Goal: Task Accomplishment & Management: Use online tool/utility

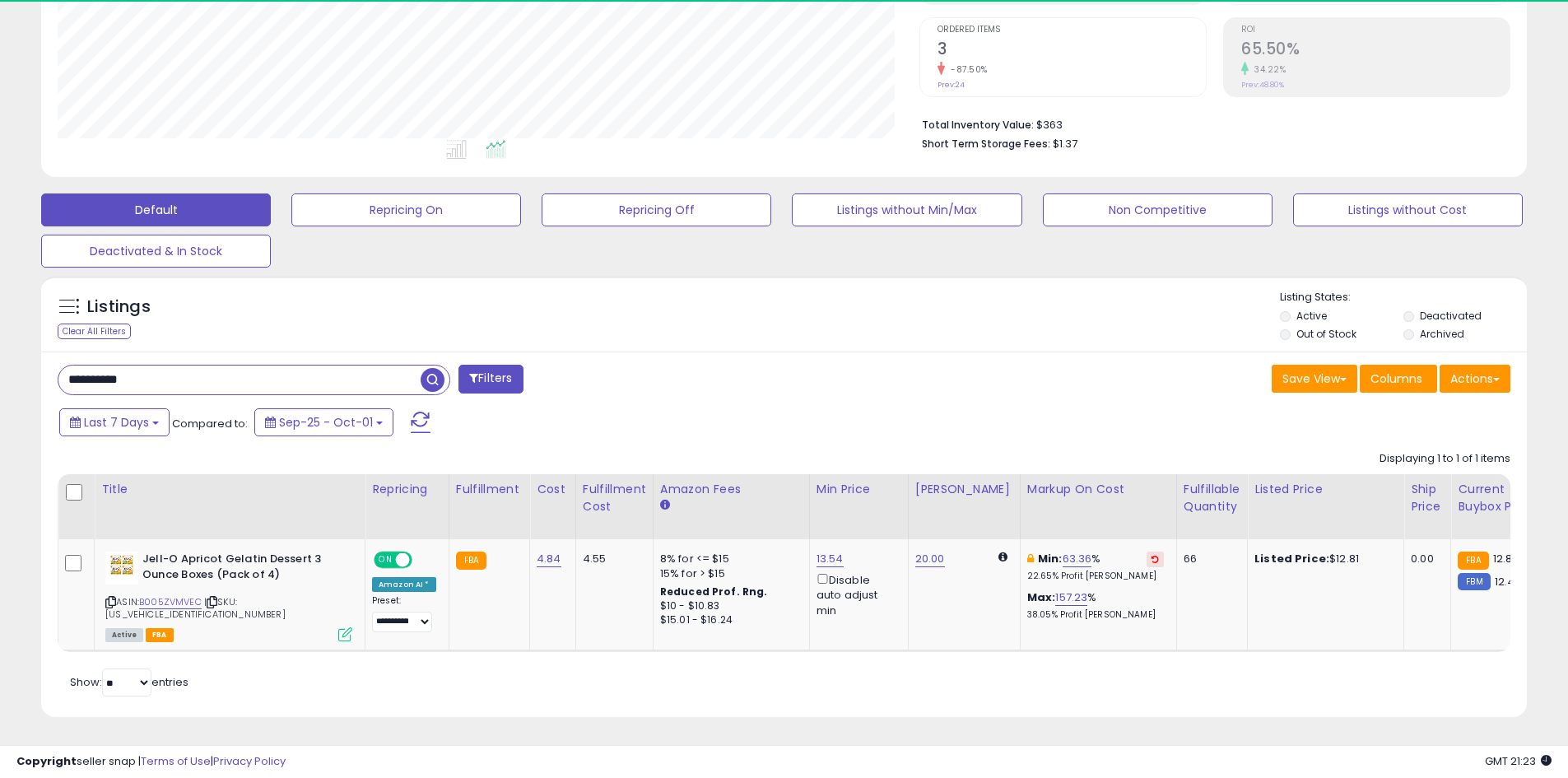
scroll to position [327, 0]
click at [337, 368] on input "**********" at bounding box center [239, 379] width 362 height 29
paste input "text"
type input "**********"
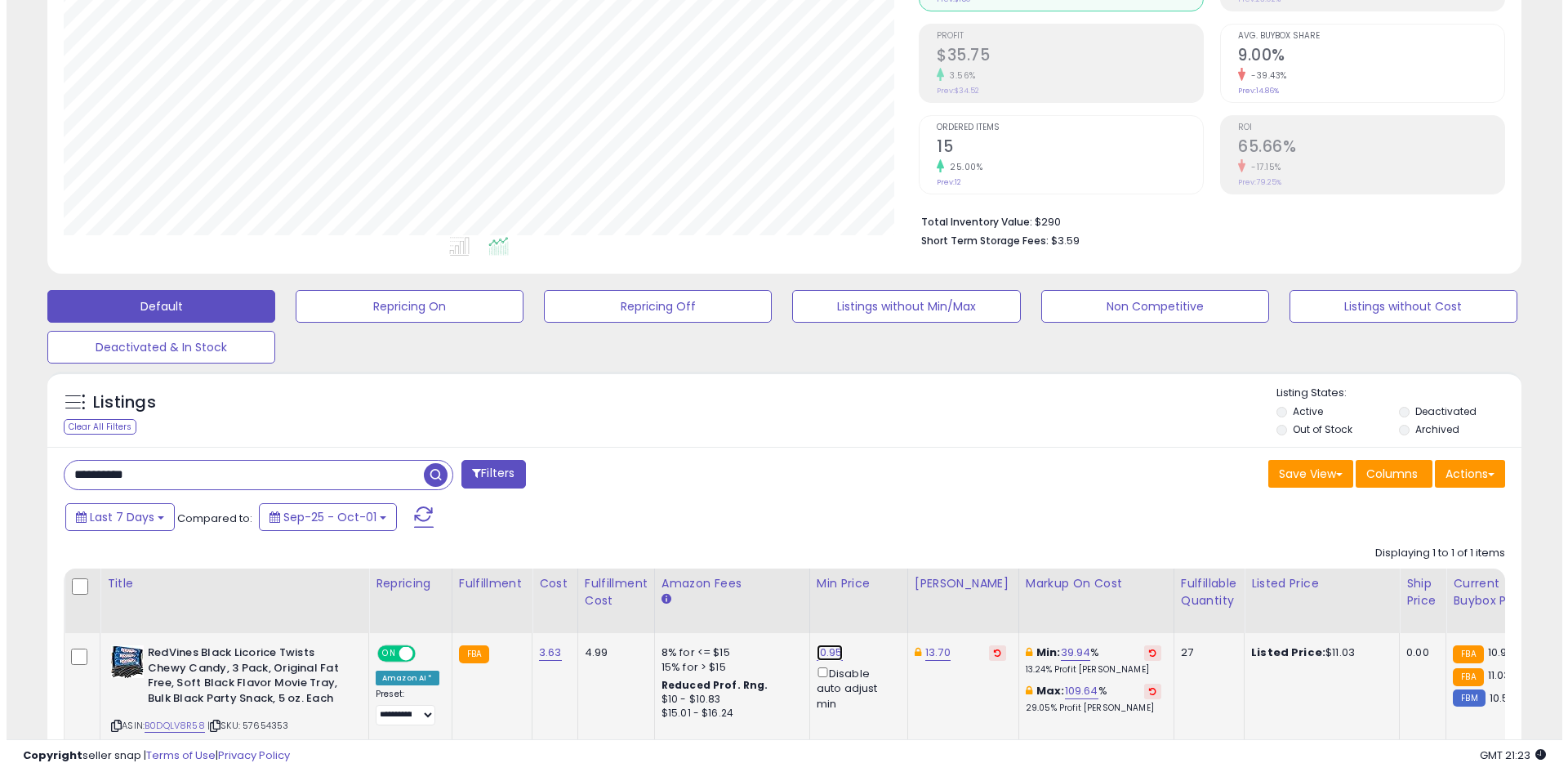
scroll to position [335, 855]
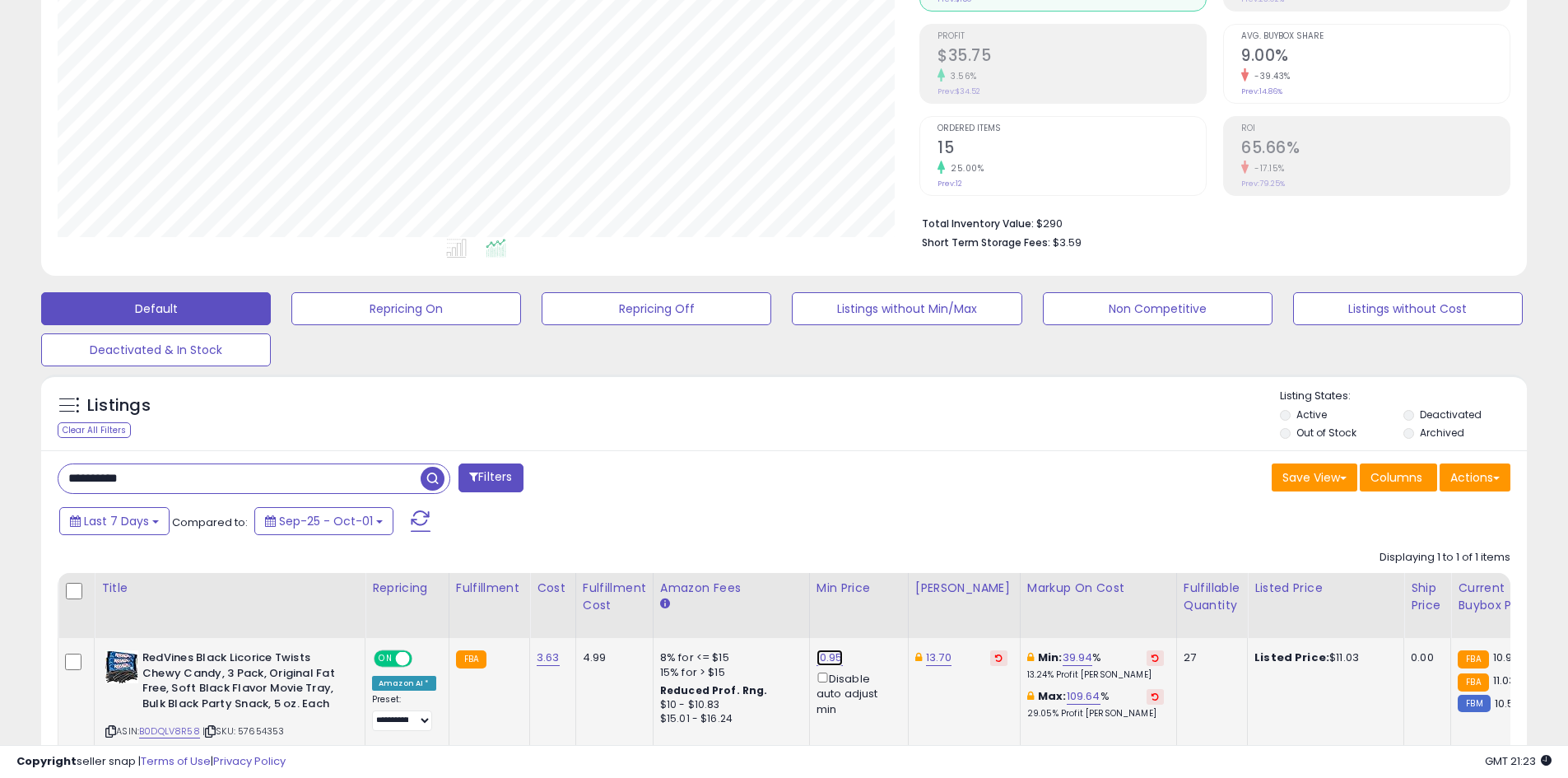
click at [819, 654] on link "10.95" at bounding box center [829, 657] width 26 height 16
type input "*"
type input "*****"
click button "submit" at bounding box center [868, 599] width 28 height 25
click at [229, 471] on input "**********" at bounding box center [239, 479] width 362 height 29
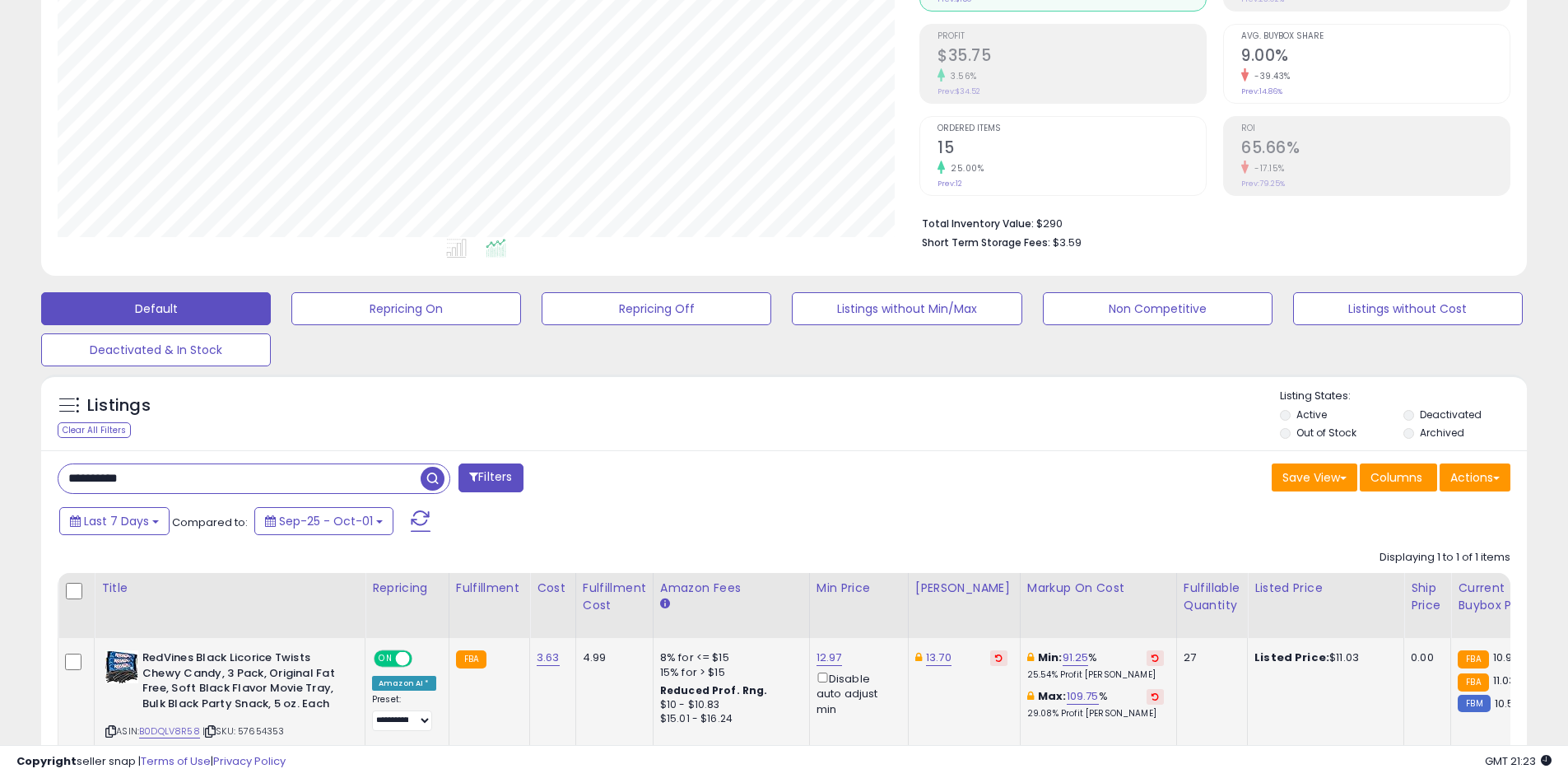
click at [229, 471] on input "**********" at bounding box center [239, 479] width 362 height 29
paste input "text"
type input "**********"
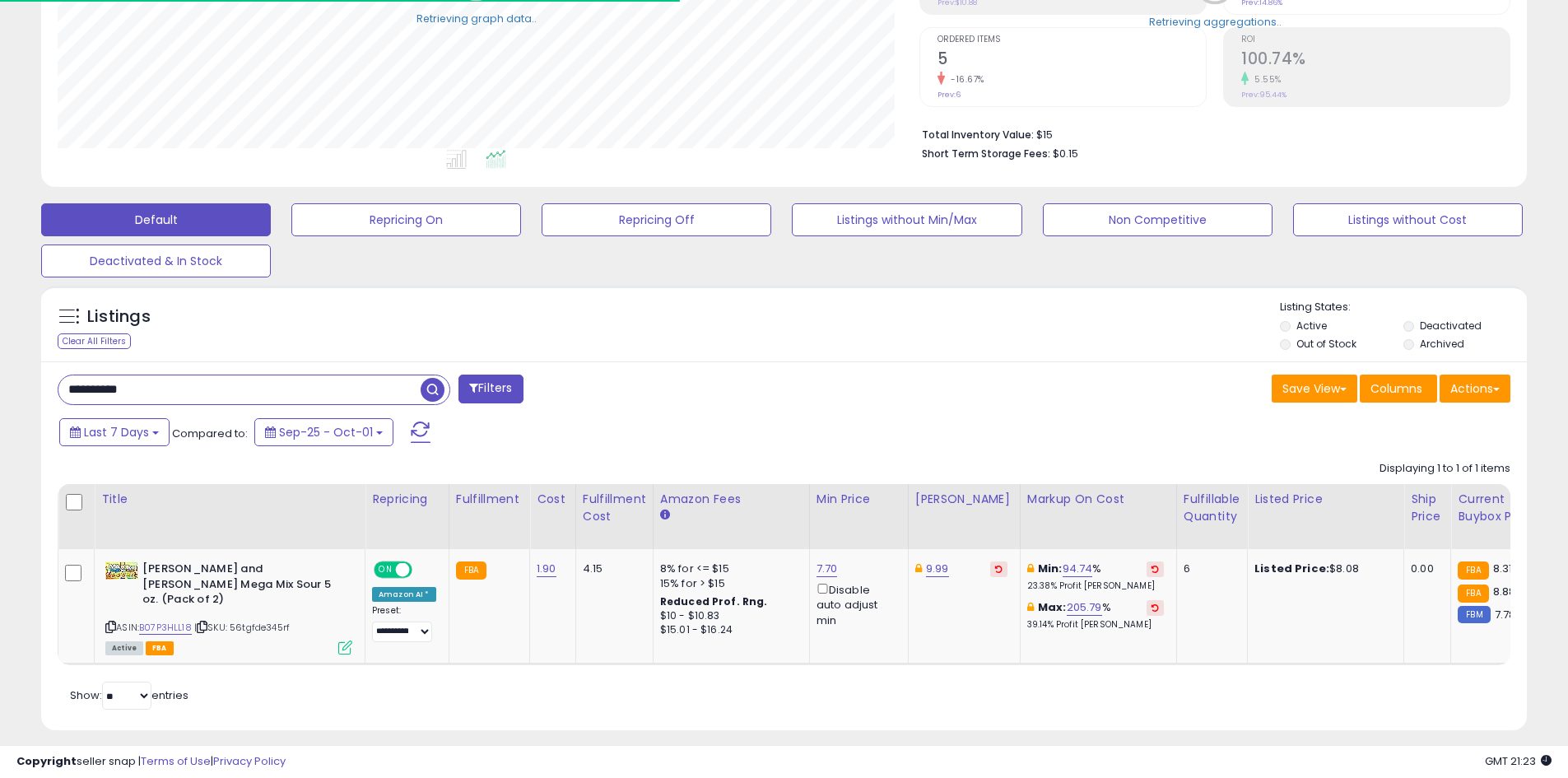
scroll to position [327, 0]
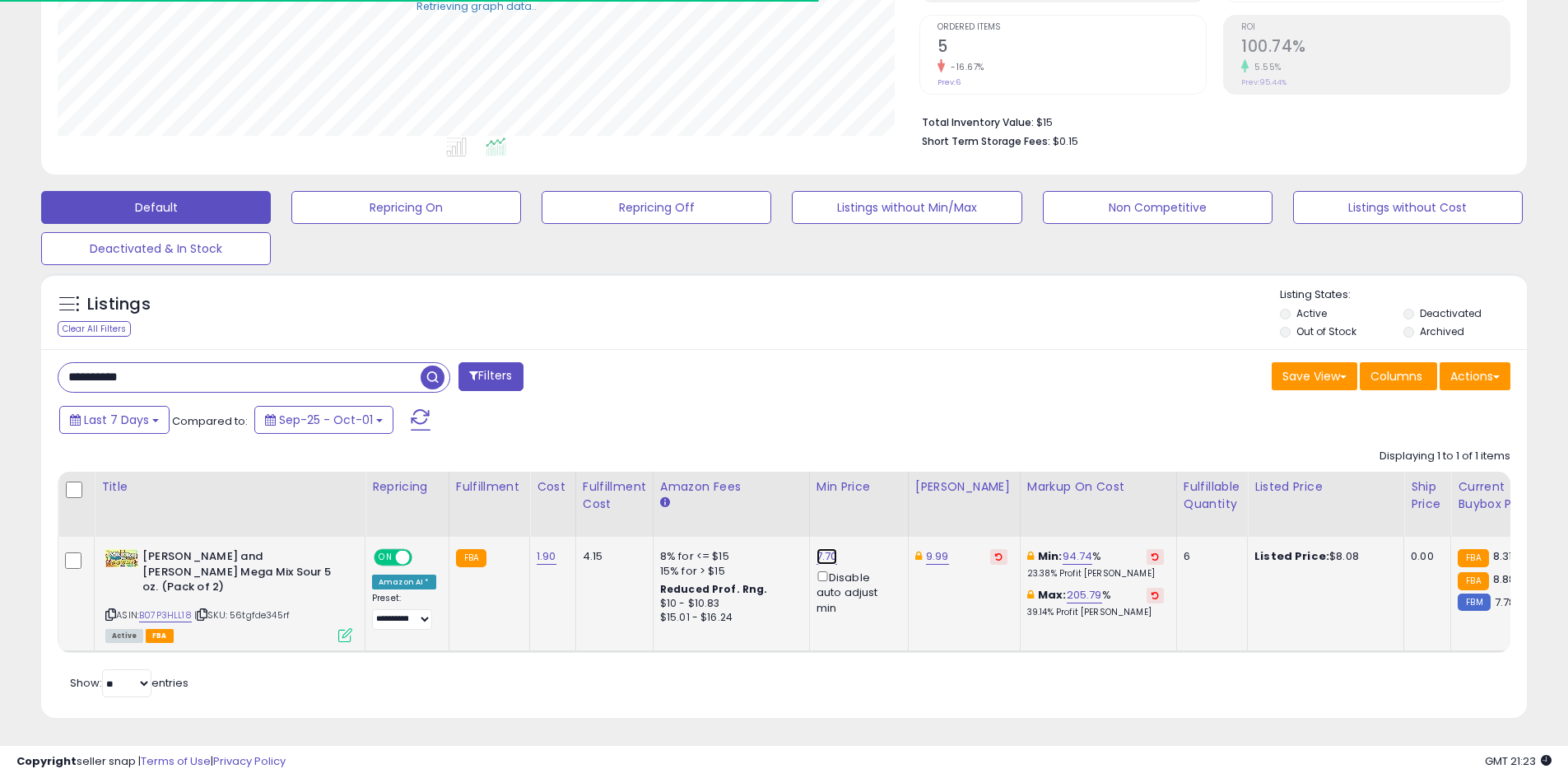
click at [820, 558] on link "7.70" at bounding box center [827, 556] width 21 height 16
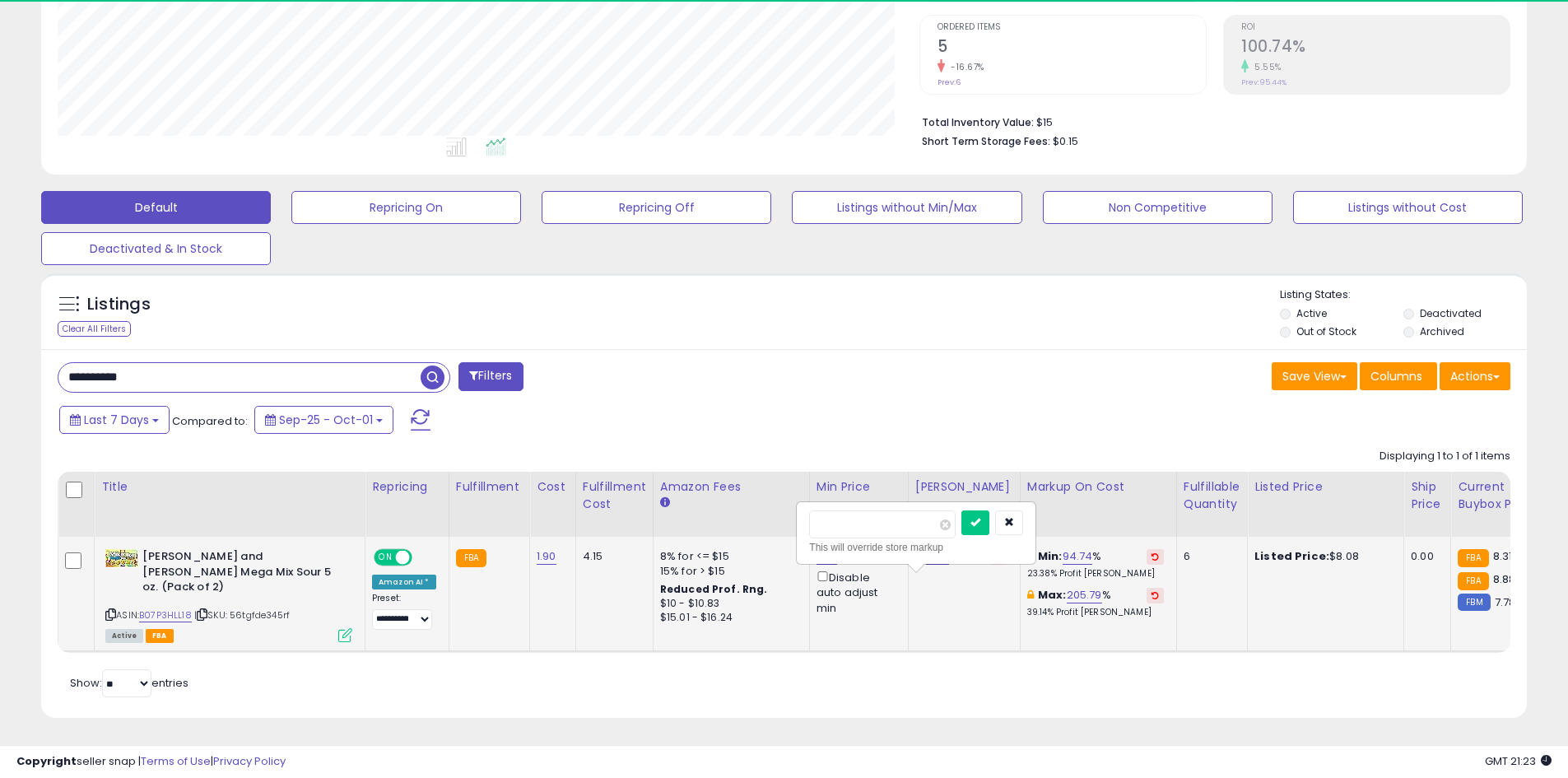
scroll to position [337, 862]
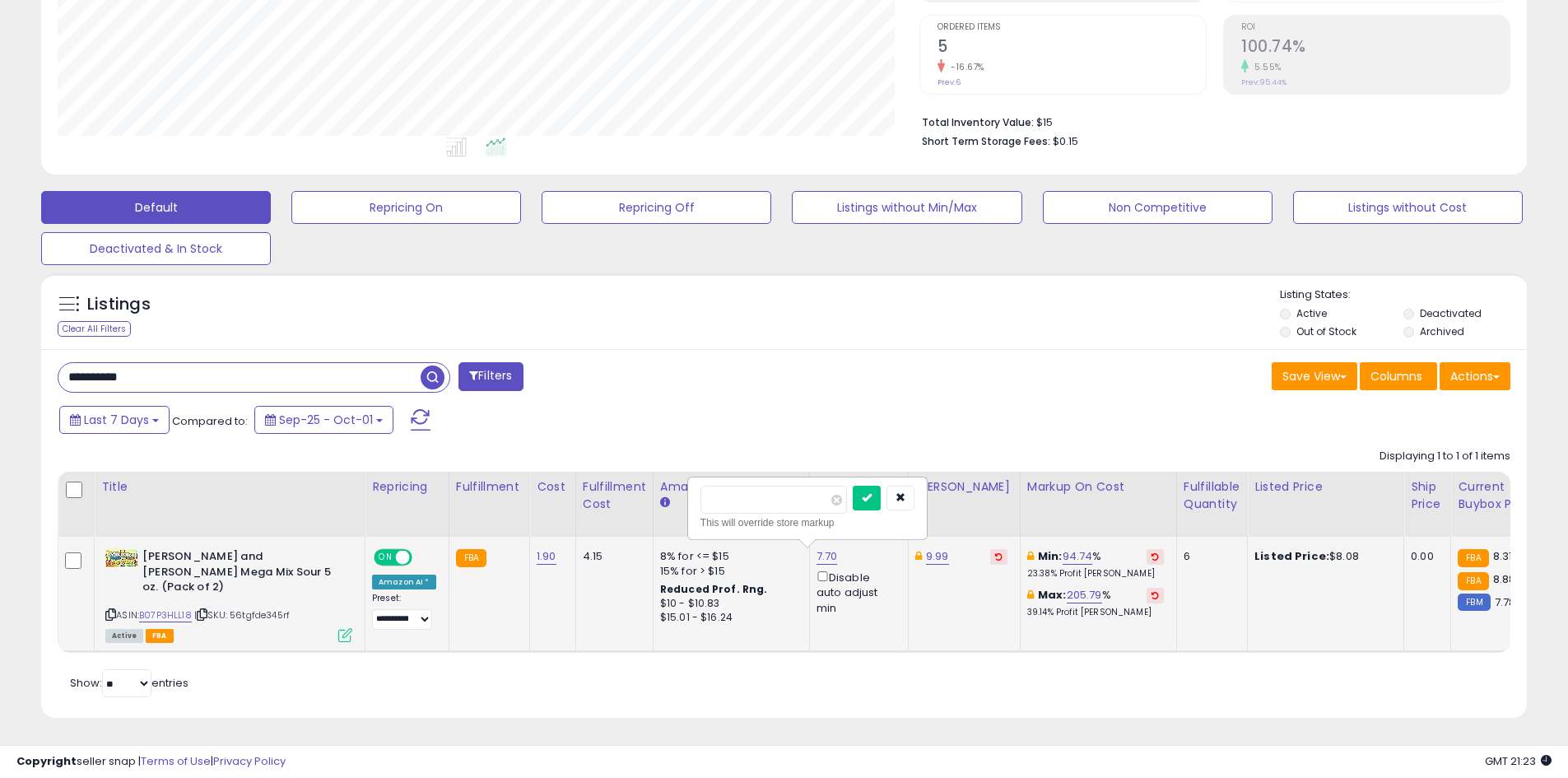
type input "*"
type input "****"
click button "submit" at bounding box center [866, 498] width 28 height 25
click at [161, 378] on input "**********" at bounding box center [239, 377] width 362 height 29
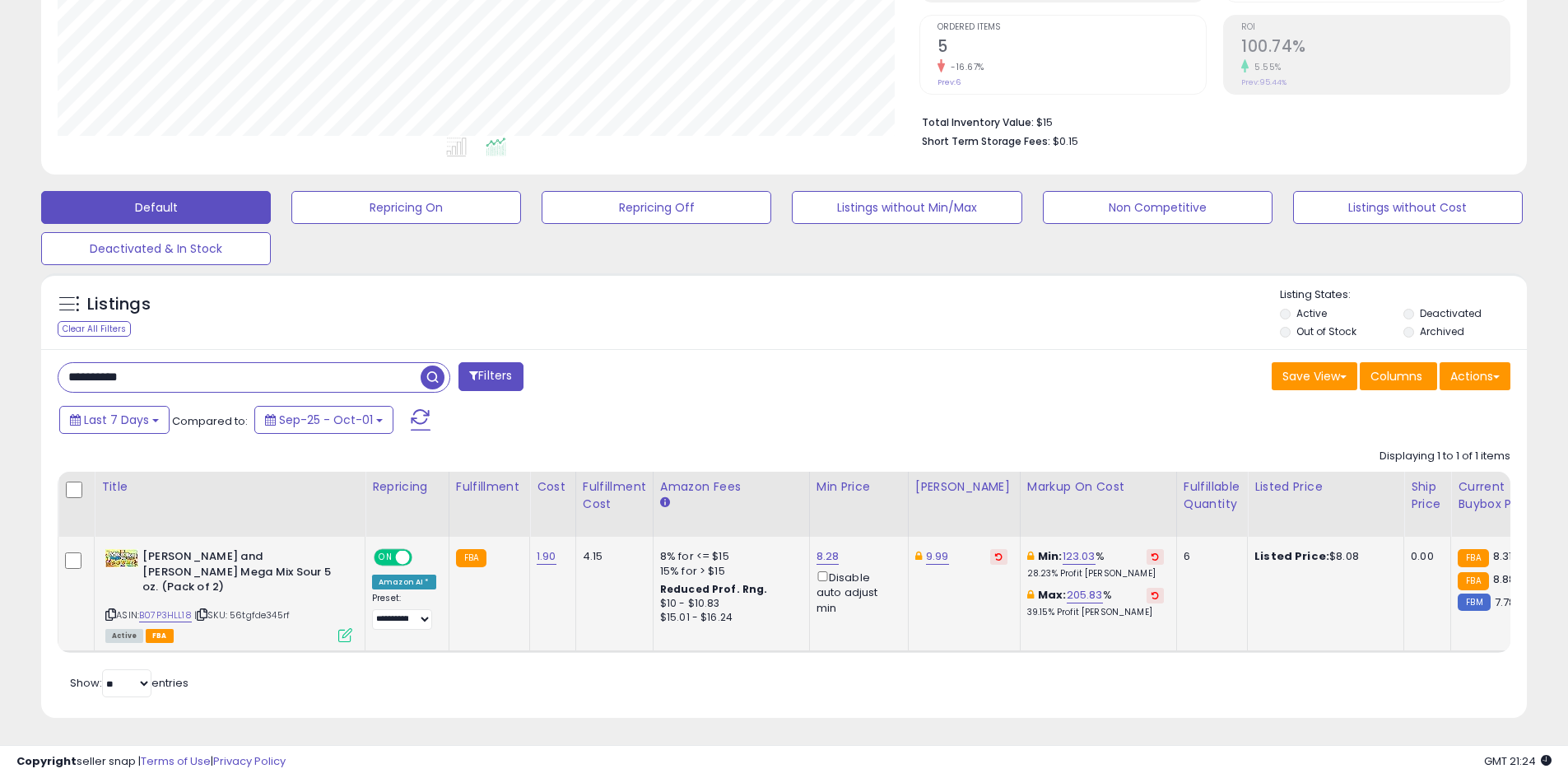
paste input "text"
type input "**********"
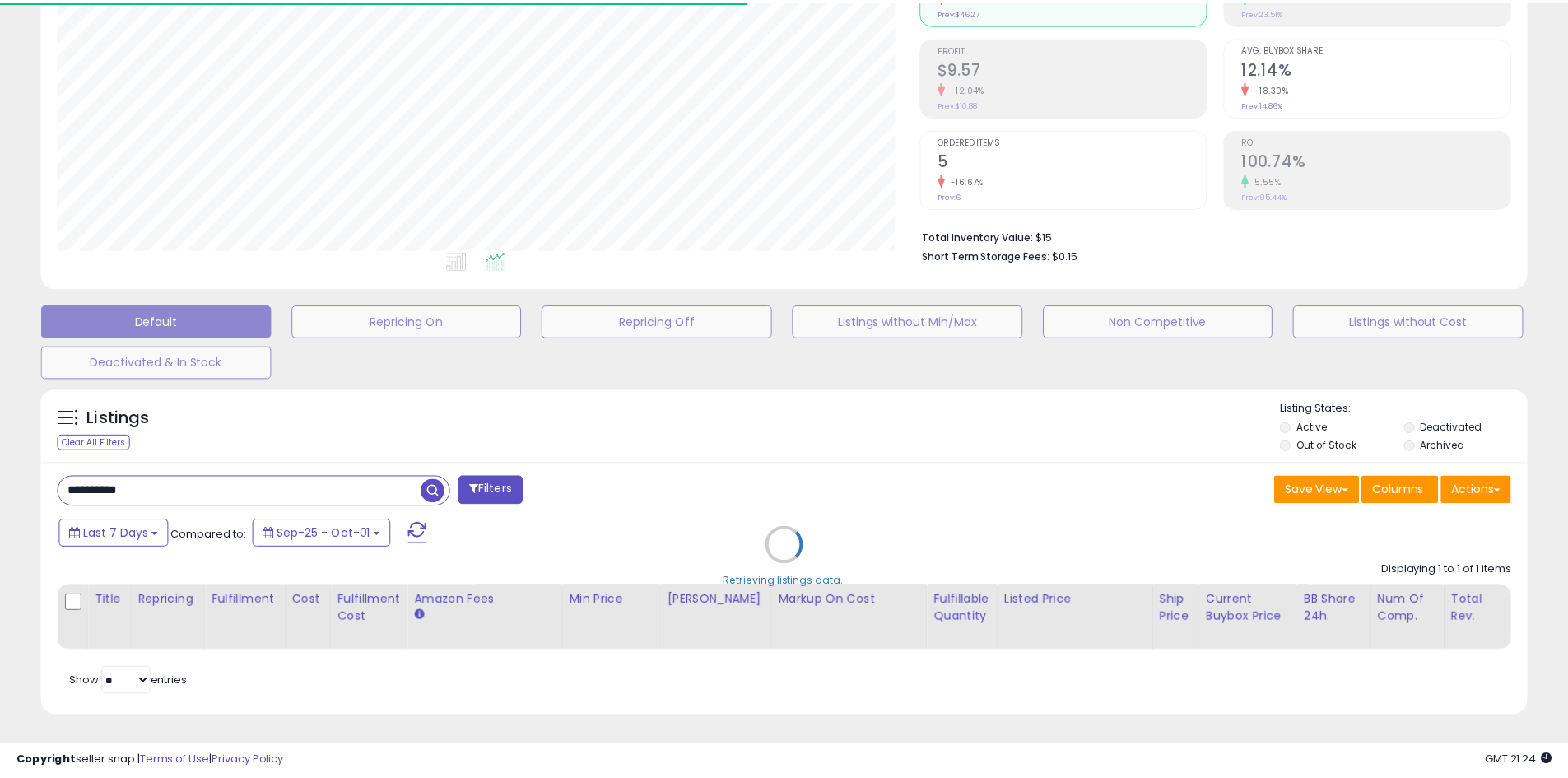
scroll to position [822591, 822102]
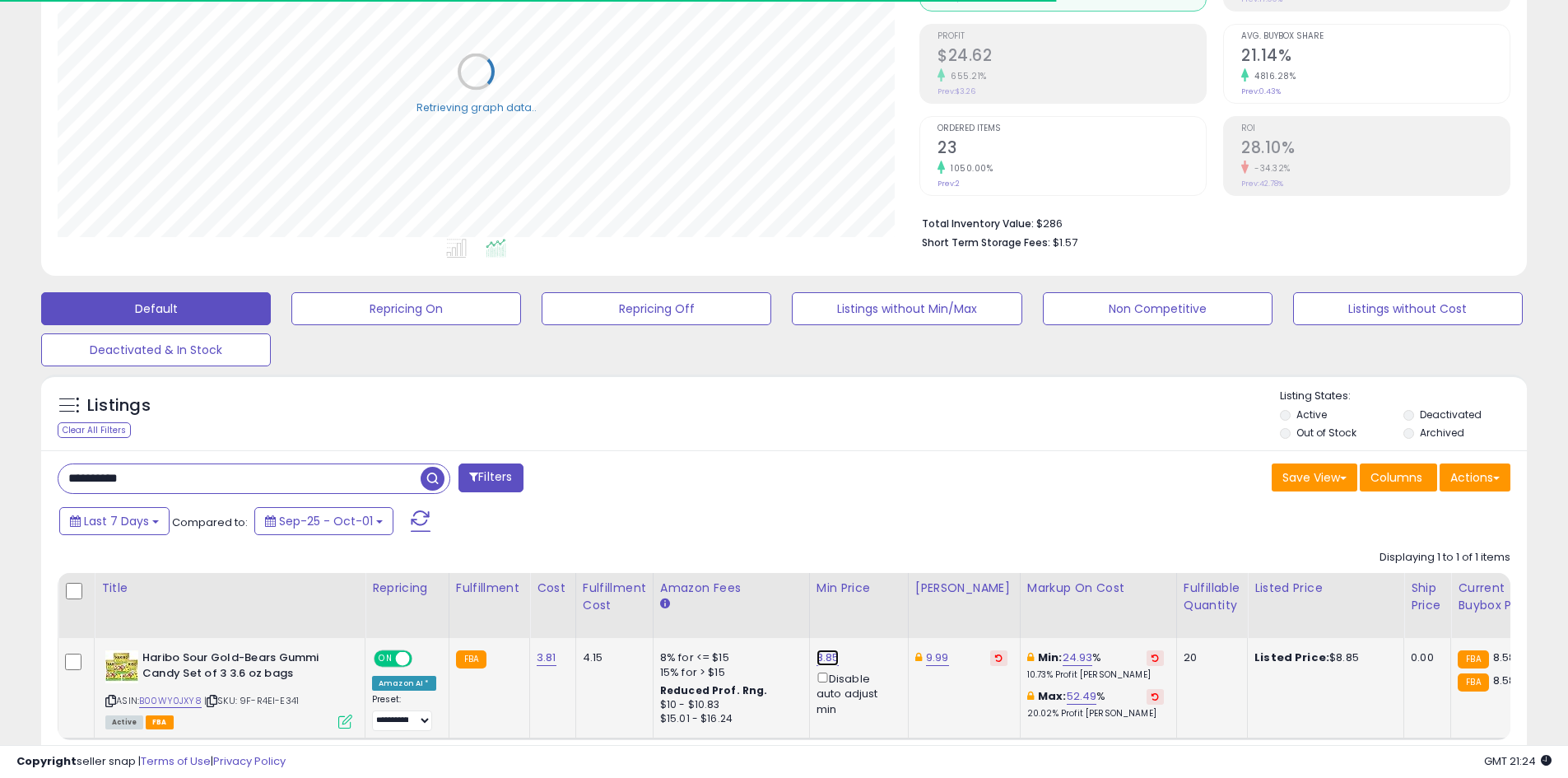
click at [816, 660] on link "8.85" at bounding box center [827, 657] width 23 height 16
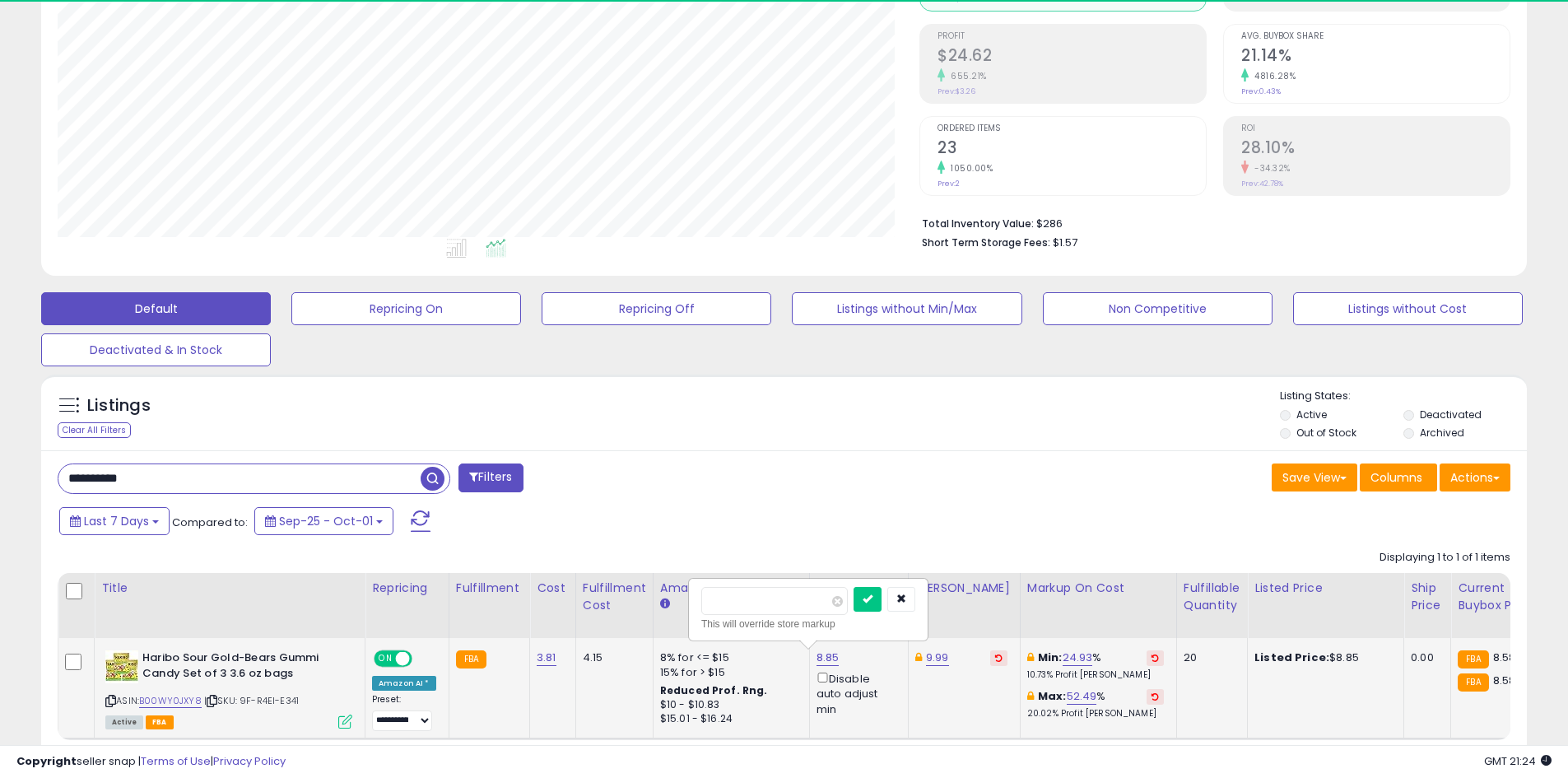
scroll to position [337, 862]
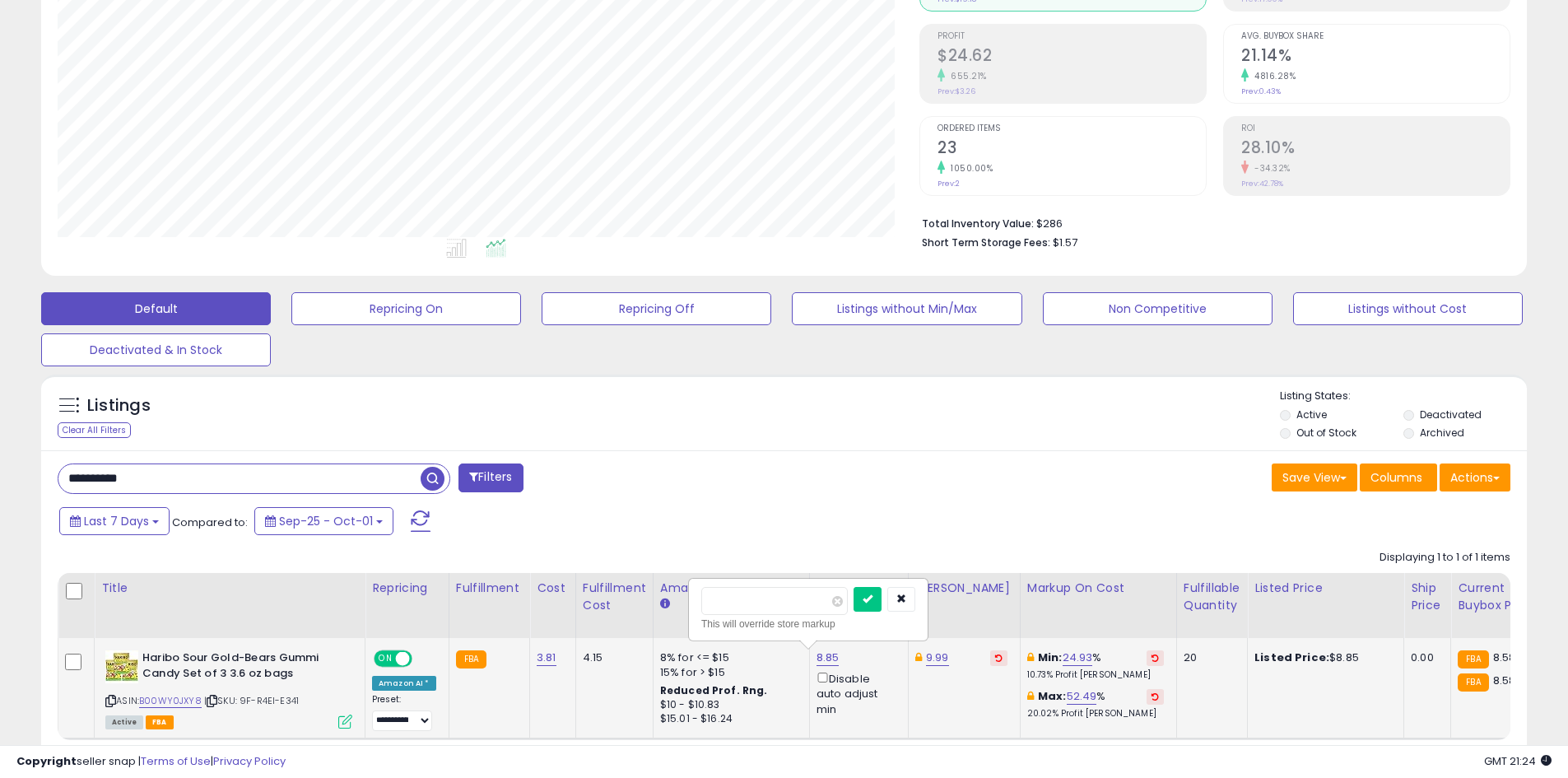
type input "****"
click button "submit" at bounding box center [867, 599] width 28 height 25
click at [249, 485] on input "**********" at bounding box center [239, 479] width 362 height 29
paste input "text"
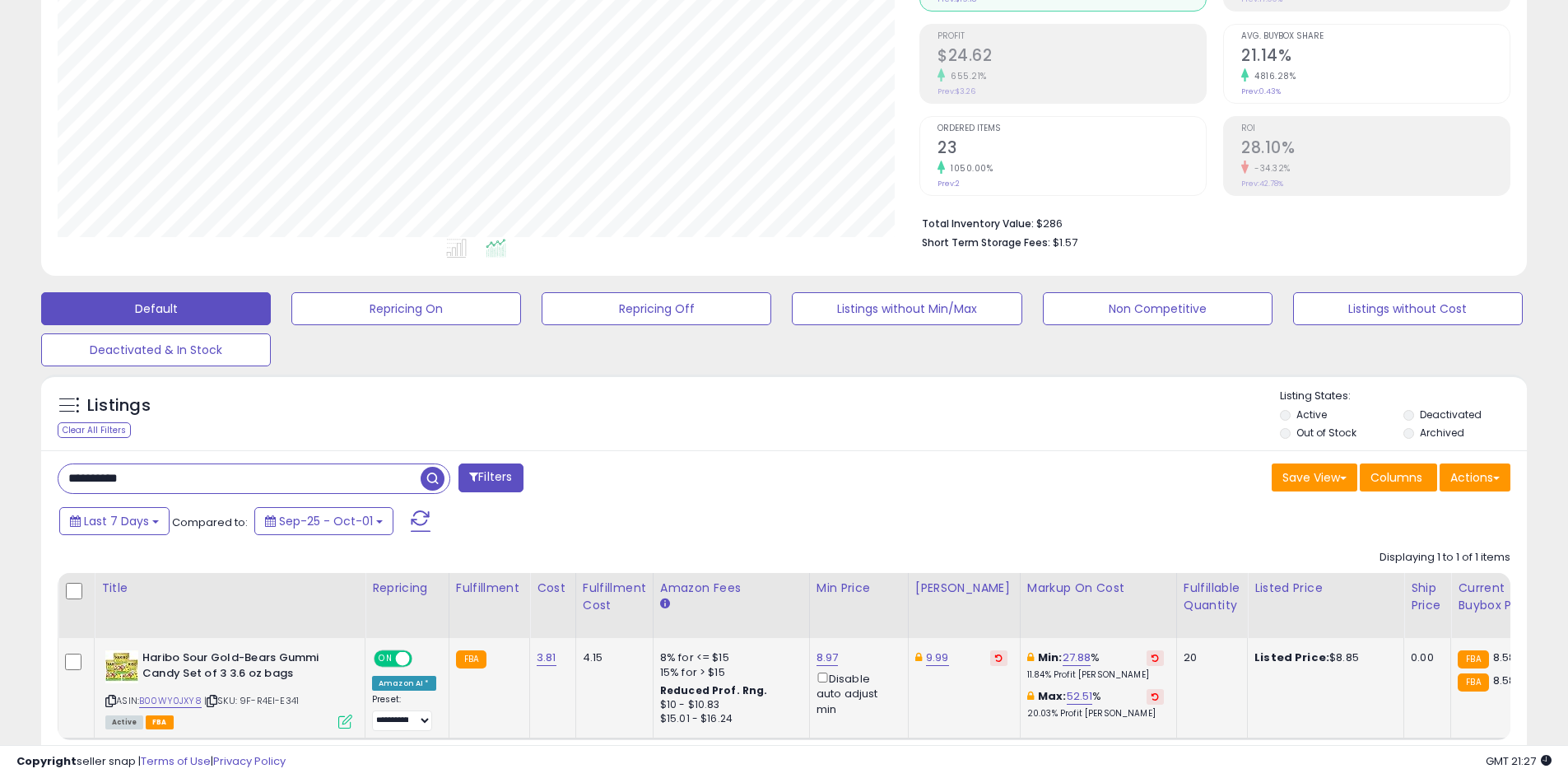
type input "**********"
click at [821, 658] on link "9.43" at bounding box center [828, 657] width 24 height 16
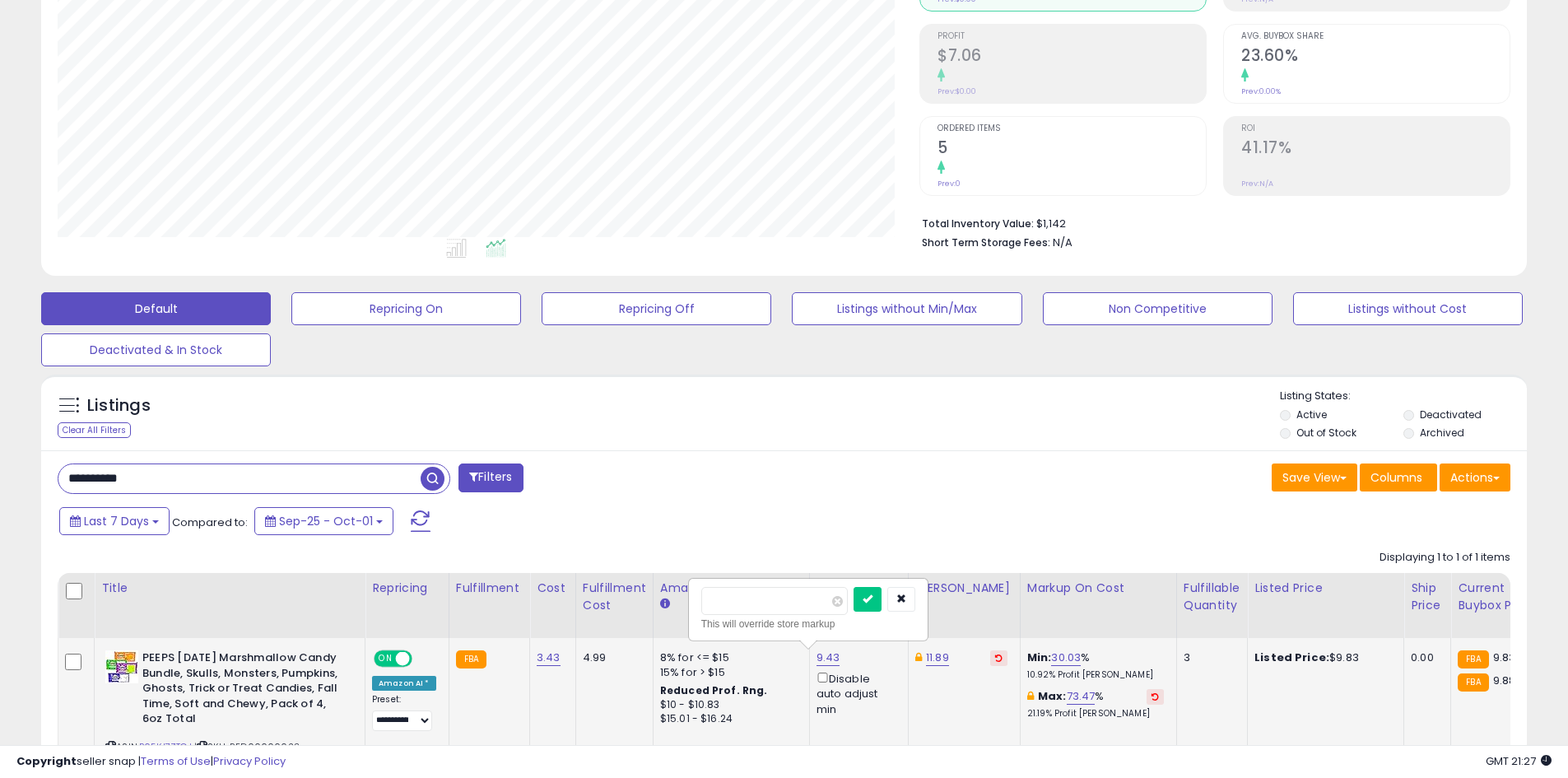
type input "****"
click button "submit" at bounding box center [867, 599] width 28 height 25
click at [357, 464] on input "**********" at bounding box center [239, 479] width 362 height 29
paste input "text"
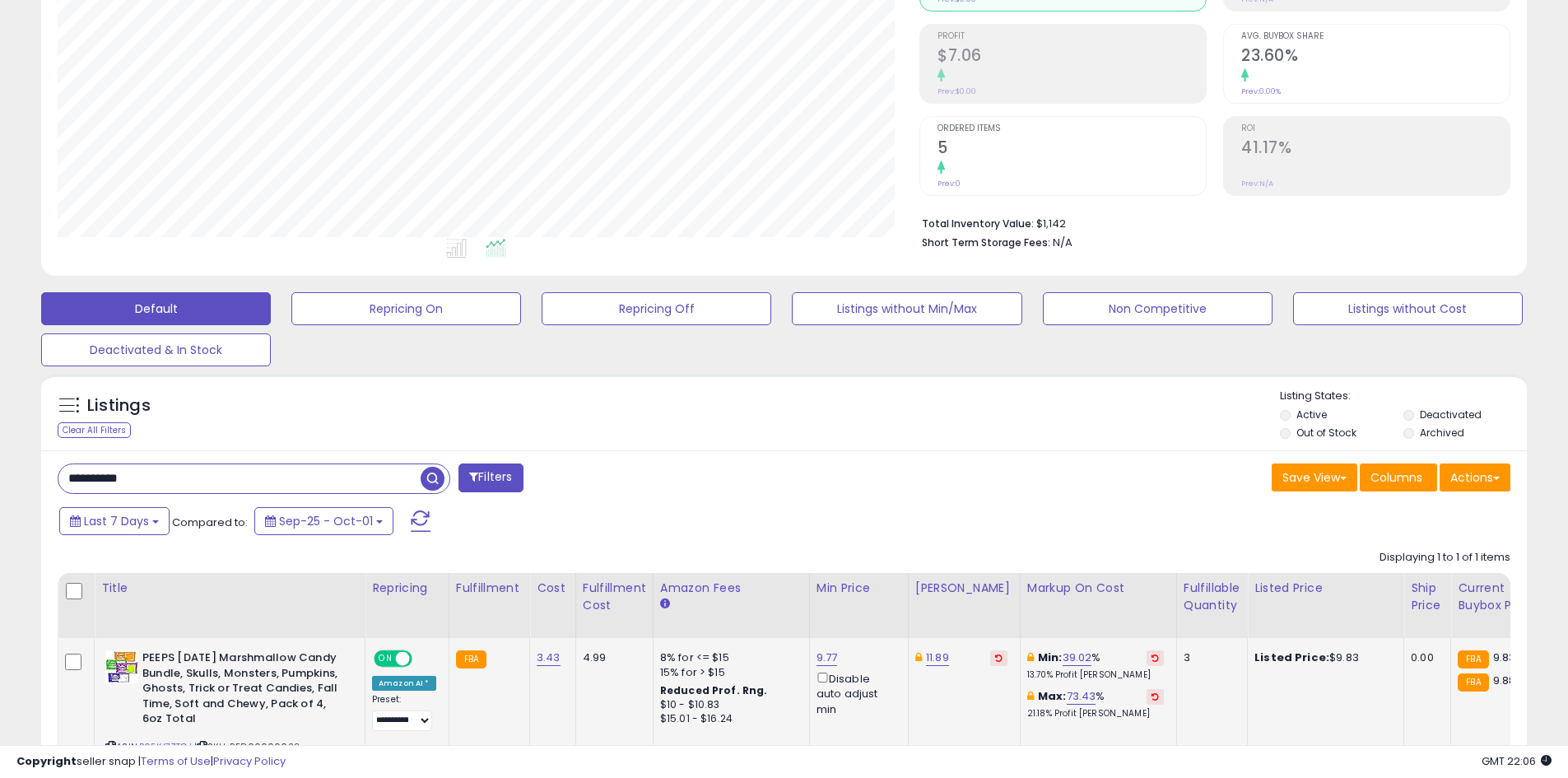
type input "**********"
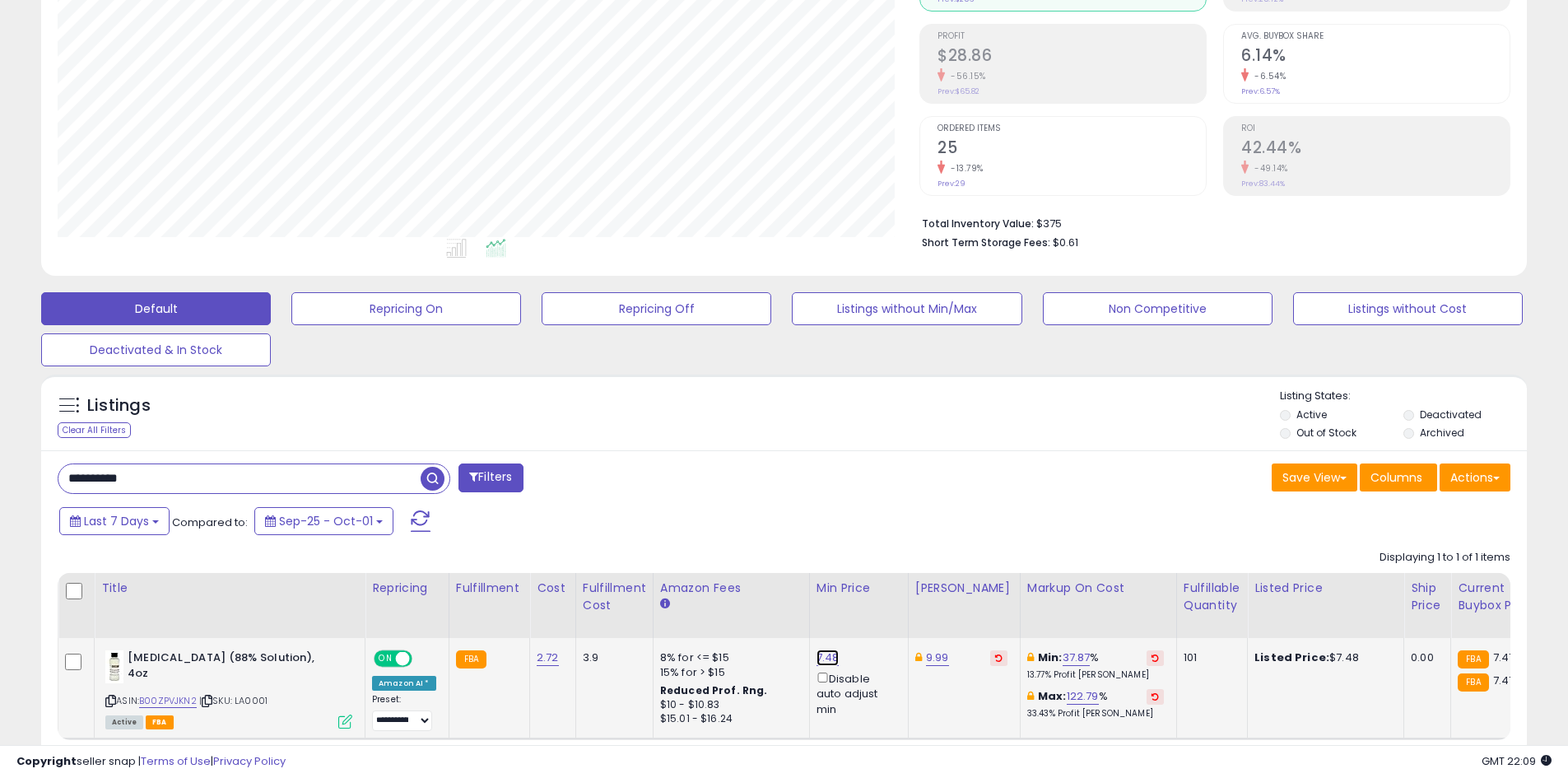
click at [821, 660] on link "7.48" at bounding box center [827, 657] width 23 height 16
type input "***"
click button "submit" at bounding box center [866, 599] width 28 height 25
click at [259, 484] on input "**********" at bounding box center [239, 479] width 362 height 29
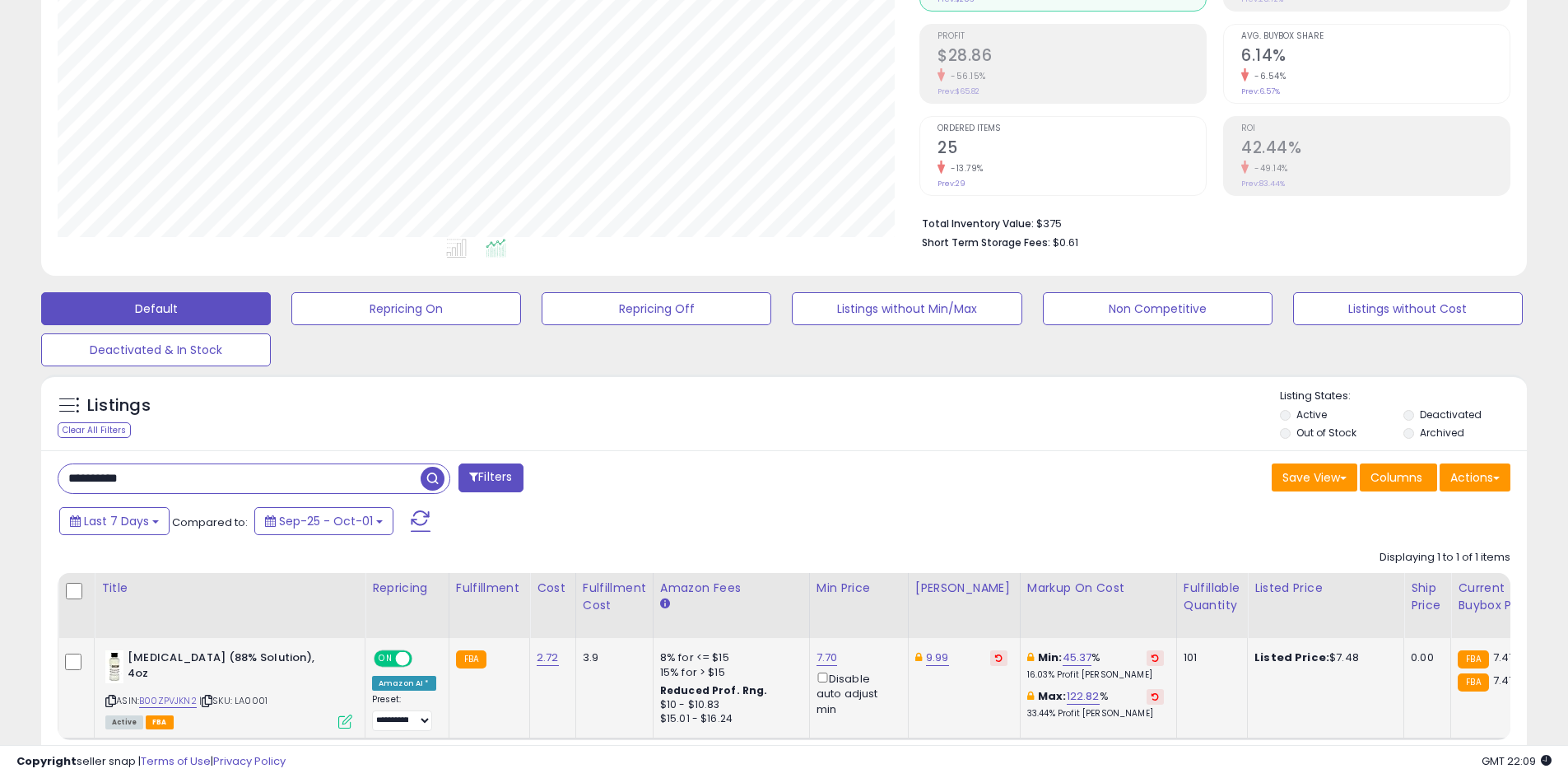
paste input "text"
type input "**********"
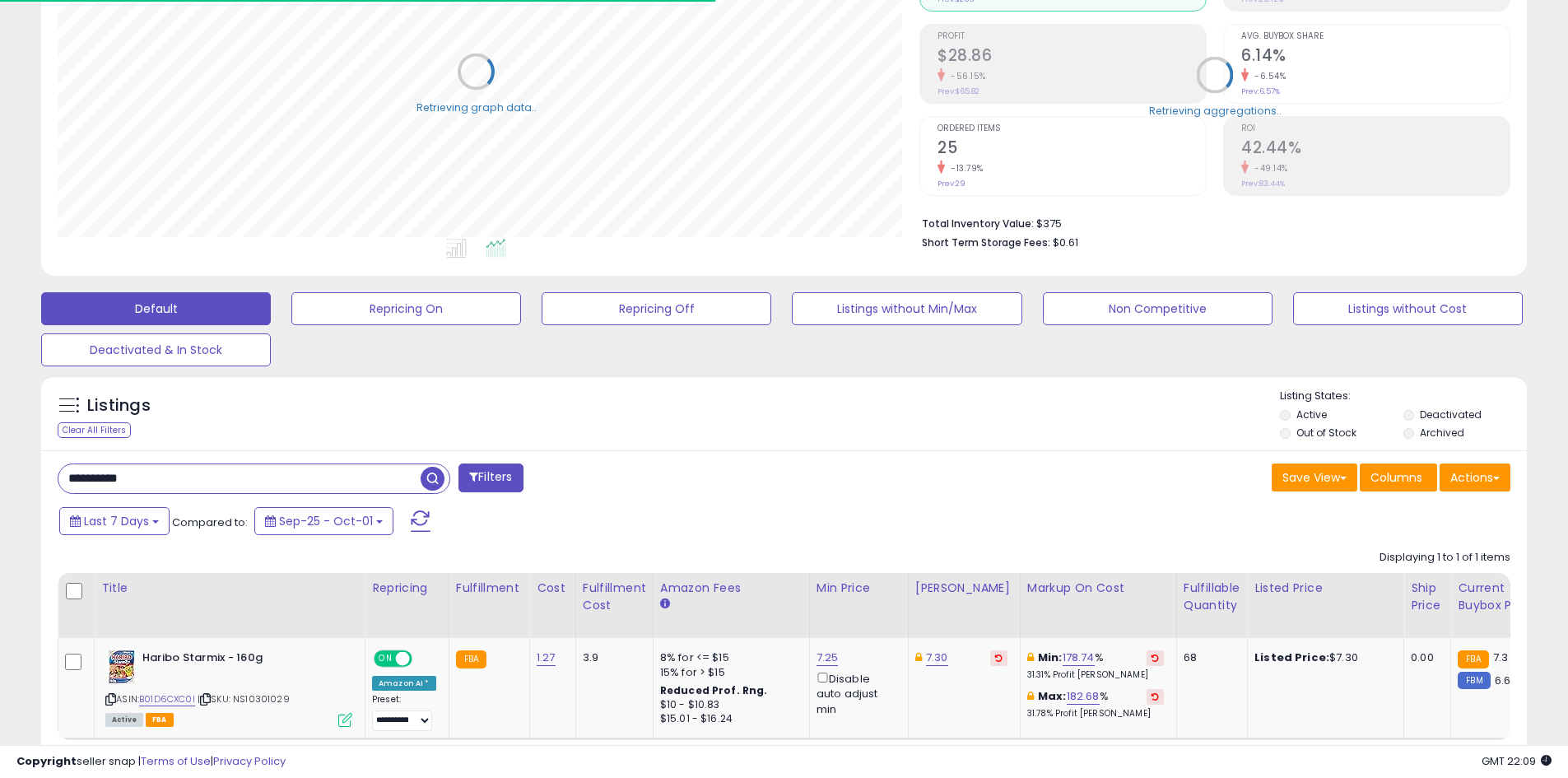
scroll to position [822591, 822102]
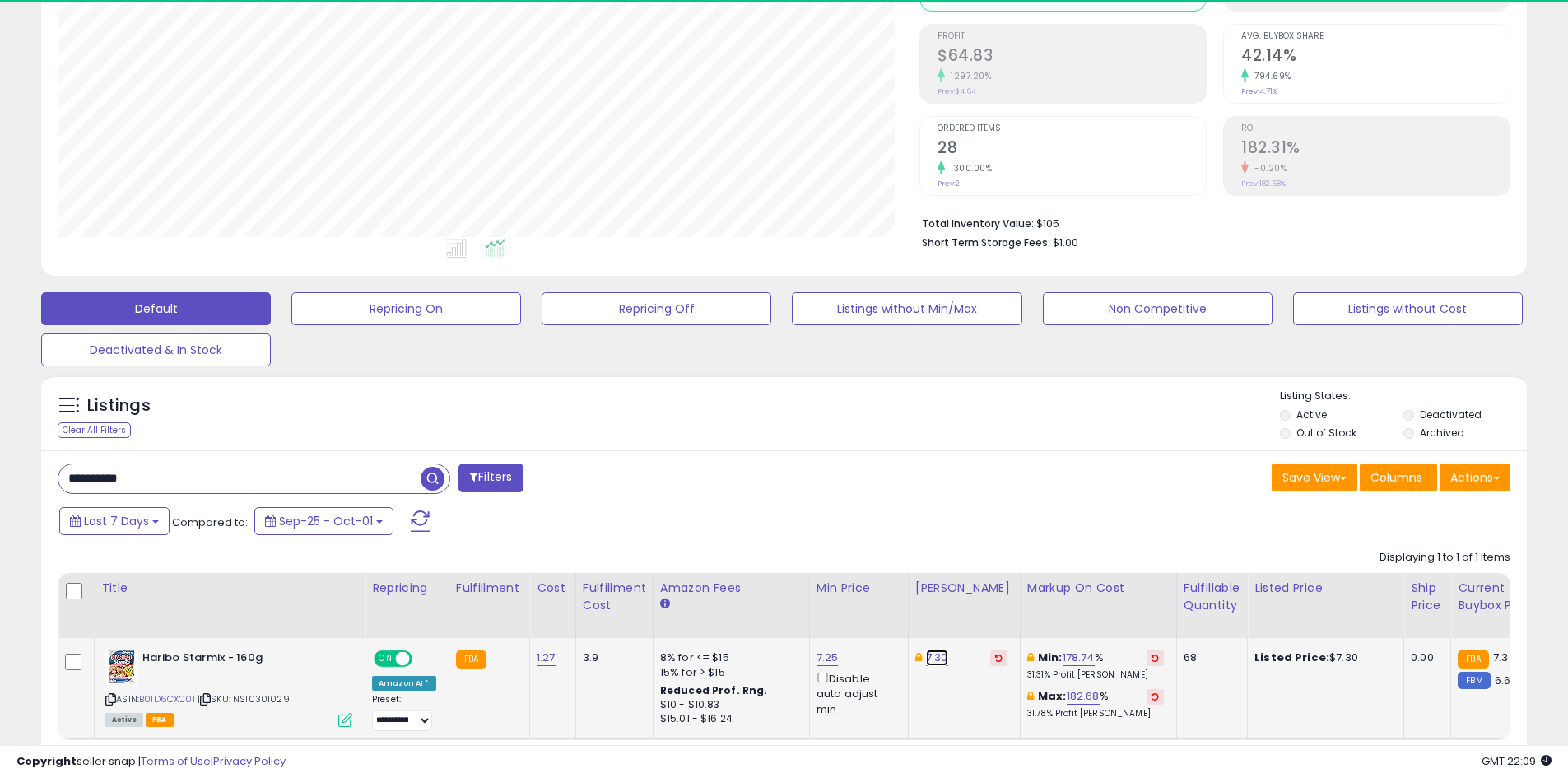
click at [933, 657] on link "7.30" at bounding box center [937, 657] width 22 height 16
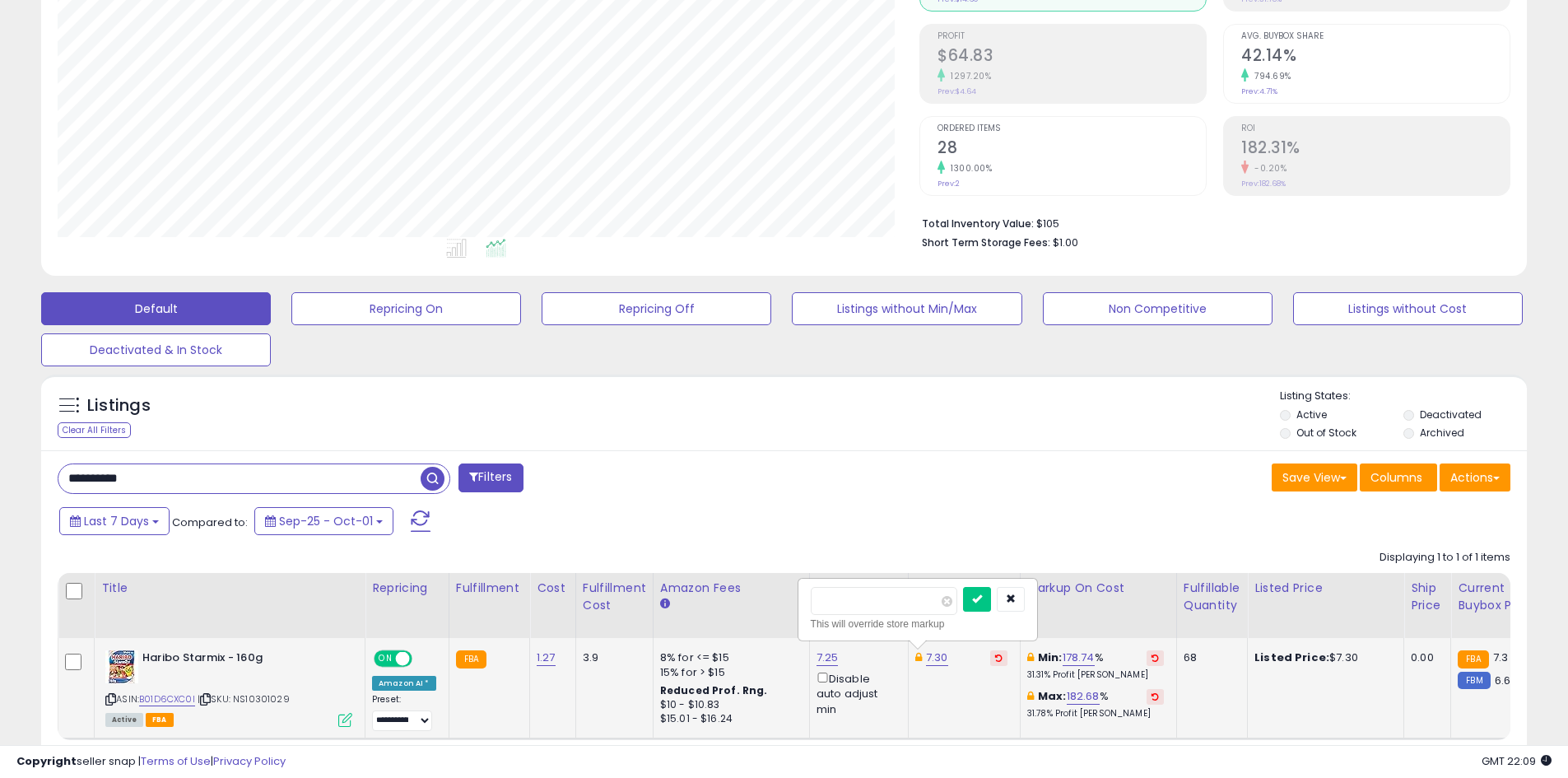
type input "****"
click button "submit" at bounding box center [977, 599] width 28 height 25
click at [156, 483] on input "**********" at bounding box center [239, 479] width 362 height 29
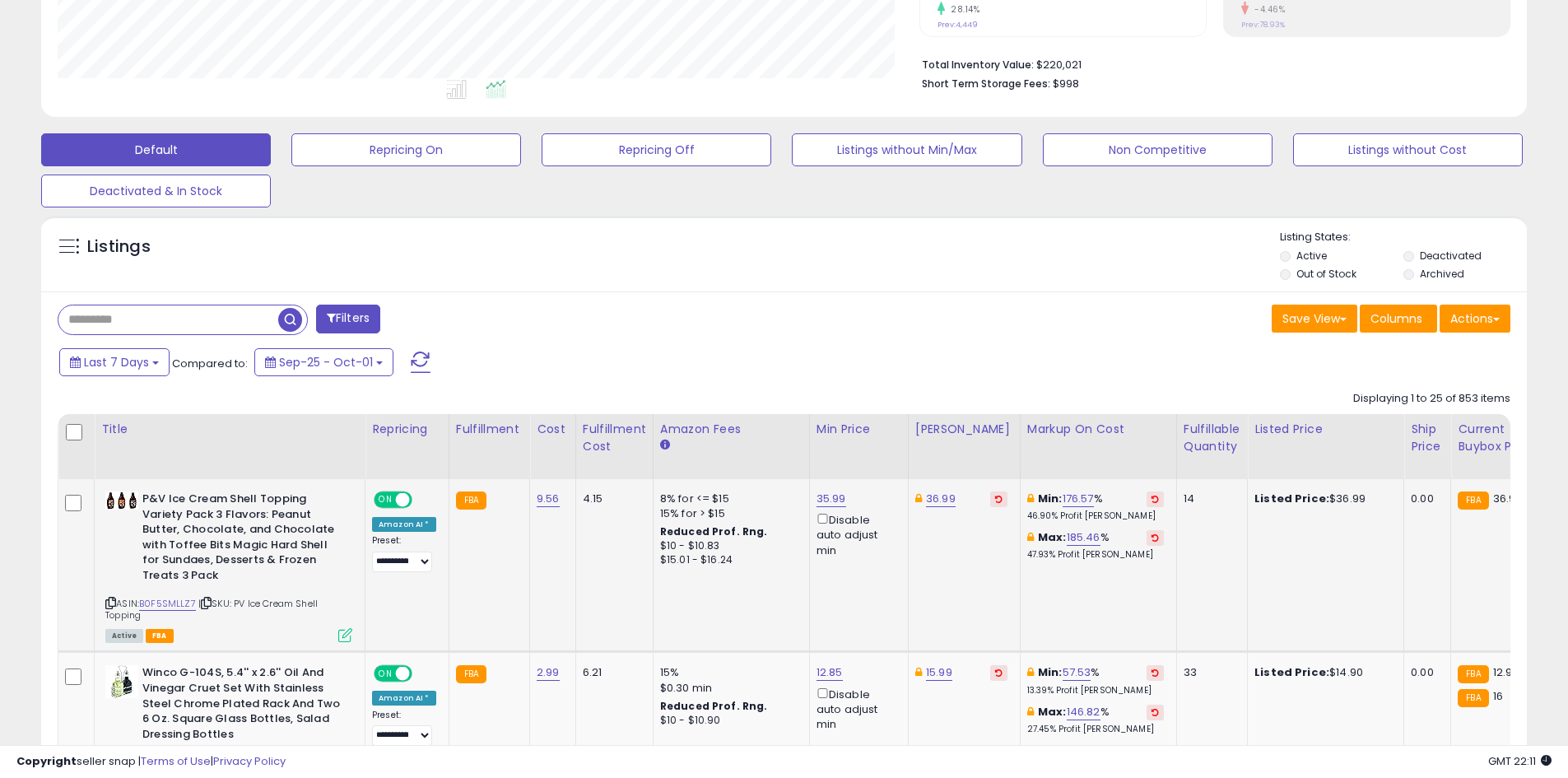
scroll to position [556, 0]
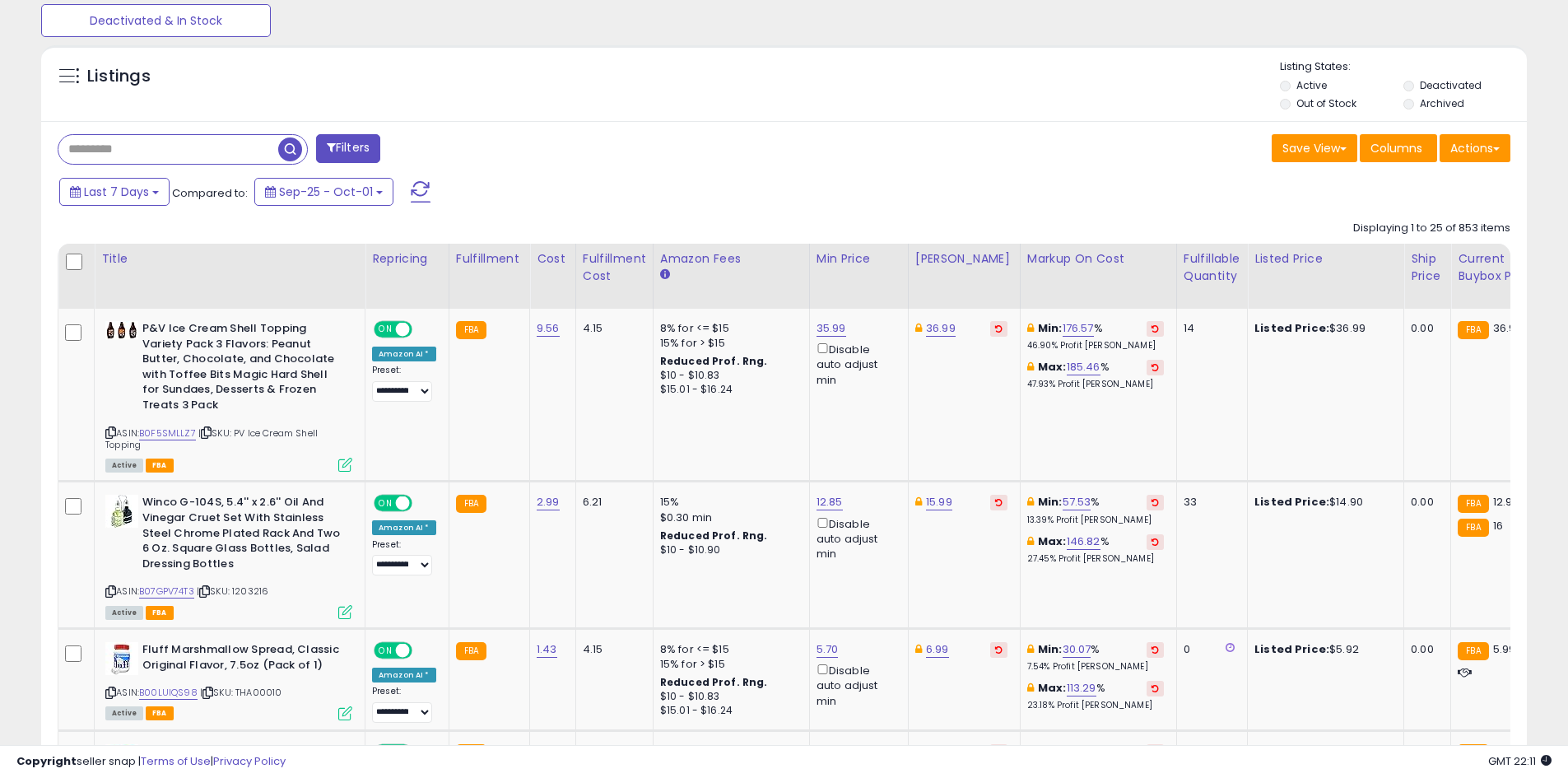
click at [1210, 258] on div "Fulfillable Quantity" at bounding box center [1212, 268] width 57 height 35
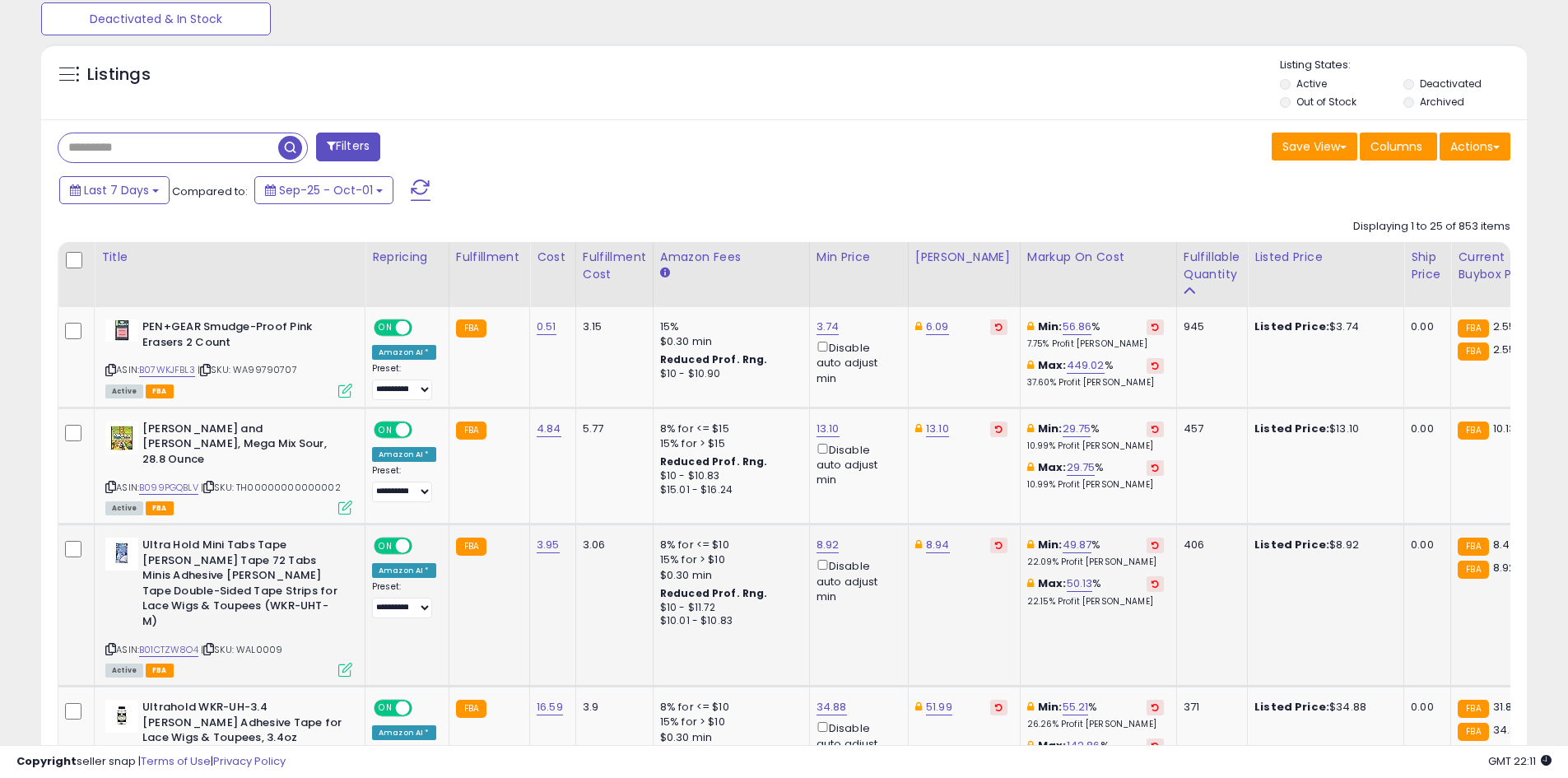
scroll to position [720, 0]
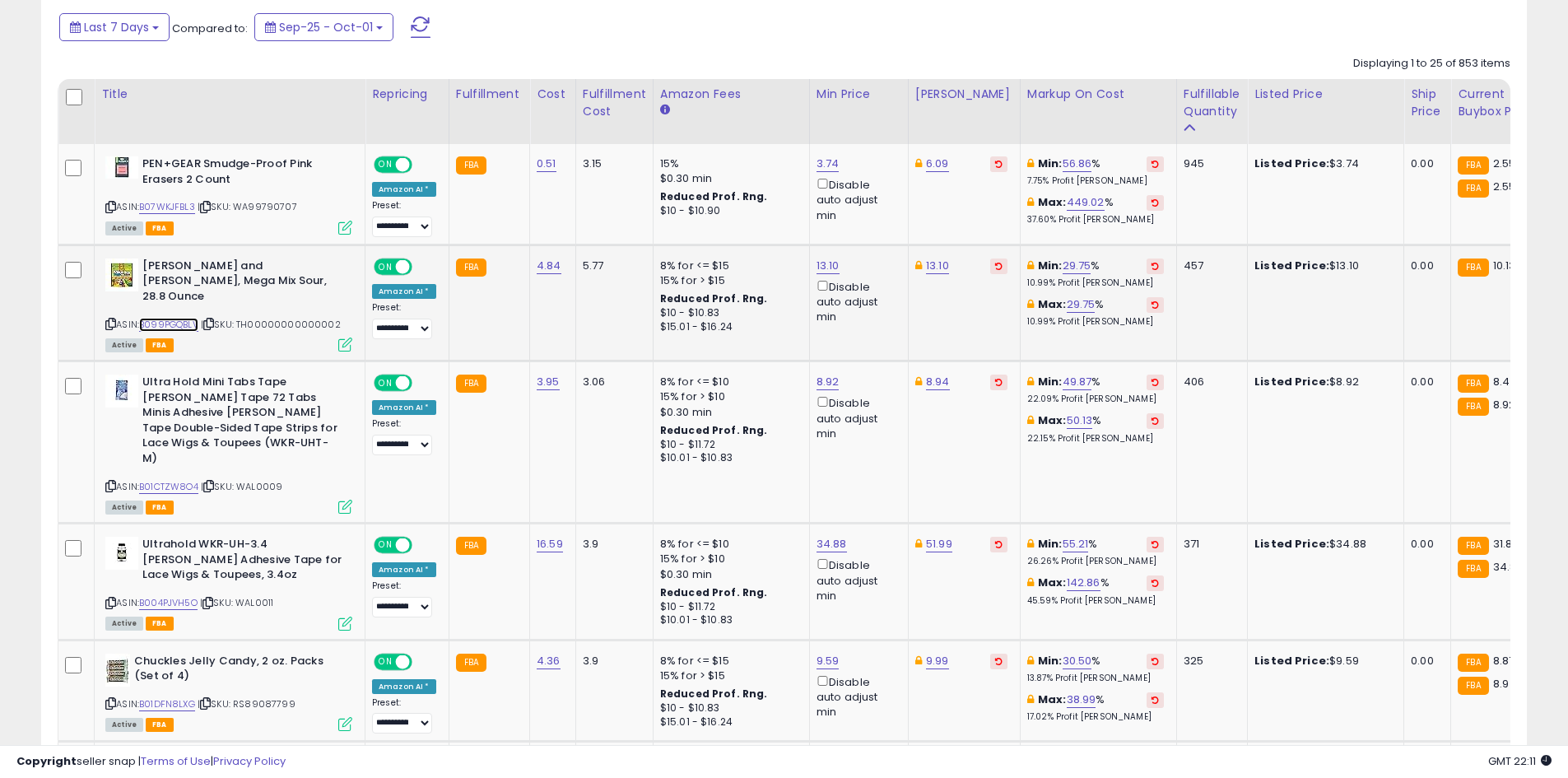
click at [170, 318] on link "B099PGQBLV" at bounding box center [169, 325] width 60 height 14
click at [990, 265] on button at bounding box center [999, 266] width 17 height 15
click at [998, 265] on icon at bounding box center [1002, 263] width 9 height 11
click at [830, 267] on link "13.10" at bounding box center [827, 265] width 23 height 16
type input "*****"
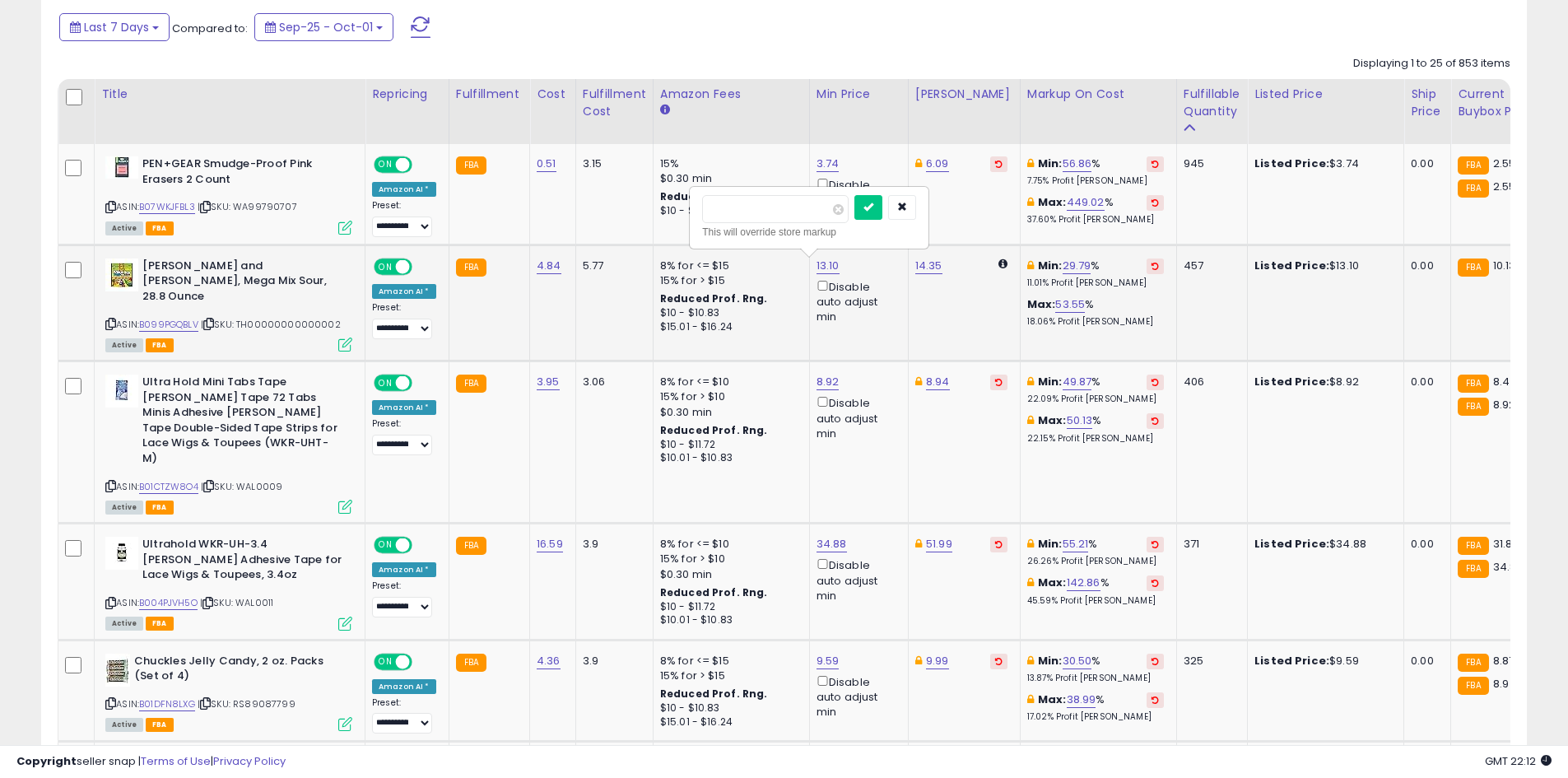
click button "submit" at bounding box center [868, 207] width 28 height 25
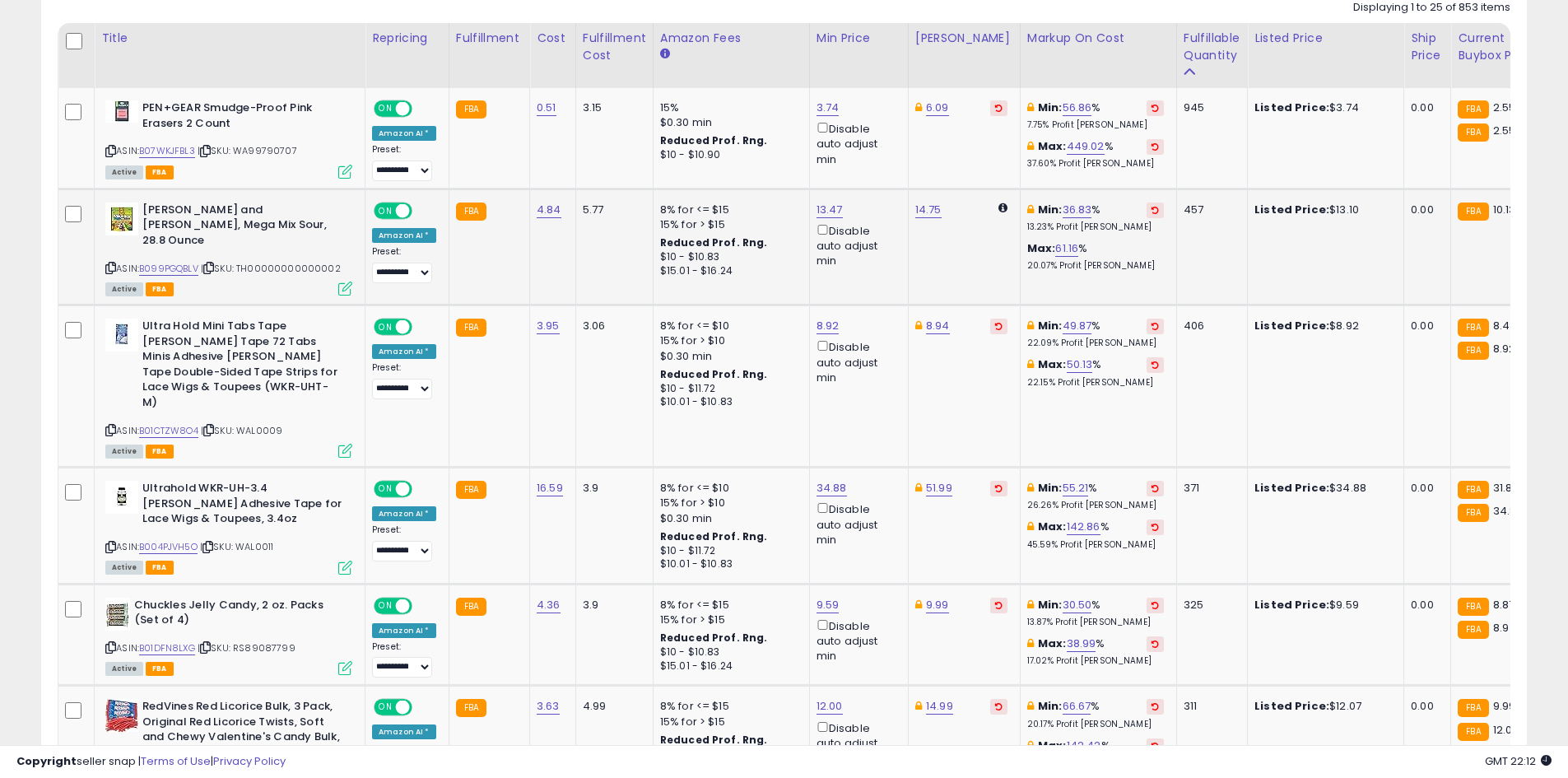
scroll to position [803, 0]
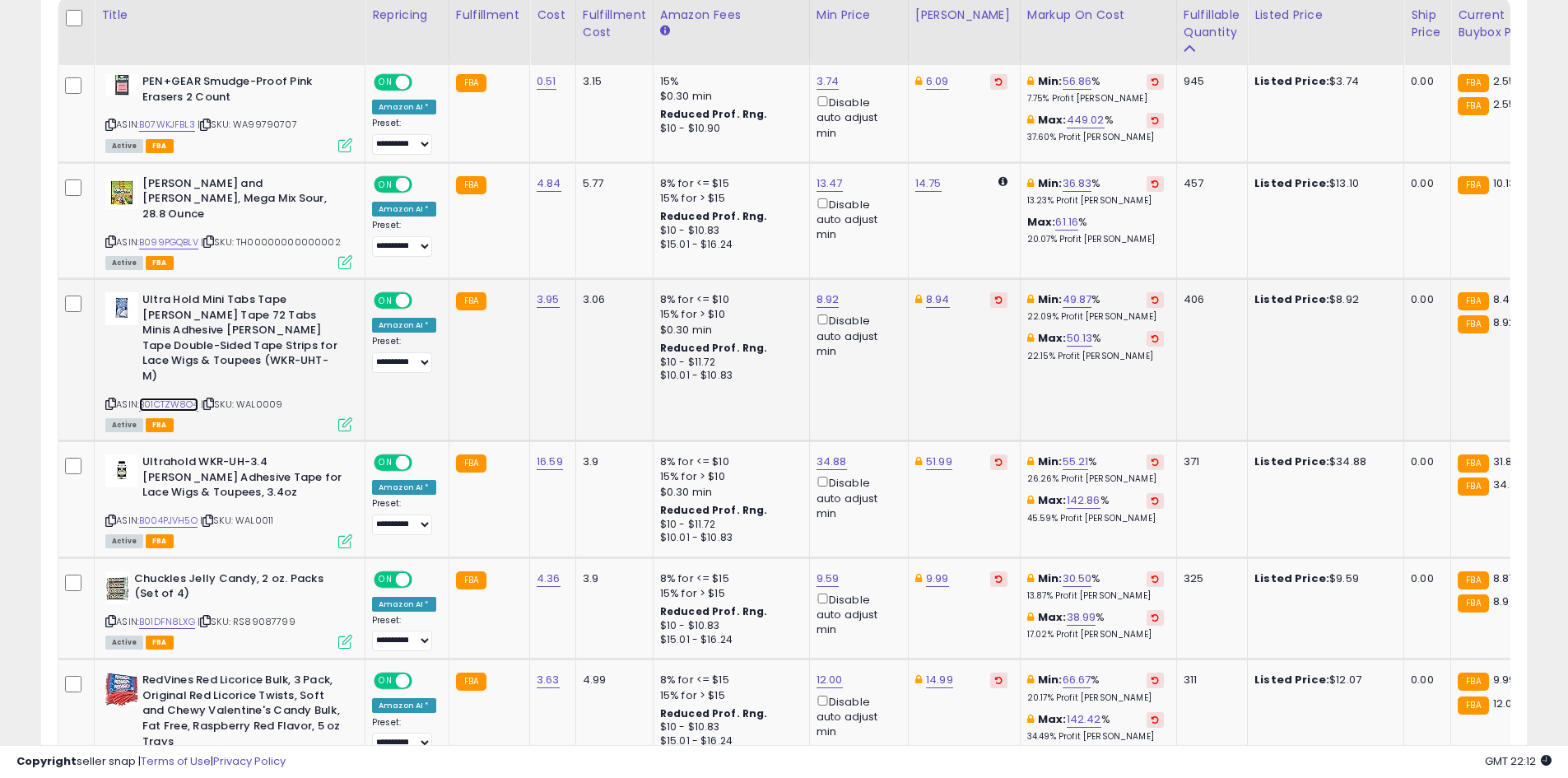
click at [190, 397] on link "B01CTZW8O4" at bounding box center [169, 404] width 60 height 14
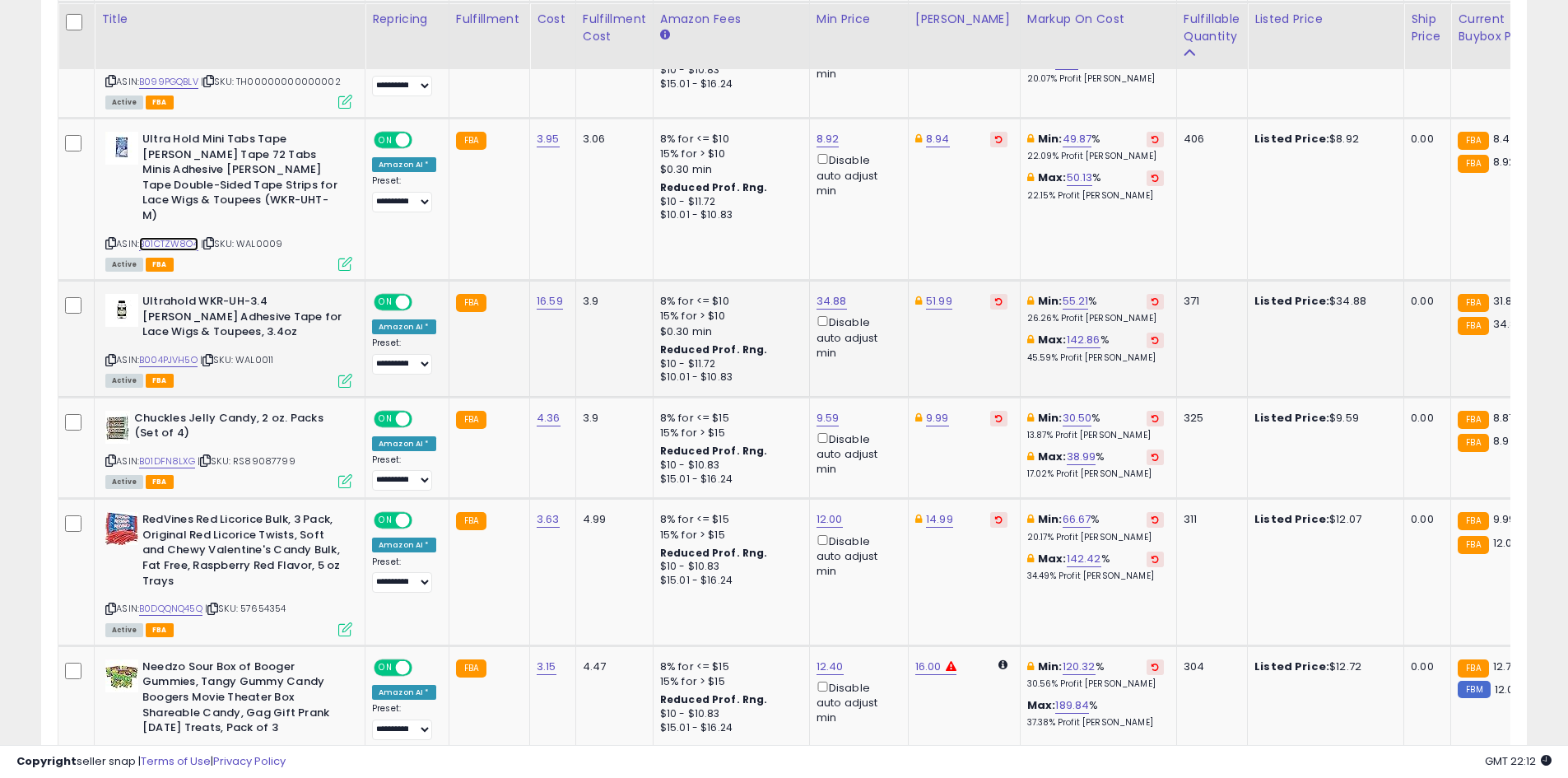
scroll to position [967, 0]
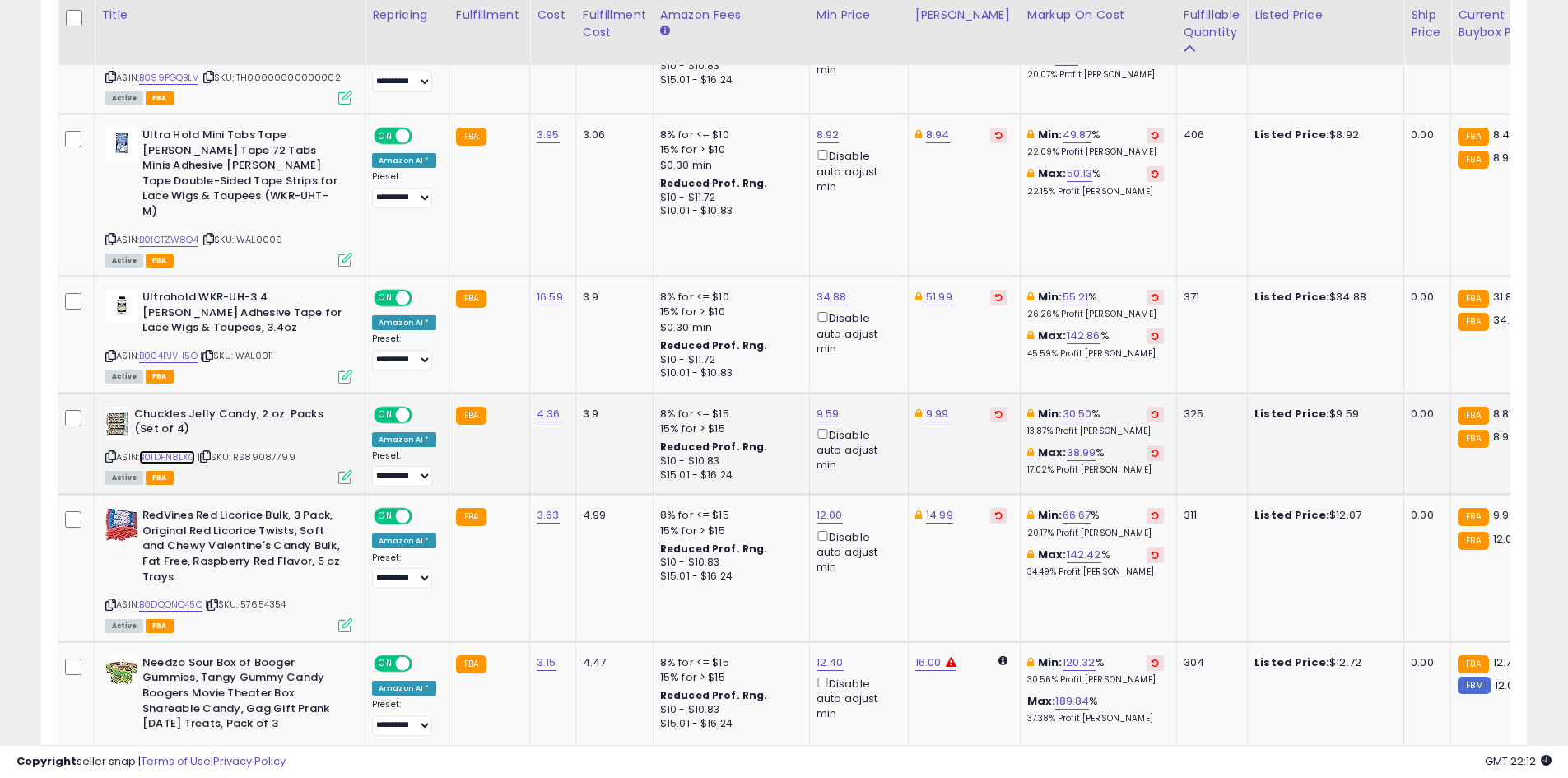
click at [156, 450] on link "B01DFN8LXG" at bounding box center [167, 457] width 56 height 14
click at [818, 406] on link "9.59" at bounding box center [827, 413] width 23 height 16
type input "****"
click button "submit" at bounding box center [868, 325] width 28 height 25
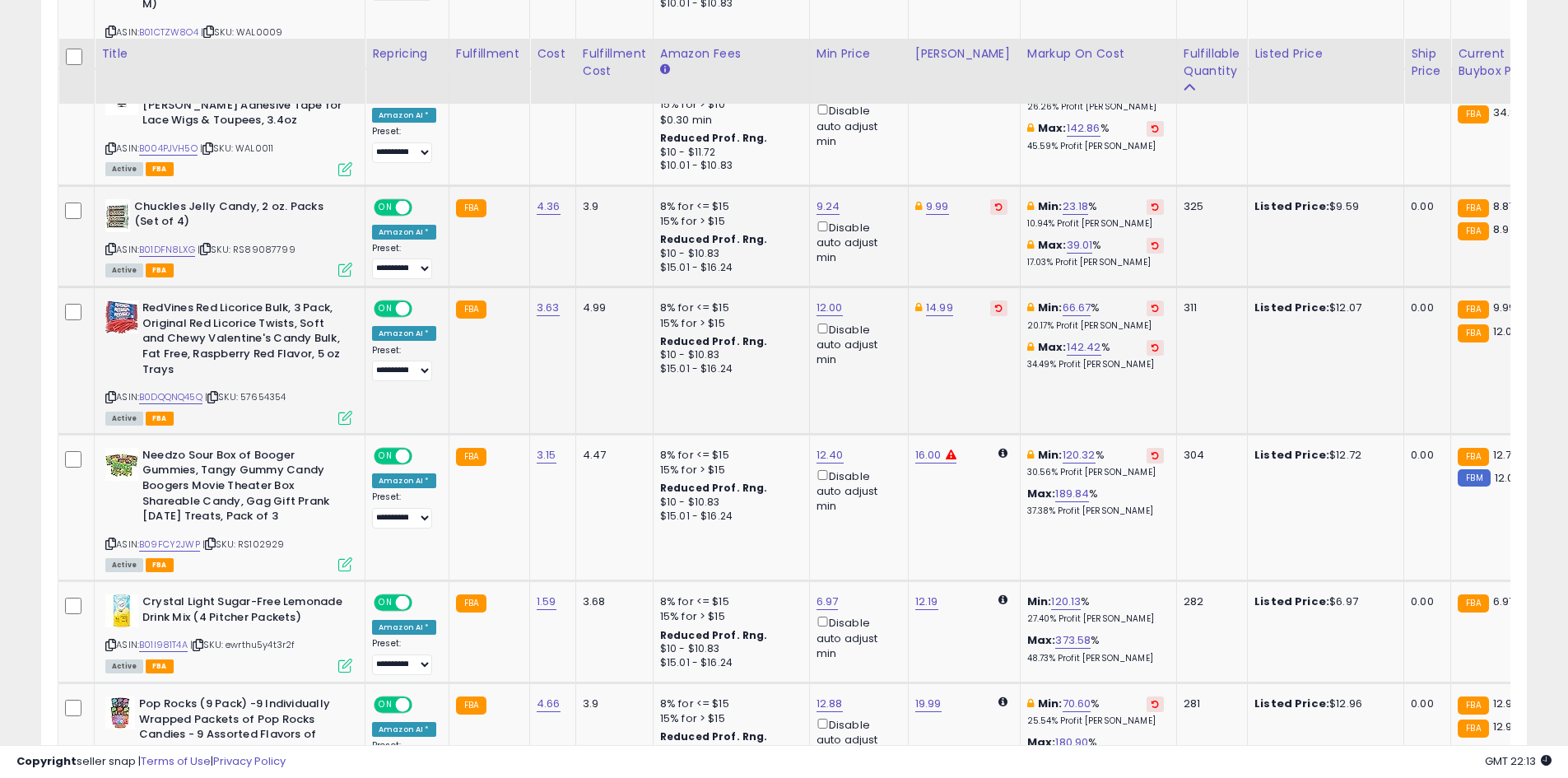
scroll to position [1213, 0]
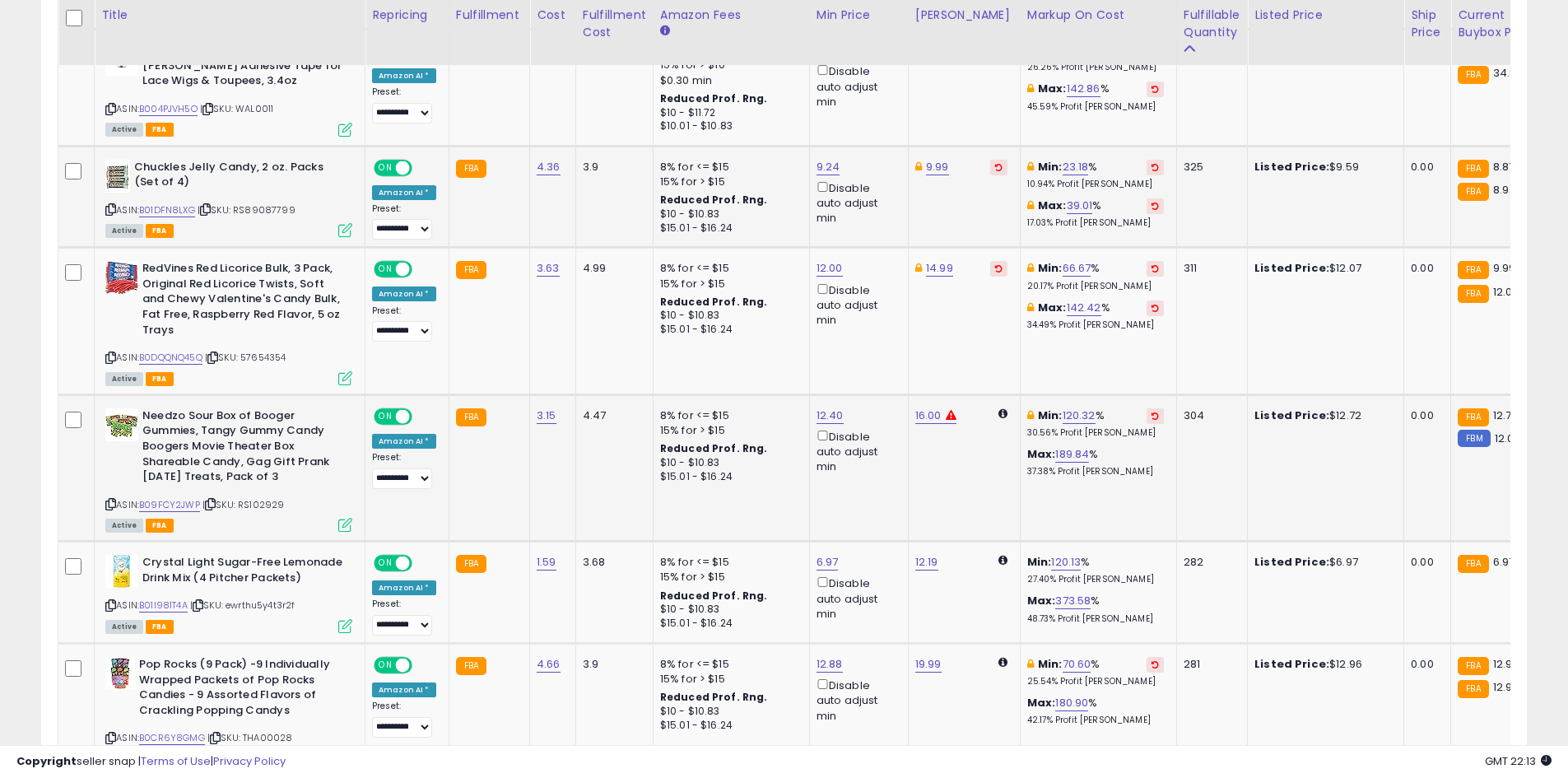
click at [160, 468] on div "ASIN: B09FCY2JWP | SKU: RS102929 Active FBA" at bounding box center [229, 469] width 247 height 122
click at [161, 498] on link "B09FCY2JWP" at bounding box center [169, 504] width 61 height 14
click at [928, 407] on link "16.00" at bounding box center [928, 415] width 26 height 16
type input "*"
type input "*****"
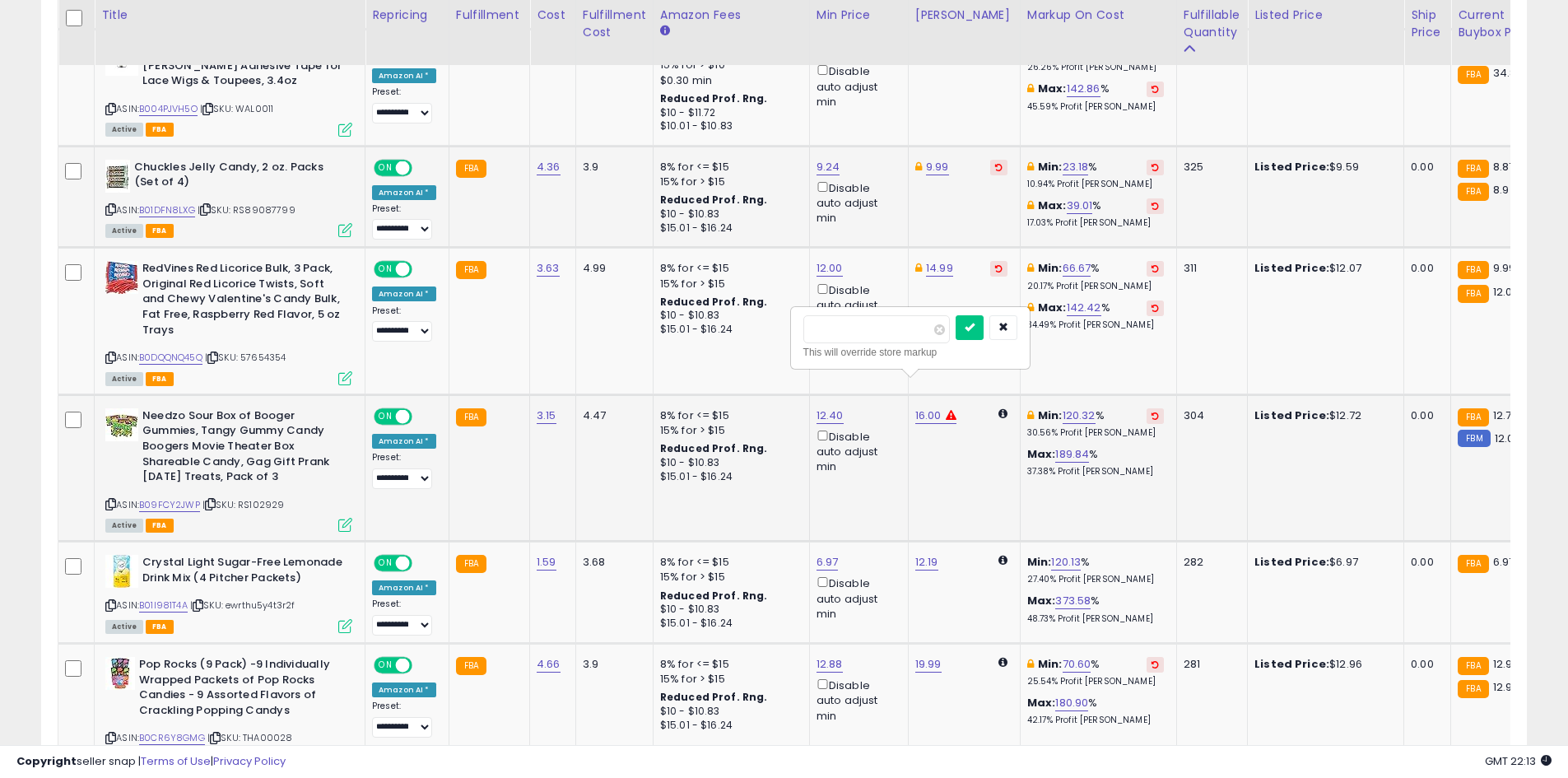
click button "submit" at bounding box center [969, 327] width 28 height 25
click at [192, 336] on div "ASIN: B0DQQNQ45Q | SKU: 57654354 Active FBA" at bounding box center [229, 321] width 247 height 122
click at [192, 350] on link "B0DQQNQ45Q" at bounding box center [170, 357] width 63 height 14
click at [828, 260] on link "12.00" at bounding box center [829, 268] width 26 height 16
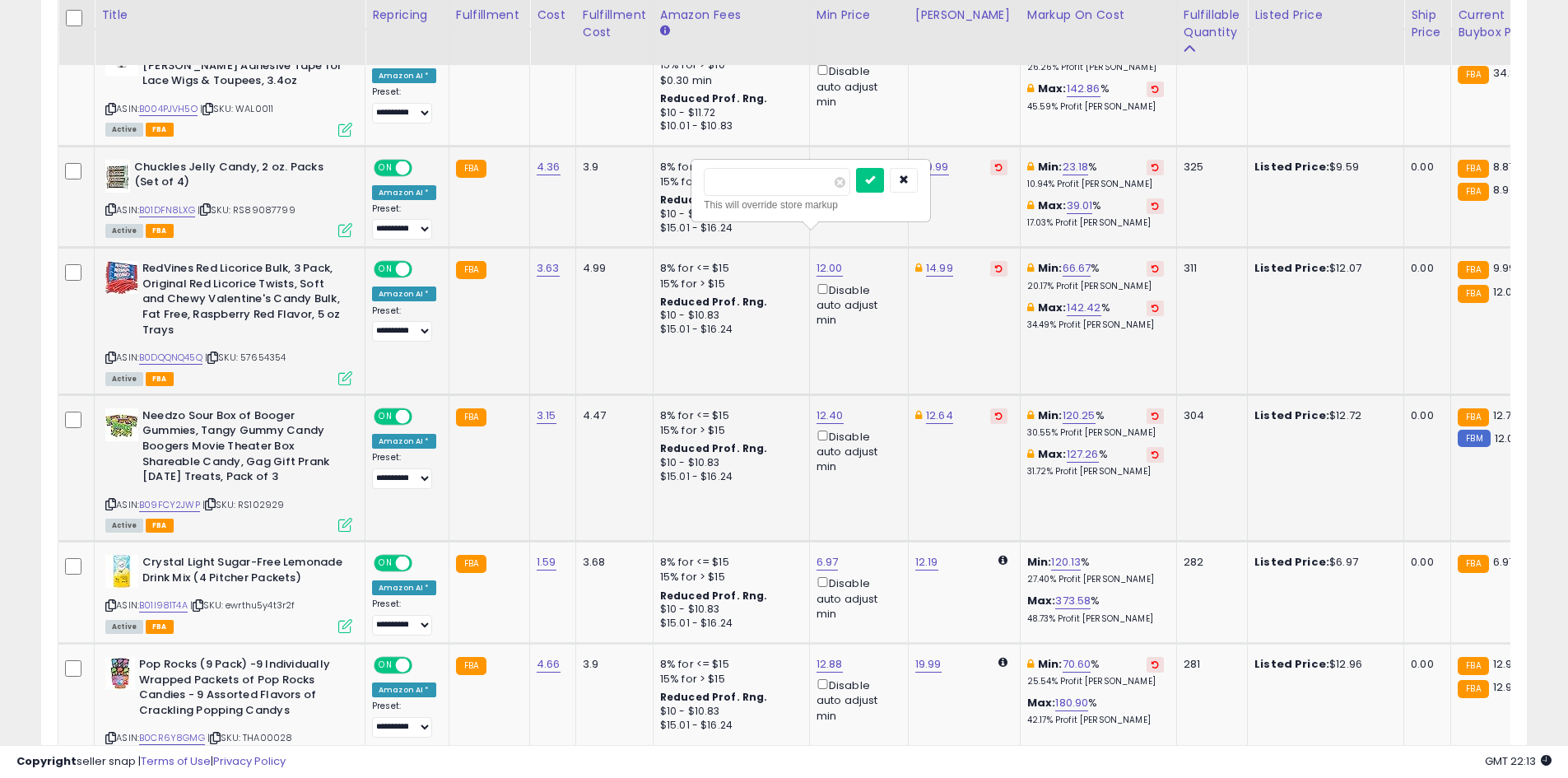
type input "*"
type input "*****"
click button "submit" at bounding box center [869, 180] width 28 height 25
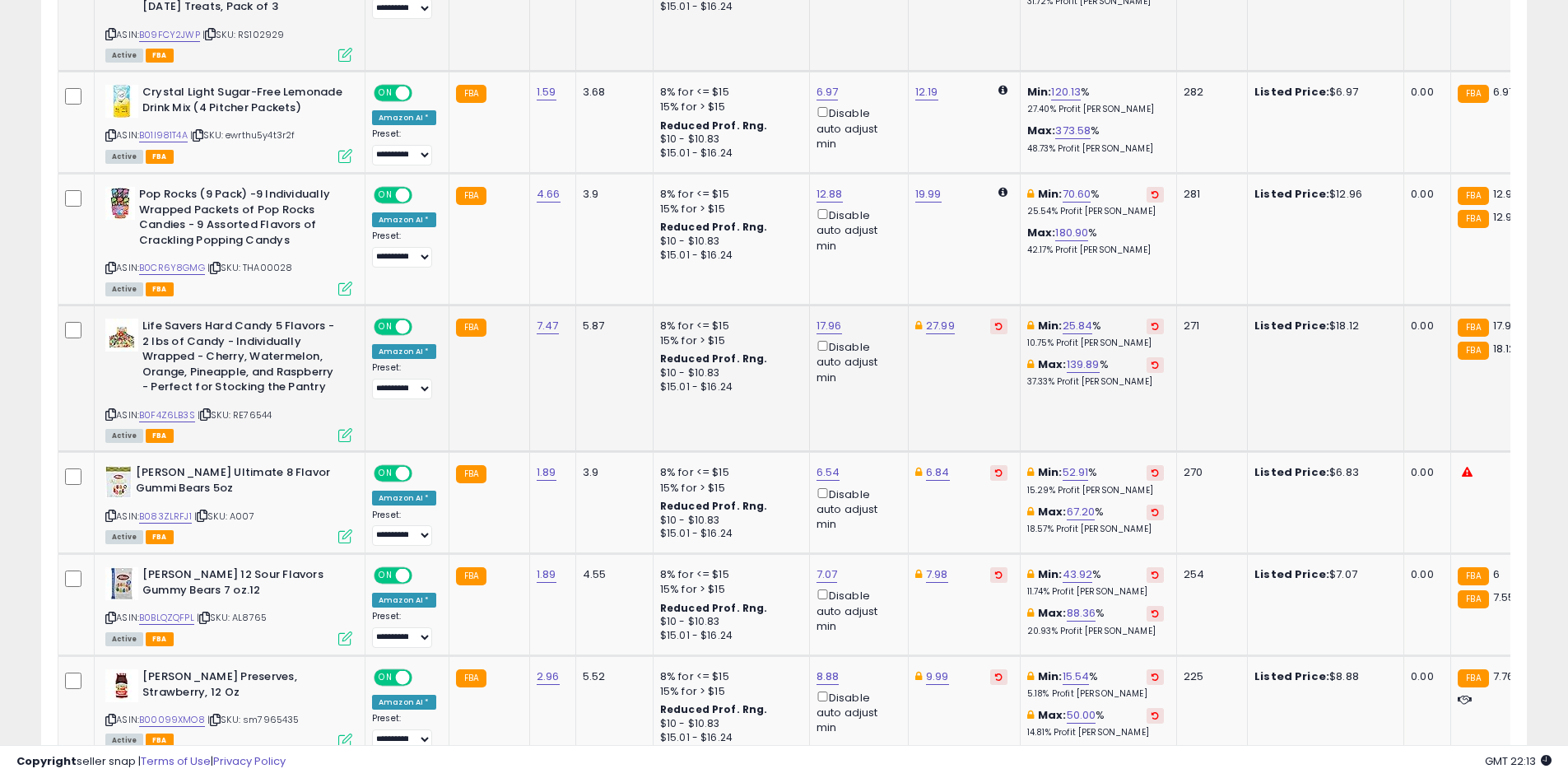
scroll to position [1708, 0]
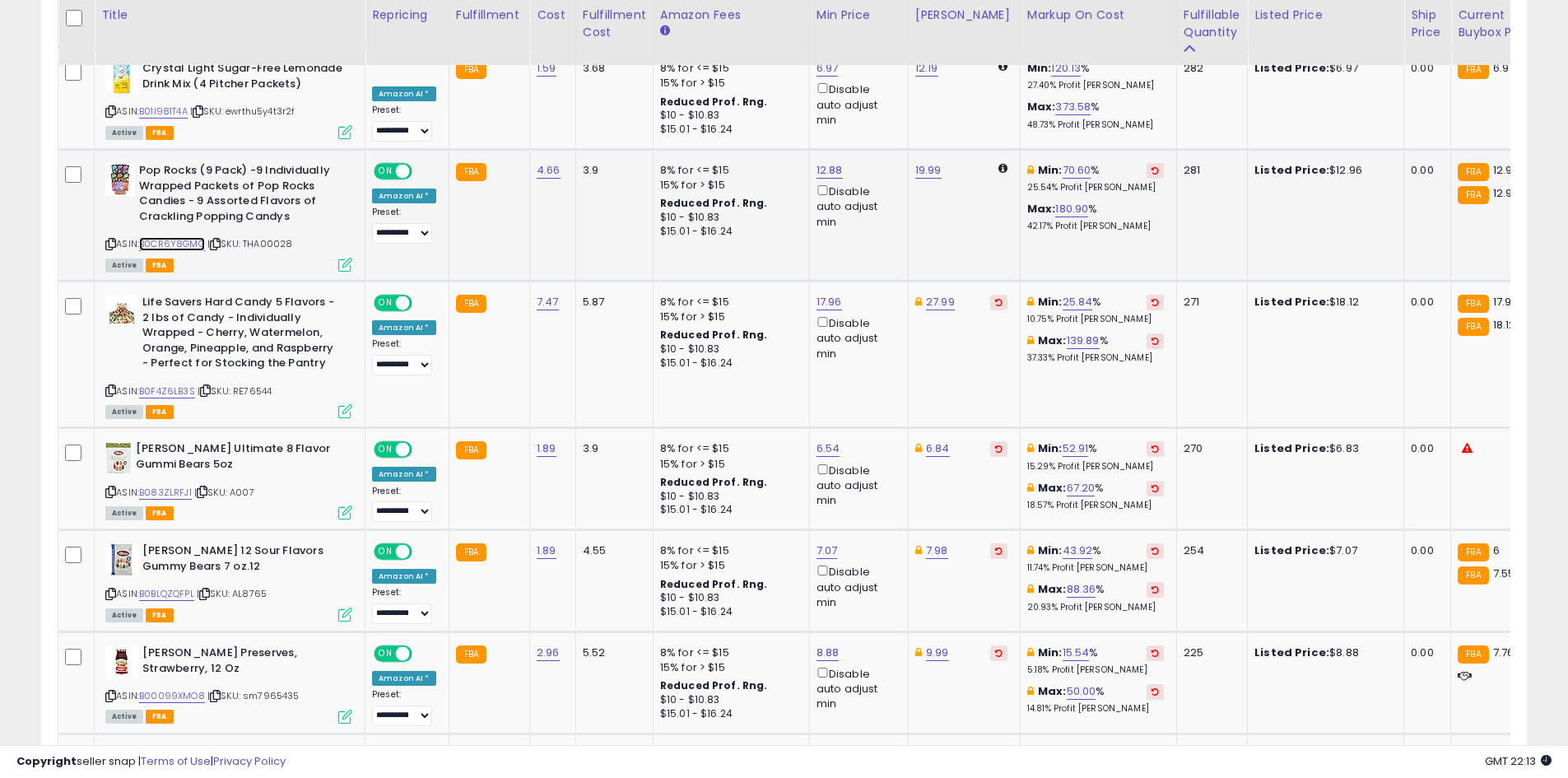
click at [193, 237] on link "B0CR6Y8GMG" at bounding box center [171, 244] width 66 height 14
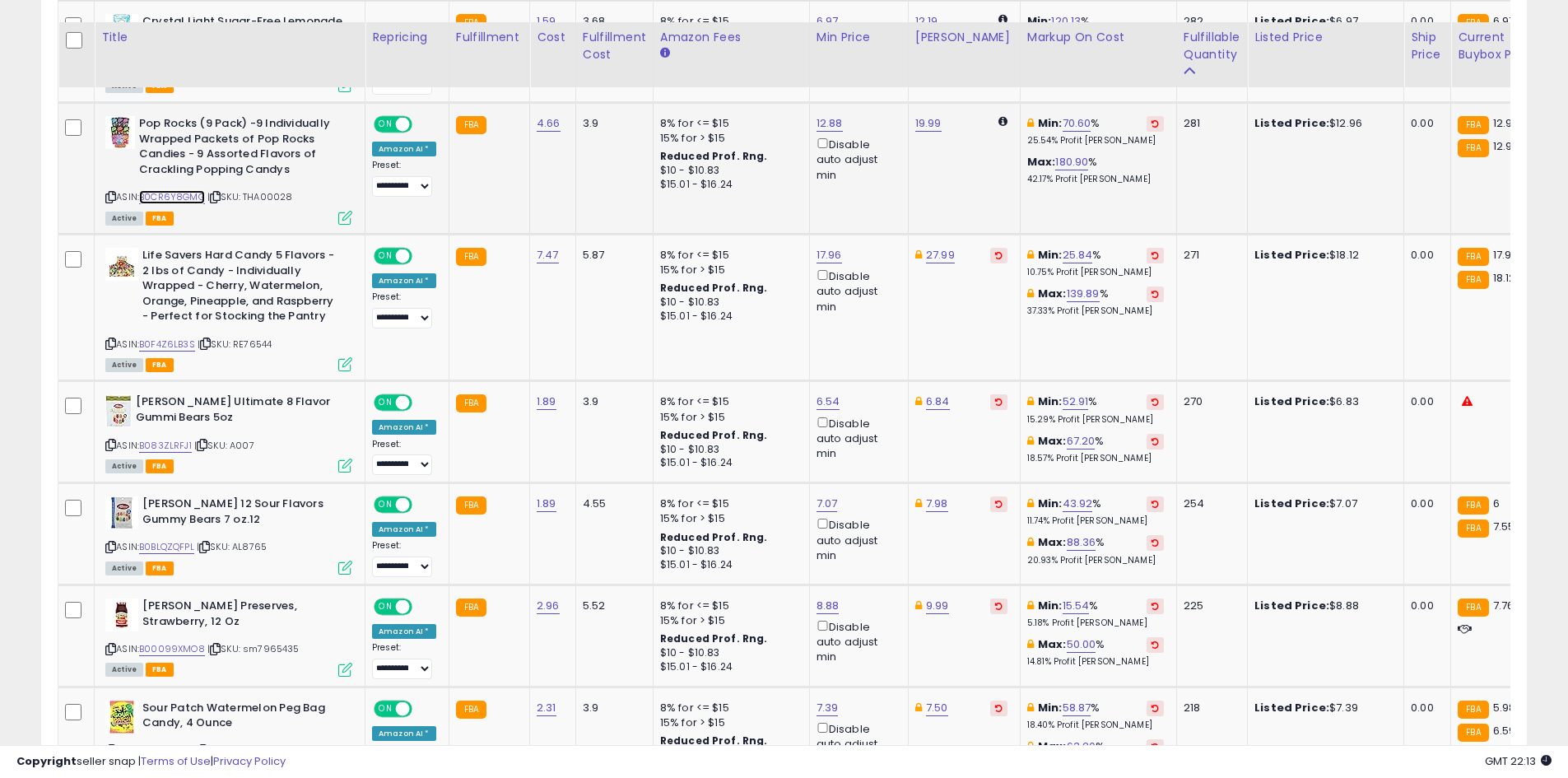
scroll to position [1789, 0]
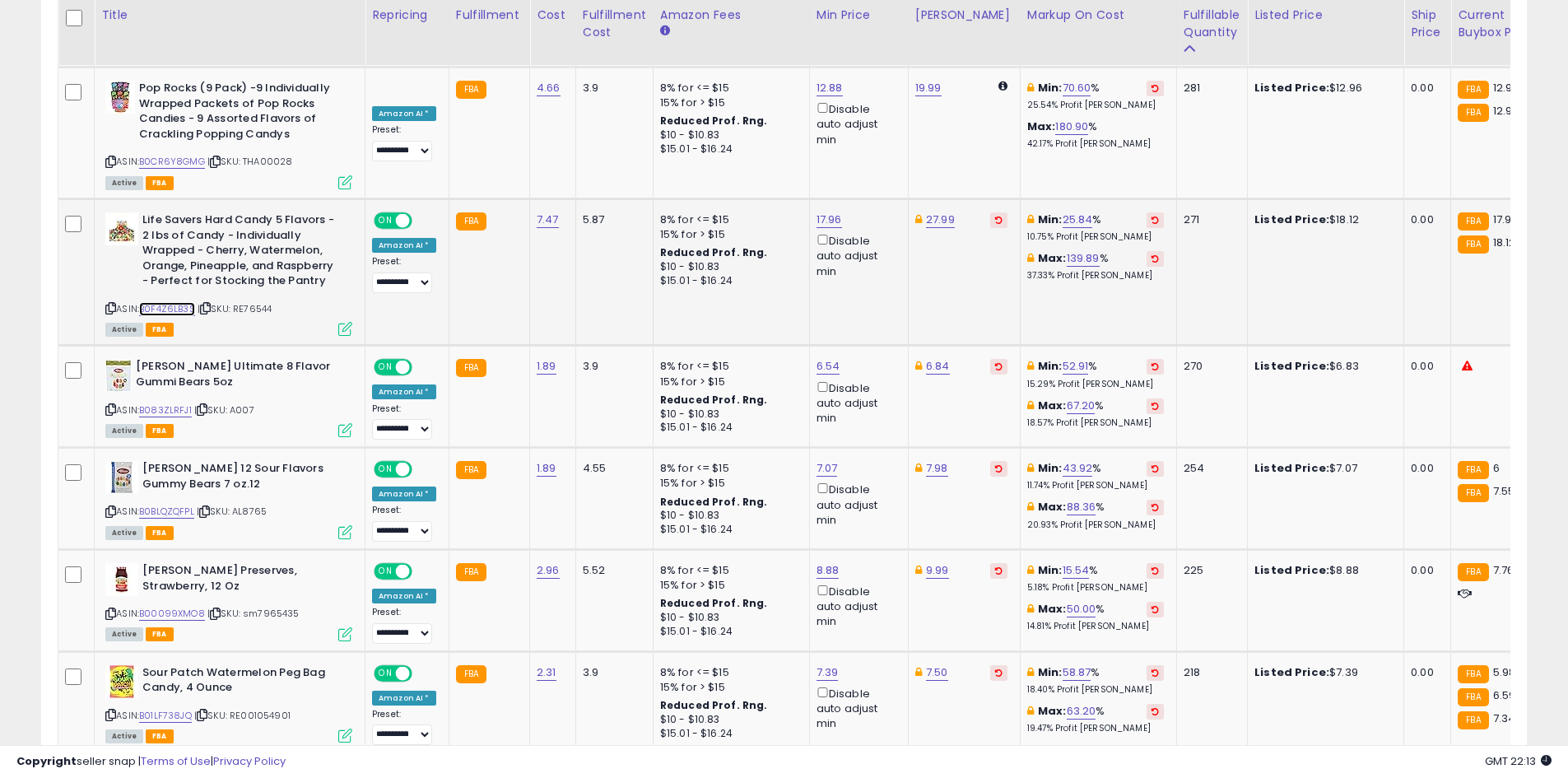
click at [178, 302] on link "B0F4Z6LB3S" at bounding box center [167, 308] width 56 height 14
click at [826, 211] on link "17.96" at bounding box center [829, 219] width 26 height 16
type input "*****"
click button "submit" at bounding box center [869, 131] width 28 height 25
click at [173, 403] on link "B083ZLRFJ1" at bounding box center [165, 410] width 53 height 14
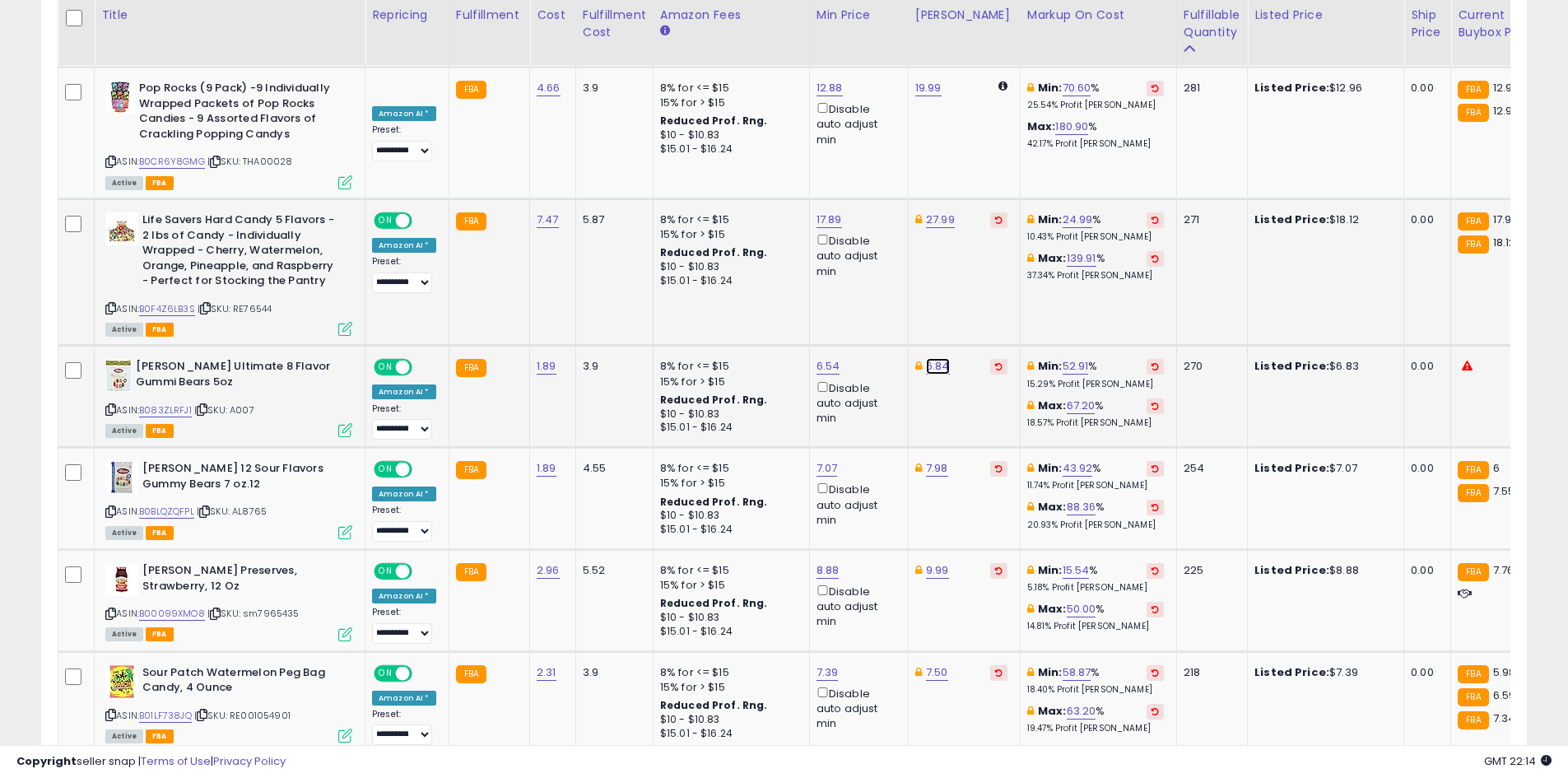
click at [937, 358] on link "6.84" at bounding box center [937, 366] width 24 height 16
type input "****"
click button "submit" at bounding box center [978, 278] width 28 height 25
drag, startPoint x: 1219, startPoint y: 230, endPoint x: 1221, endPoint y: 270, distance: 40.0
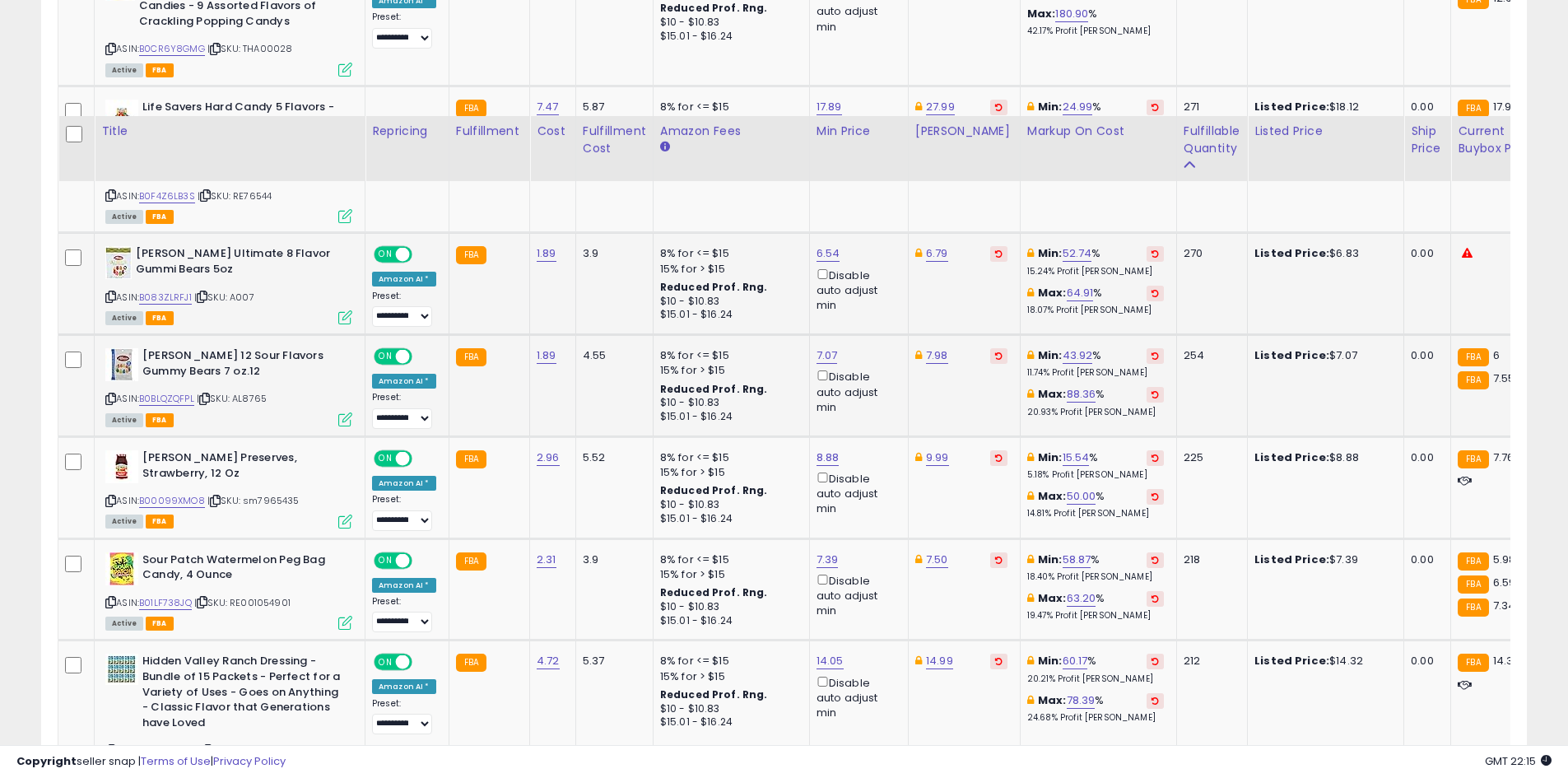
scroll to position [2037, 0]
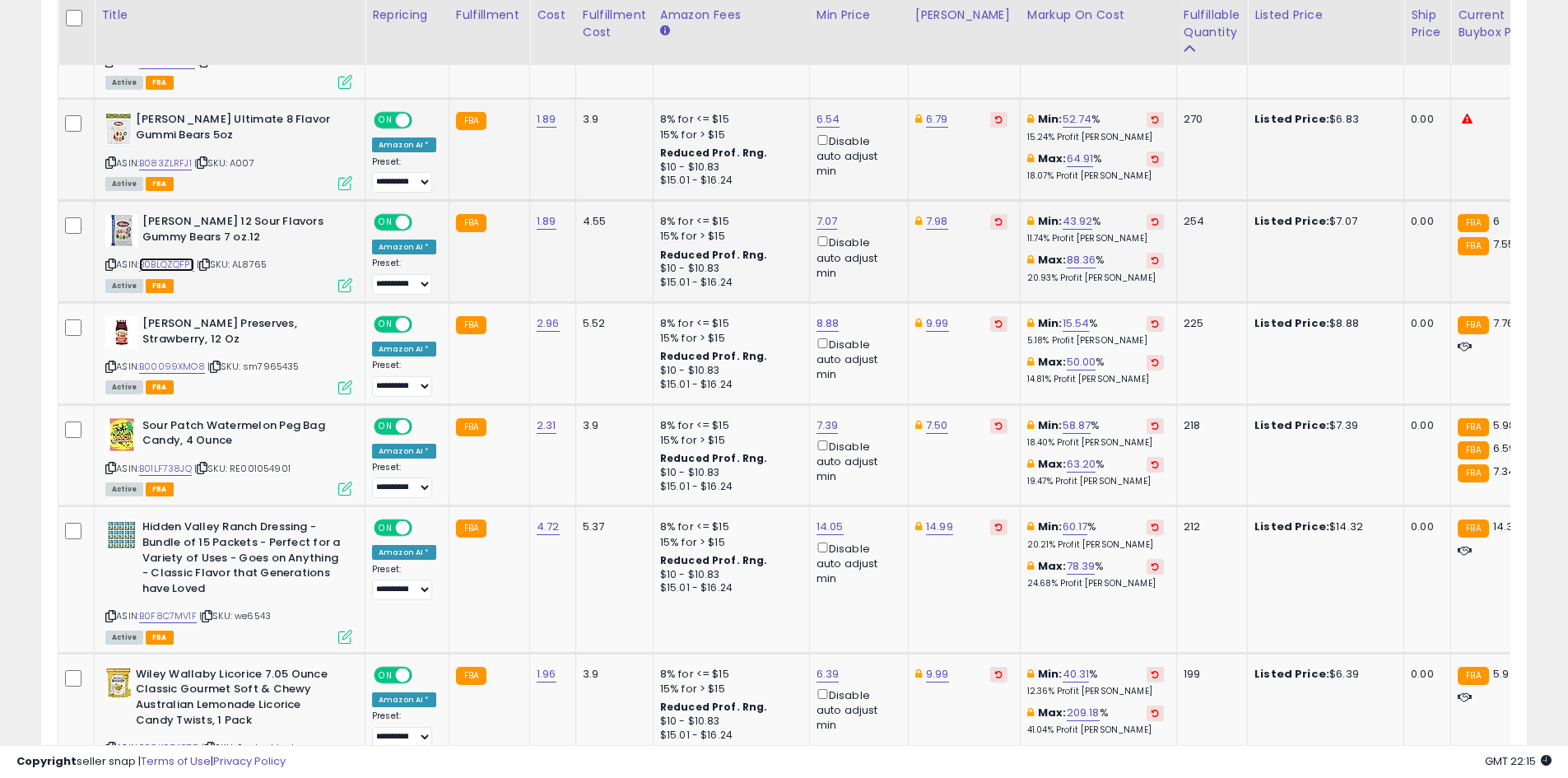
click at [176, 257] on link "B0BLQZQFPL" at bounding box center [166, 264] width 55 height 14
click at [816, 213] on link "7.07" at bounding box center [827, 221] width 21 height 16
click at [915, 124] on button "button" at bounding box center [901, 133] width 28 height 25
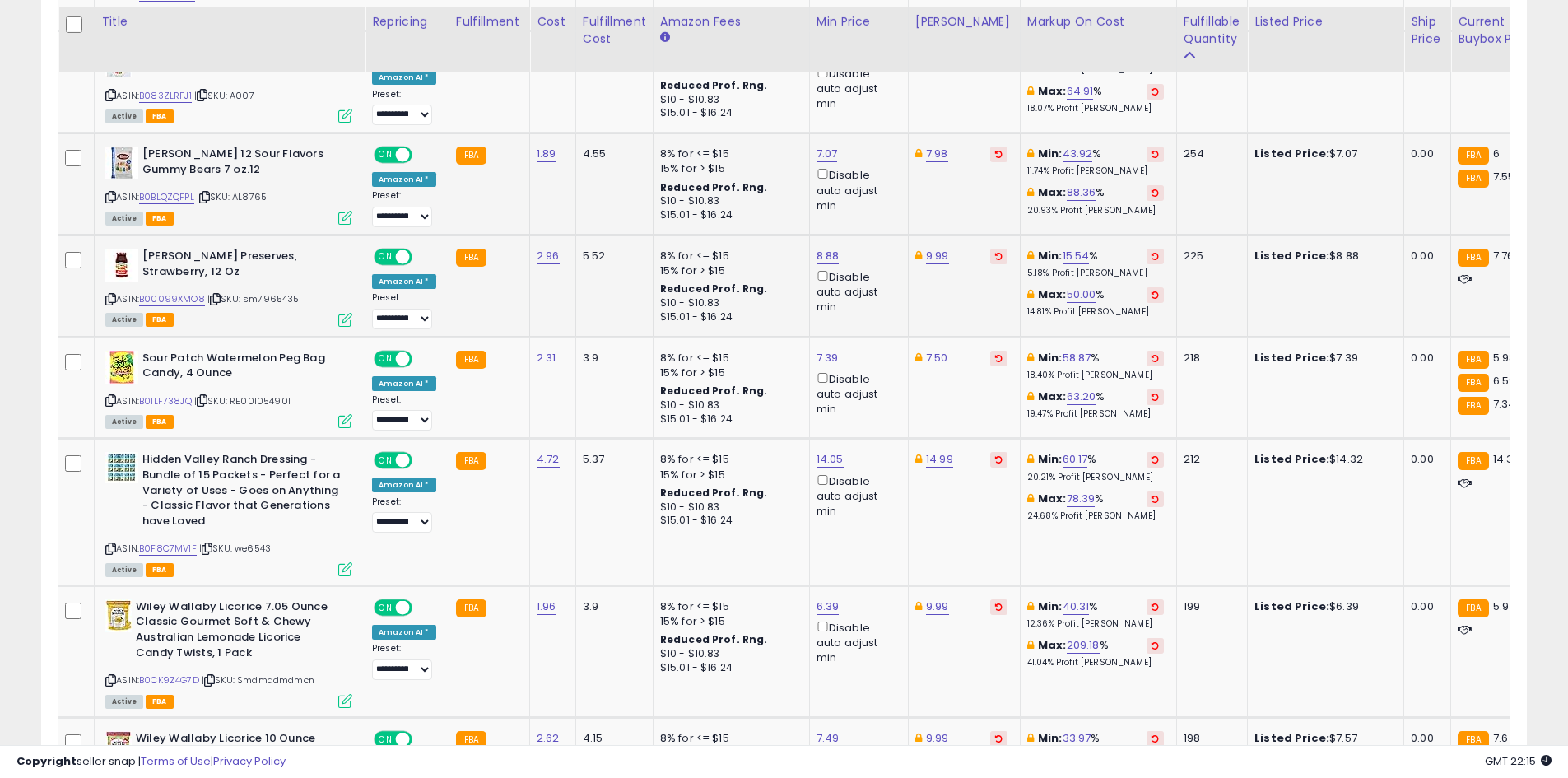
scroll to position [2111, 0]
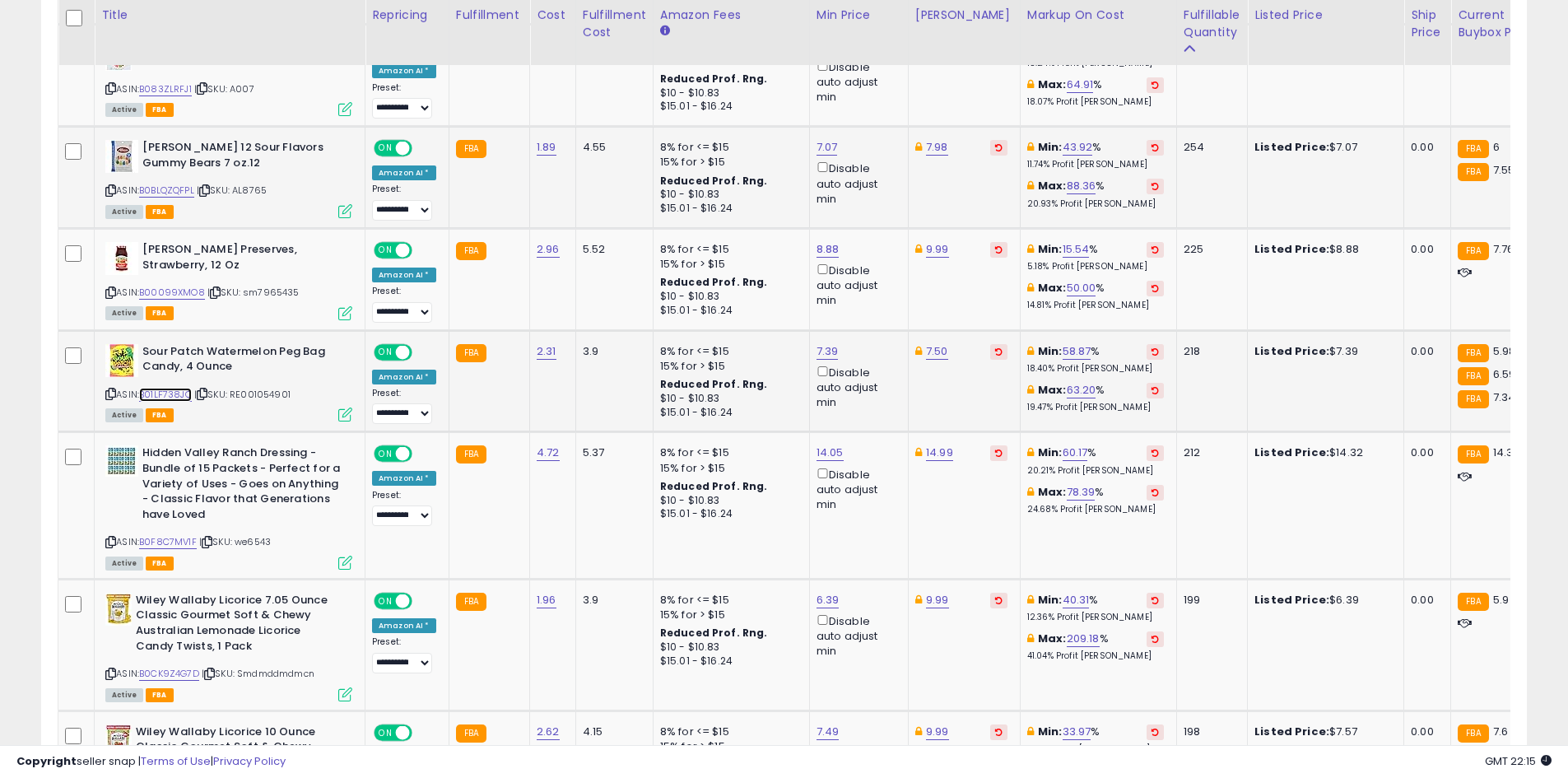
click at [165, 388] on link "B01LF738JQ" at bounding box center [165, 395] width 53 height 14
click at [816, 343] on link "7.39" at bounding box center [827, 351] width 22 height 16
type input "****"
click button "submit" at bounding box center [868, 263] width 28 height 25
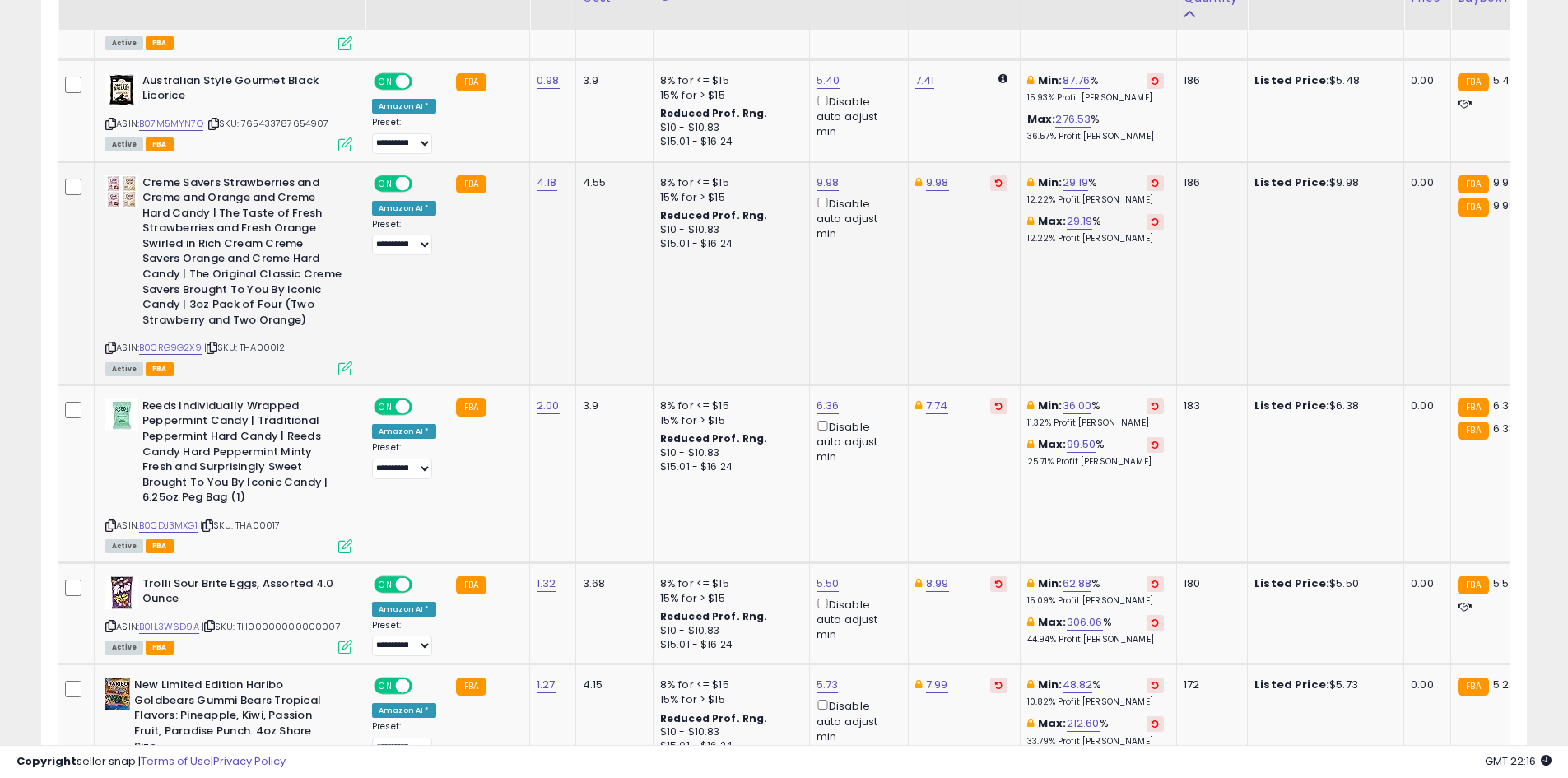
scroll to position [3098, 0]
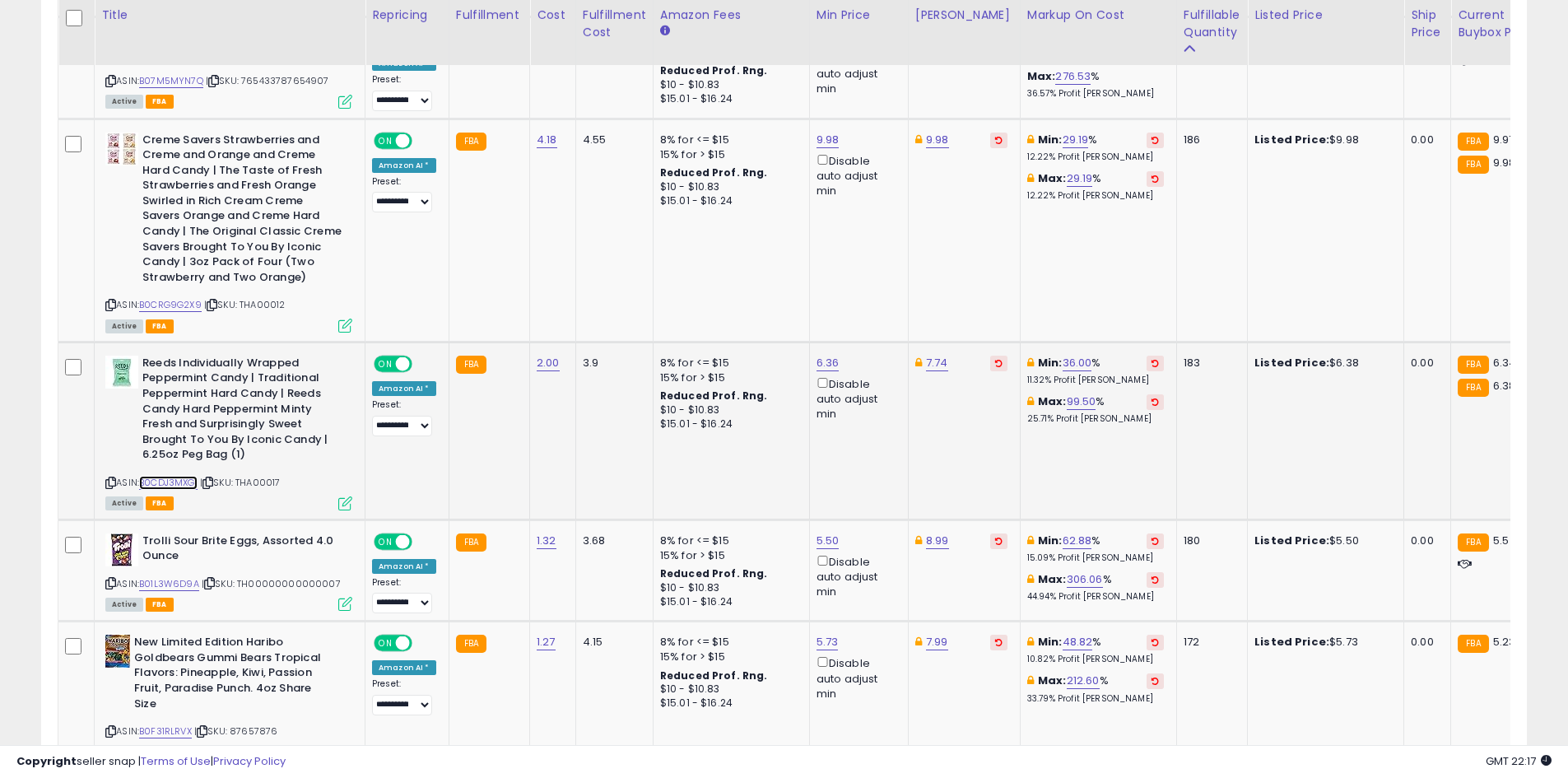
click at [169, 475] on link "B0CDJ3MXG1" at bounding box center [168, 482] width 59 height 14
click at [827, 354] on link "6.36" at bounding box center [827, 362] width 23 height 16
type input "*"
click button "submit" at bounding box center [868, 259] width 28 height 25
click at [931, 354] on link "7.74" at bounding box center [937, 362] width 22 height 16
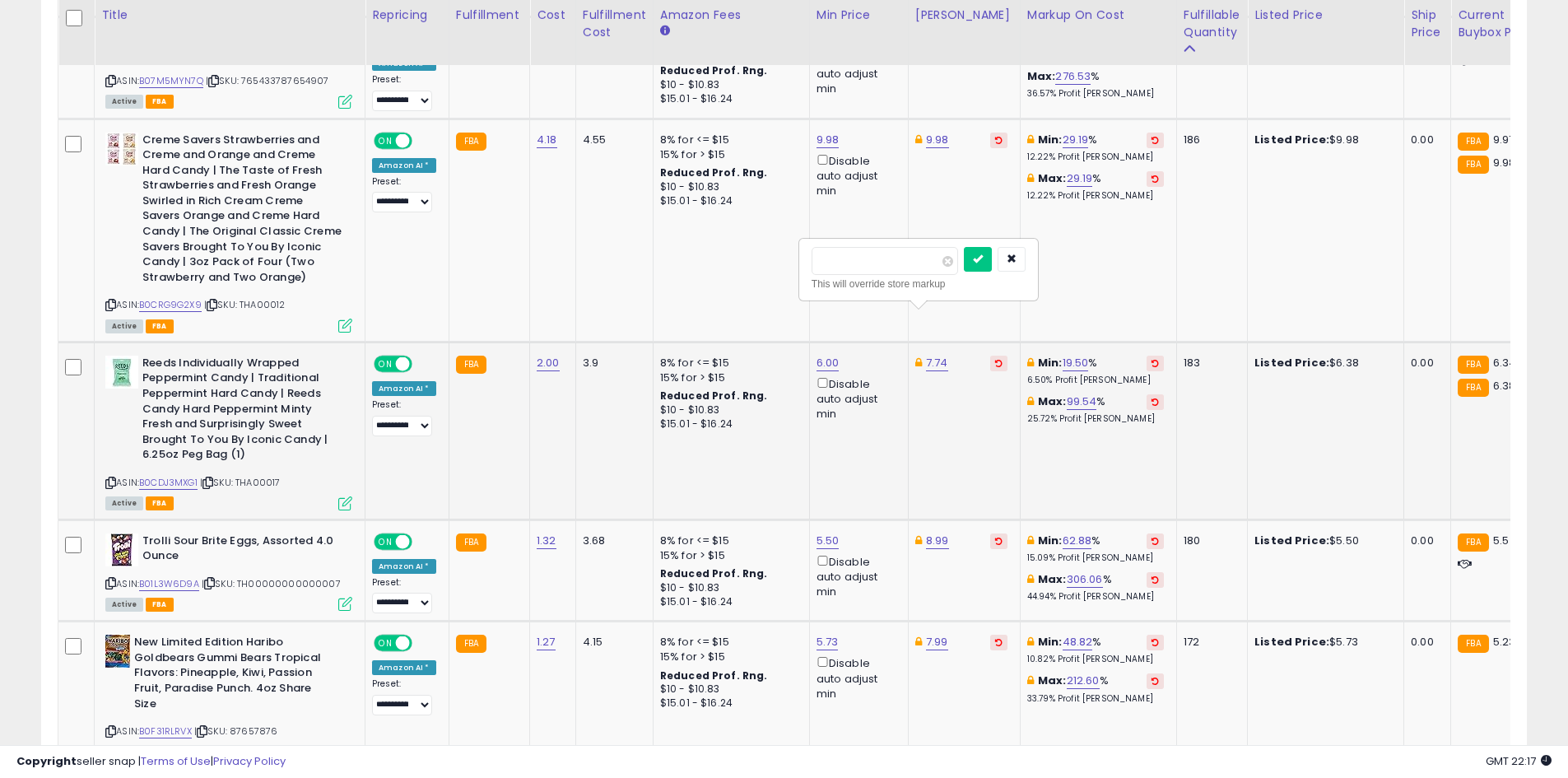
type input "*"
type input "****"
click button "submit" at bounding box center [977, 259] width 28 height 25
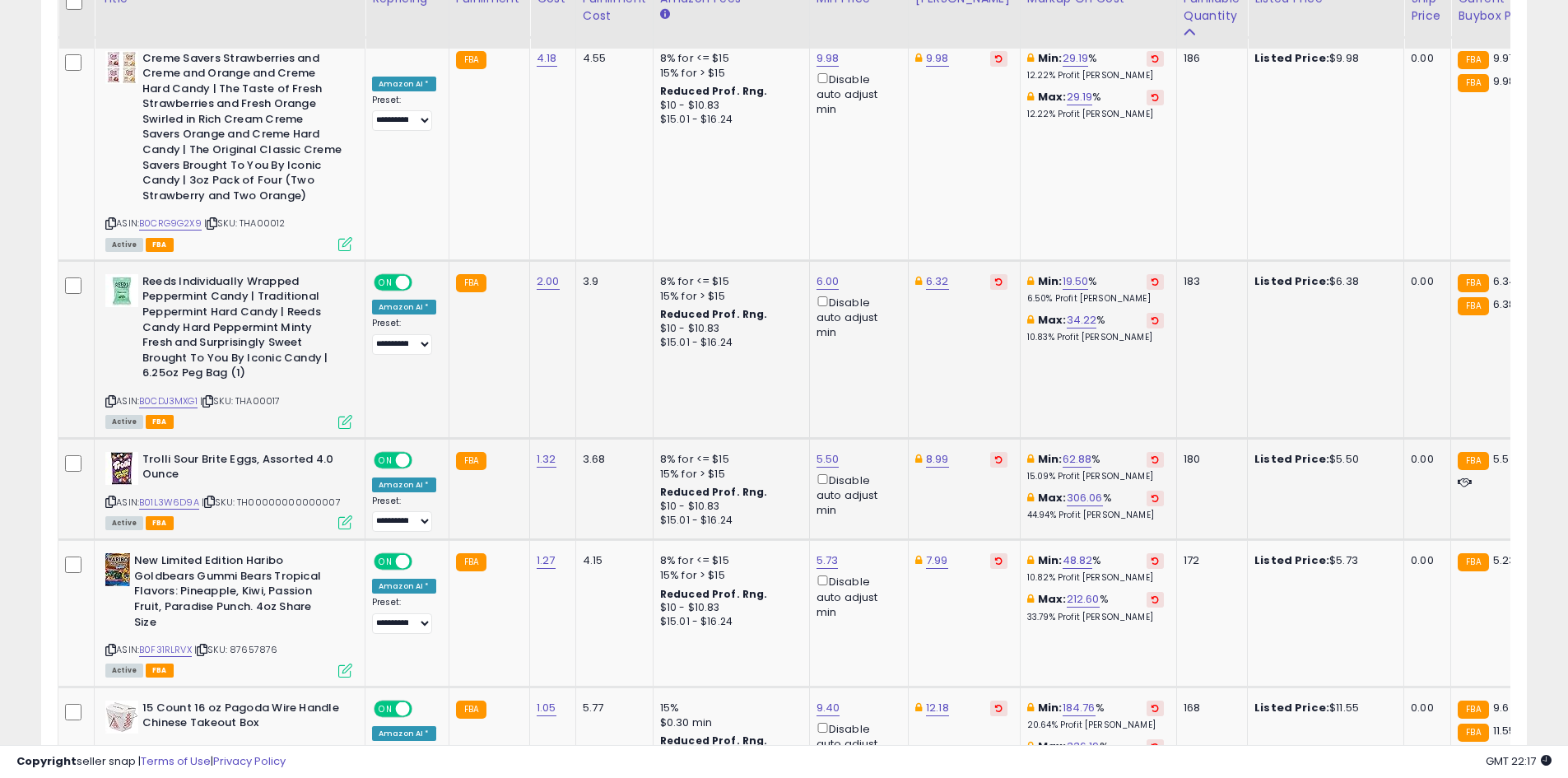
scroll to position [3181, 0]
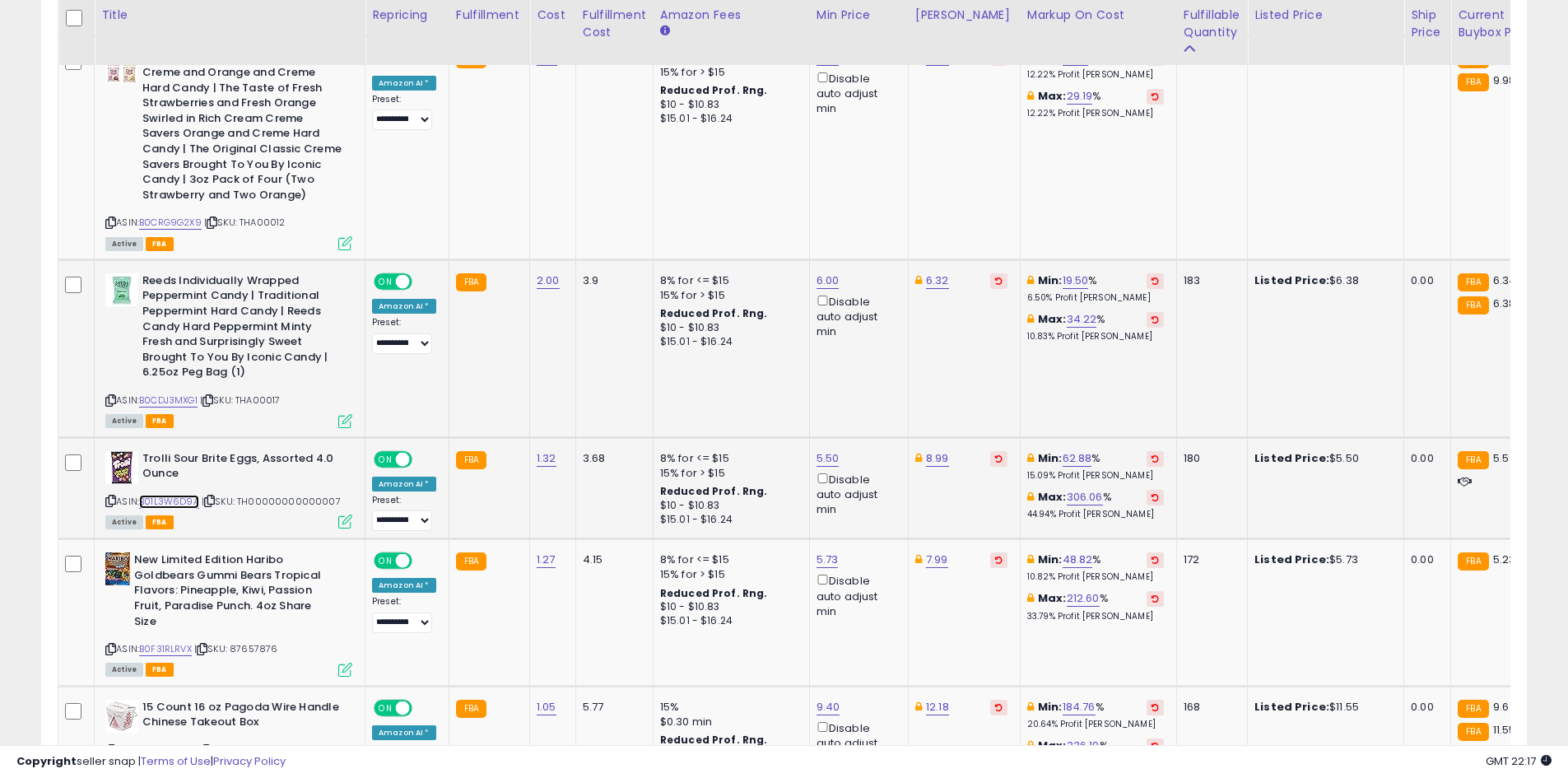
click at [172, 494] on link "B01L3W6D9A" at bounding box center [169, 501] width 60 height 14
click at [821, 450] on link "5.50" at bounding box center [827, 458] width 23 height 16
type input "****"
click button "submit" at bounding box center [868, 354] width 28 height 25
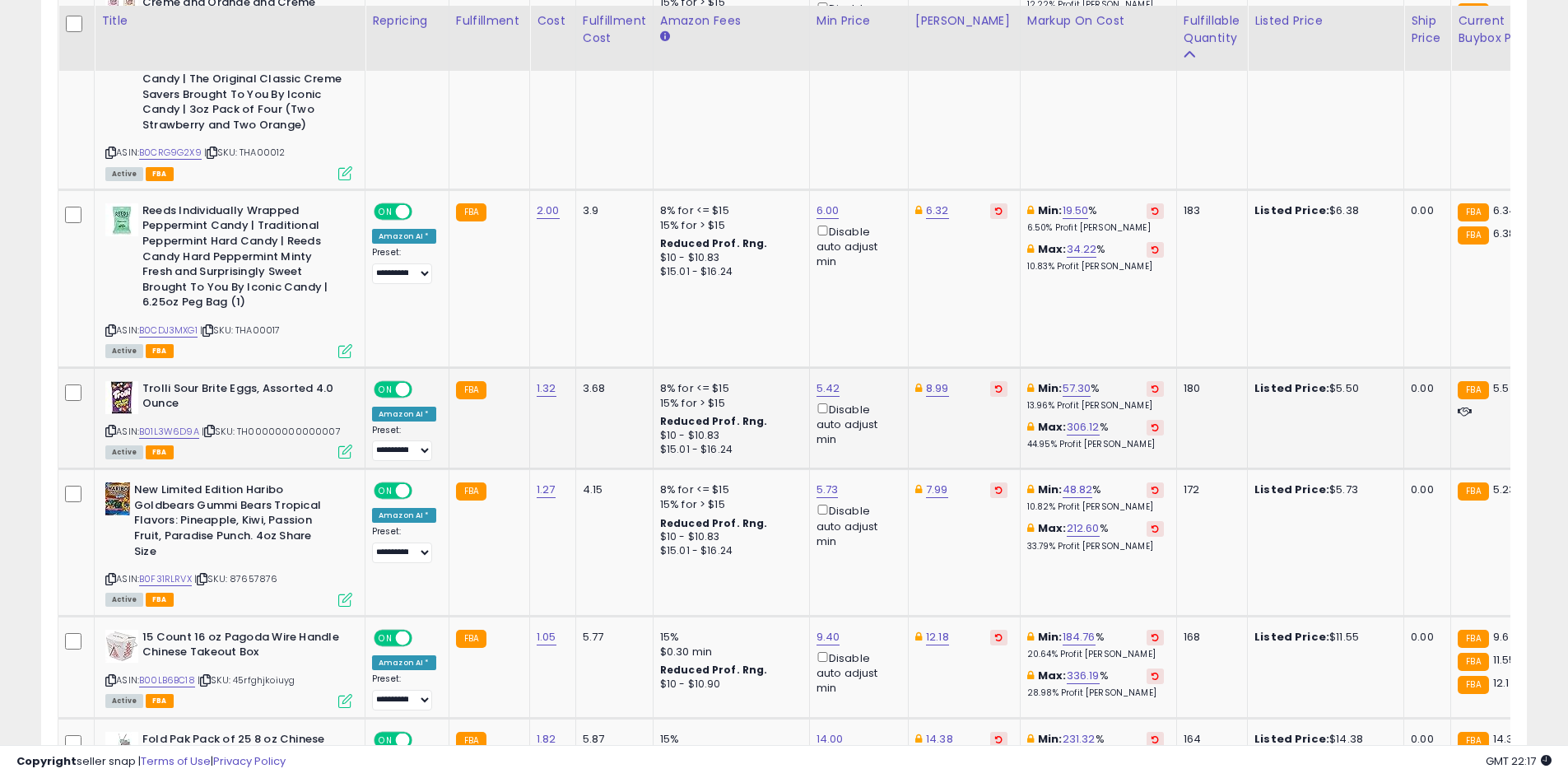
scroll to position [3333, 0]
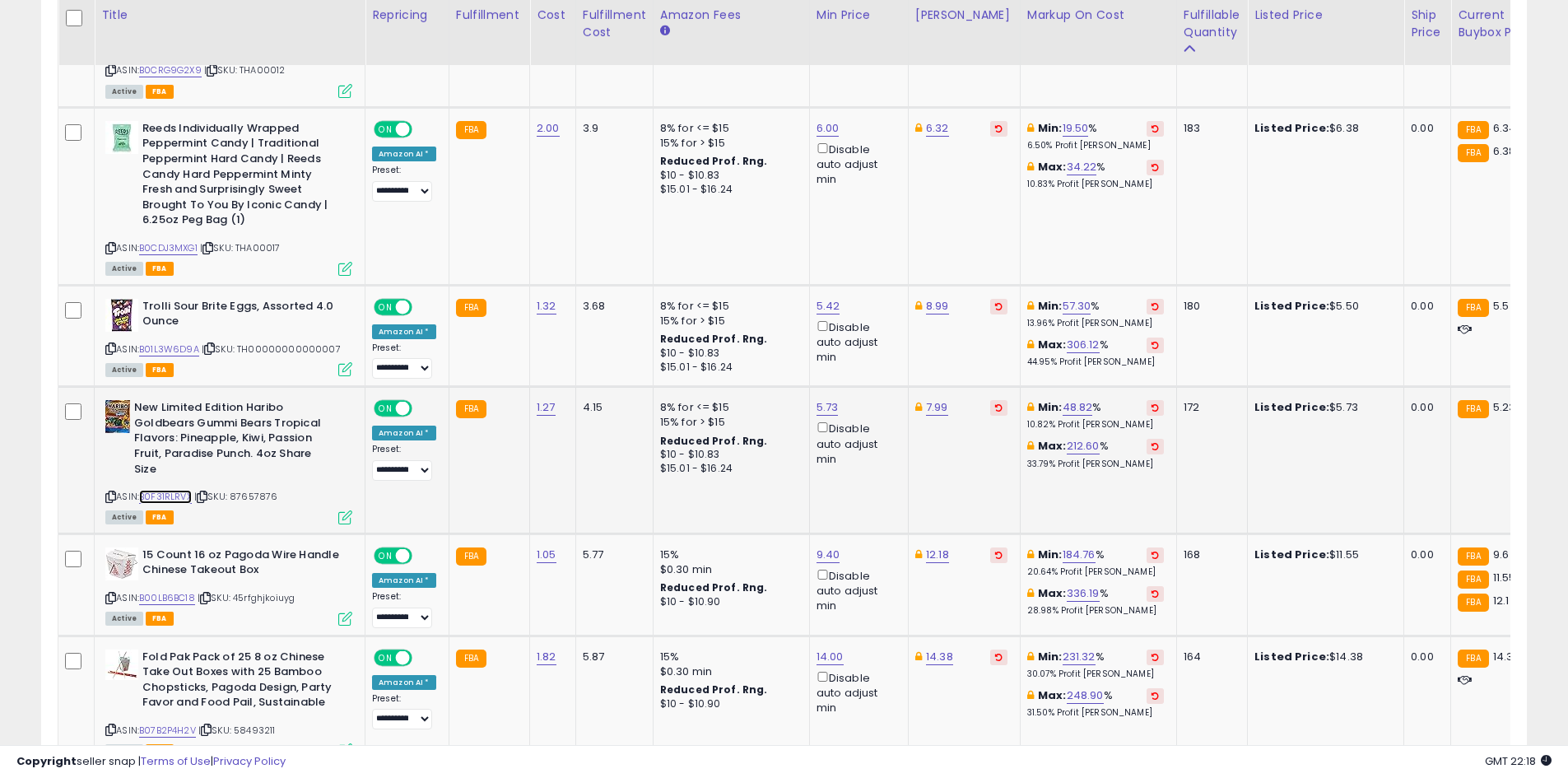
click at [189, 490] on link "B0F31RLRVX" at bounding box center [165, 497] width 53 height 14
click at [821, 399] on link "5.73" at bounding box center [827, 406] width 22 height 16
type input "****"
click button "submit" at bounding box center [868, 304] width 28 height 25
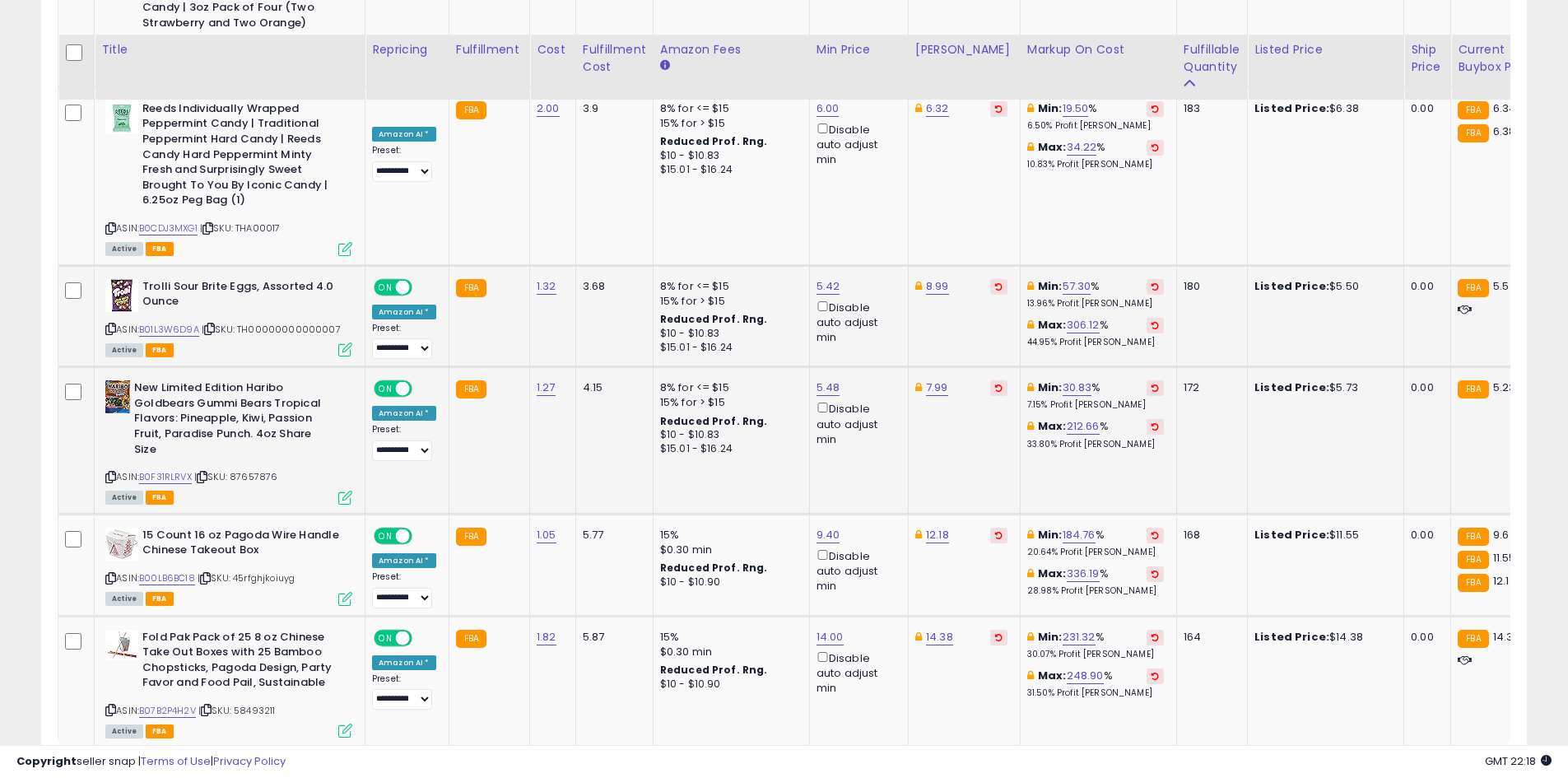
scroll to position [3426, 0]
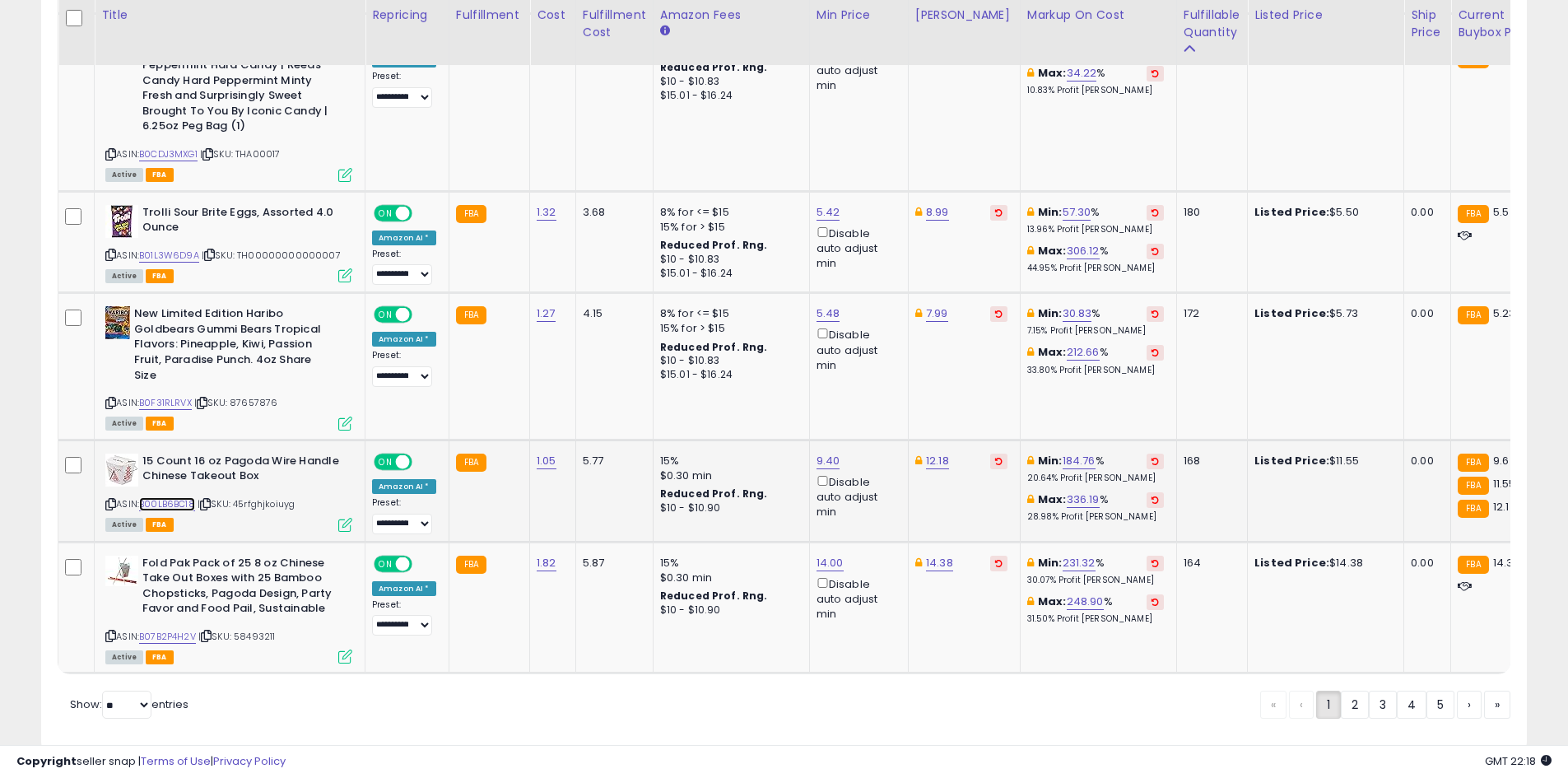
click at [173, 497] on link "B00LB6BC18" at bounding box center [167, 504] width 56 height 14
click at [160, 630] on link "B07B2P4H2V" at bounding box center [167, 637] width 57 height 14
click at [937, 555] on link "14.38" at bounding box center [939, 562] width 27 height 16
type input "*****"
click button "submit" at bounding box center [980, 458] width 28 height 25
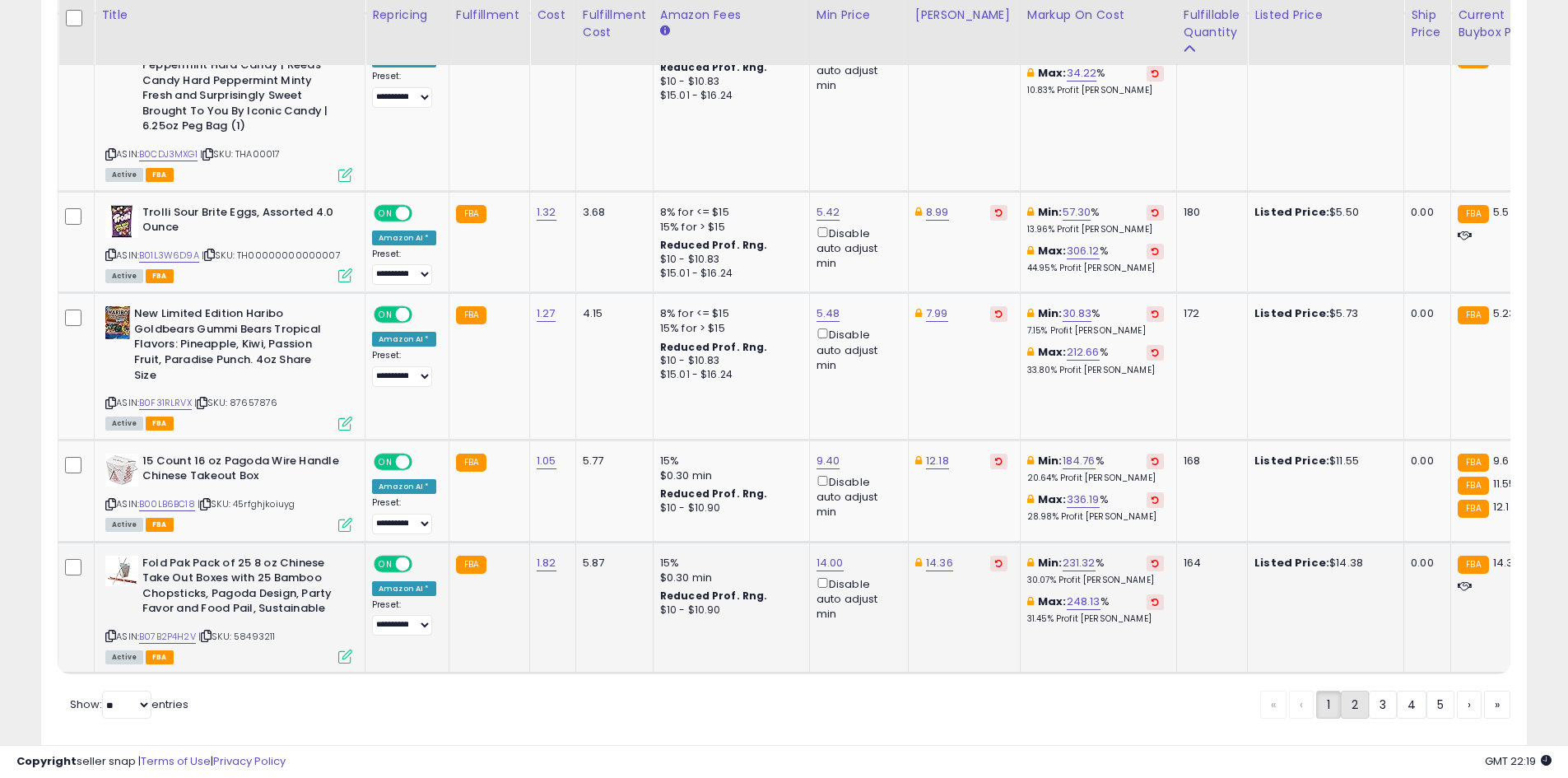
click at [1340, 690] on link "2" at bounding box center [1354, 704] width 28 height 28
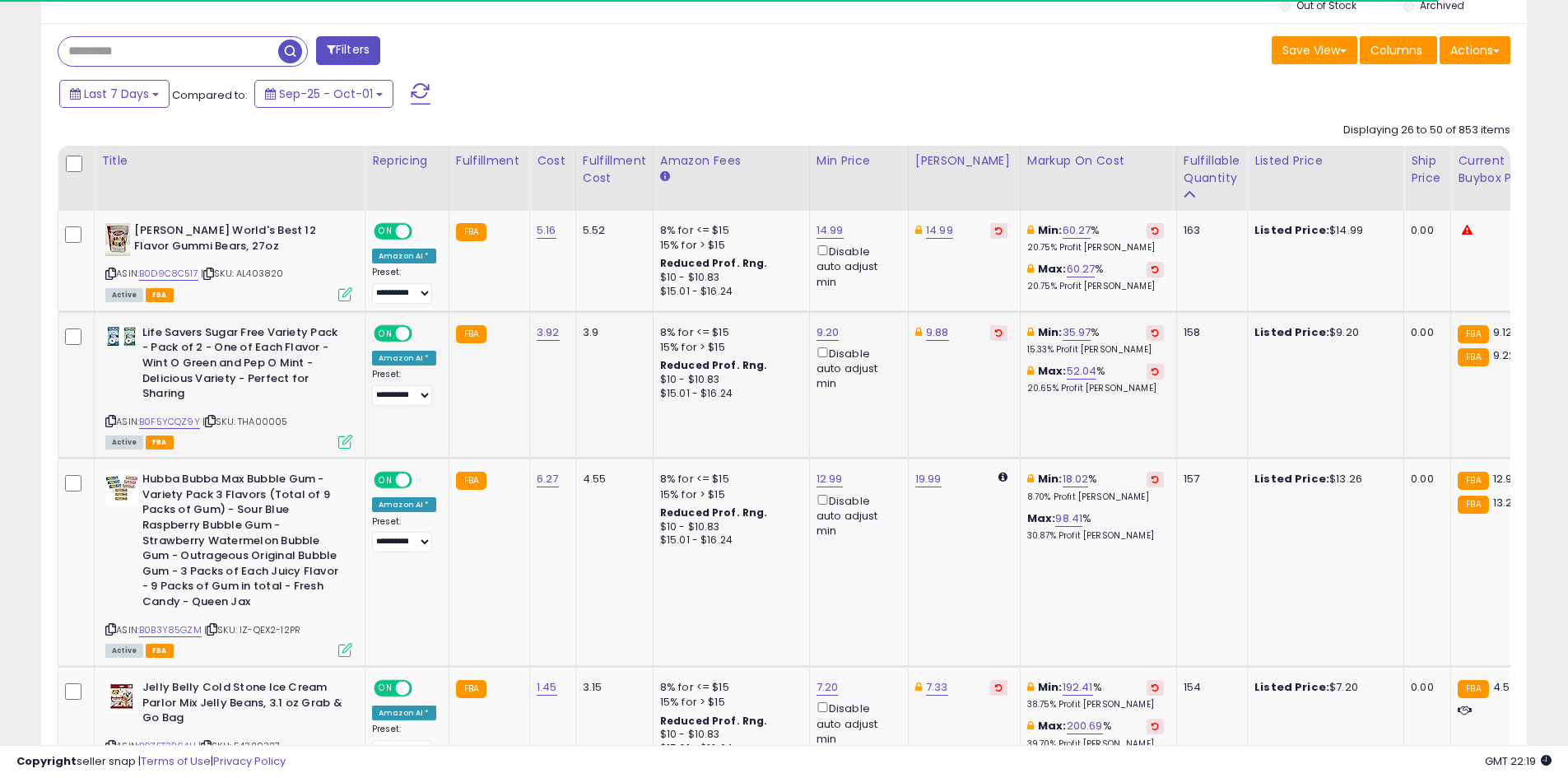
scroll to position [654, 0]
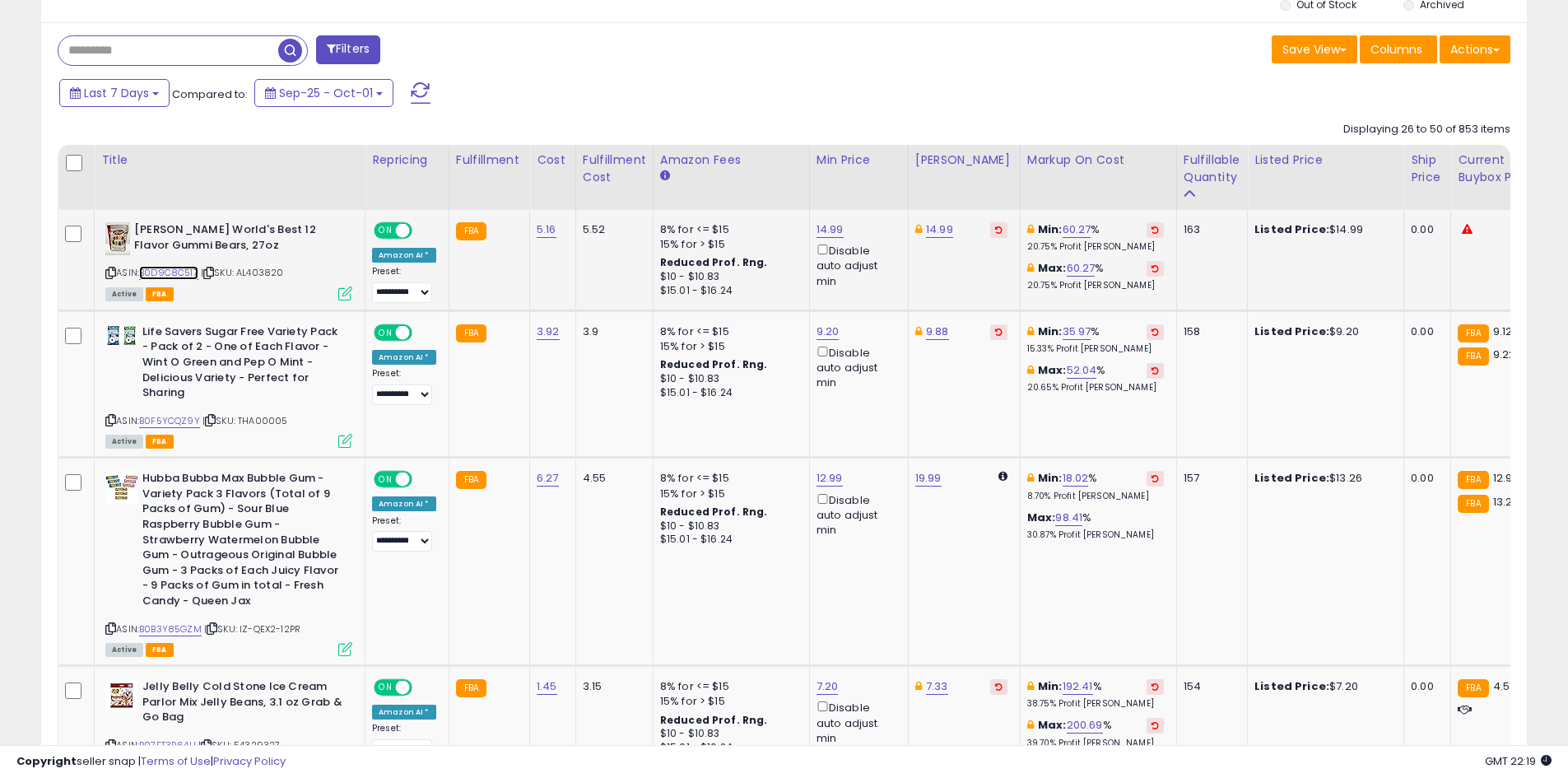
click at [193, 276] on link "B0D9C8C517" at bounding box center [169, 273] width 60 height 14
click at [828, 233] on link "14.99" at bounding box center [830, 229] width 27 height 16
type input "*****"
click button "submit" at bounding box center [868, 170] width 28 height 25
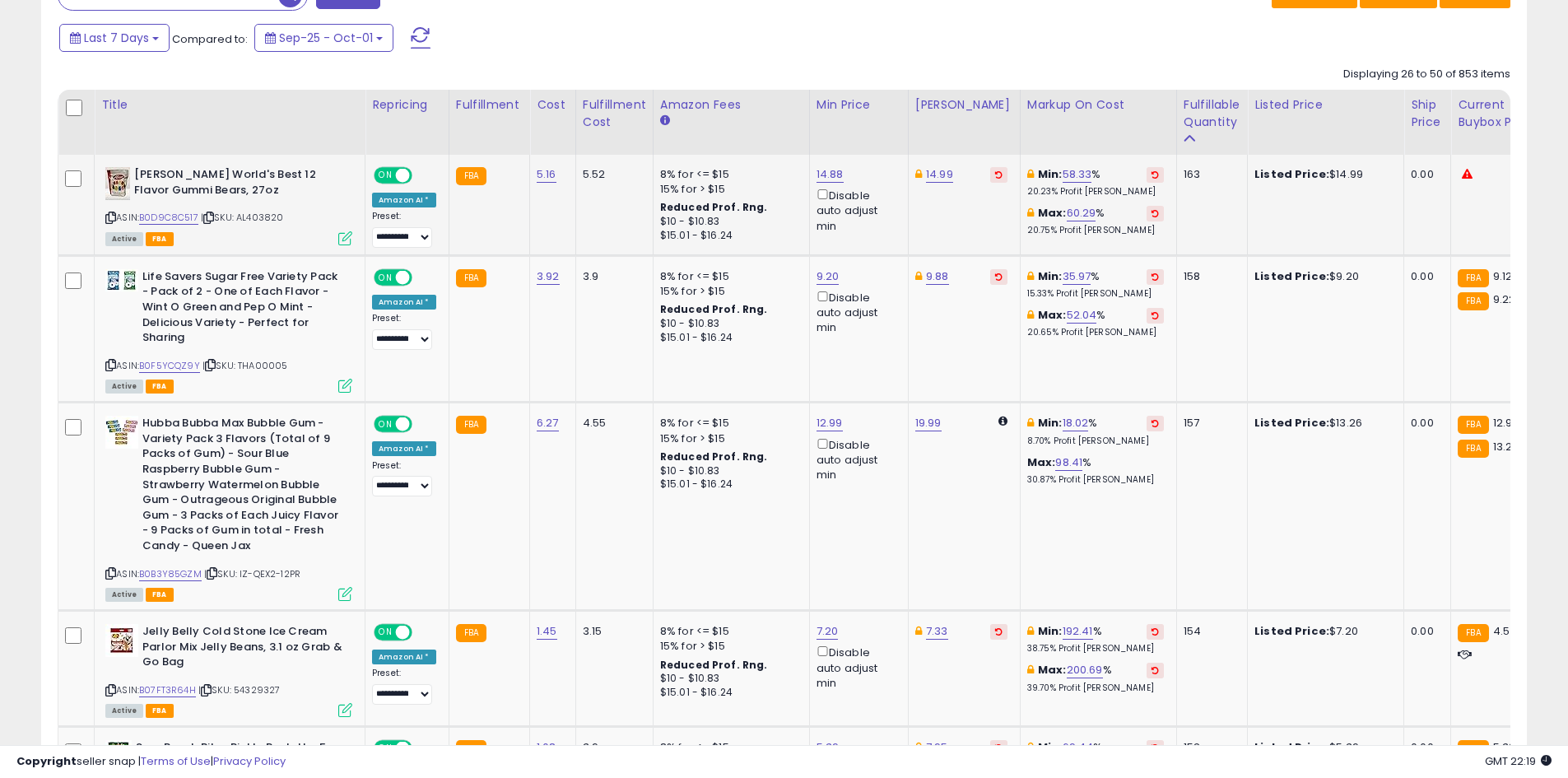
scroll to position [736, 0]
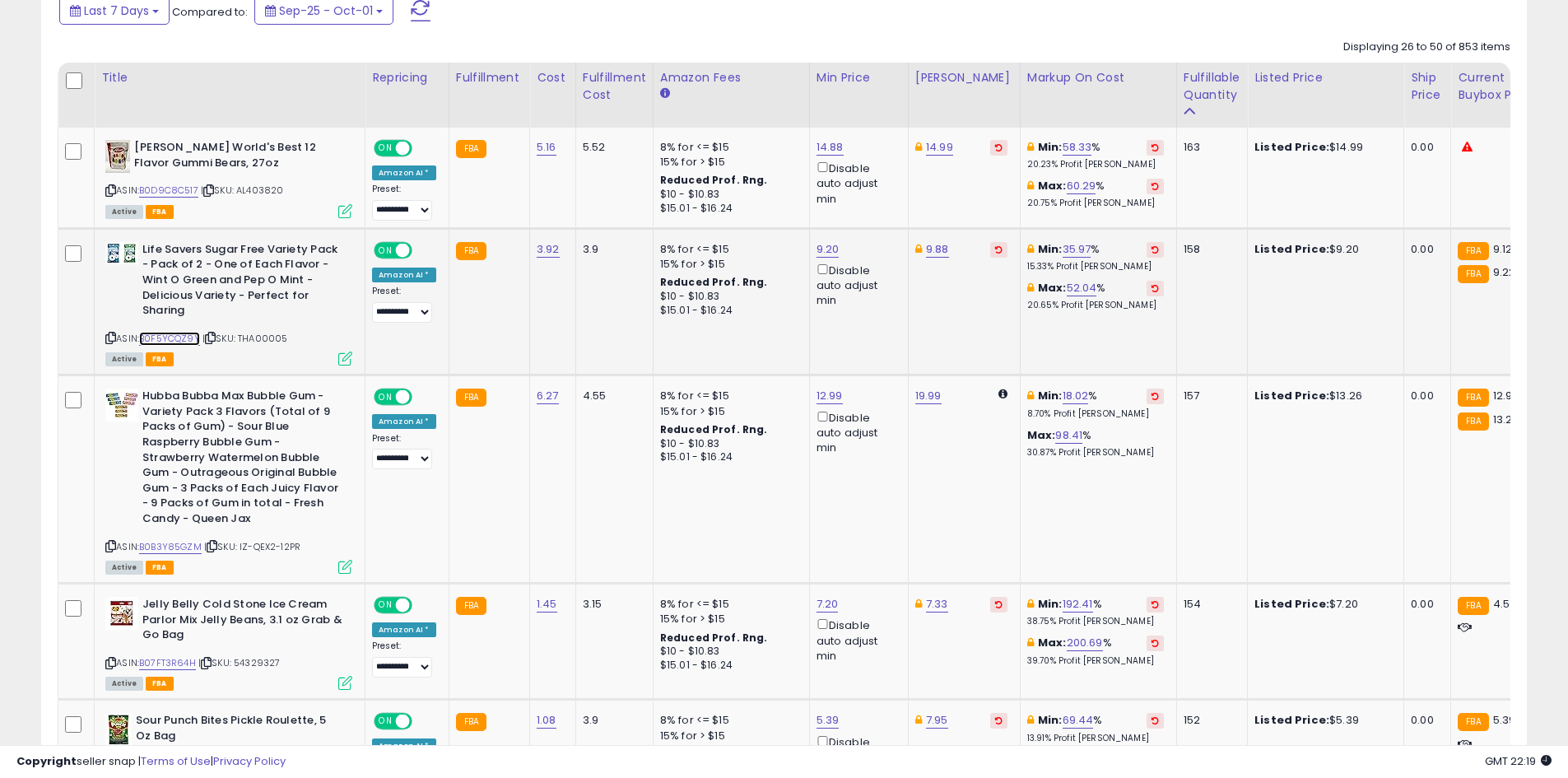
click at [184, 332] on link "B0F5YCQZ9Y" at bounding box center [169, 338] width 61 height 14
click at [821, 252] on link "9.20" at bounding box center [827, 249] width 23 height 16
type input "*"
click button "submit" at bounding box center [867, 191] width 28 height 25
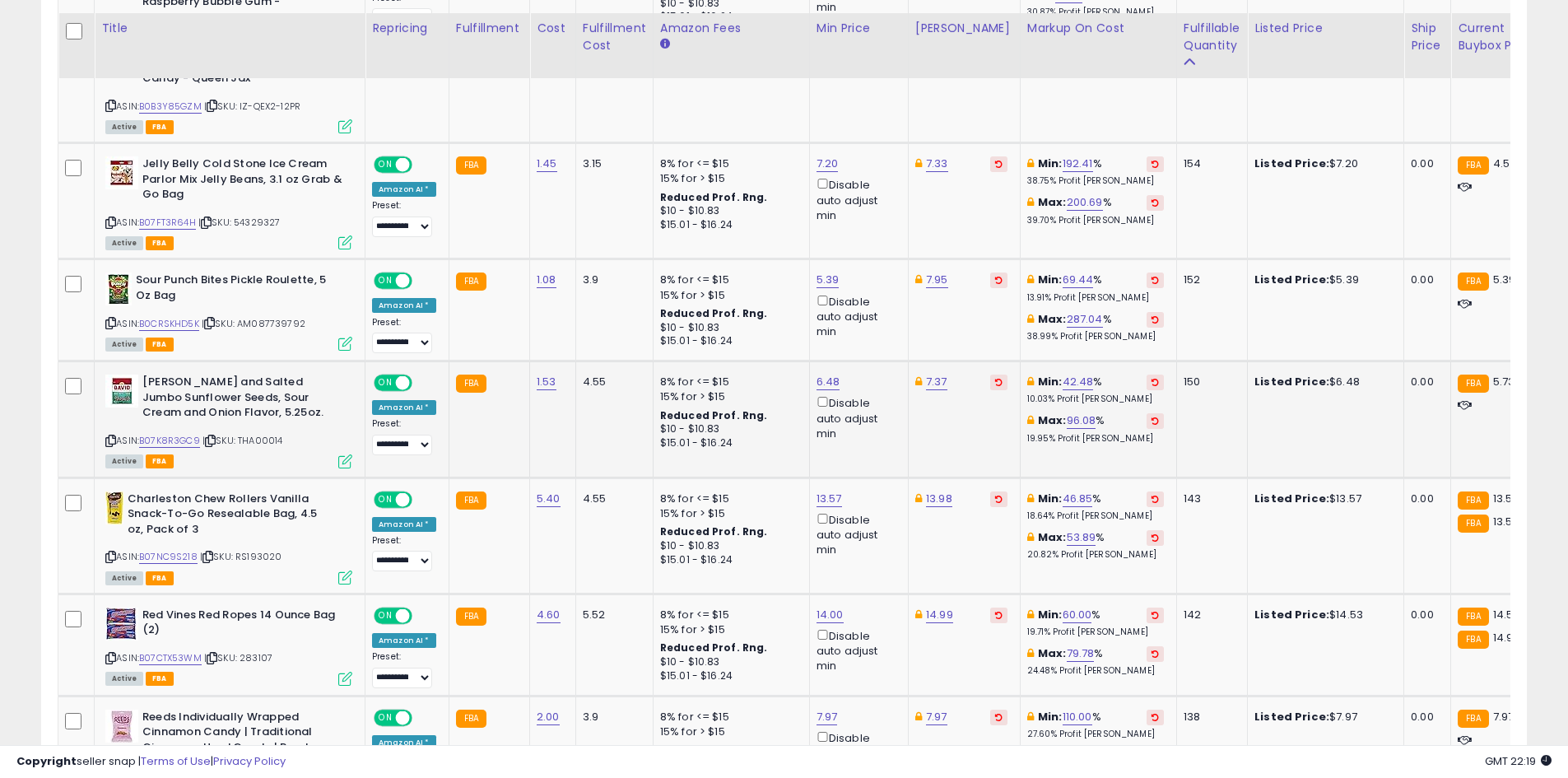
scroll to position [1259, 0]
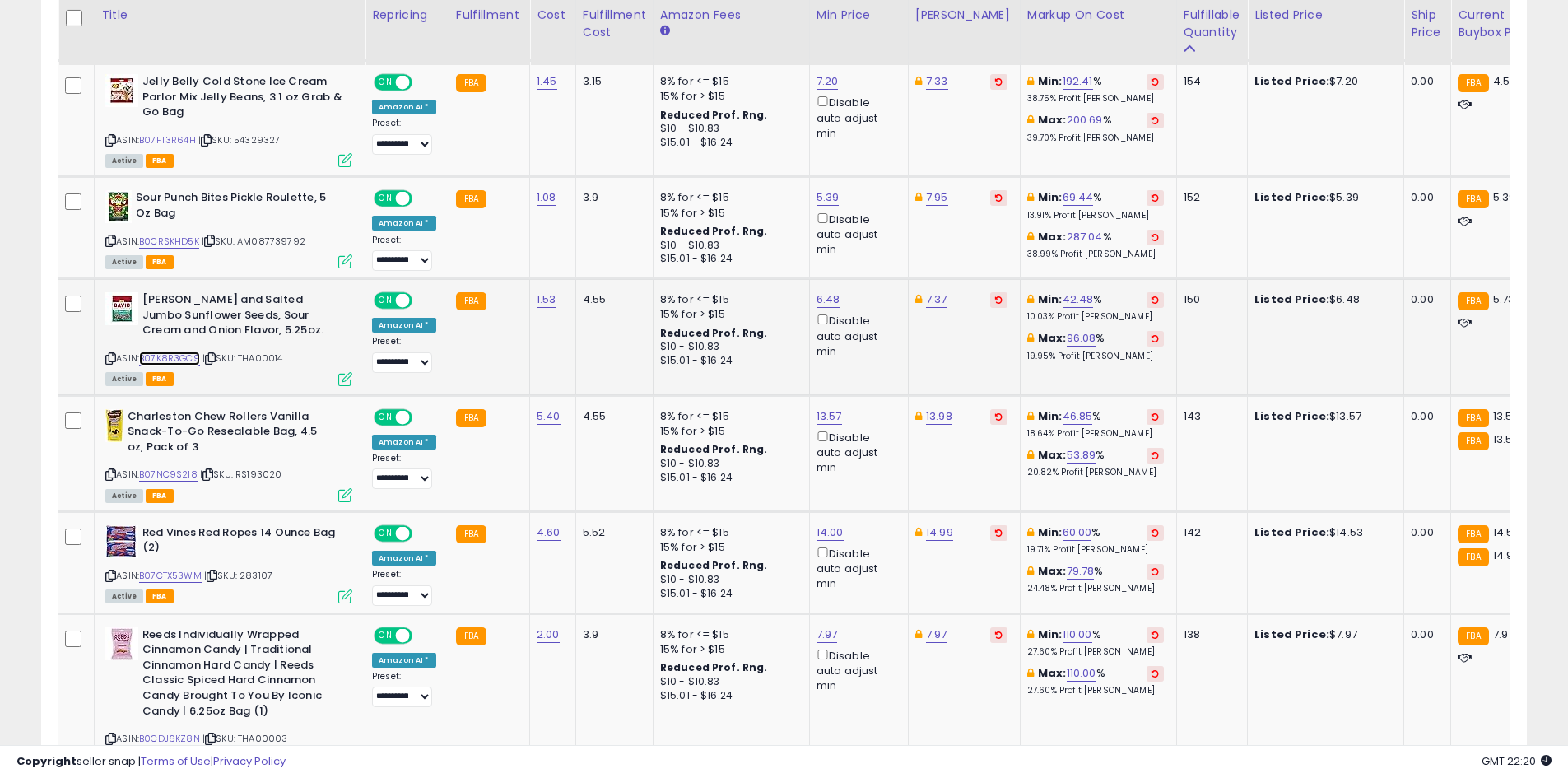
click at [183, 356] on link "B07K8R3GC9" at bounding box center [169, 358] width 61 height 14
click at [821, 297] on link "6.48" at bounding box center [828, 299] width 24 height 16
type input "*"
type input "***"
click button "submit" at bounding box center [867, 240] width 28 height 25
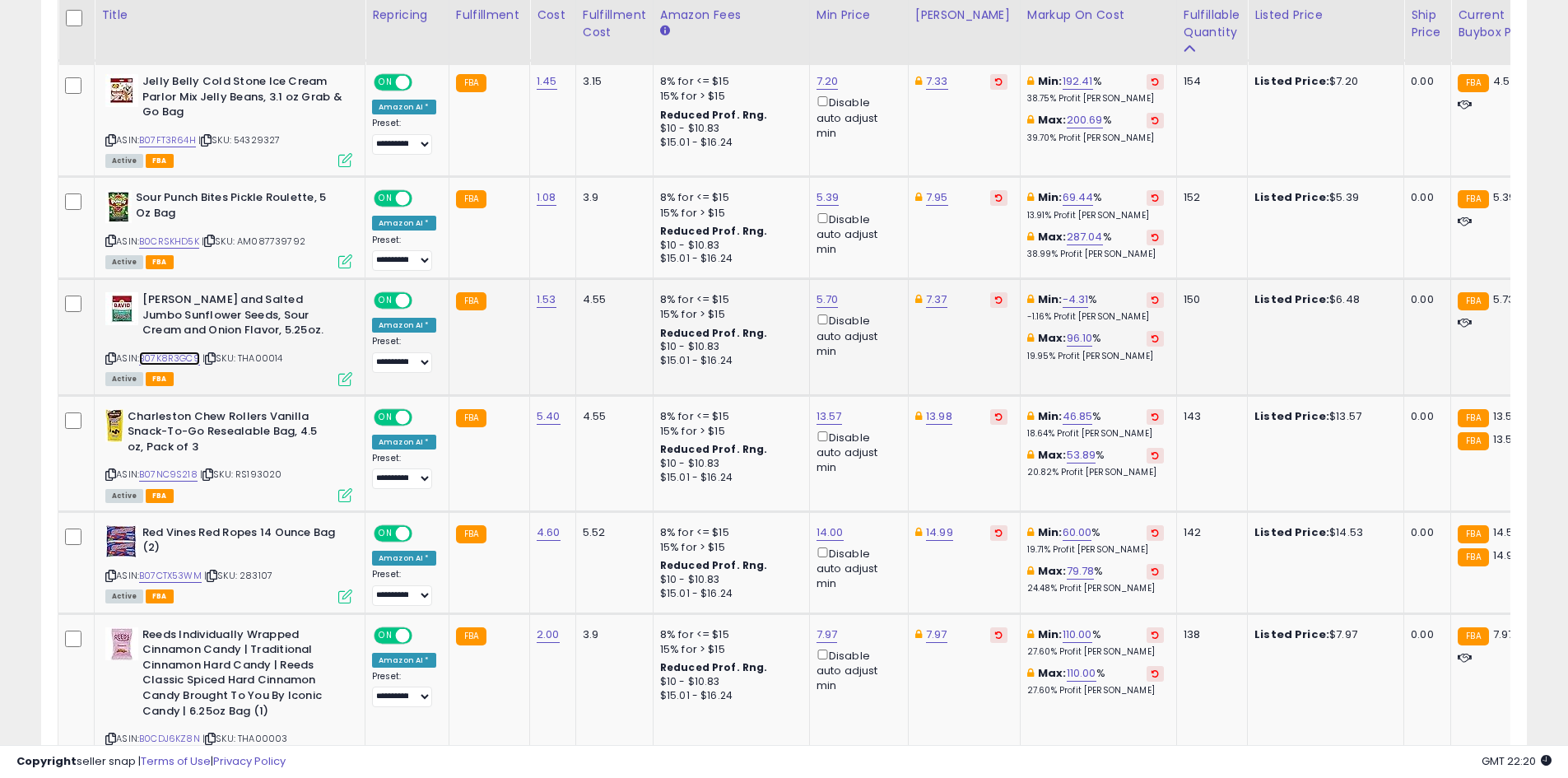
click at [172, 358] on link "B07K8R3GC9" at bounding box center [169, 358] width 61 height 14
click at [820, 300] on link "5.70" at bounding box center [827, 299] width 22 height 16
type input "*"
type input "****"
click button "submit" at bounding box center [866, 240] width 28 height 25
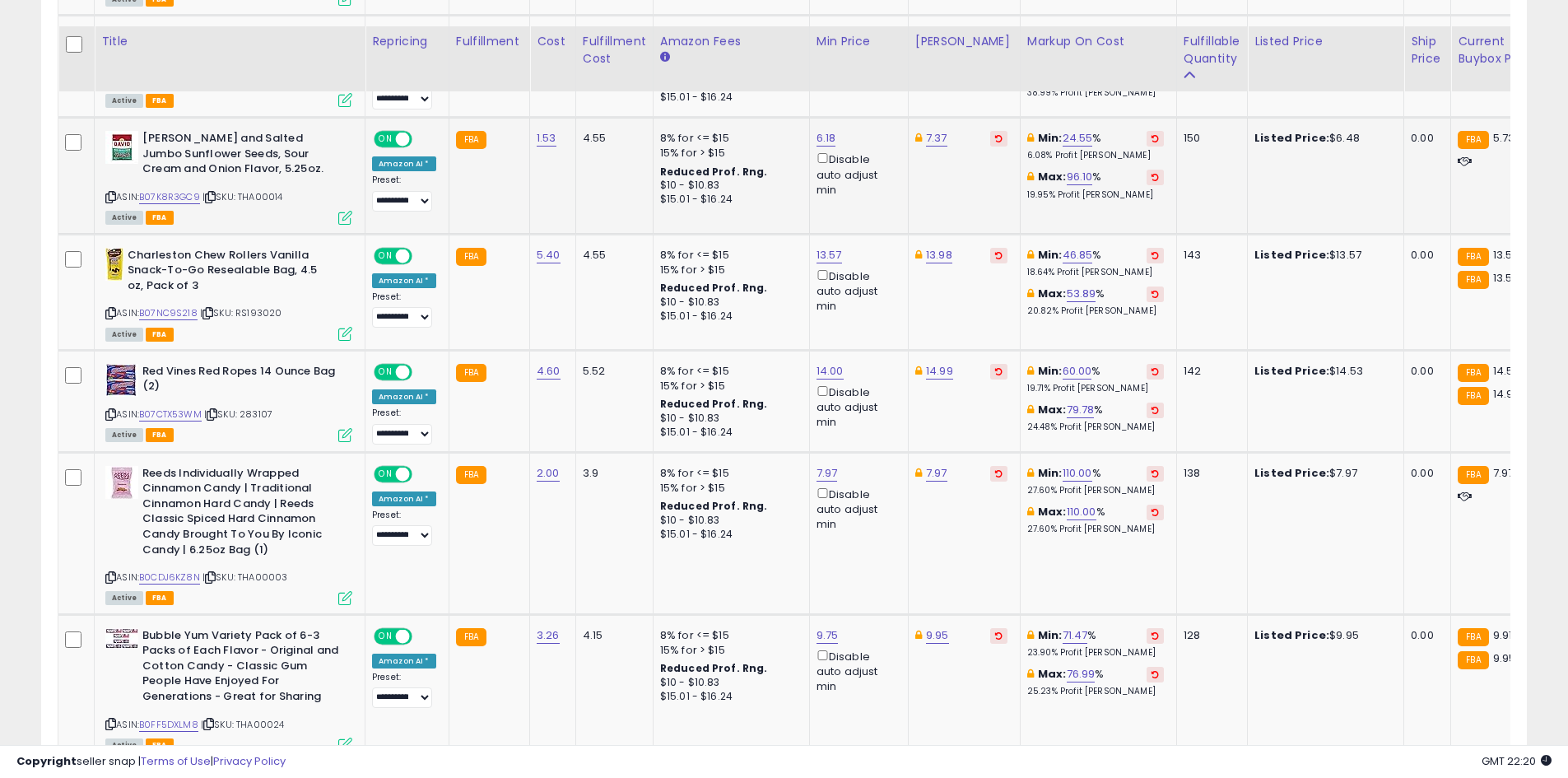
scroll to position [1461, 0]
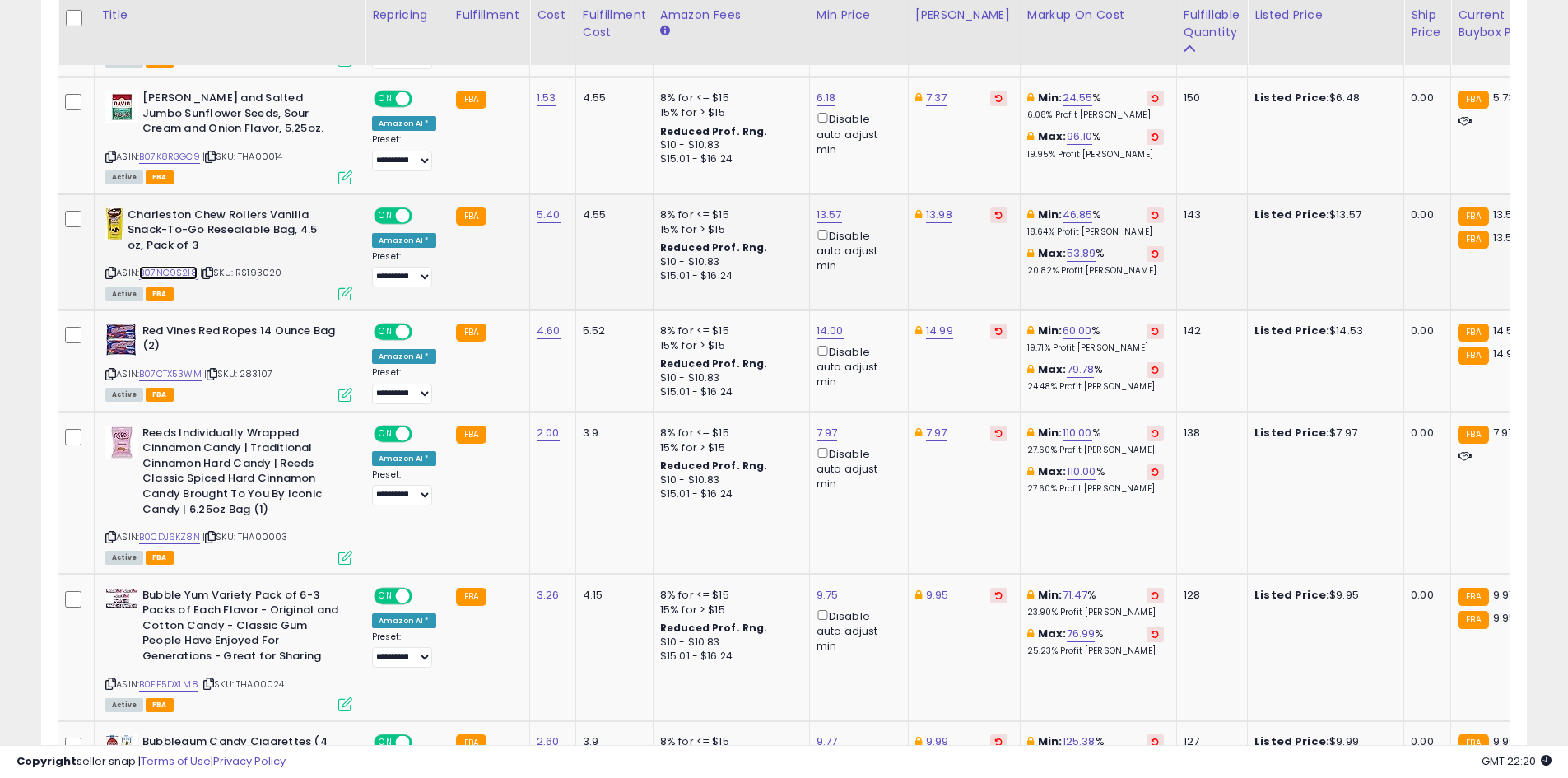
click at [179, 277] on link "B07NC9S218" at bounding box center [168, 273] width 59 height 14
click at [821, 218] on link "13.57" at bounding box center [829, 214] width 26 height 16
type input "****"
click button "submit" at bounding box center [868, 156] width 28 height 25
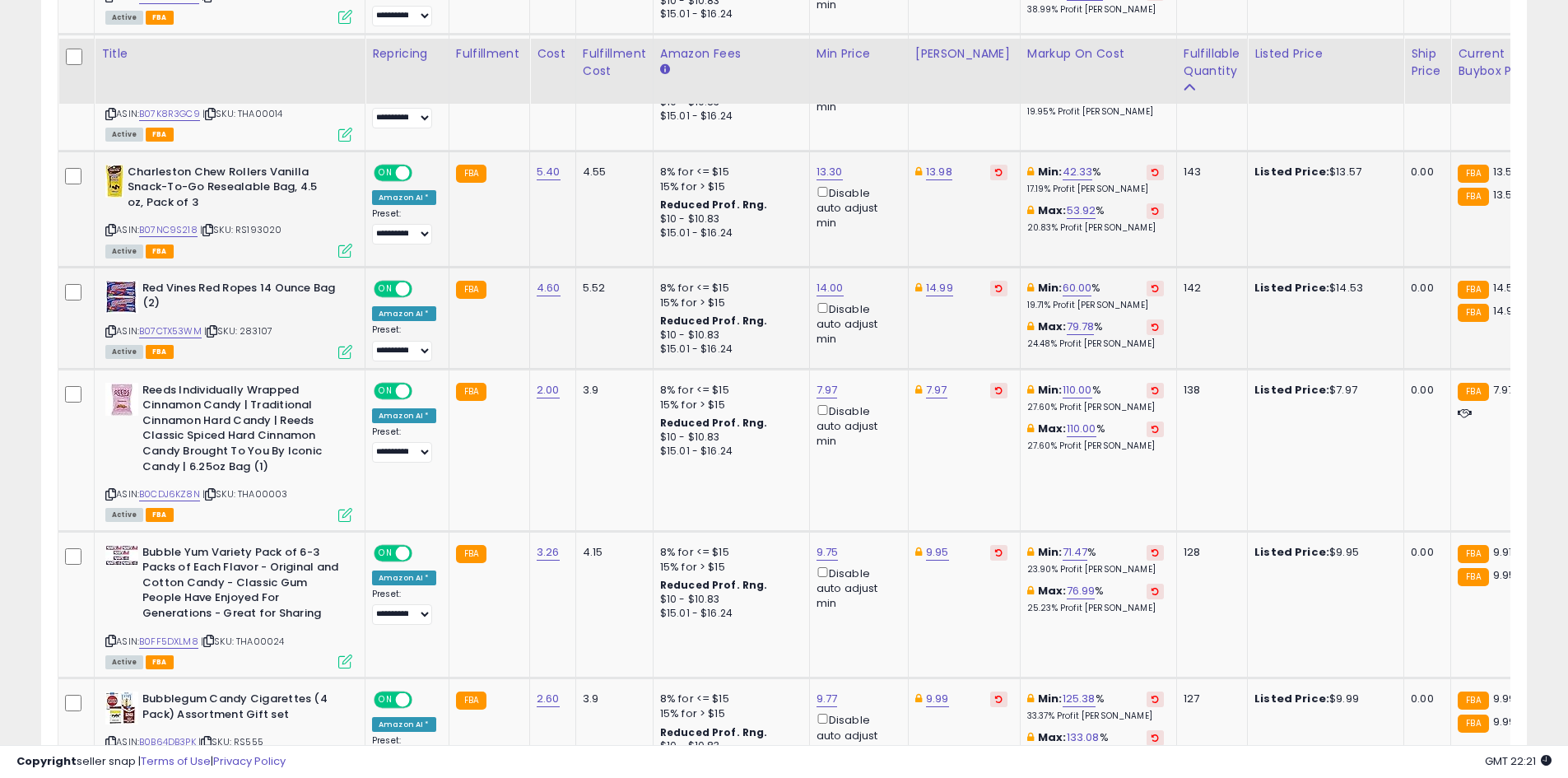
scroll to position [1543, 0]
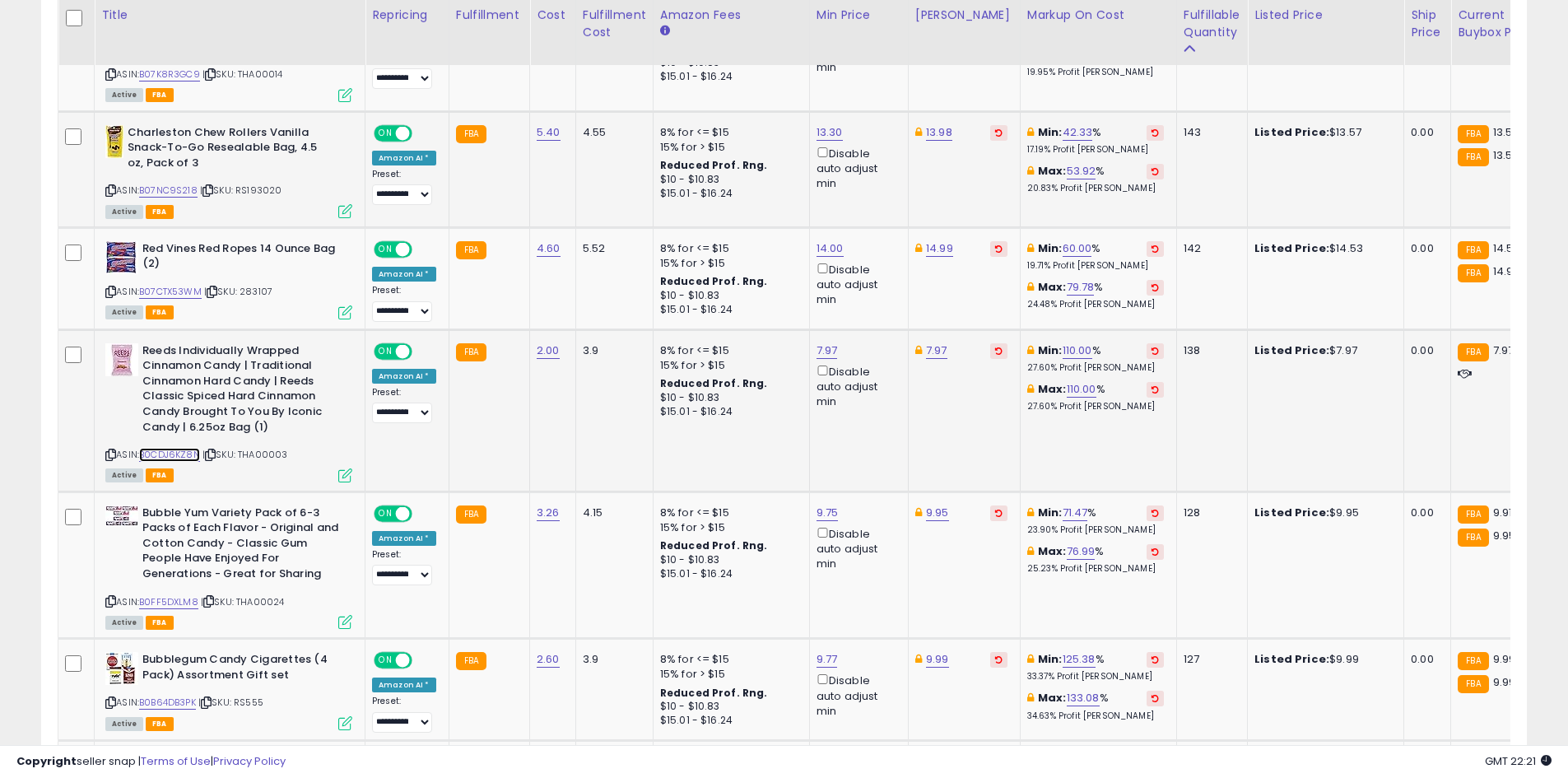
click at [179, 456] on link "B0CDJ6KZ8N" at bounding box center [169, 454] width 61 height 14
click at [824, 349] on link "7.97" at bounding box center [827, 350] width 21 height 16
type input "*"
click button "submit" at bounding box center [866, 291] width 28 height 25
click at [925, 350] on link "7.97" at bounding box center [936, 350] width 21 height 16
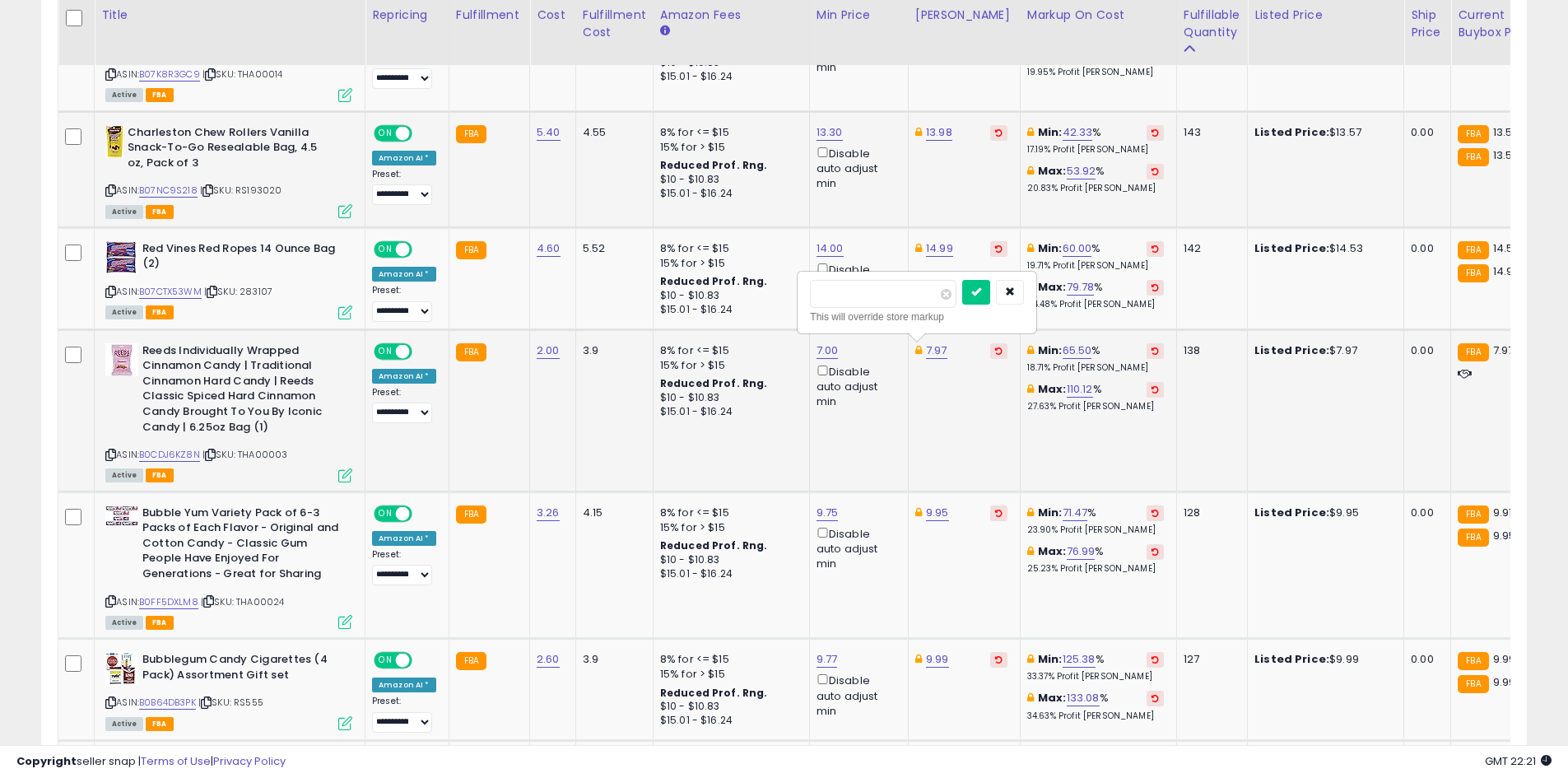
type input "****"
click button "submit" at bounding box center [976, 291] width 28 height 25
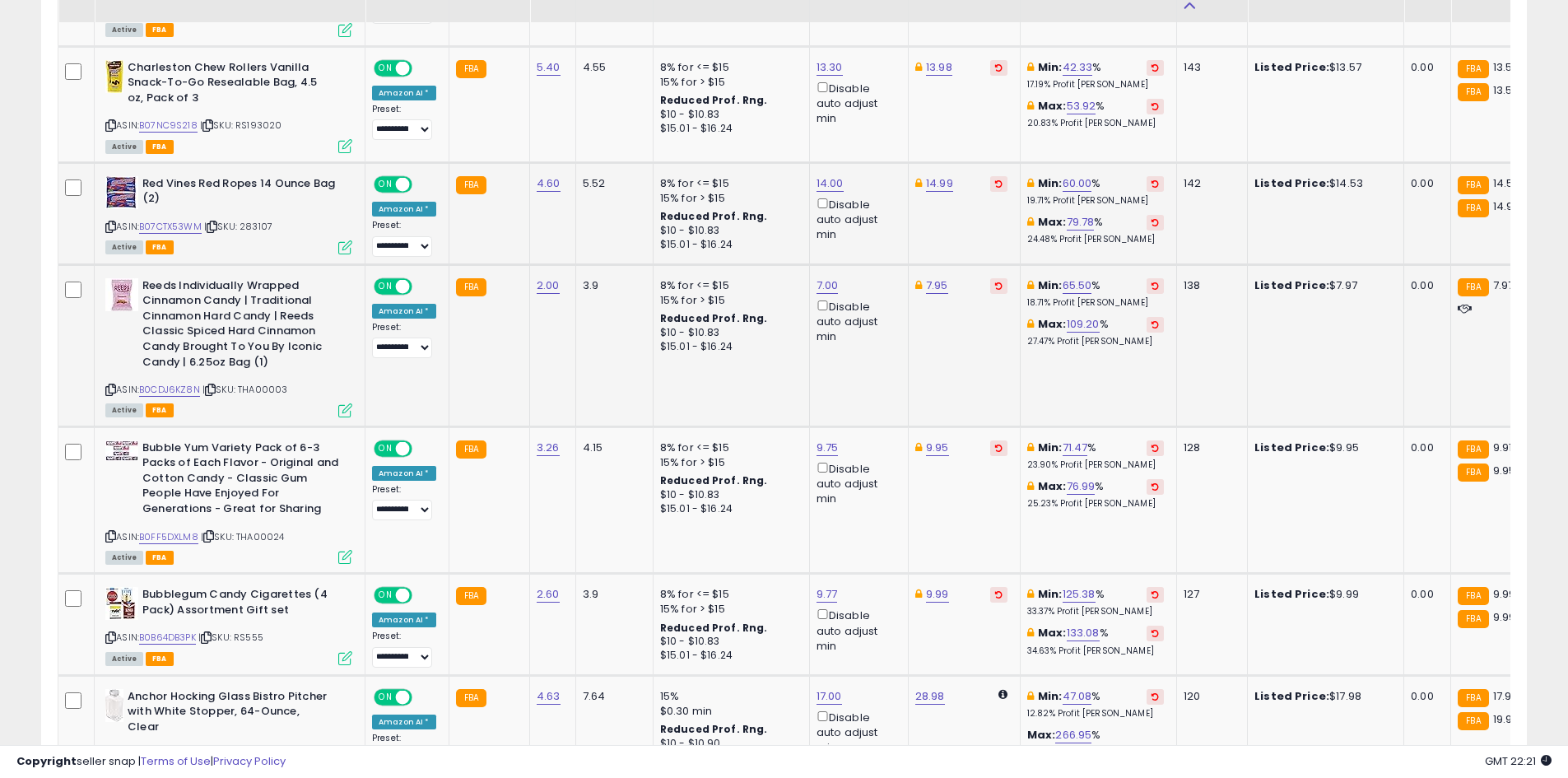
scroll to position [1631, 0]
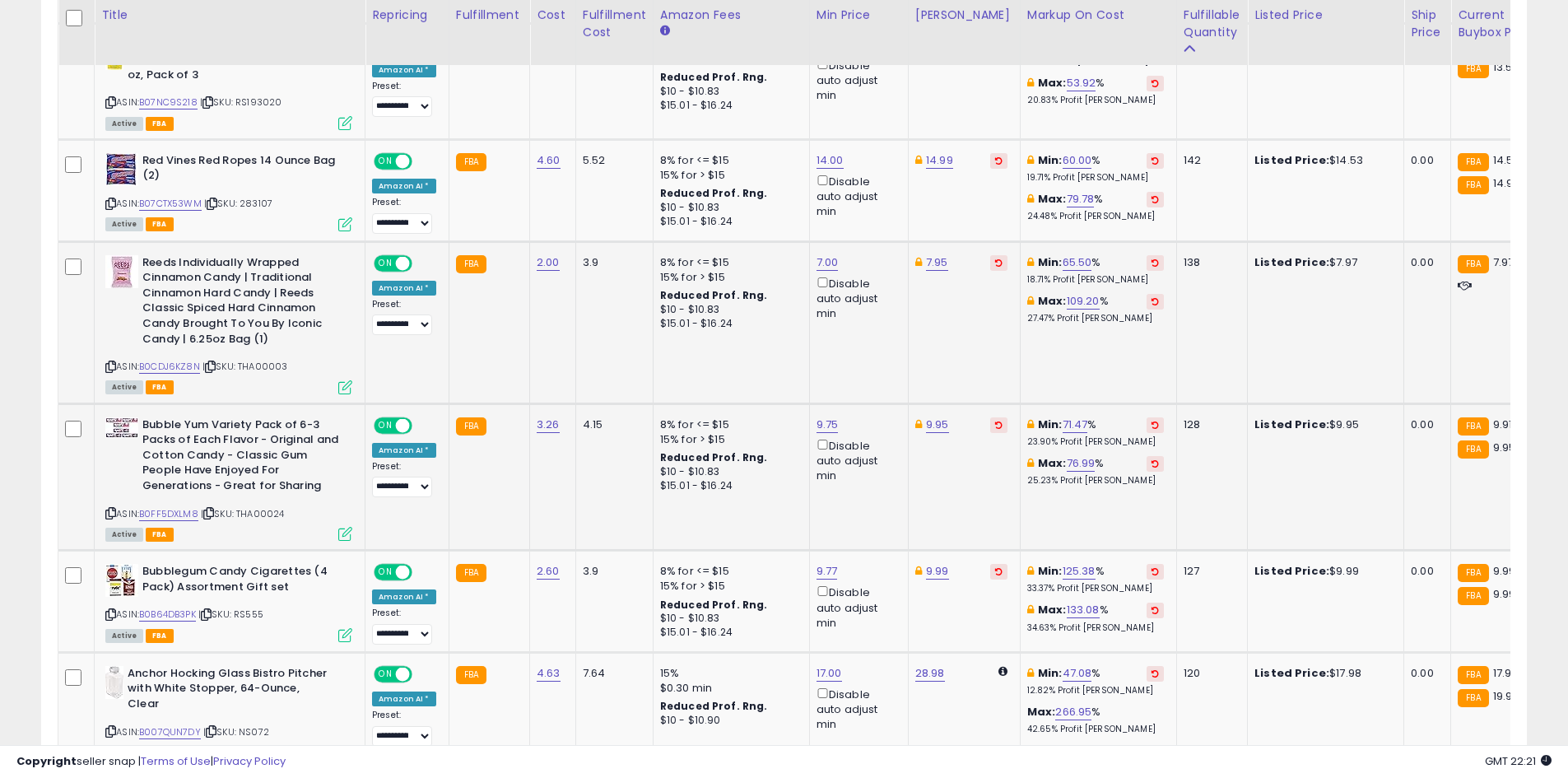
click at [146, 506] on div "ASIN: B0FF5DXLM8 | SKU: THA00024 Active FBA" at bounding box center [229, 478] width 247 height 122
click at [153, 508] on link "B0FF5DXLM8" at bounding box center [169, 514] width 60 height 14
click at [927, 423] on link "9.95" at bounding box center [937, 424] width 23 height 16
type input "***"
click button "submit" at bounding box center [977, 366] width 28 height 25
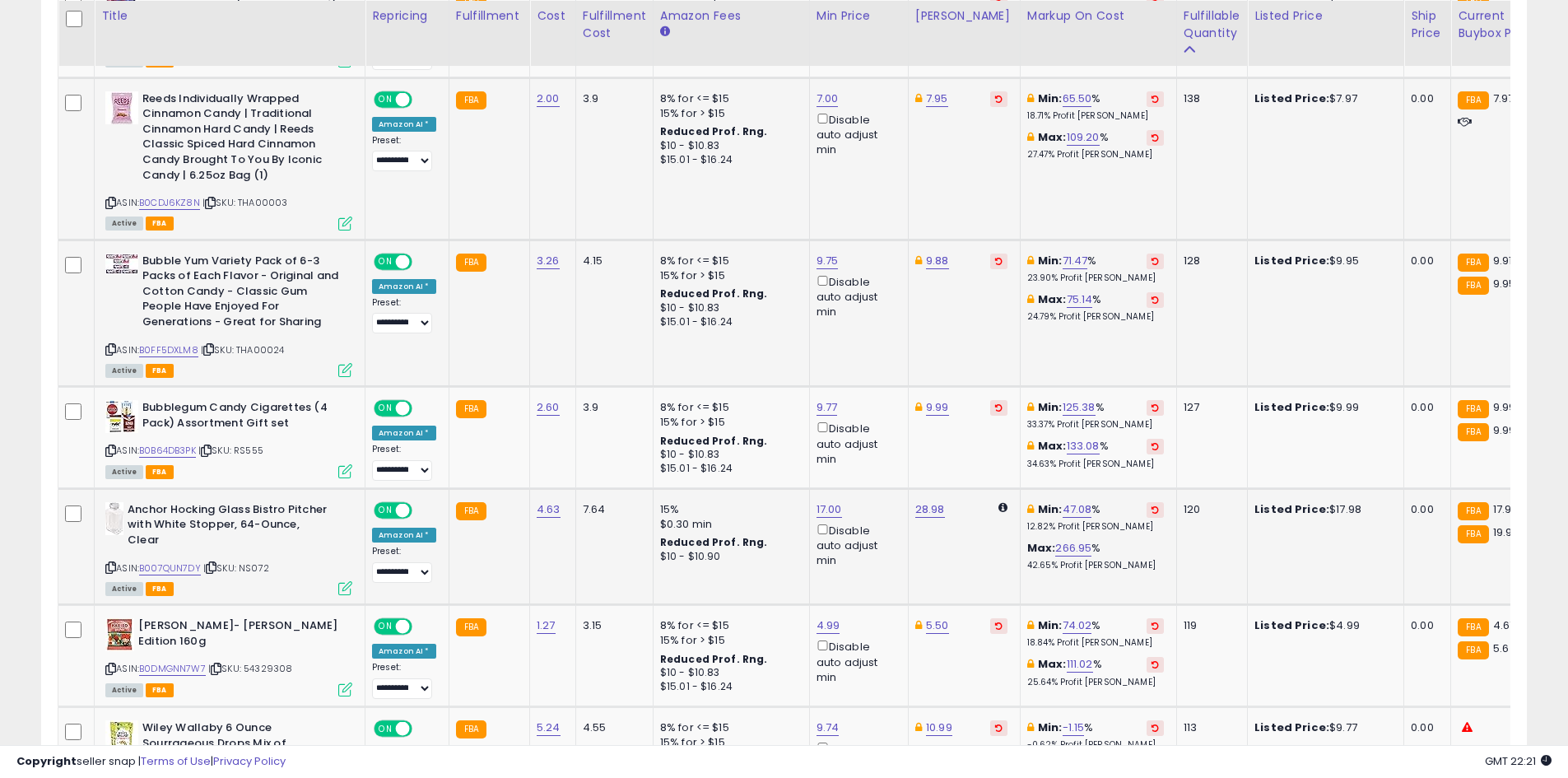
scroll to position [1795, 0]
click at [164, 450] on link "B0B64DB3PK" at bounding box center [167, 450] width 57 height 14
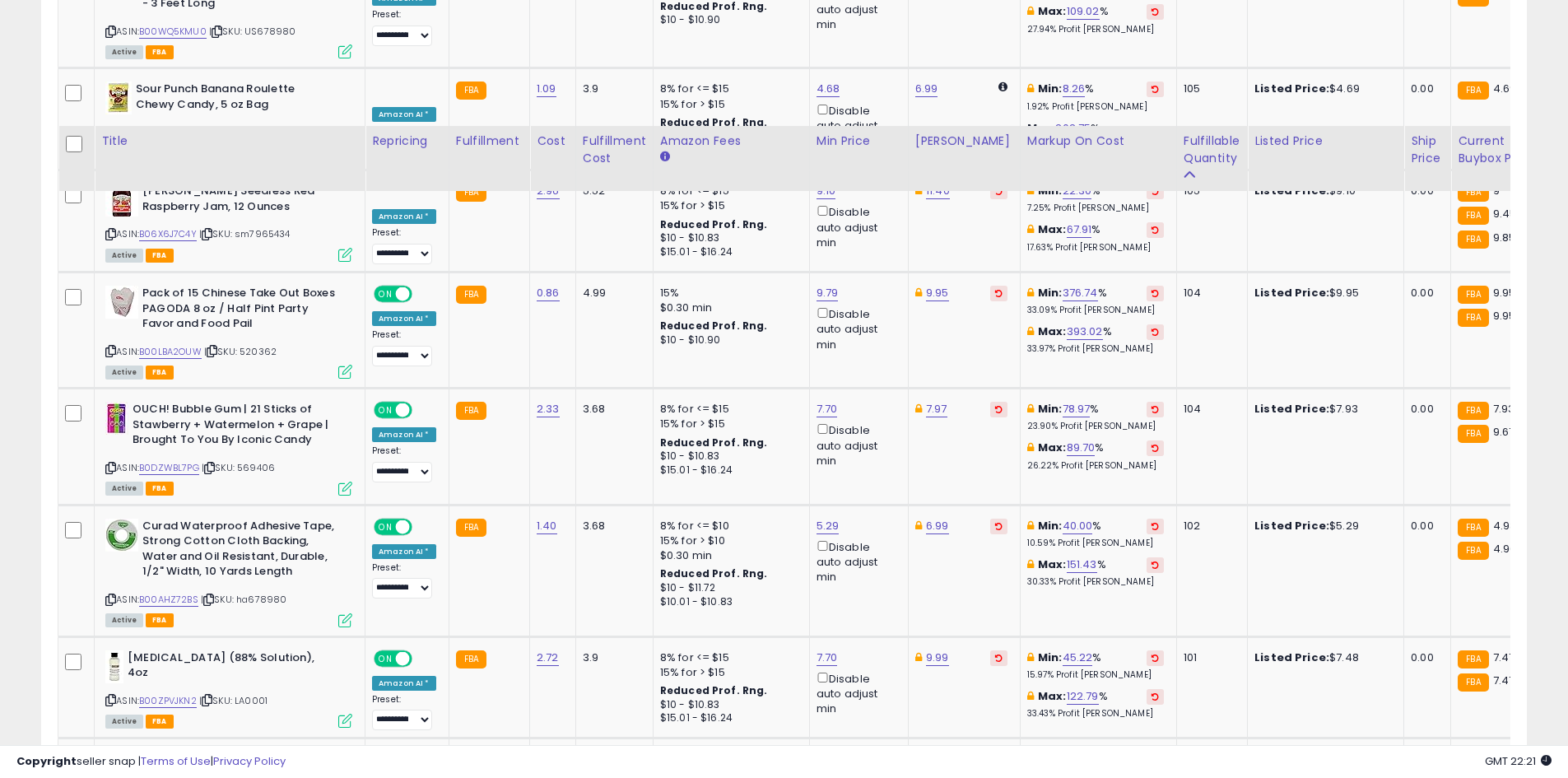
scroll to position [3341, 0]
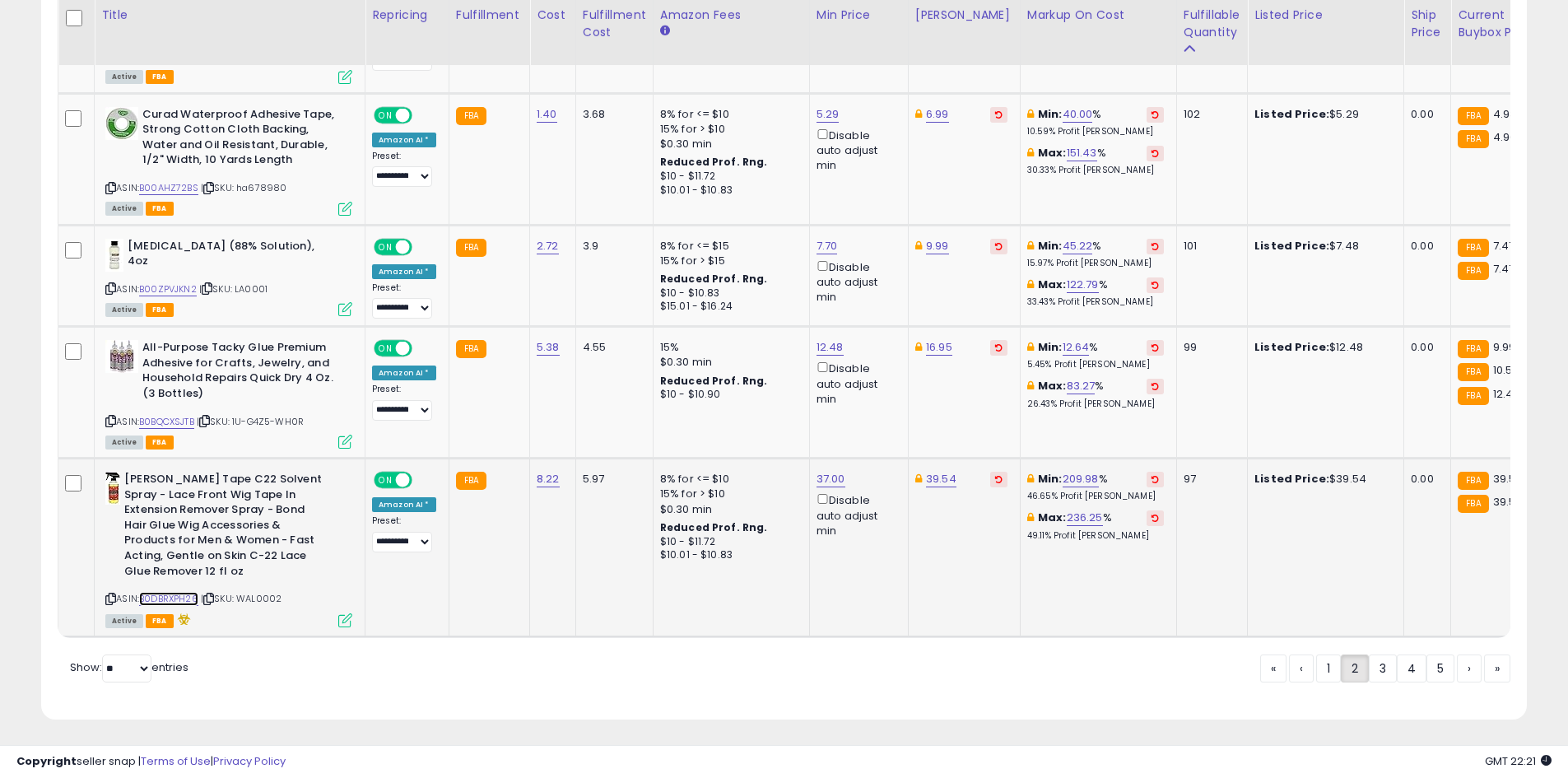
click at [178, 591] on link "B0DBRXPH26" at bounding box center [169, 598] width 60 height 14
click at [940, 470] on link "39.54" at bounding box center [941, 478] width 31 height 16
type input "*****"
click button "submit" at bounding box center [980, 406] width 28 height 25
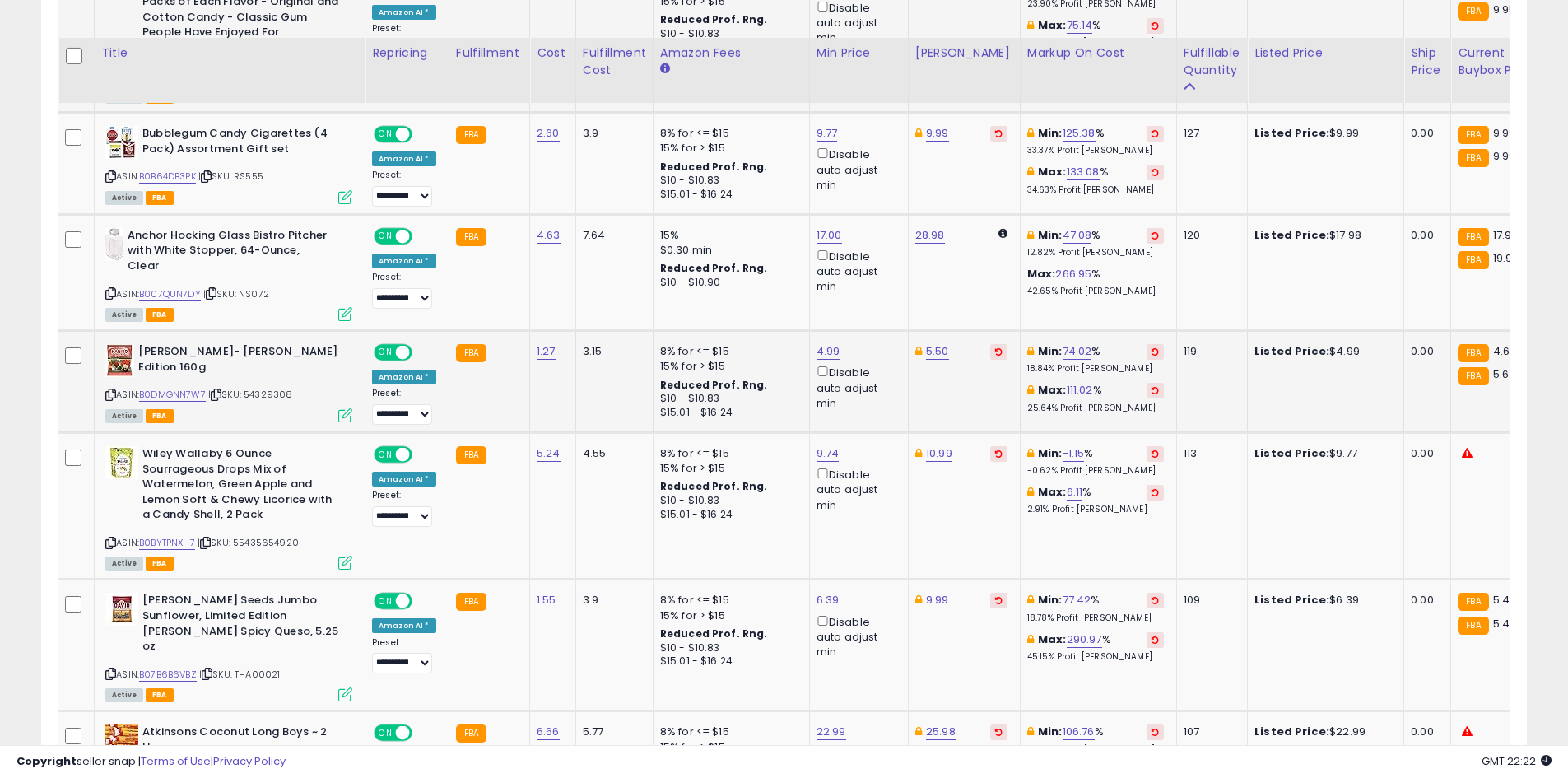
scroll to position [2106, 0]
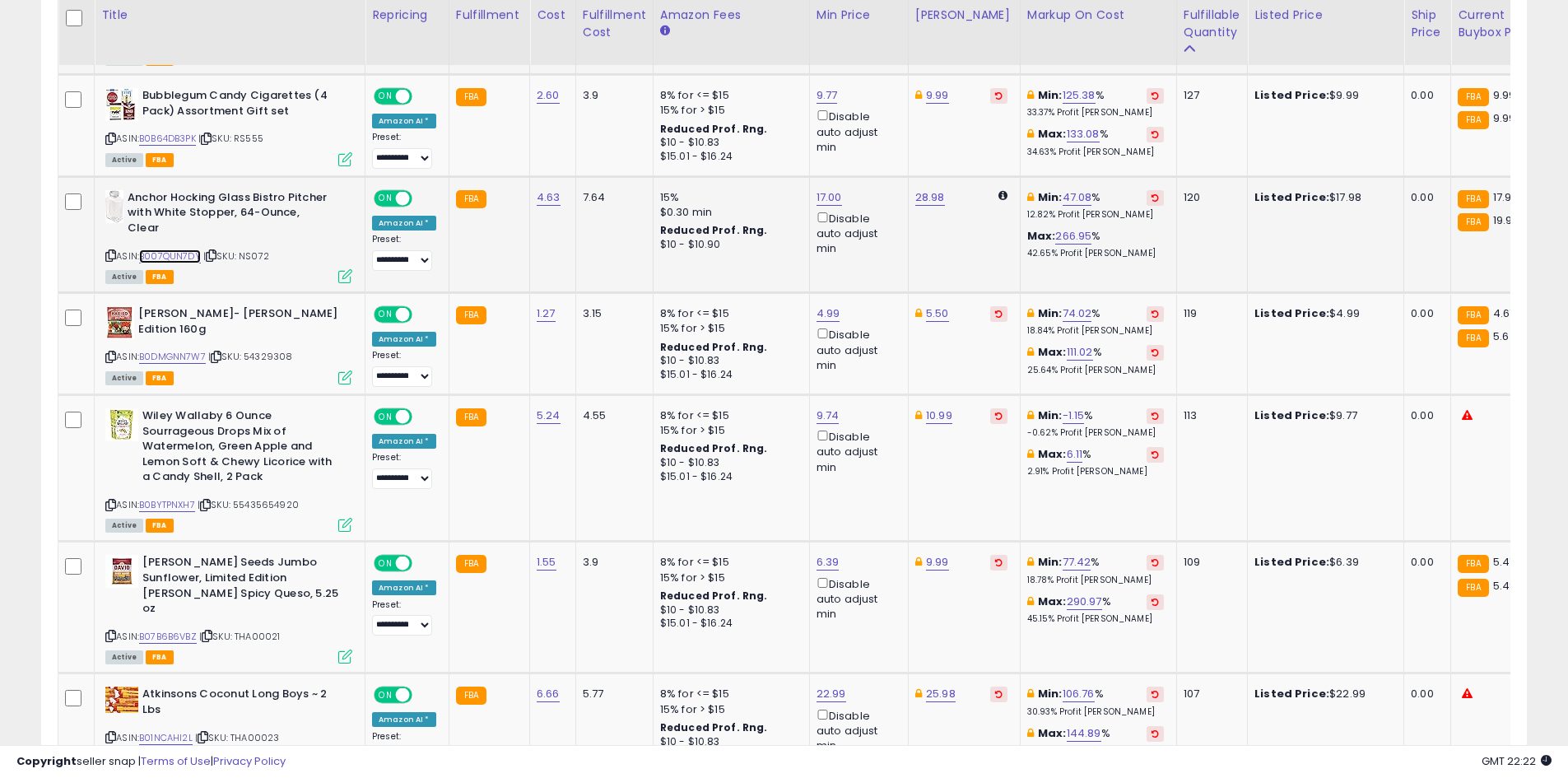
click at [166, 256] on link "B007QUN7DY" at bounding box center [170, 256] width 61 height 14
click at [158, 354] on link "B0DMGNN7W7" at bounding box center [172, 356] width 66 height 14
click at [990, 309] on button at bounding box center [999, 314] width 17 height 15
click at [827, 318] on link "4.99" at bounding box center [828, 313] width 24 height 16
type input "*"
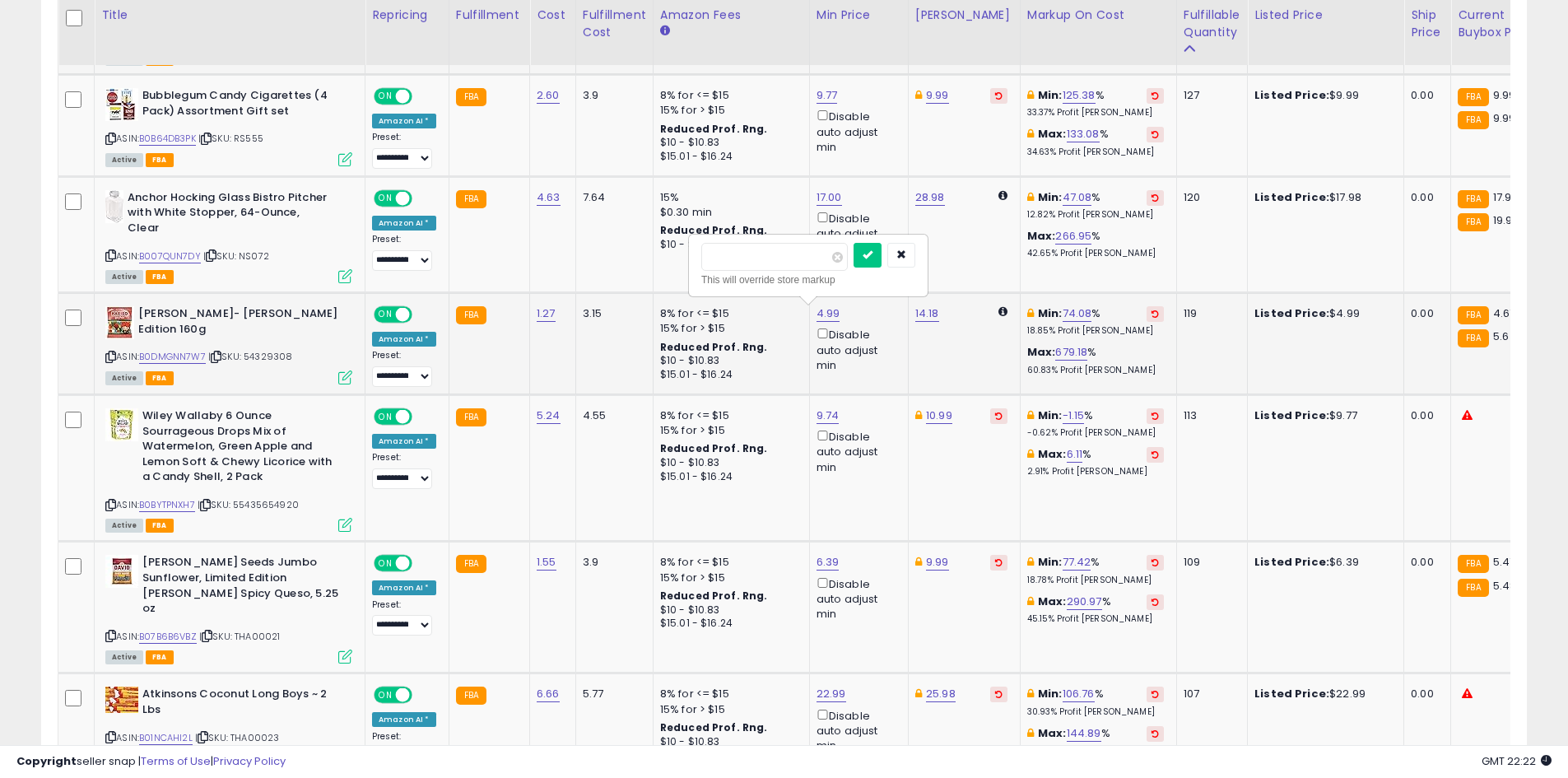
type input "****"
click button "submit" at bounding box center [867, 255] width 28 height 25
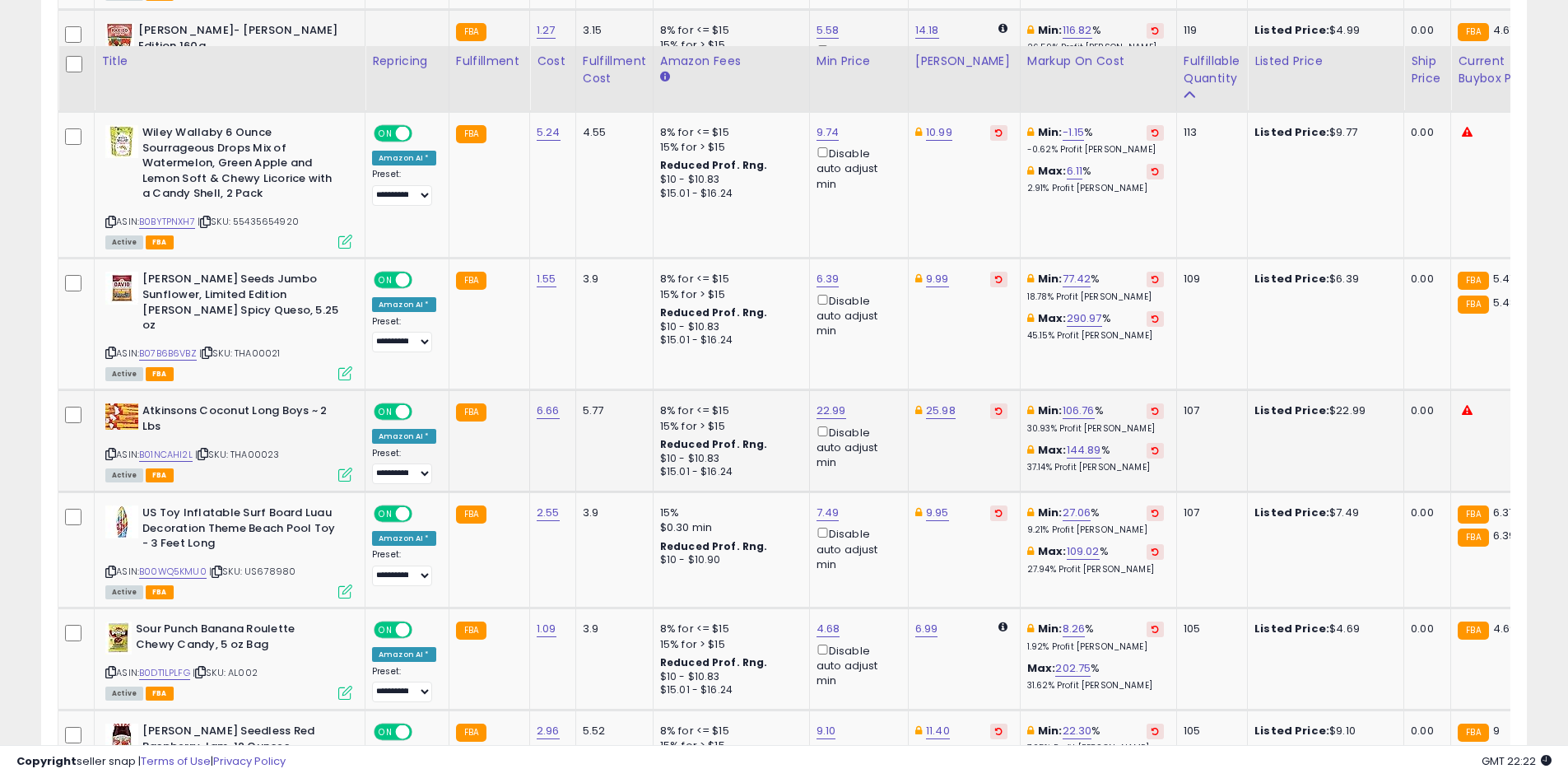
scroll to position [2436, 0]
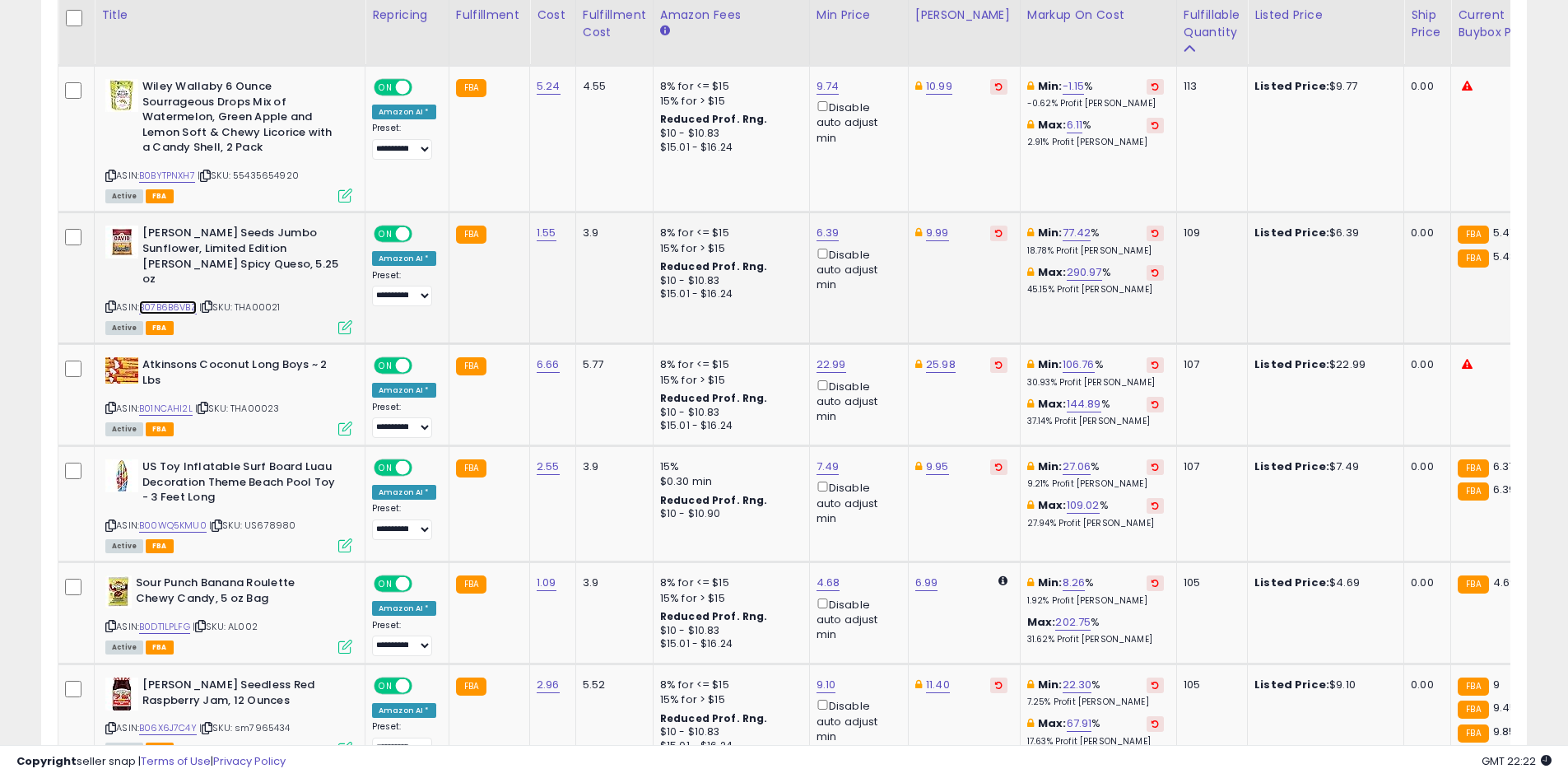
click at [165, 300] on link "B07B6B6VBZ" at bounding box center [168, 307] width 58 height 14
click at [817, 231] on link "6.39" at bounding box center [827, 233] width 23 height 16
type input "*"
type input "****"
click button "submit" at bounding box center [867, 174] width 28 height 25
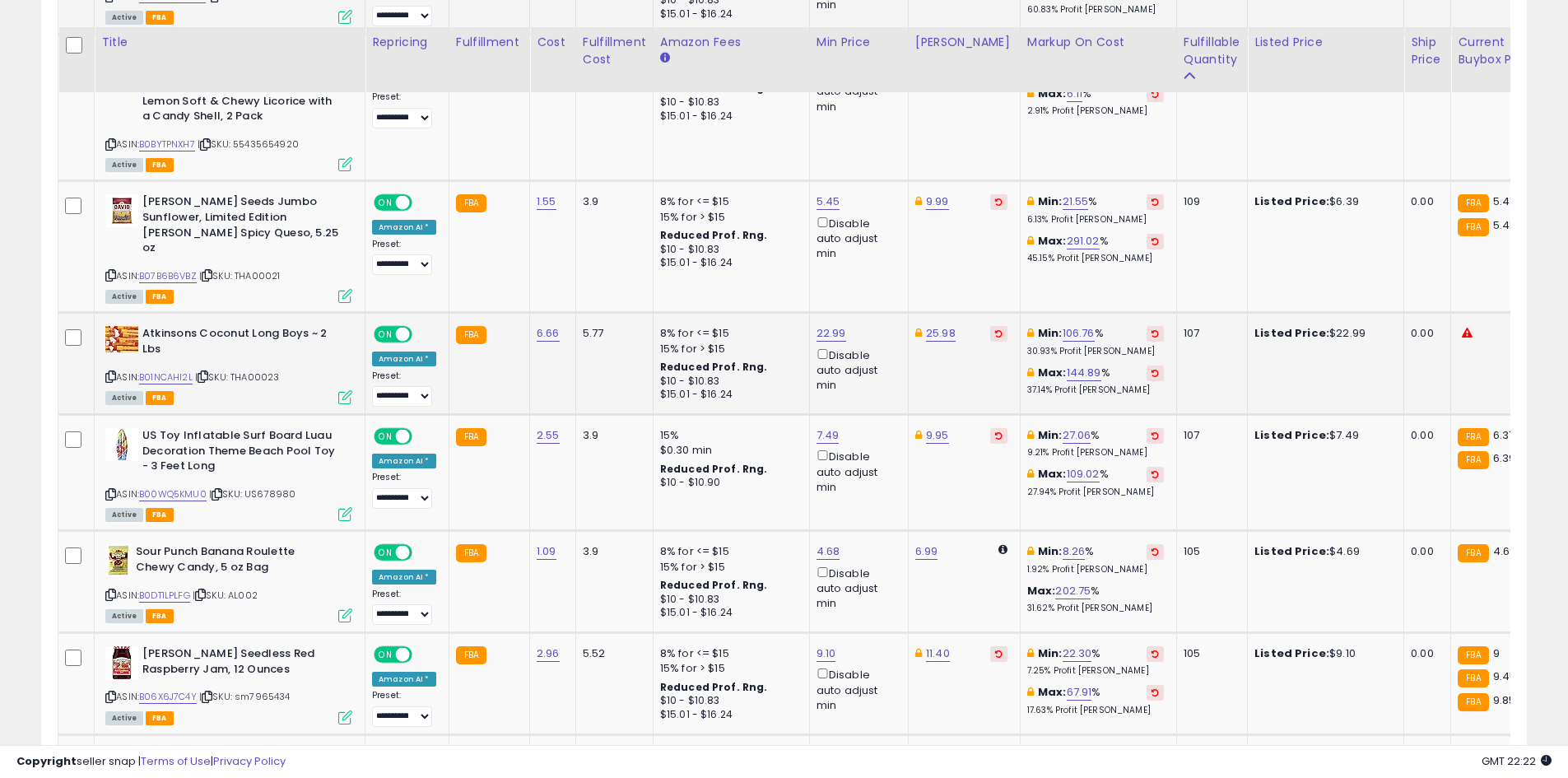
scroll to position [2558, 0]
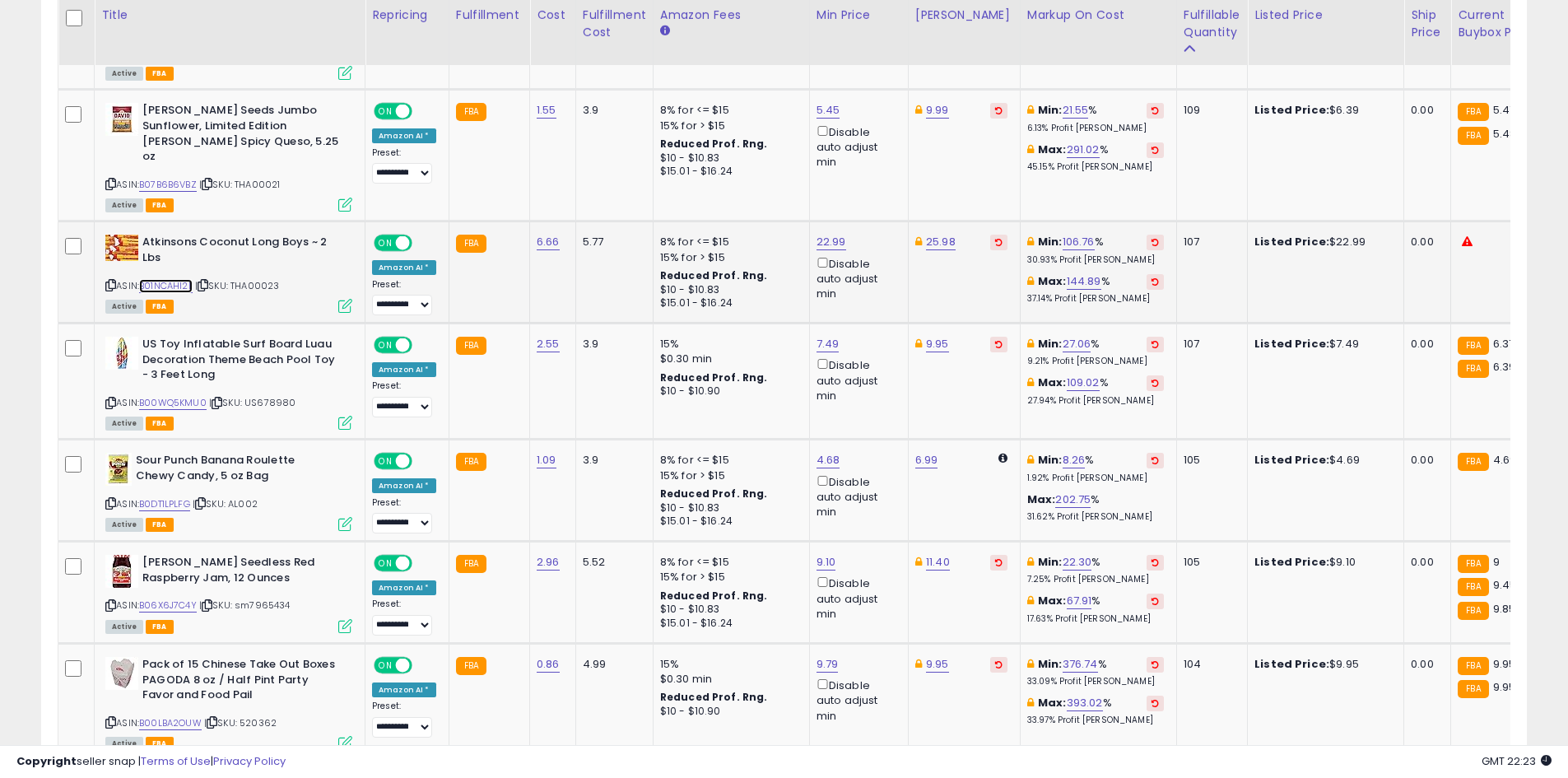
click at [159, 279] on link "B01NCAHI2L" at bounding box center [165, 285] width 54 height 14
click at [832, 233] on link "22.99" at bounding box center [831, 241] width 30 height 16
type input "*****"
click button "submit" at bounding box center [869, 168] width 28 height 25
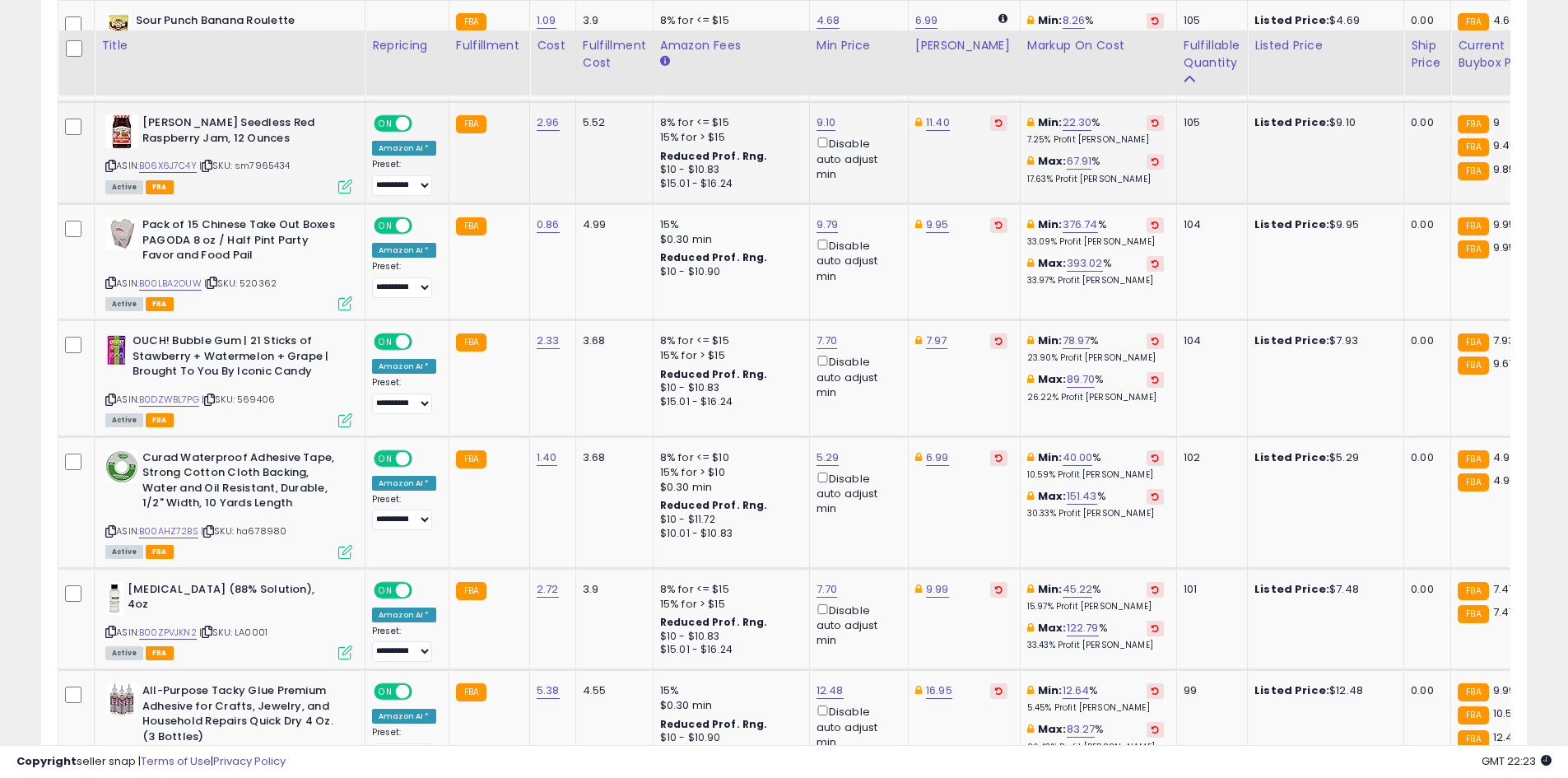
scroll to position [3036, 0]
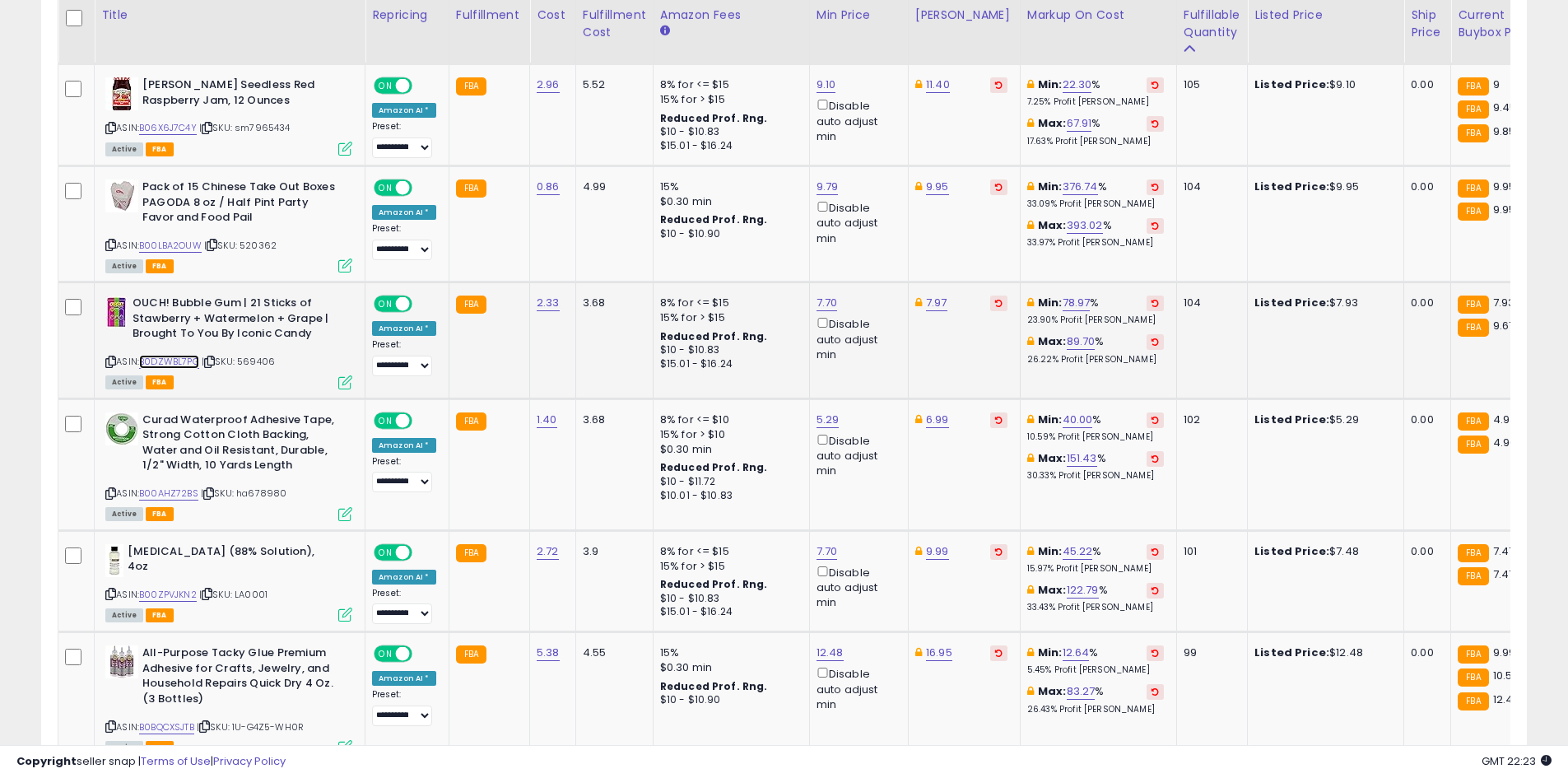
click at [191, 354] on link "B0DZWBL7PG" at bounding box center [169, 361] width 60 height 14
click at [925, 295] on link "7.97" at bounding box center [936, 303] width 21 height 16
type input "*"
click button "submit" at bounding box center [976, 229] width 28 height 25
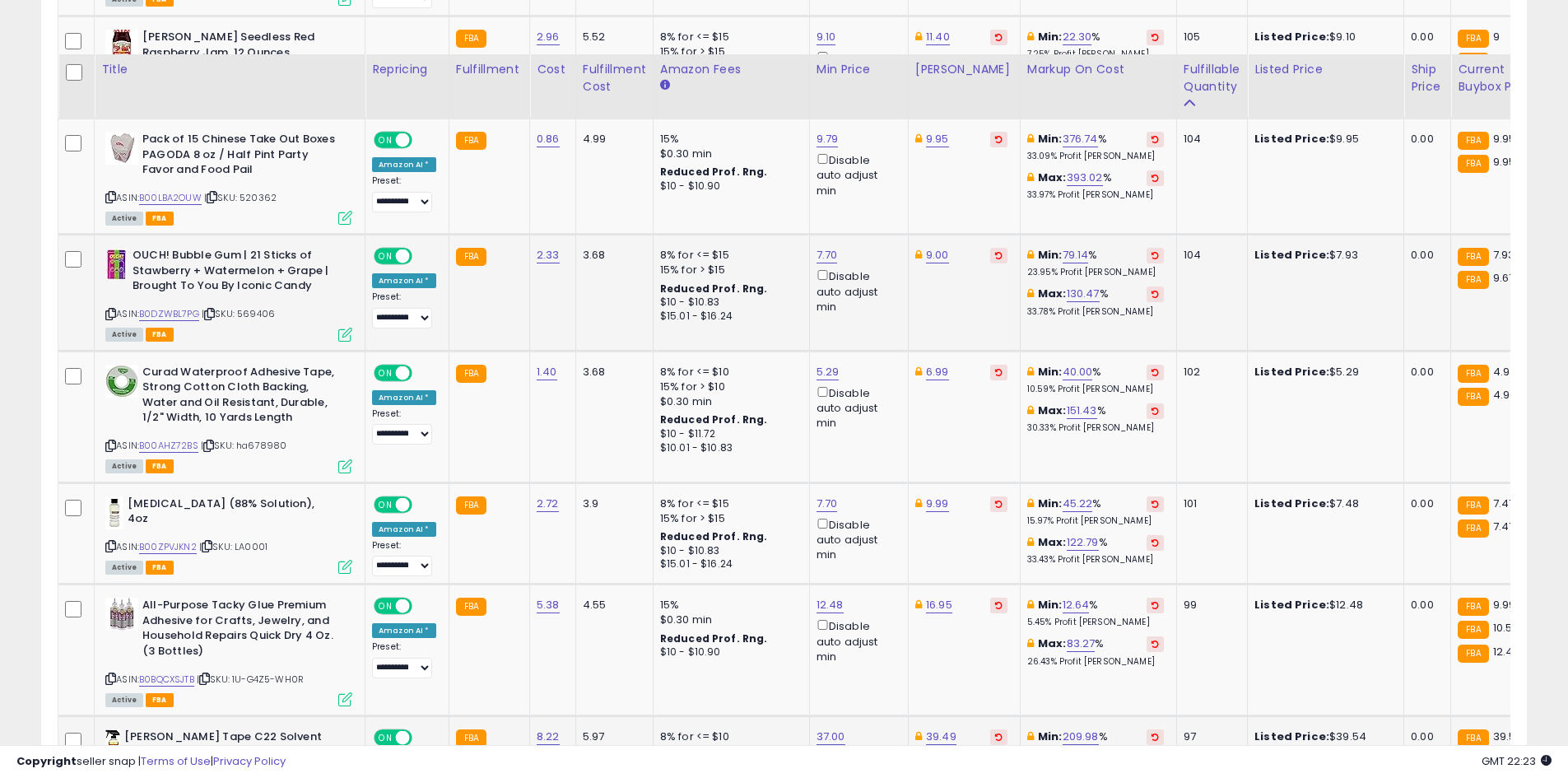
scroll to position [3201, 0]
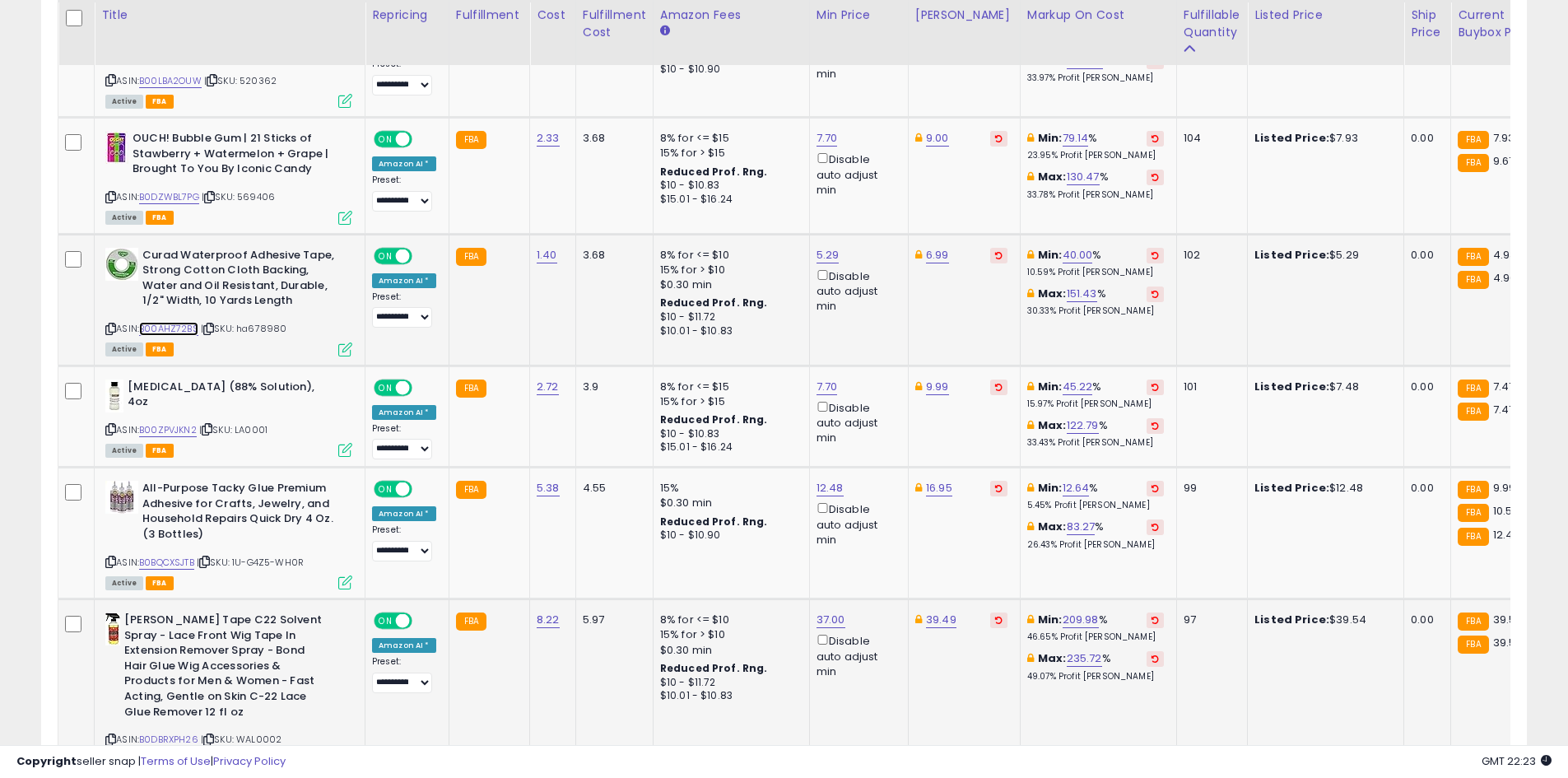
click at [154, 322] on link "B00AHZ72BS" at bounding box center [169, 329] width 60 height 14
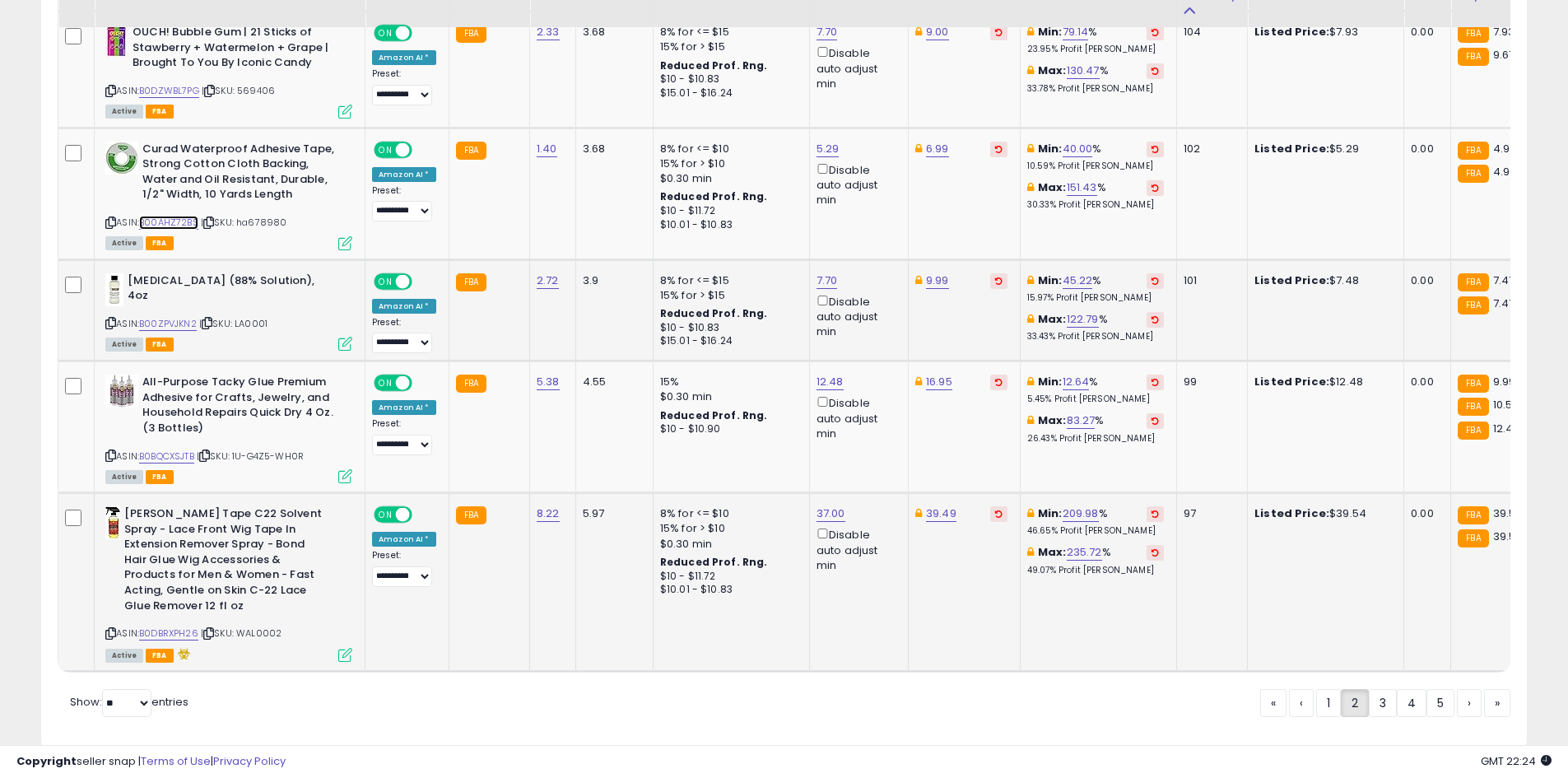
scroll to position [3341, 0]
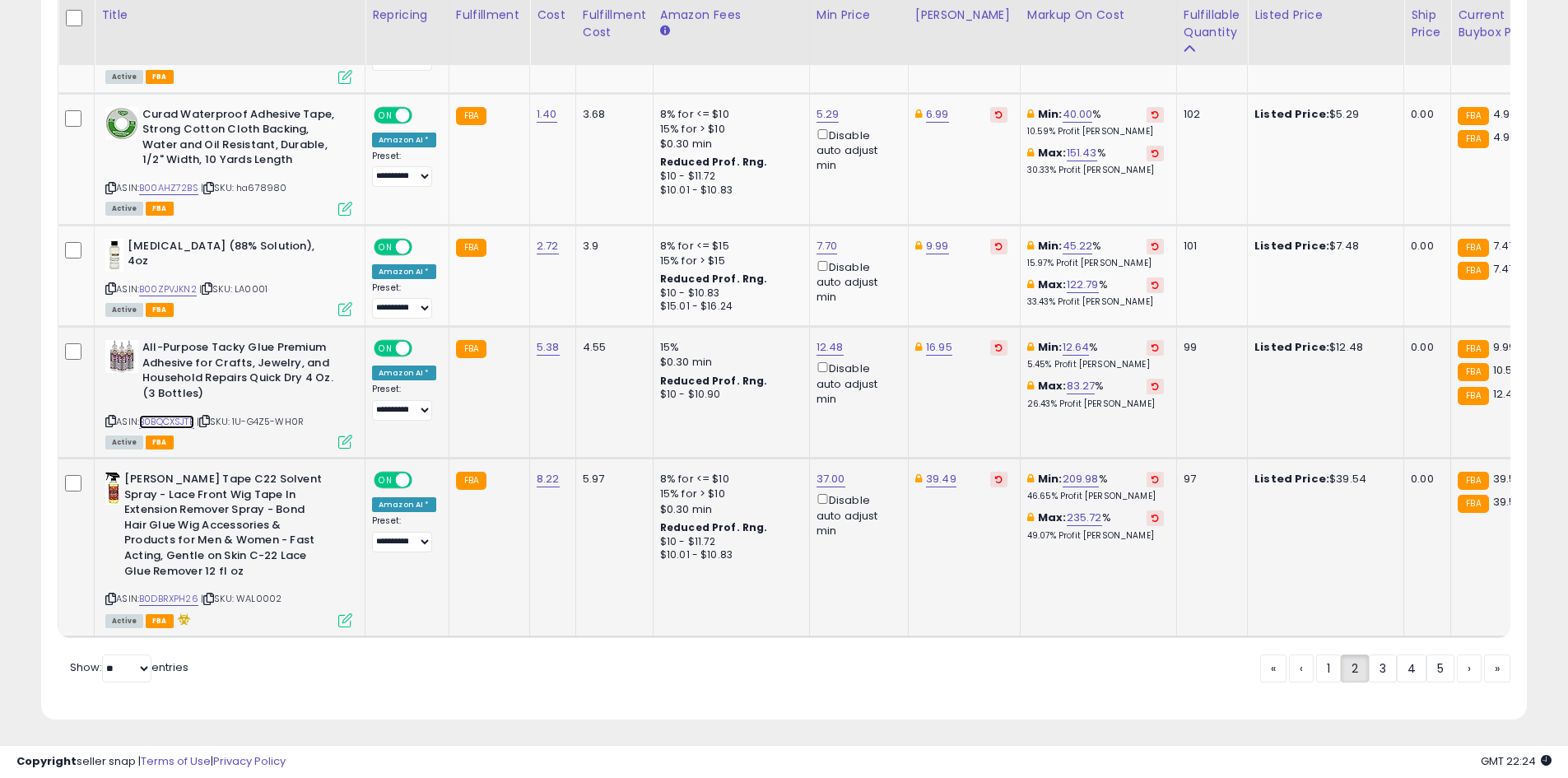
click at [173, 415] on link "B0BQCXSJTB" at bounding box center [166, 422] width 55 height 14
click at [816, 339] on link "12.48" at bounding box center [830, 347] width 27 height 16
type input "*****"
click button "submit" at bounding box center [868, 274] width 28 height 25
click at [1375, 662] on link "3" at bounding box center [1382, 668] width 28 height 28
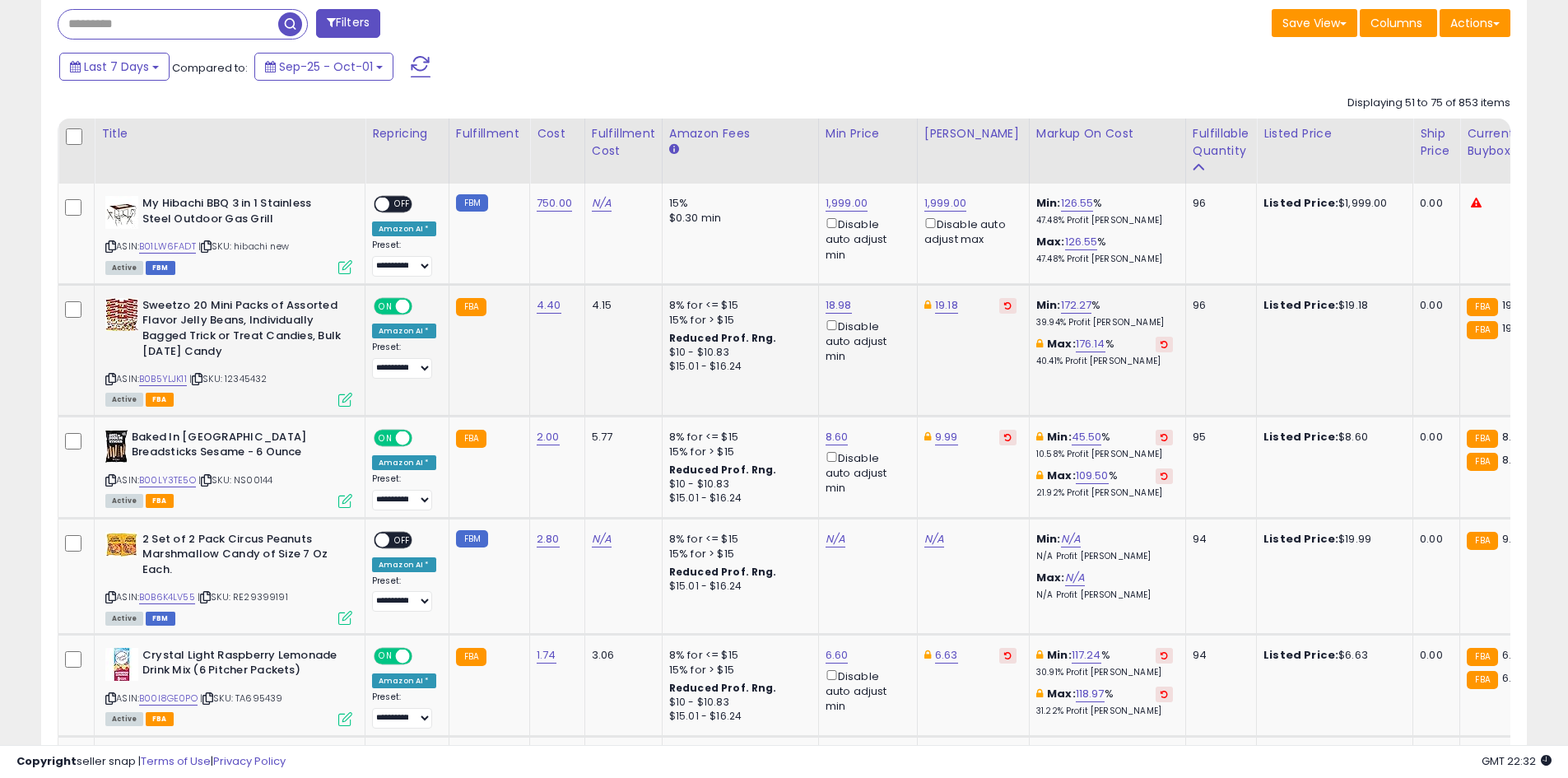
scroll to position [712, 0]
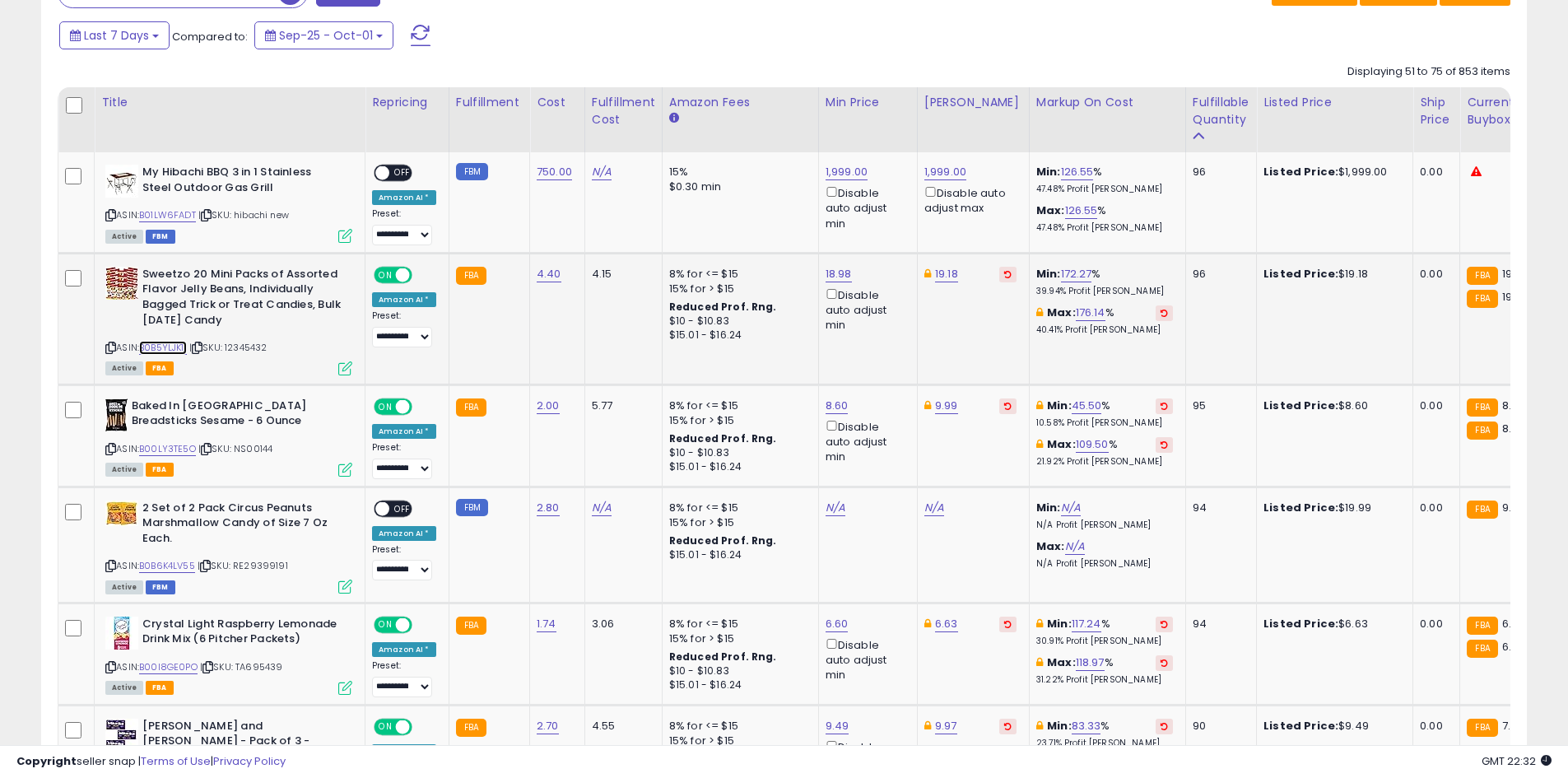
click at [158, 347] on link "B0B5YLJK11" at bounding box center [163, 348] width 48 height 14
click at [835, 408] on link "8.60" at bounding box center [837, 405] width 23 height 16
type input "****"
click button "submit" at bounding box center [878, 347] width 28 height 25
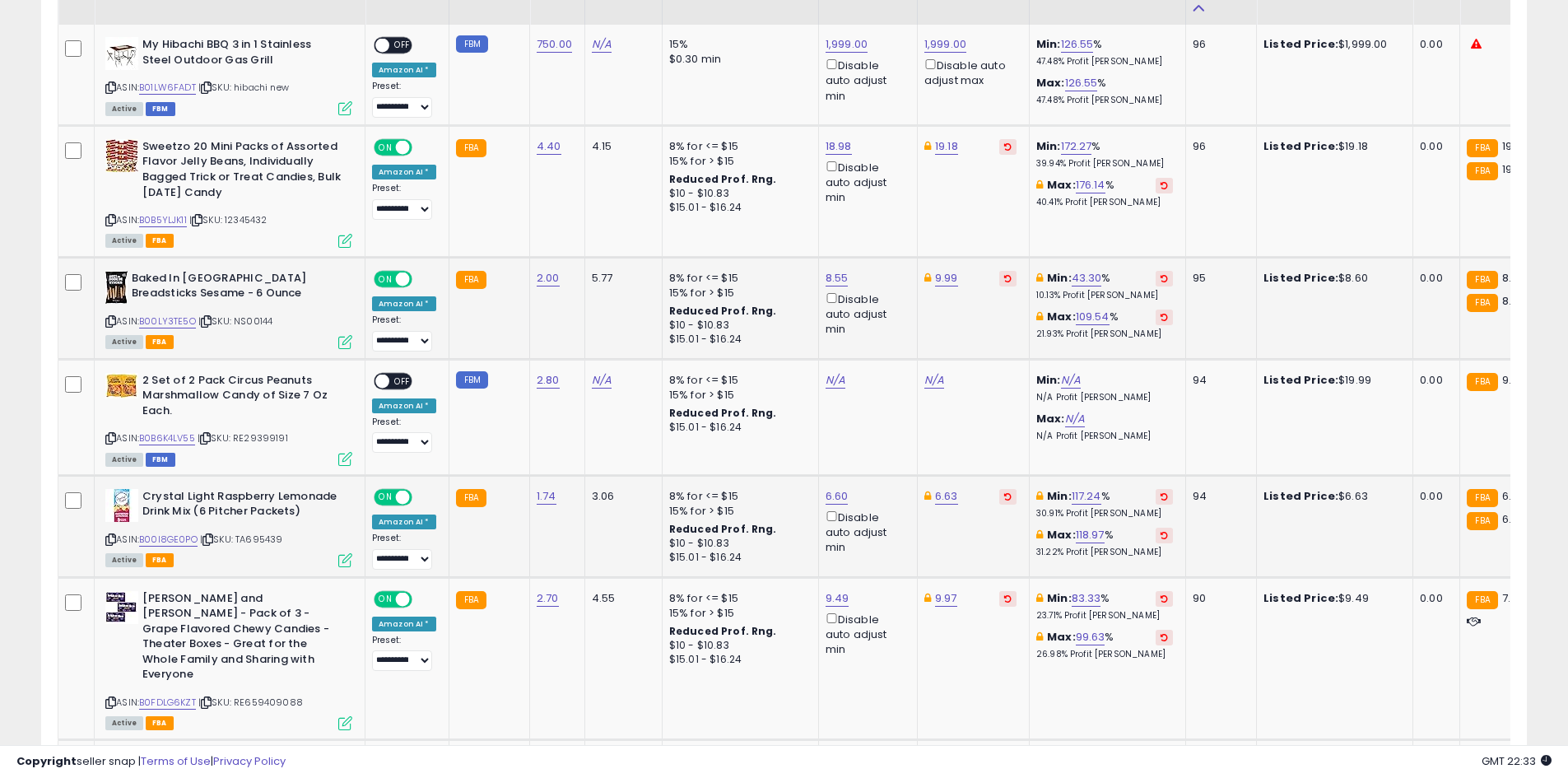
scroll to position [959, 0]
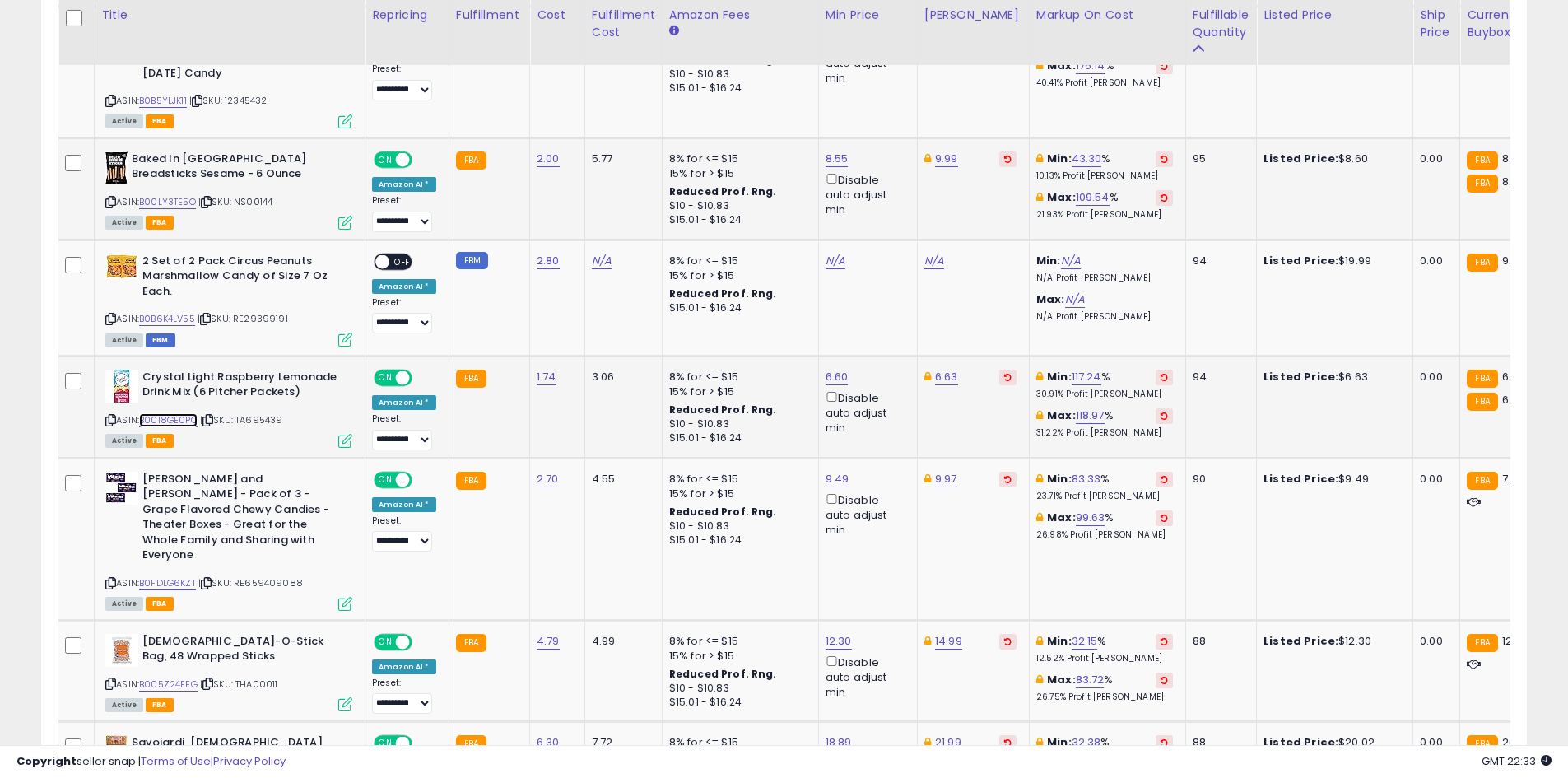
click at [180, 420] on link "B00I8GE0PO" at bounding box center [168, 420] width 59 height 14
click at [935, 379] on link "6.63" at bounding box center [946, 377] width 23 height 16
type input "****"
click button "submit" at bounding box center [987, 318] width 28 height 25
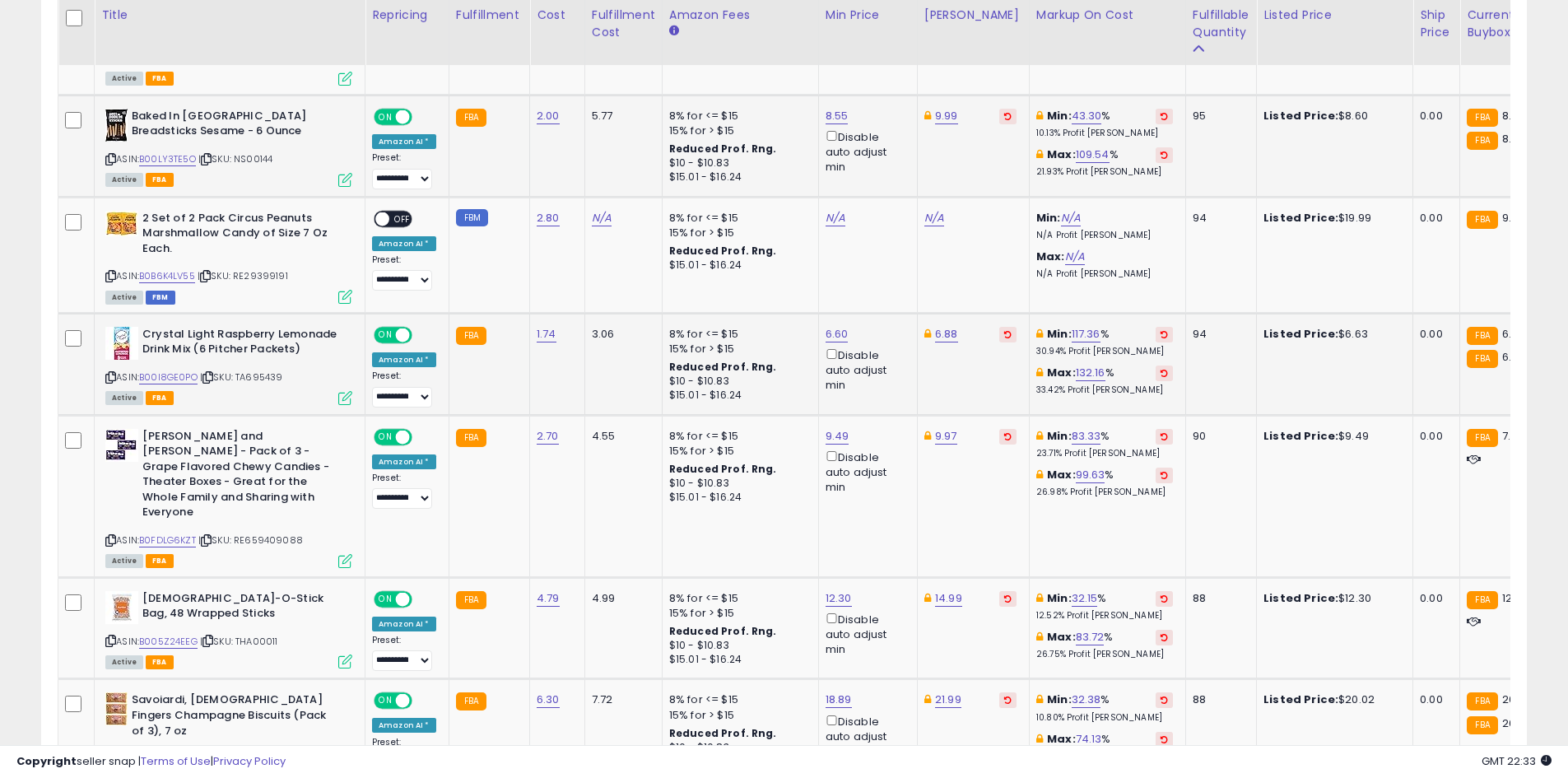
scroll to position [1041, 0]
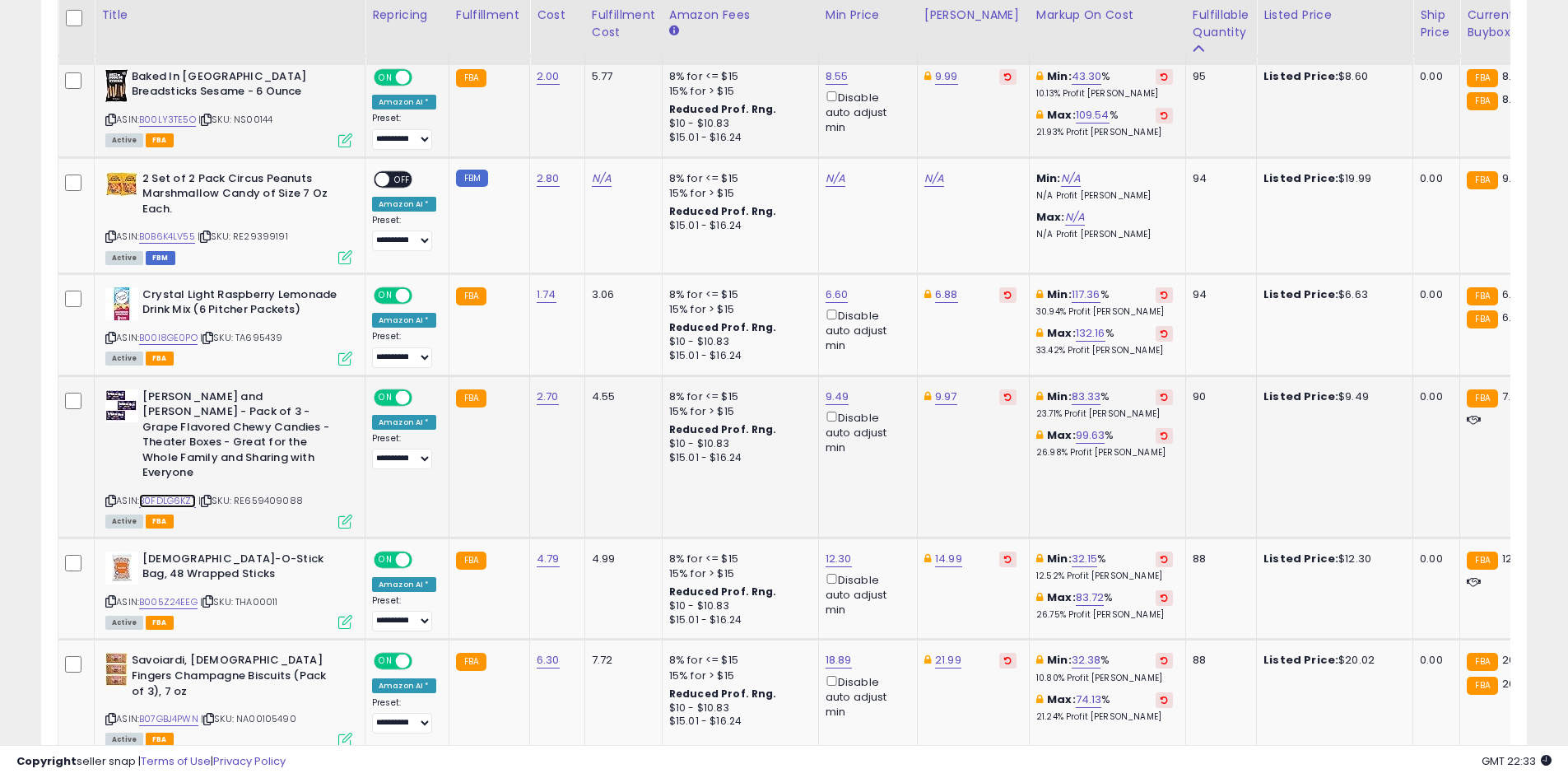
click at [182, 493] on link "B0FDLG6KZT" at bounding box center [167, 500] width 57 height 14
click at [850, 398] on div "9.49 Disable auto adjust min" at bounding box center [865, 423] width 79 height 66
click at [835, 395] on link "9.49" at bounding box center [838, 396] width 24 height 16
type input "****"
click button "submit" at bounding box center [878, 337] width 28 height 25
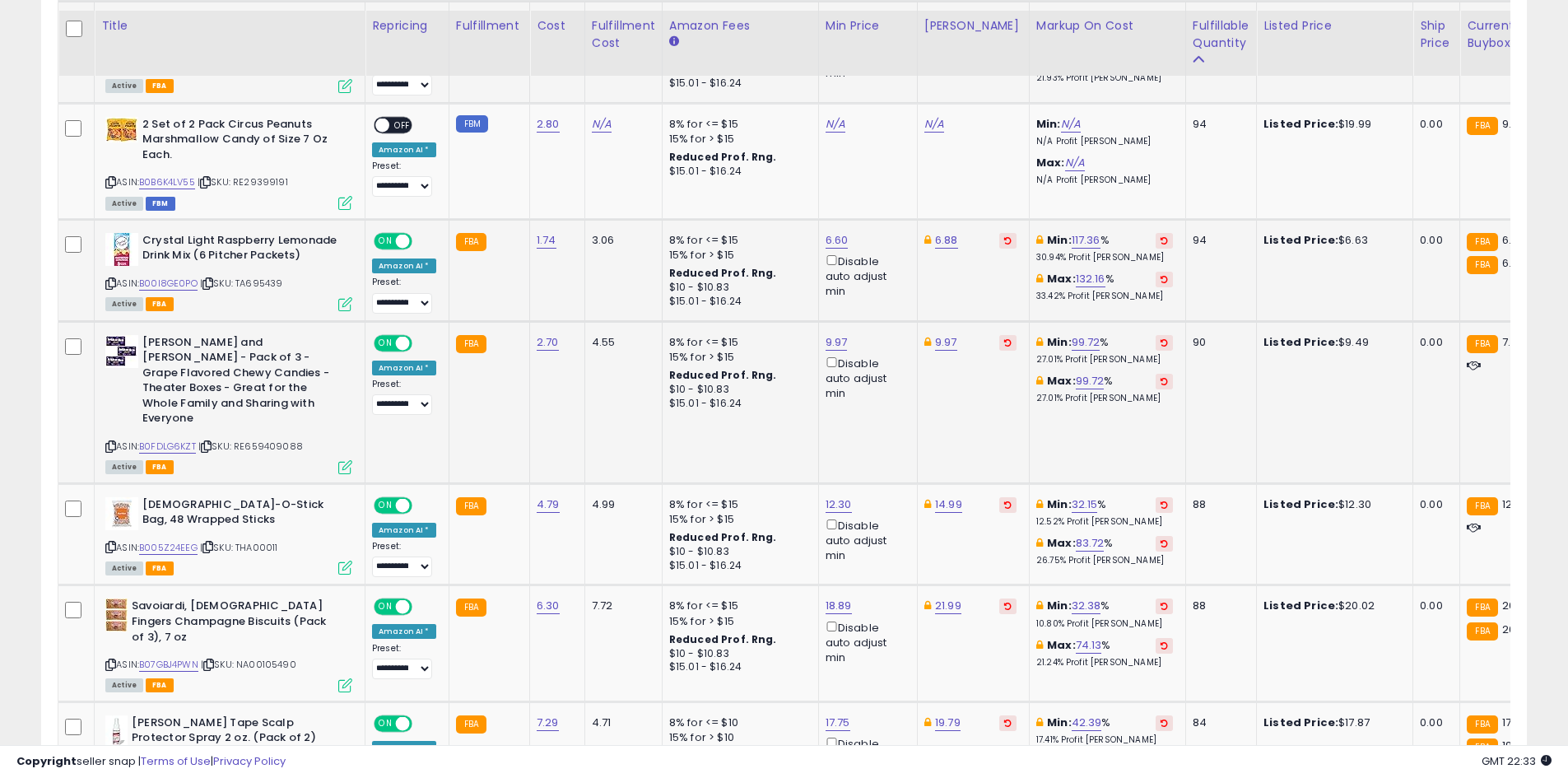
scroll to position [1123, 0]
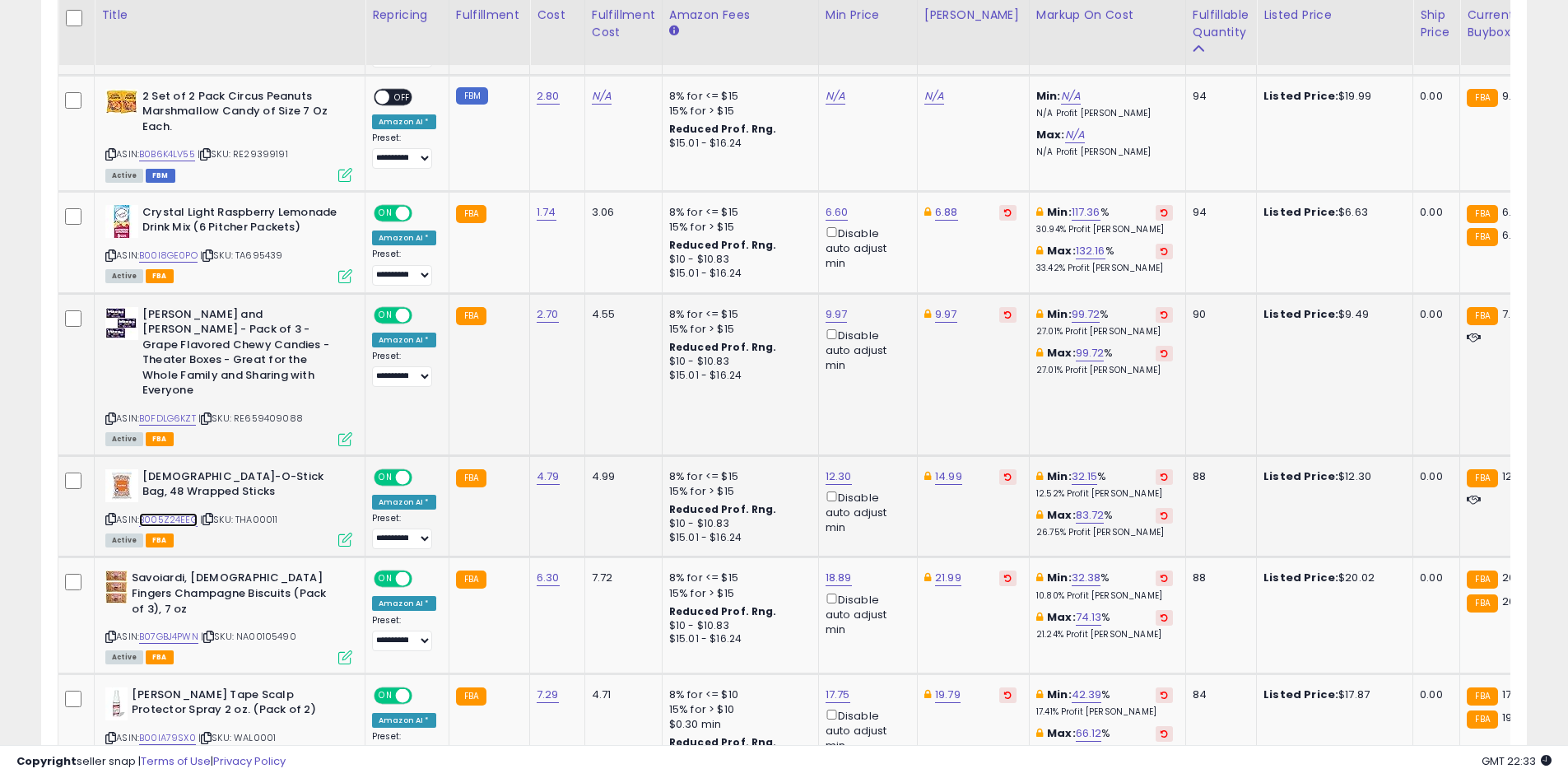
click at [195, 513] on link "B005Z24EEG" at bounding box center [168, 520] width 59 height 14
click at [828, 468] on link "12.30" at bounding box center [839, 475] width 26 height 16
type input "****"
click button "submit" at bounding box center [879, 386] width 28 height 25
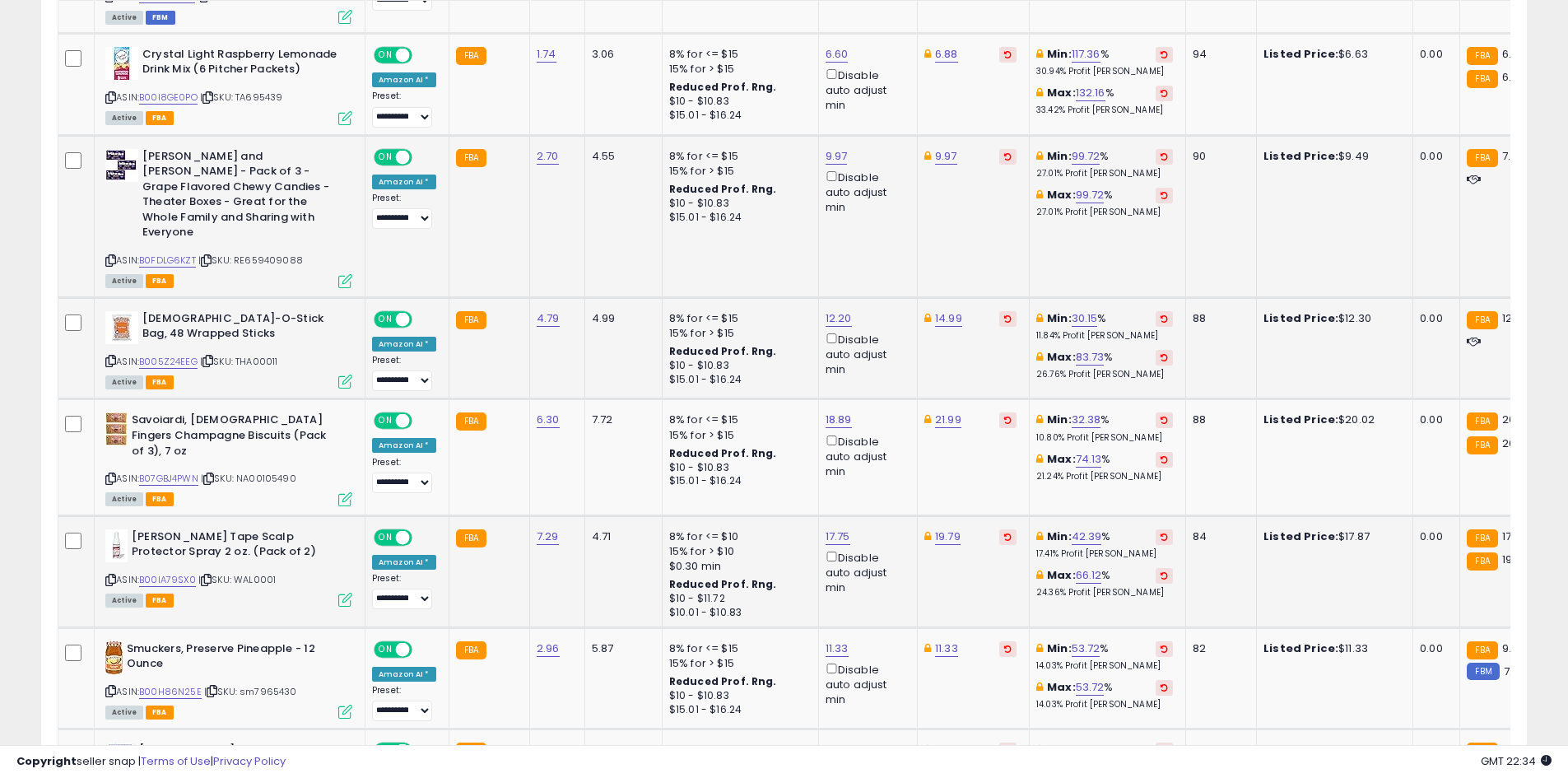
scroll to position [1288, 0]
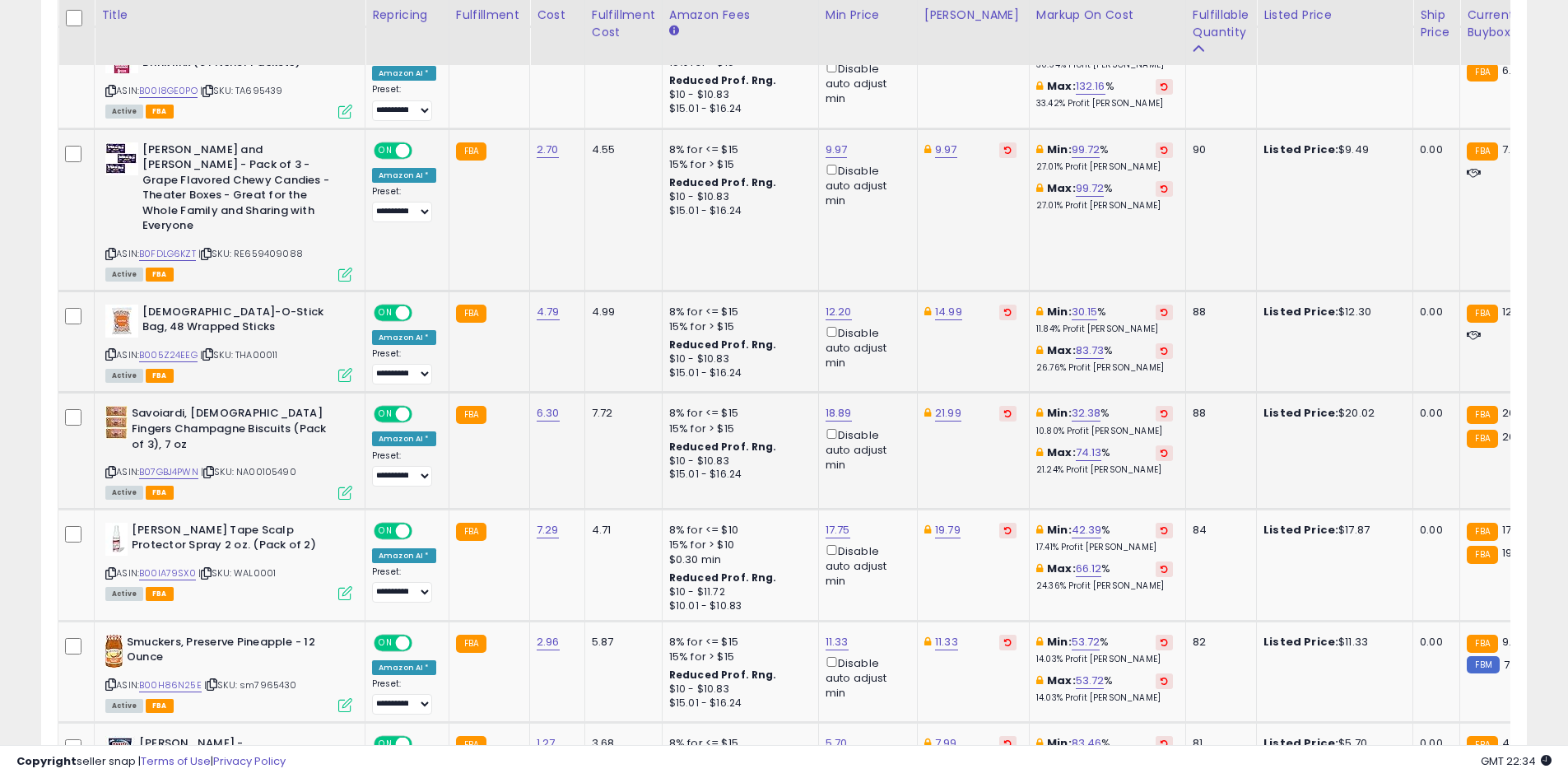
click at [978, 406] on div "21.99" at bounding box center [971, 412] width 92 height 14
click at [999, 406] on button at bounding box center [1007, 413] width 17 height 15
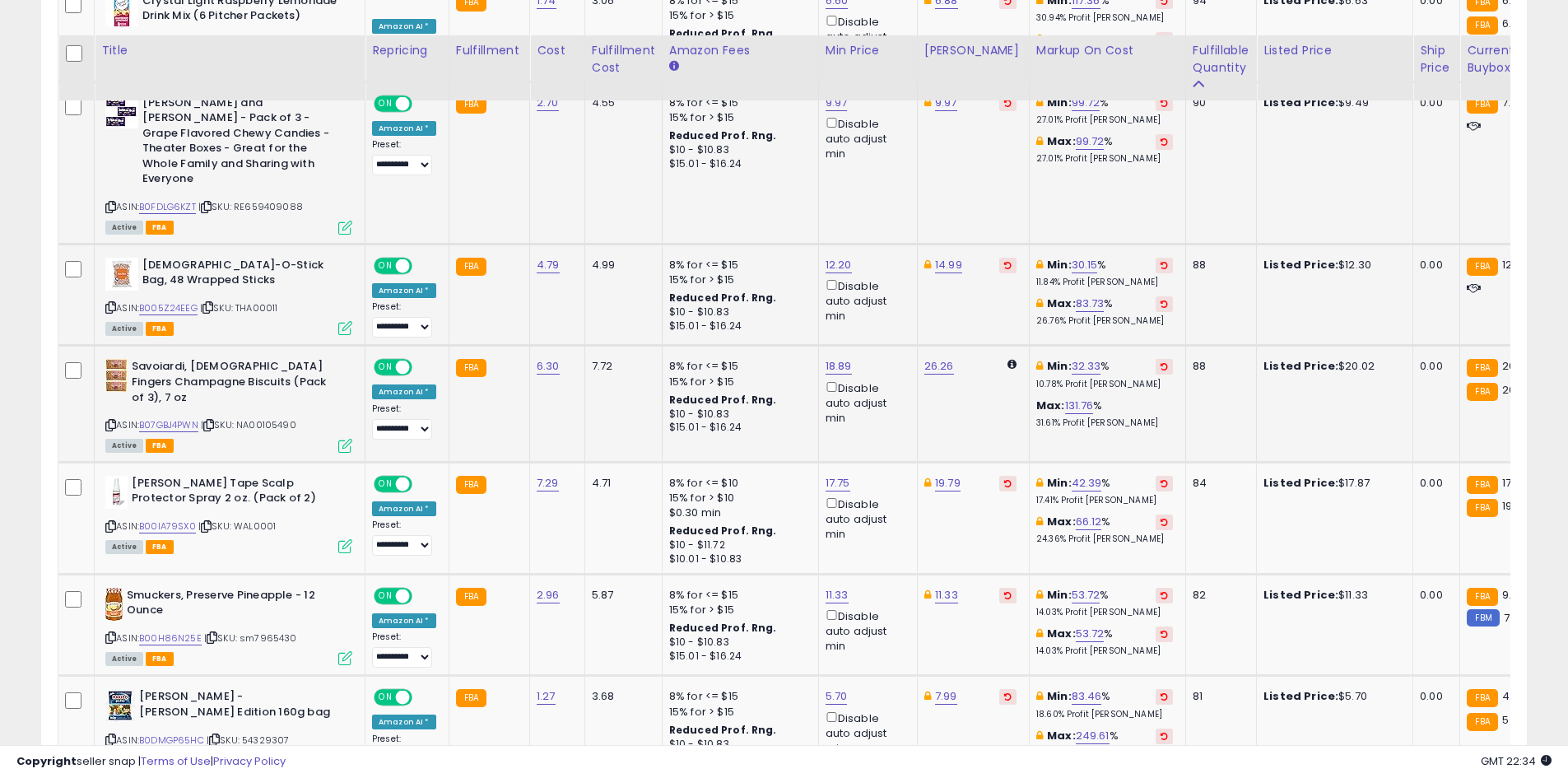
scroll to position [1370, 0]
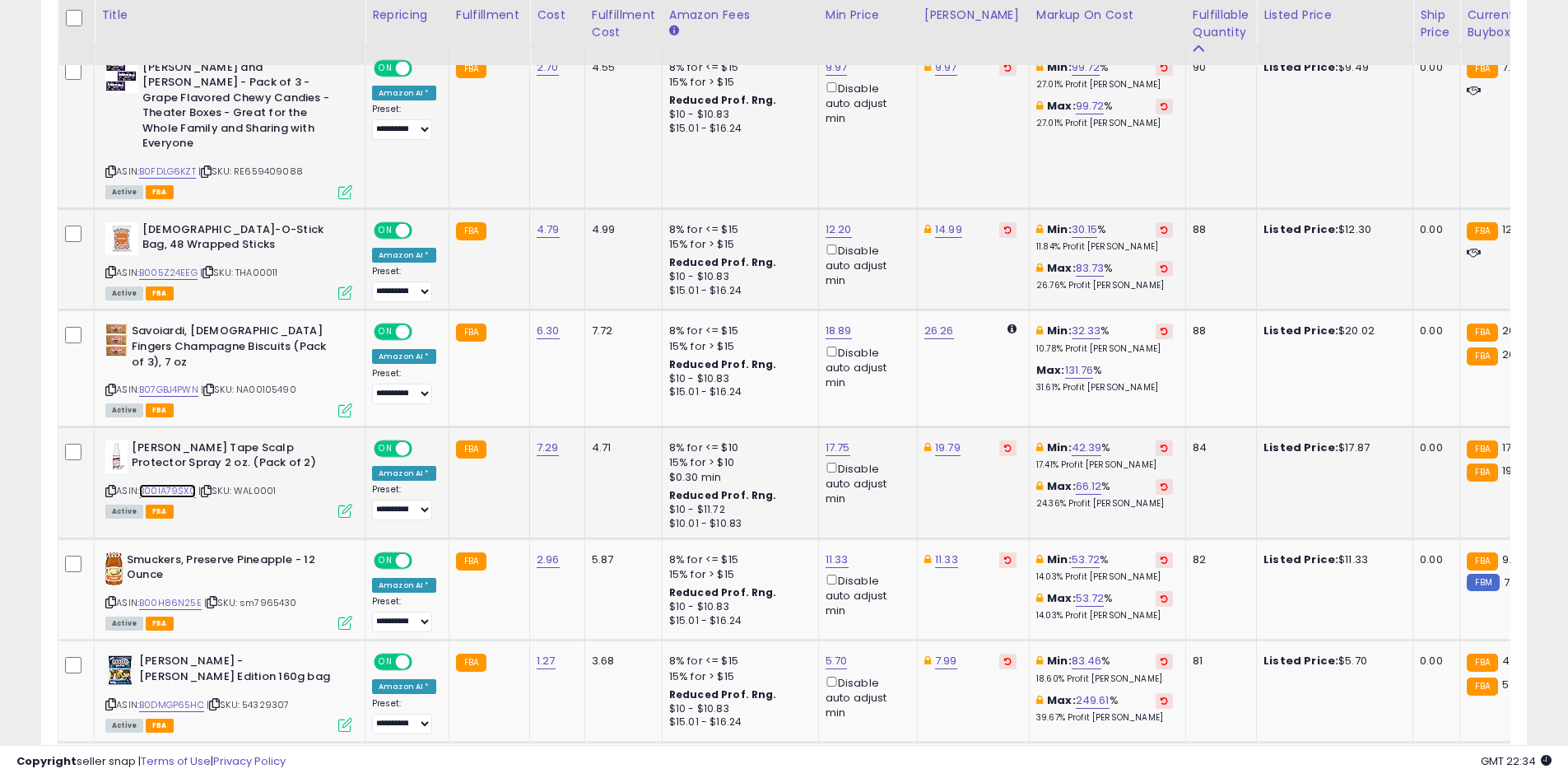
click at [164, 484] on link "B00IA79SX0" at bounding box center [167, 491] width 57 height 14
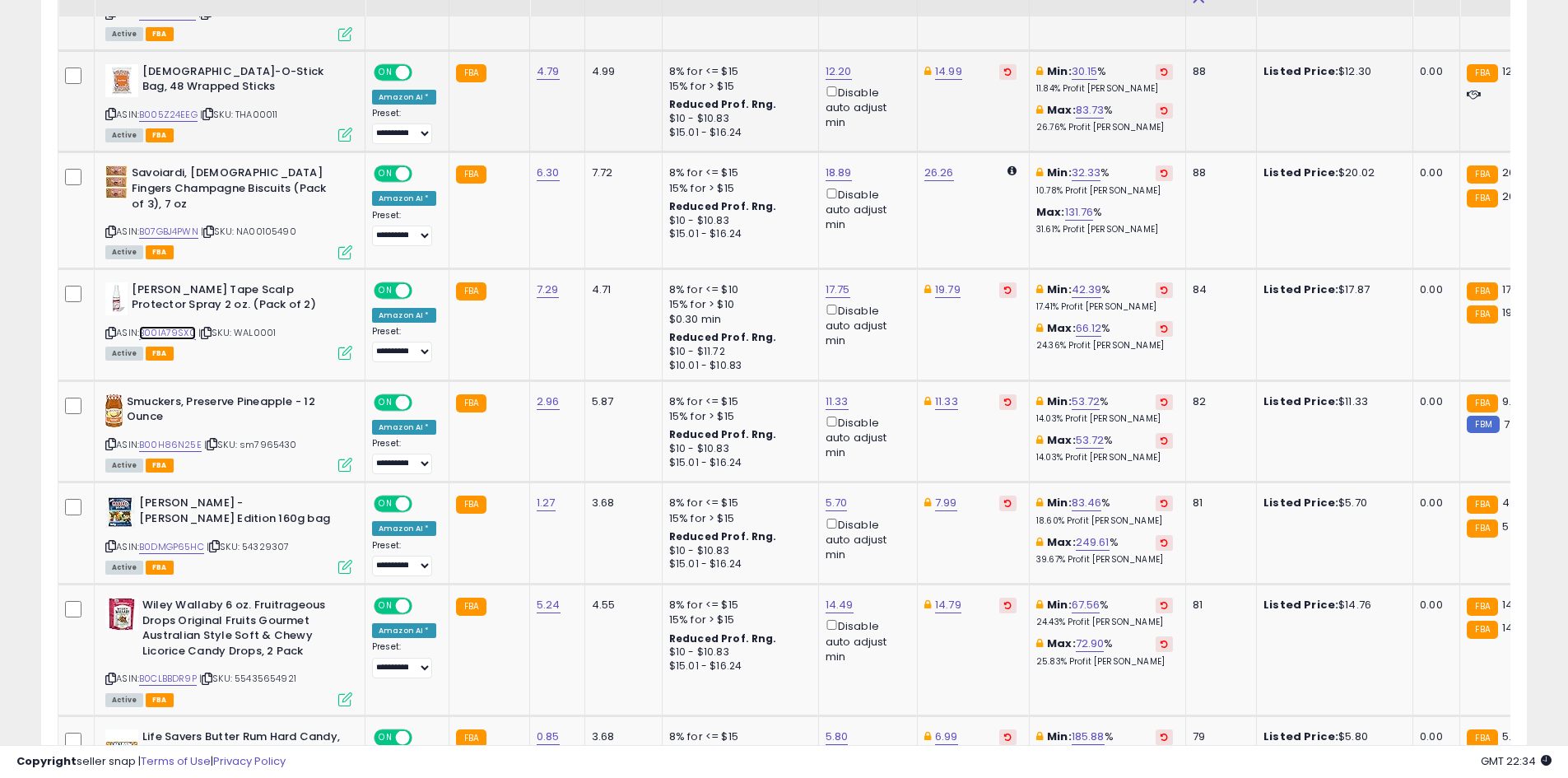
scroll to position [1535, 0]
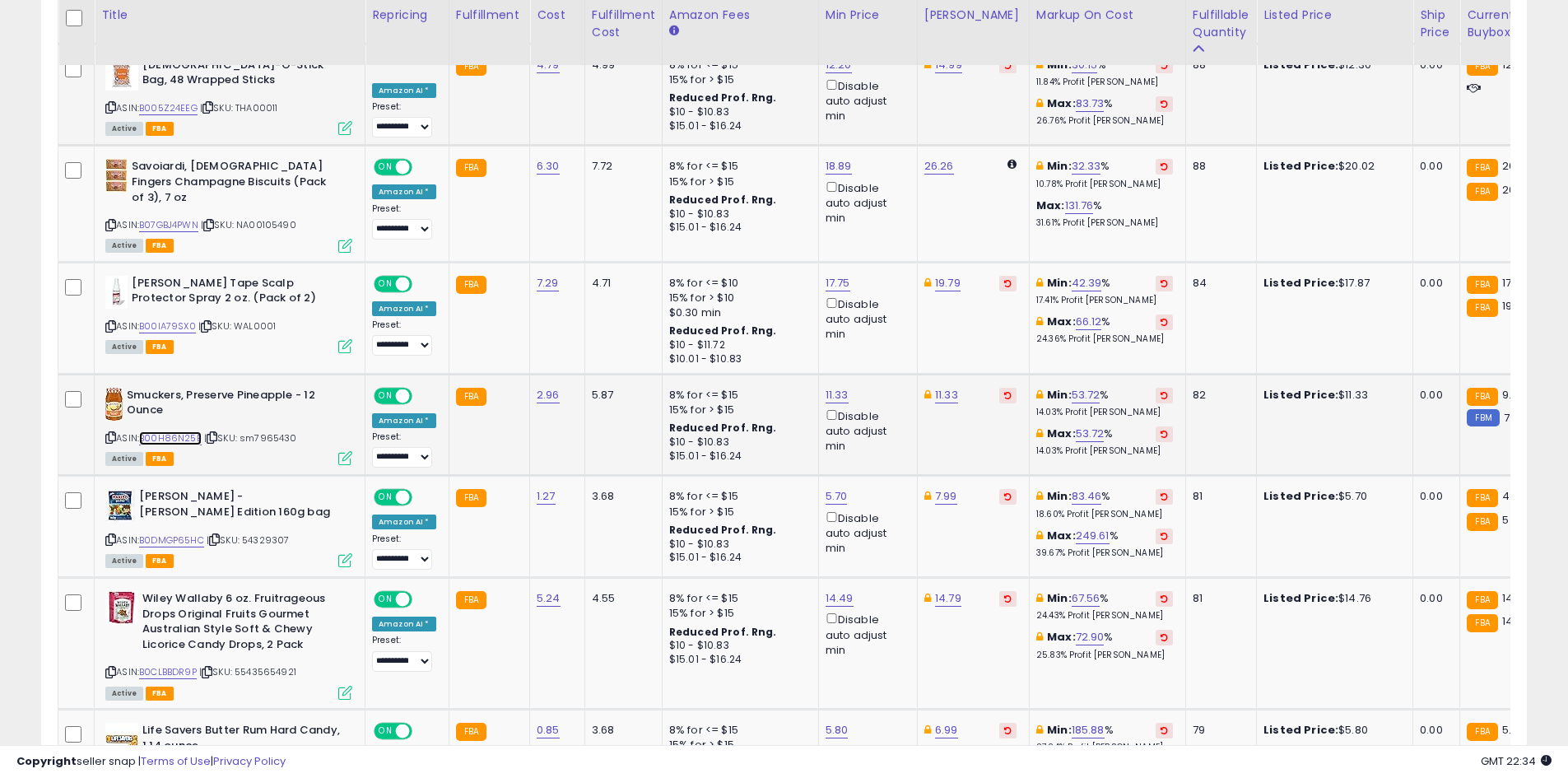
click at [179, 431] on link "B00H86N25E" at bounding box center [170, 438] width 62 height 14
click at [832, 387] on link "11.33" at bounding box center [837, 395] width 23 height 16
type input "*"
type input "****"
click button "submit" at bounding box center [877, 306] width 28 height 25
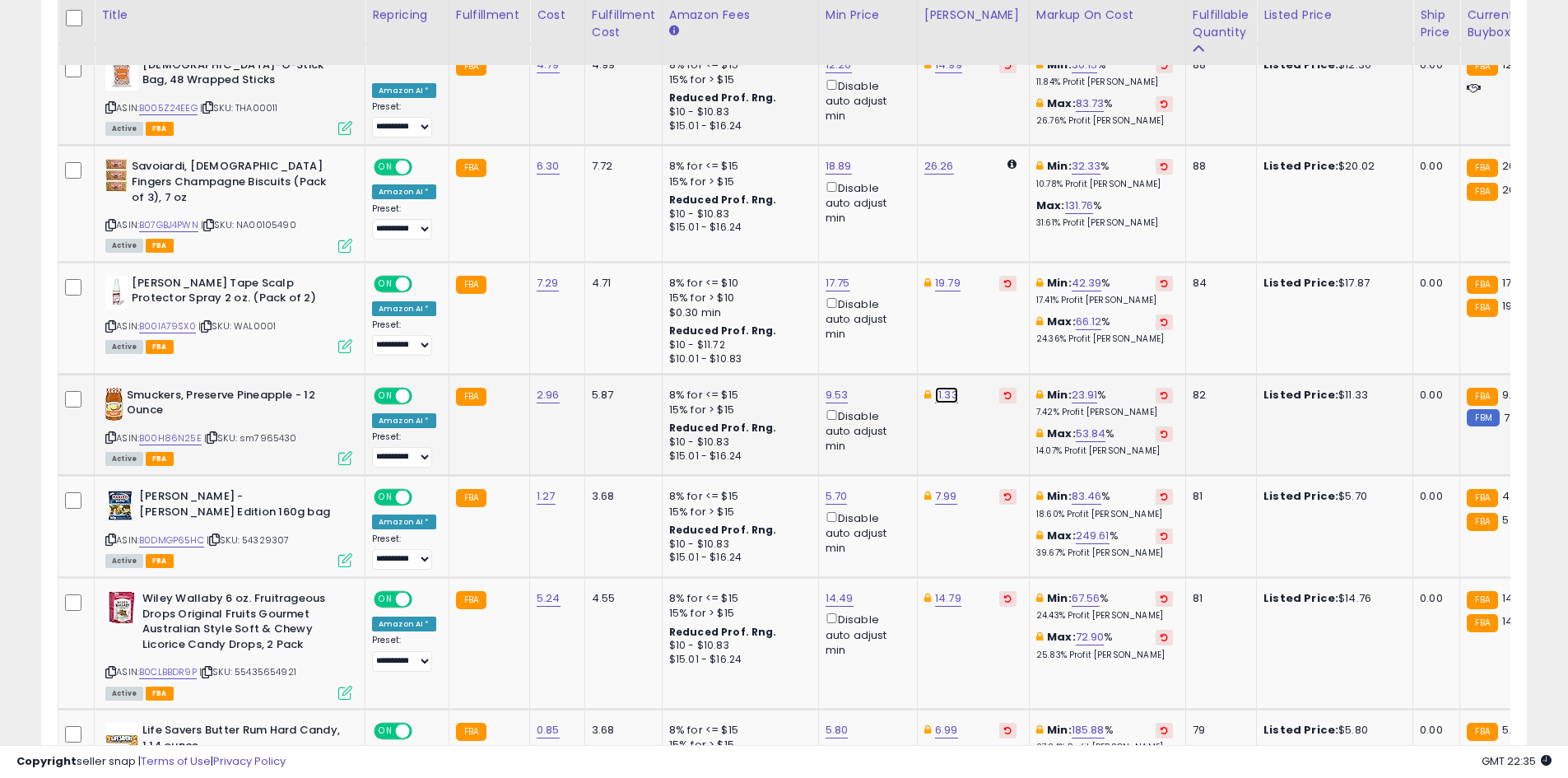
click at [935, 387] on link "11.33" at bounding box center [946, 395] width 23 height 16
type input "*"
type input "****"
click button "submit" at bounding box center [987, 306] width 28 height 25
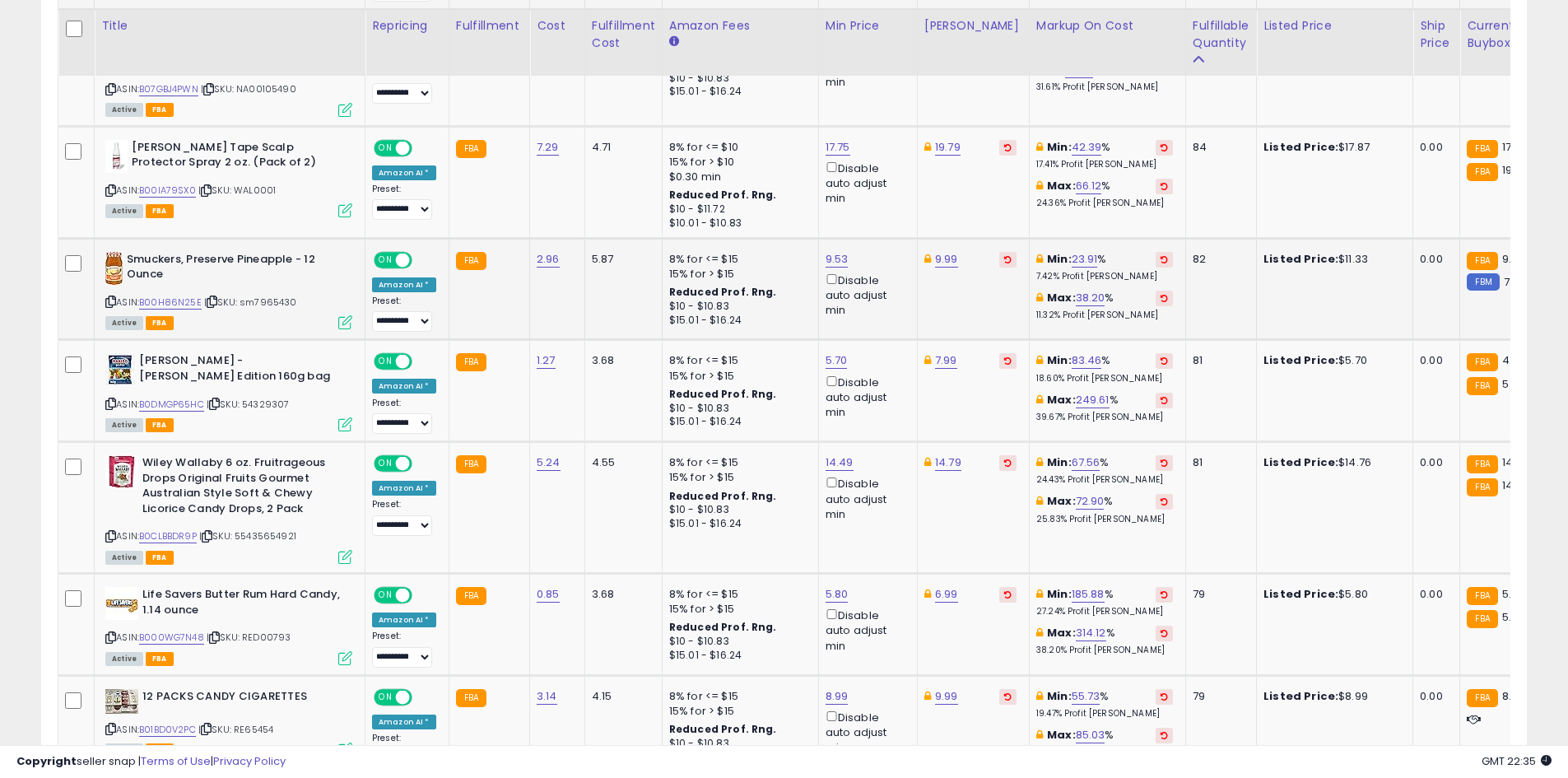
scroll to position [1699, 0]
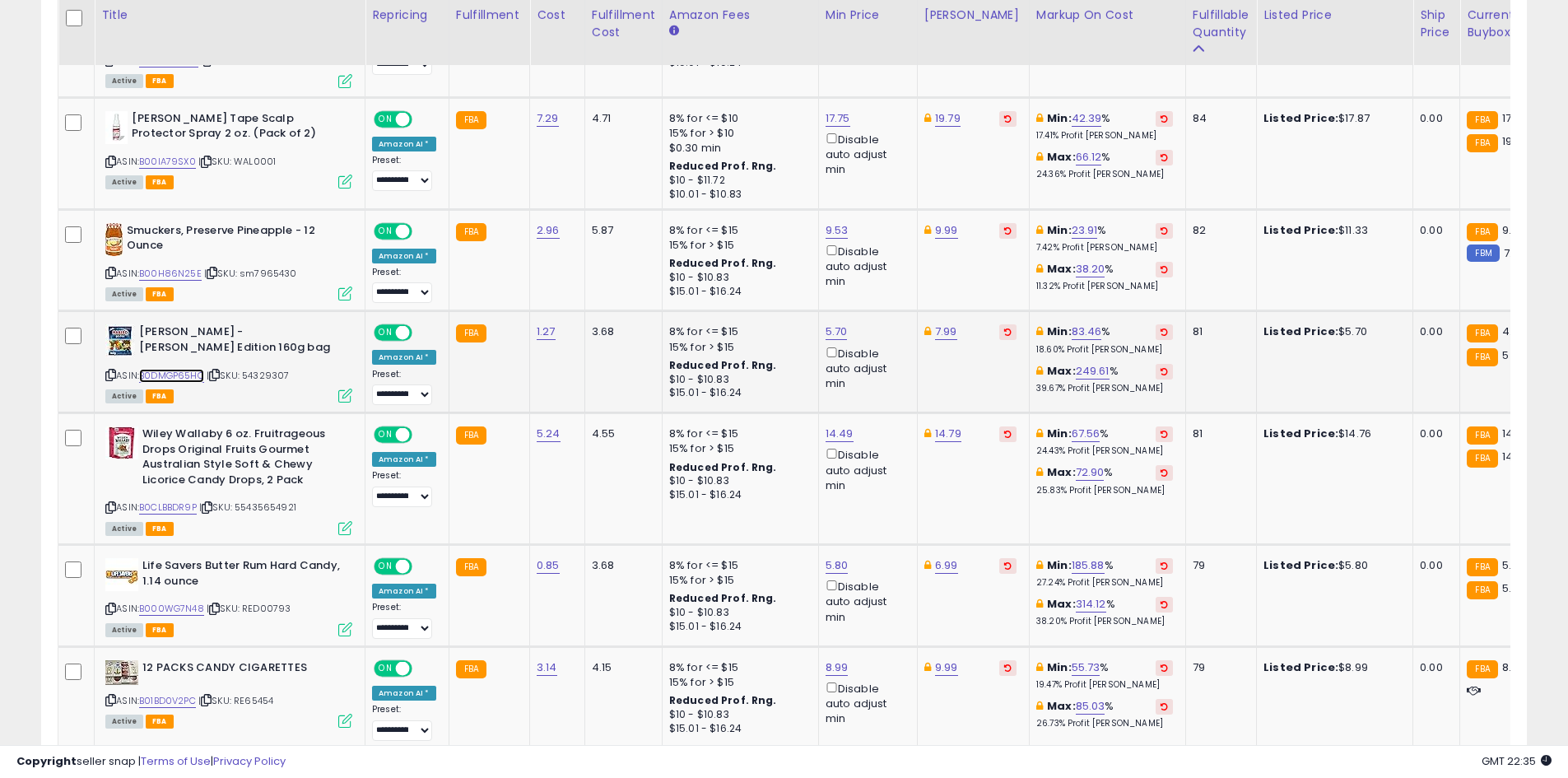
click at [169, 369] on link "B0DMGP65HC" at bounding box center [171, 376] width 65 height 14
click at [829, 324] on link "5.70" at bounding box center [837, 331] width 22 height 16
type input "****"
click button "submit" at bounding box center [877, 242] width 28 height 25
click at [175, 500] on link "B0CLBBDR9P" at bounding box center [168, 507] width 58 height 14
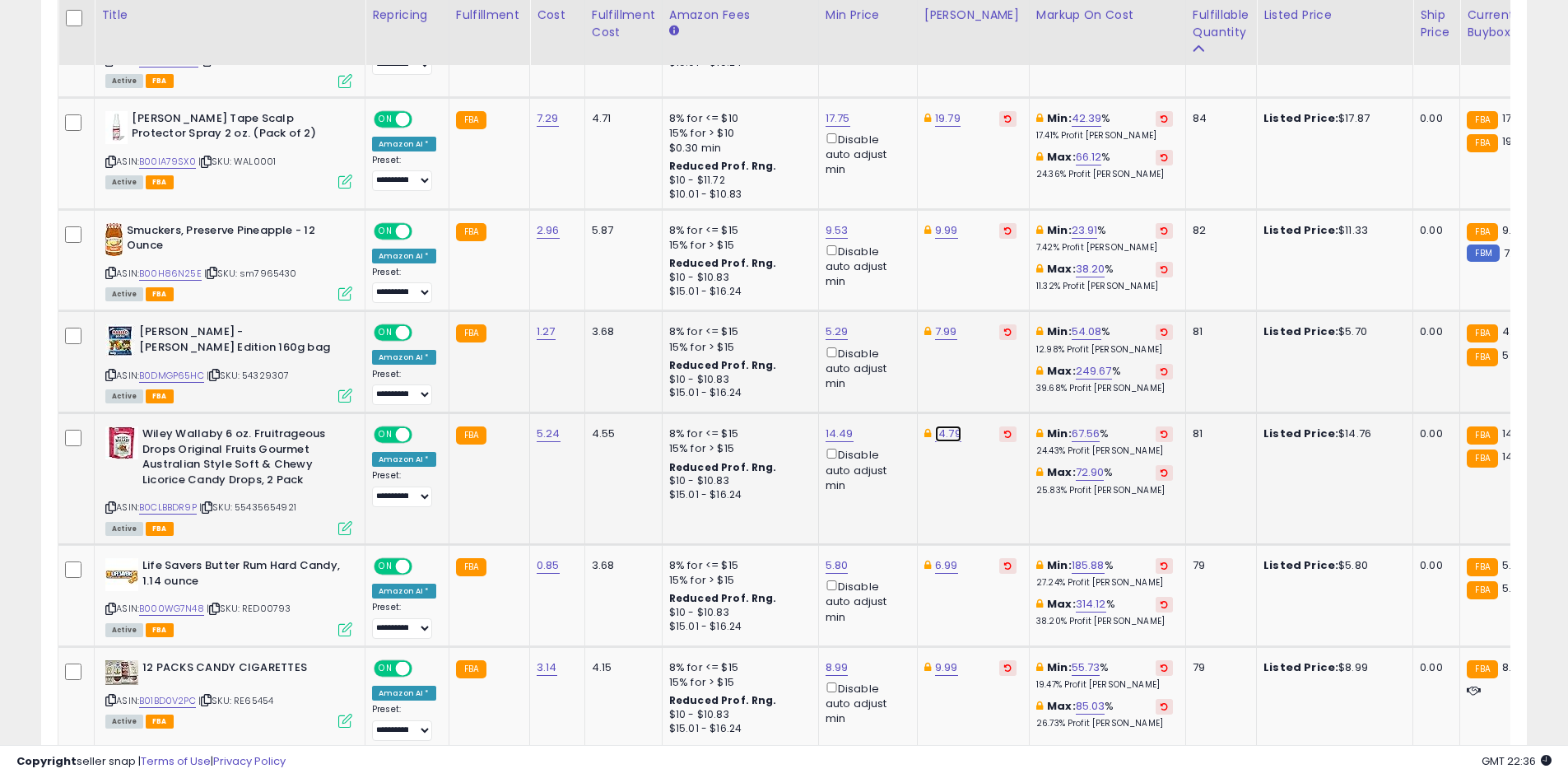
click at [936, 425] on link "14.79" at bounding box center [948, 433] width 26 height 16
type input "*****"
click button "submit" at bounding box center [989, 344] width 28 height 25
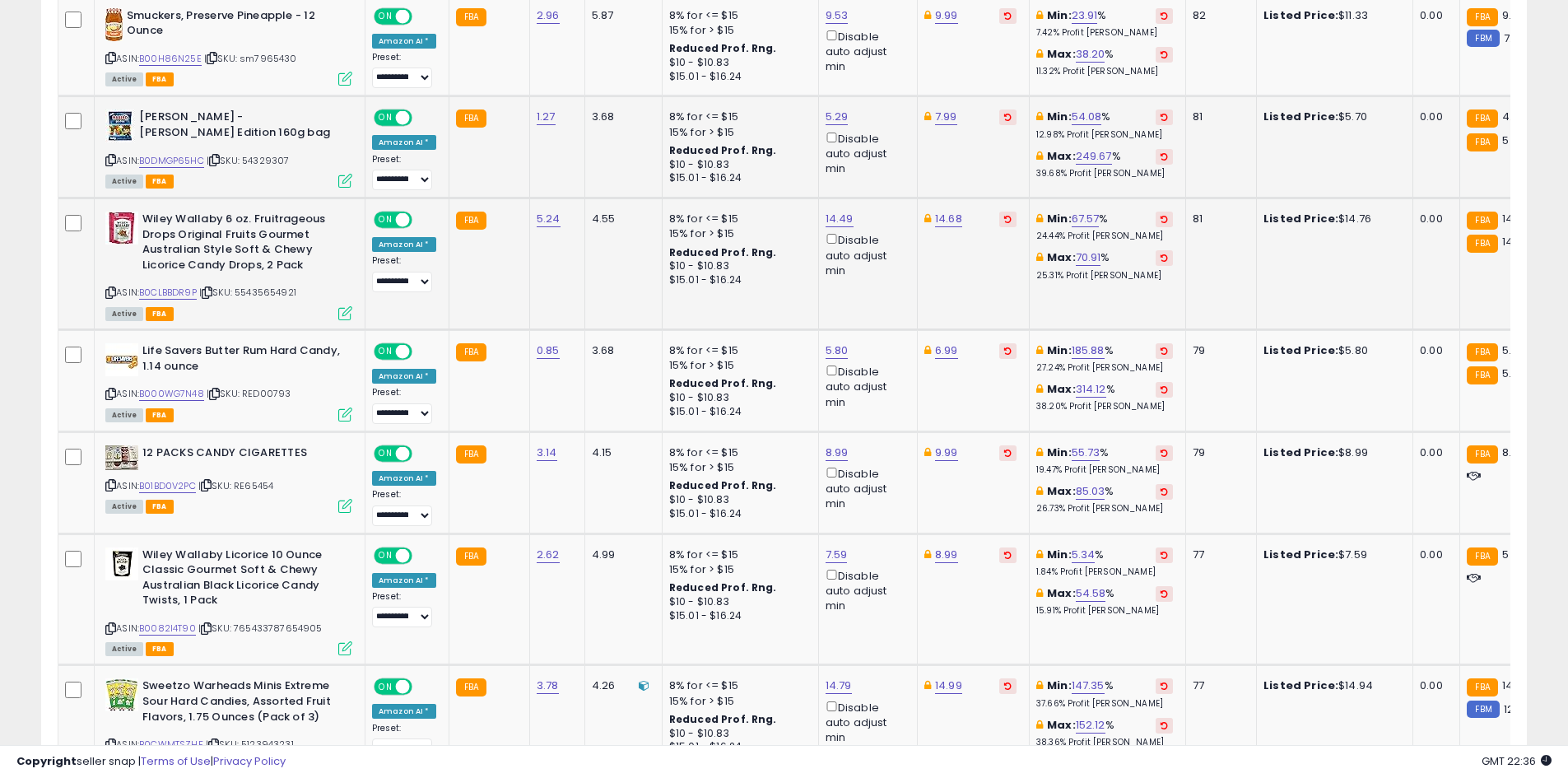
scroll to position [1946, 0]
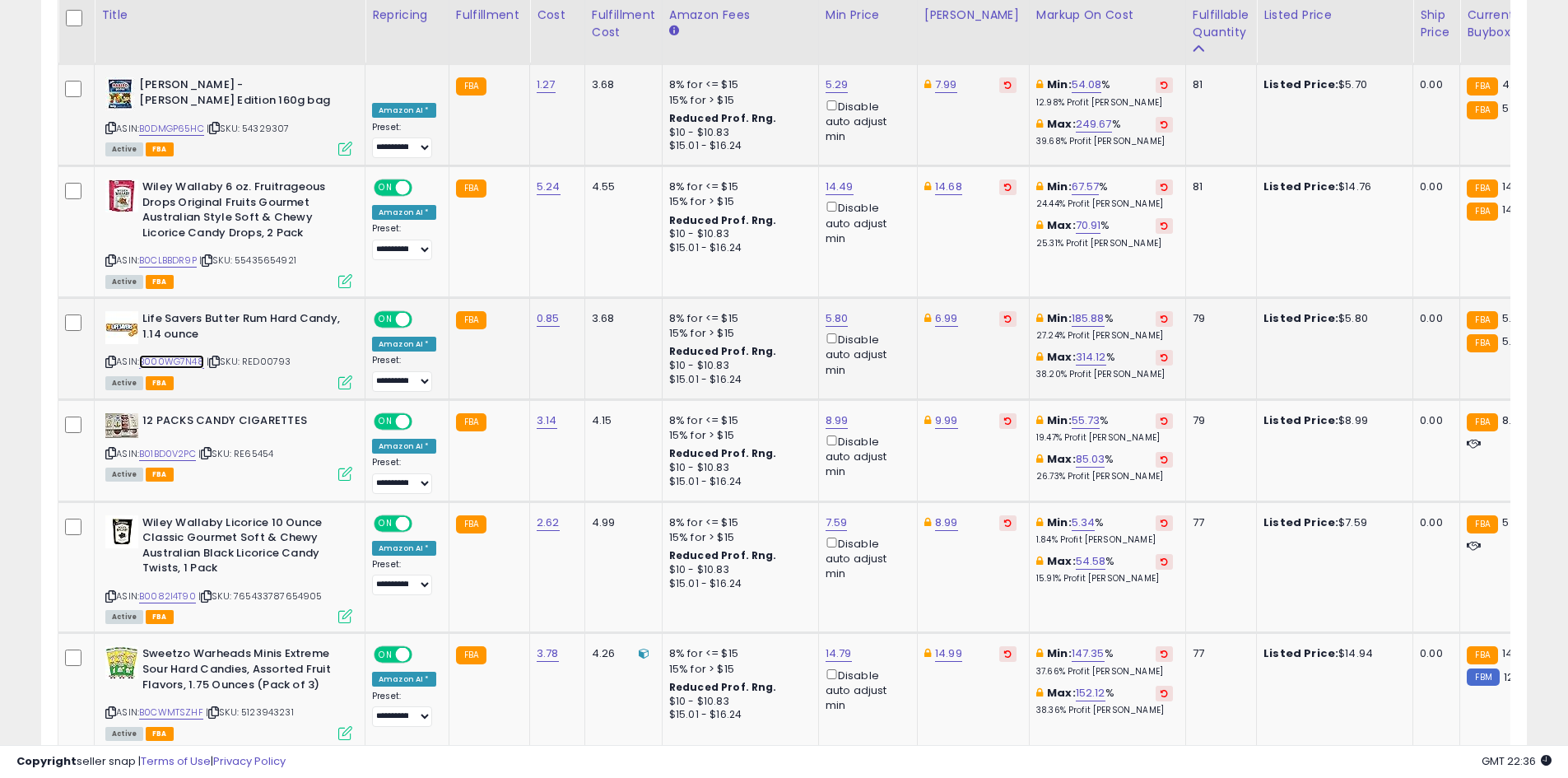
click at [171, 354] on link "B000WG7N48" at bounding box center [171, 361] width 65 height 14
click at [832, 310] on link "5.80" at bounding box center [837, 318] width 23 height 16
type input "***"
click button "submit" at bounding box center [878, 229] width 28 height 25
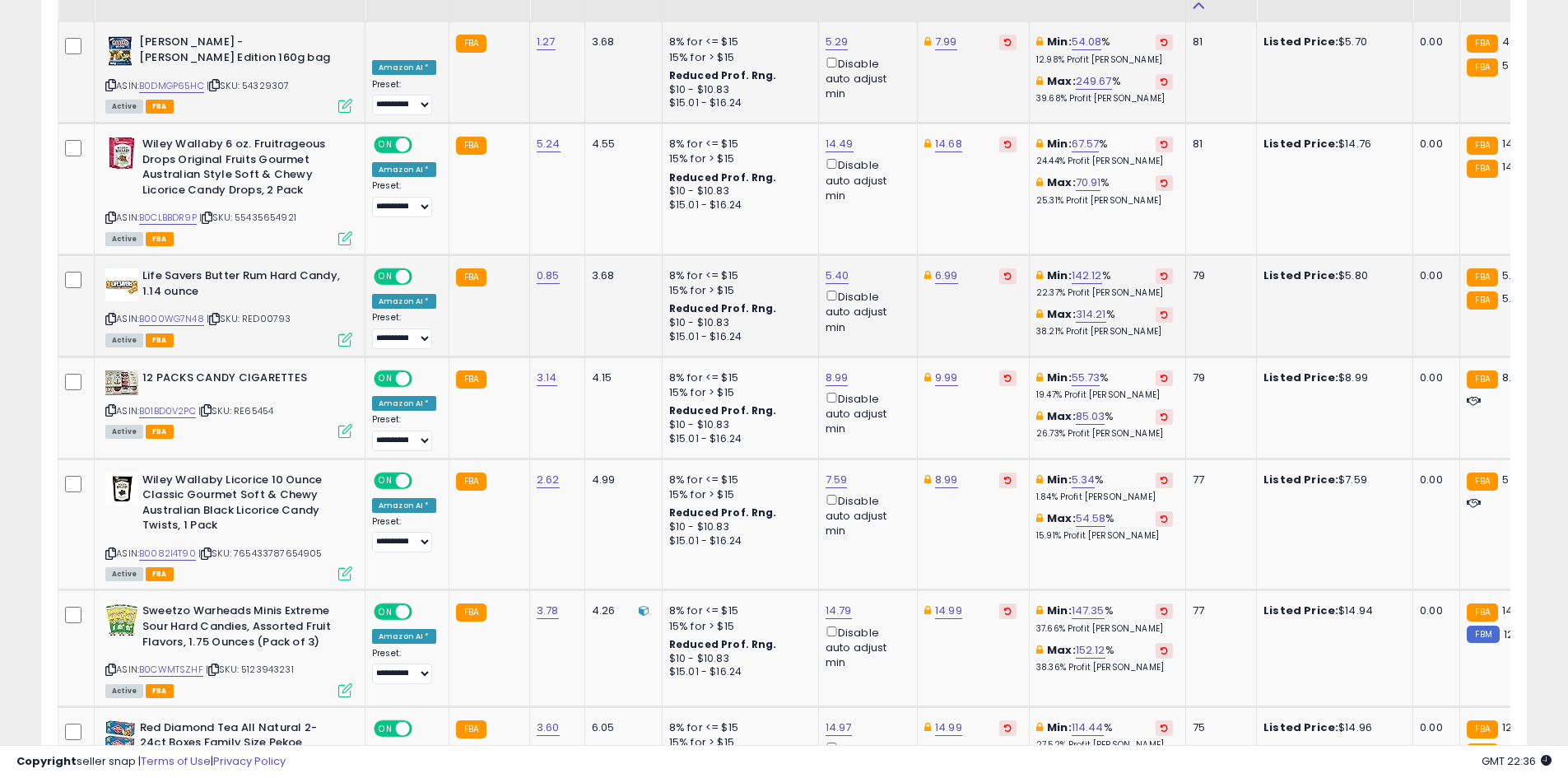
scroll to position [2029, 0]
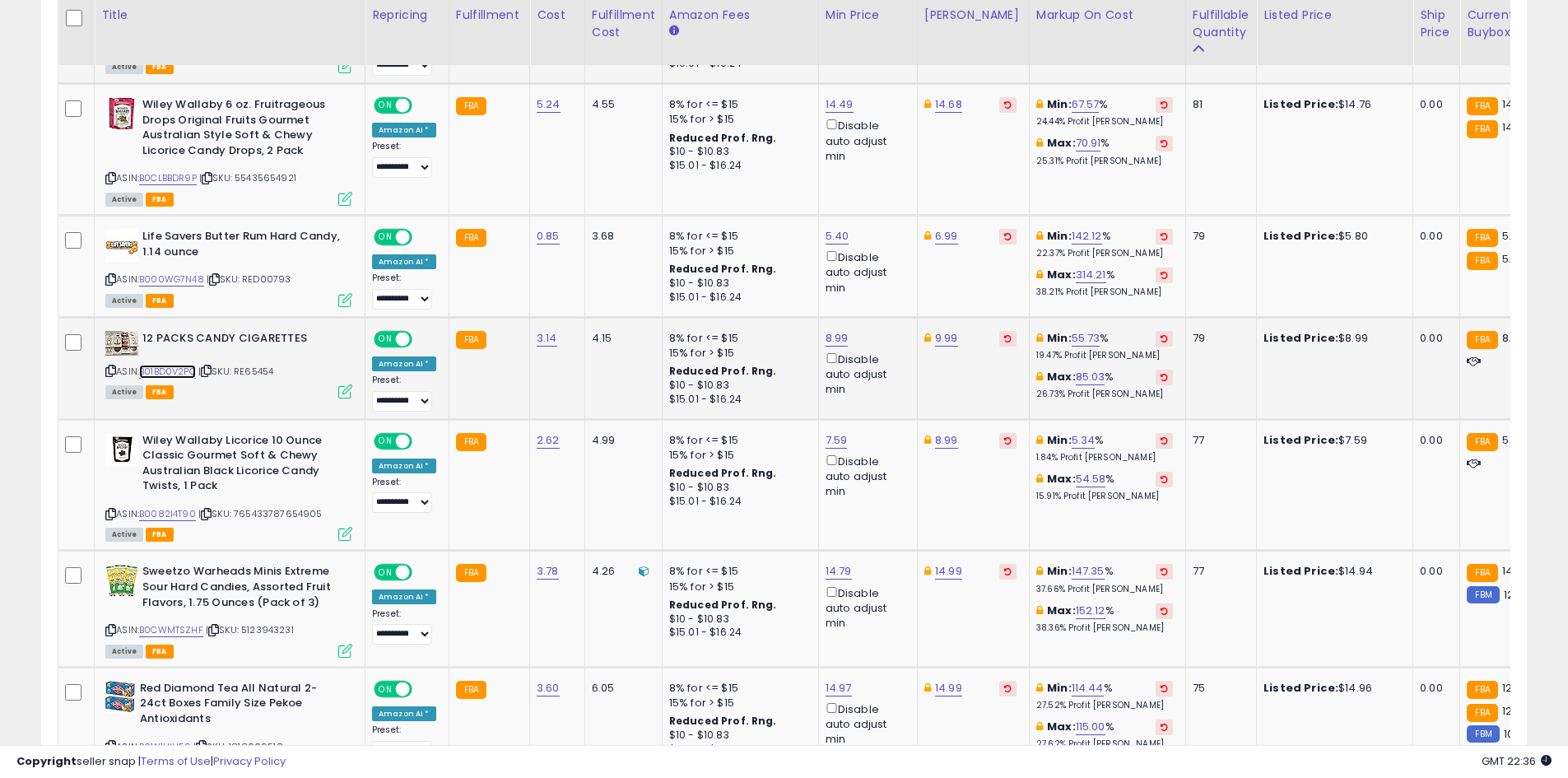
click at [165, 365] on link "B01BD0V2PC" at bounding box center [167, 372] width 57 height 14
click at [836, 330] on link "8.99" at bounding box center [837, 337] width 23 height 16
type input "****"
click button "submit" at bounding box center [878, 249] width 28 height 25
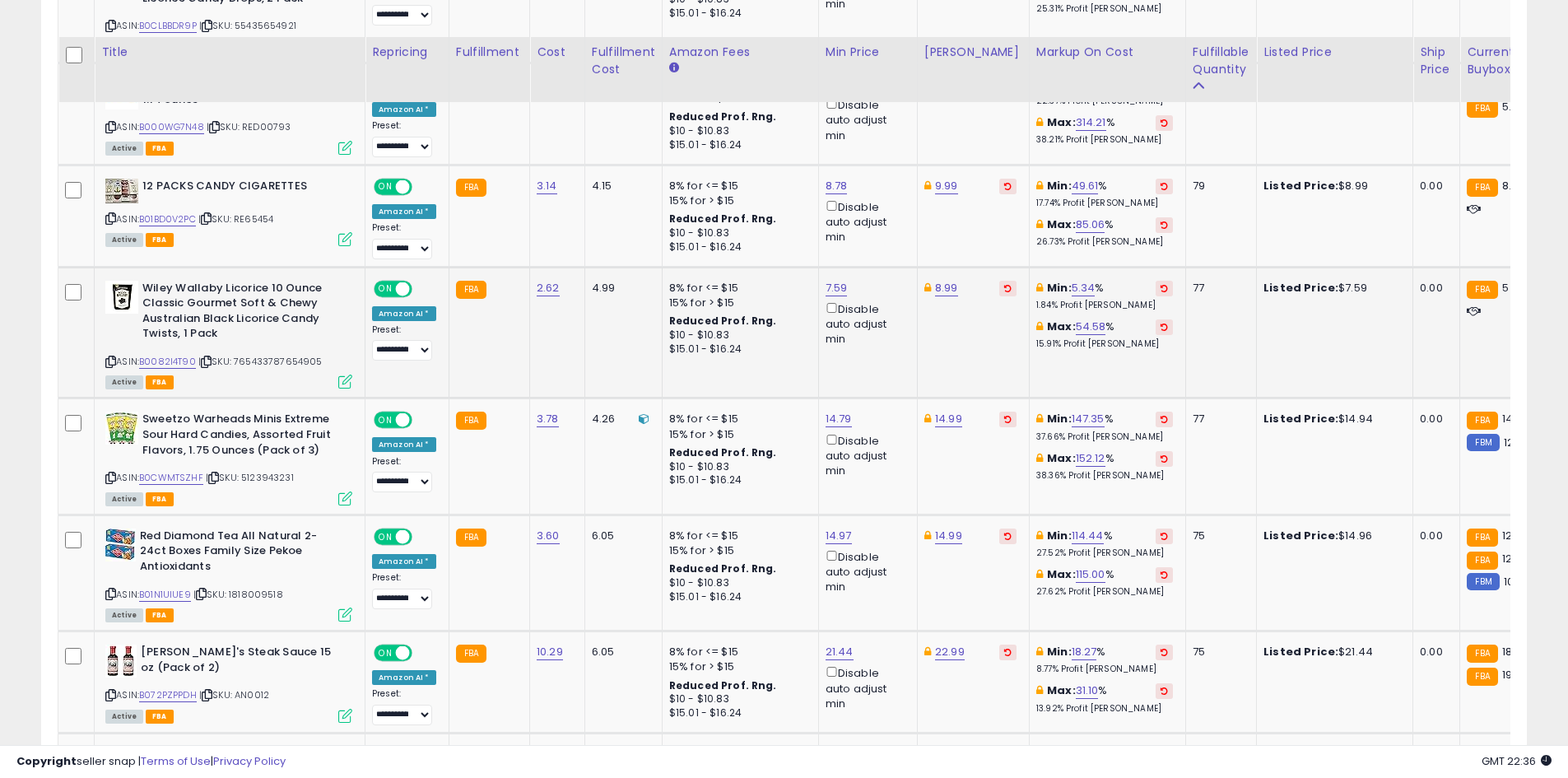
scroll to position [2219, 0]
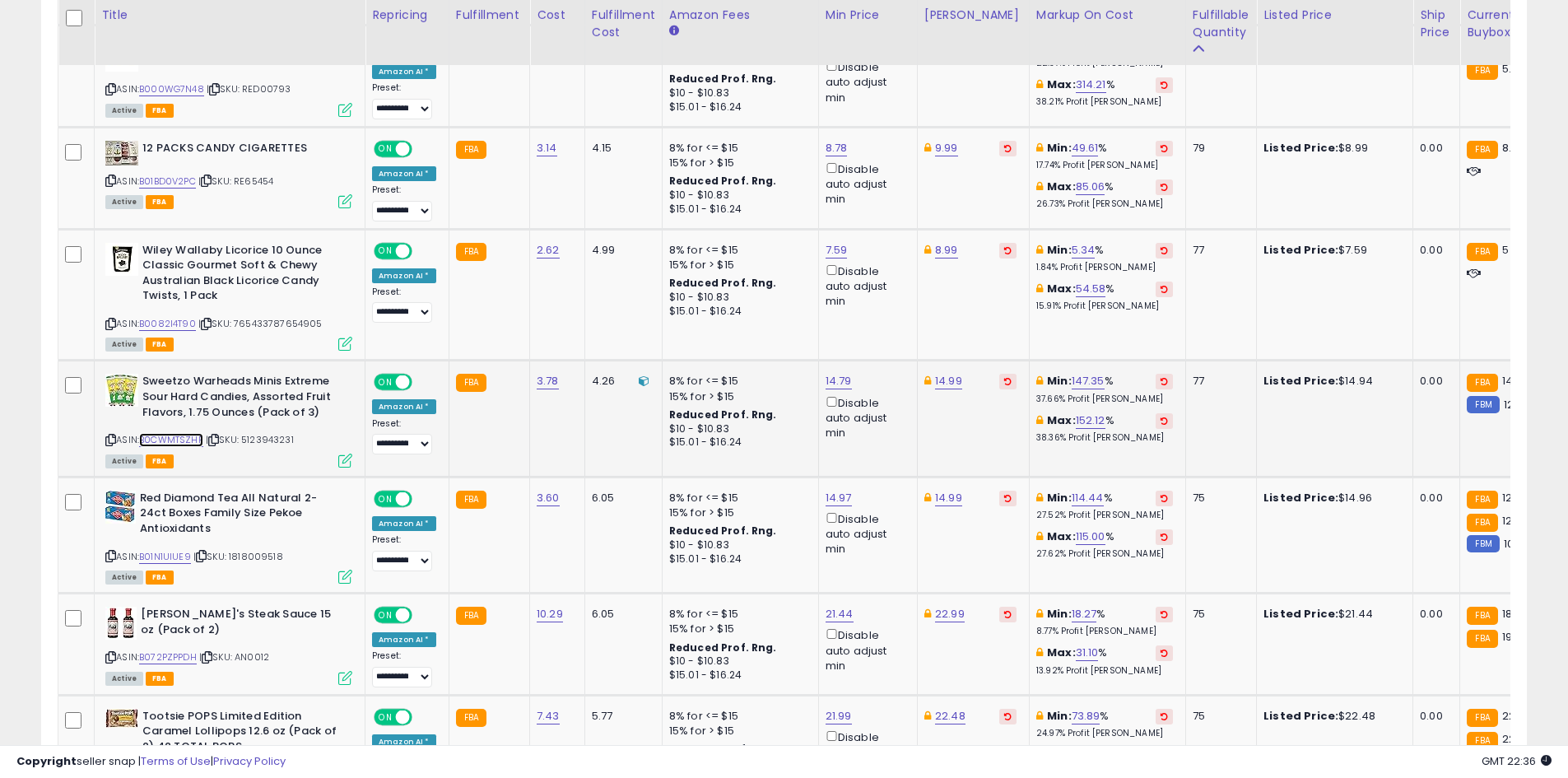
click at [187, 433] on link "B0CWMTSZHF" at bounding box center [170, 440] width 64 height 14
click at [942, 372] on link "14.99" at bounding box center [948, 380] width 27 height 16
type input "*****"
click button "submit" at bounding box center [989, 291] width 28 height 25
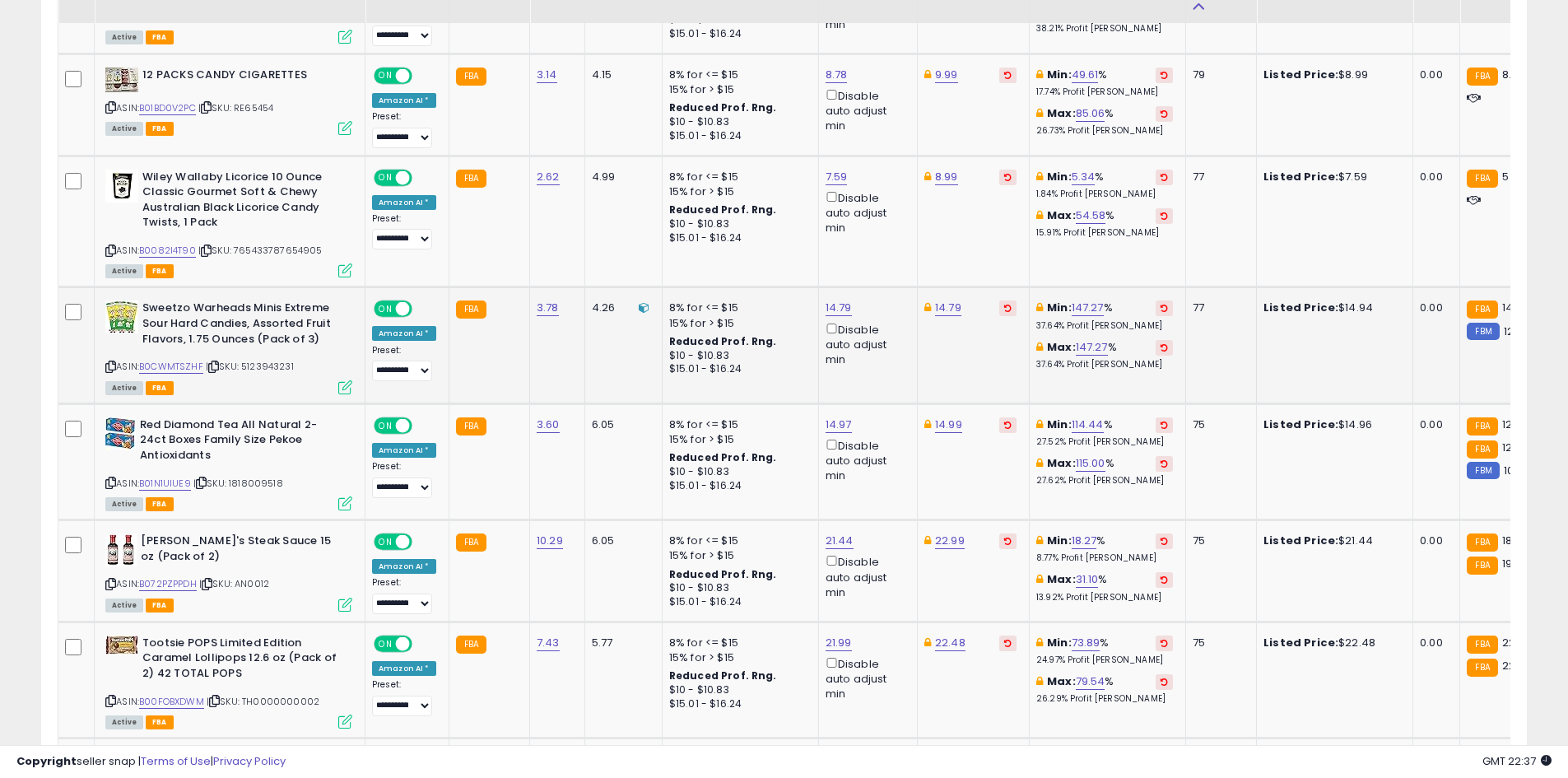
scroll to position [2332, 0]
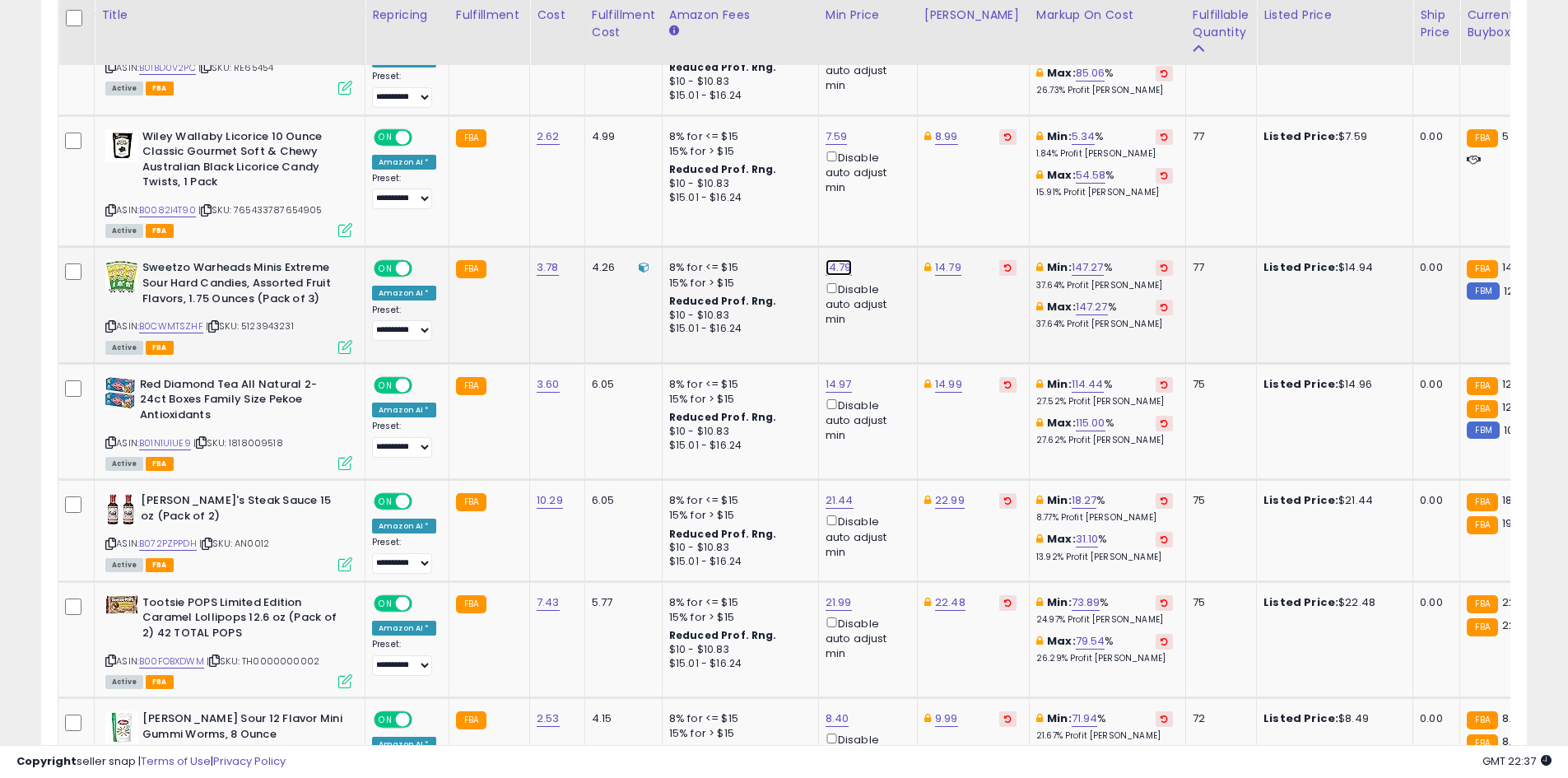
click at [829, 259] on link "14.79" at bounding box center [839, 267] width 26 height 16
type input "****"
click button "submit" at bounding box center [879, 178] width 28 height 25
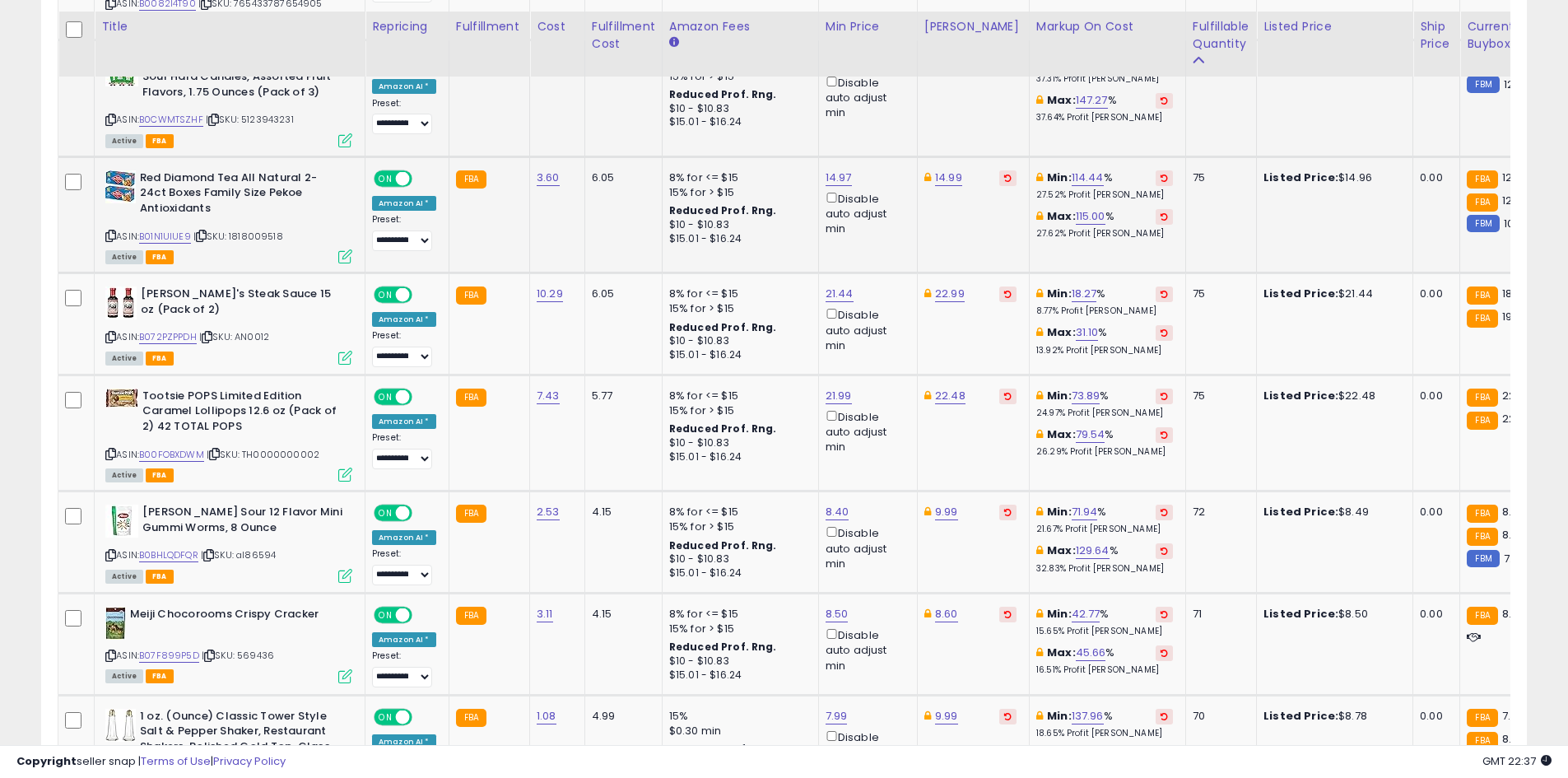
scroll to position [2579, 0]
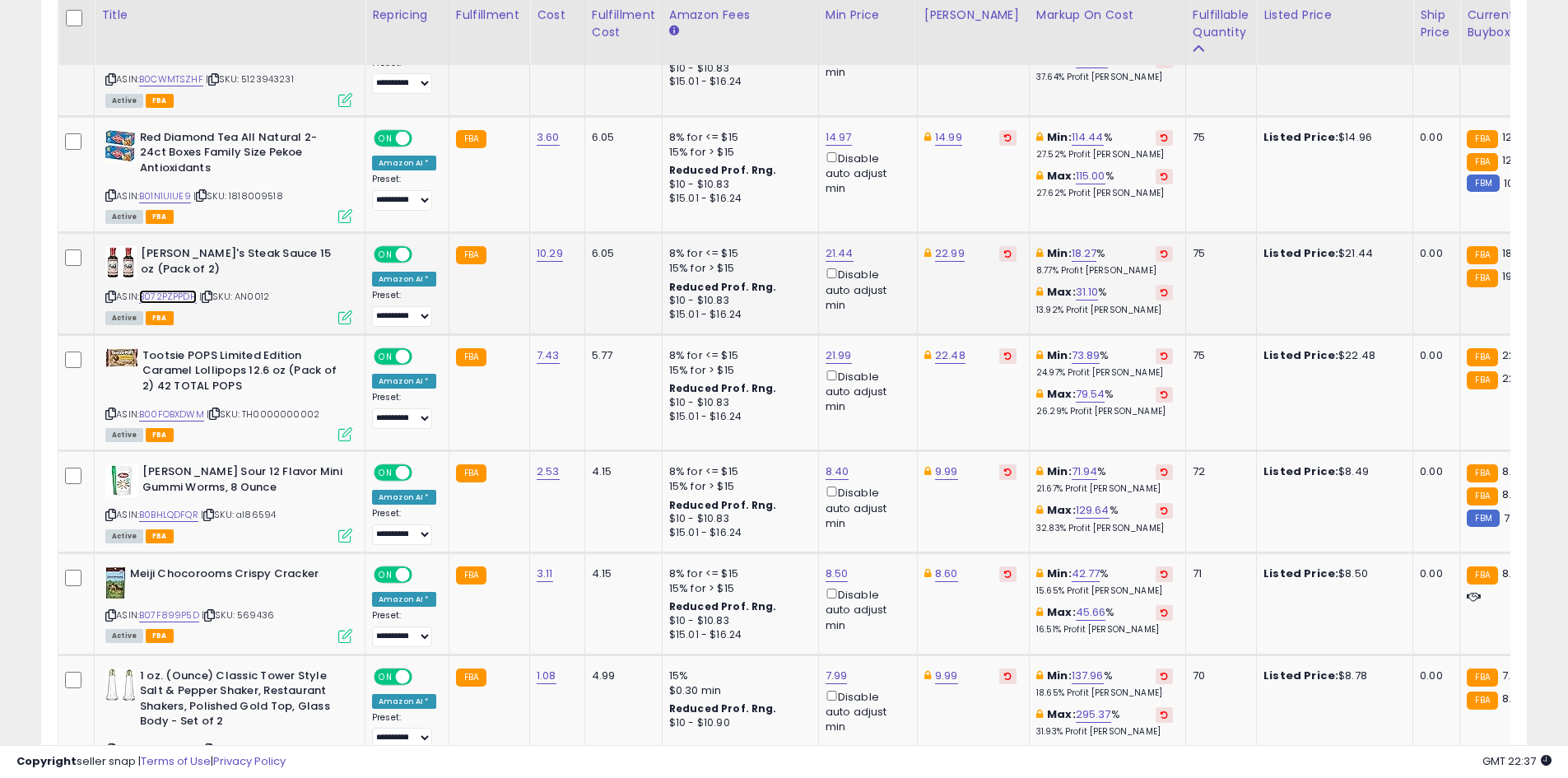
click at [177, 290] on link "B072PZPPDH" at bounding box center [168, 297] width 58 height 14
click at [173, 375] on div "ASIN: B00FOBXDWM | SKU: TH0000000002 Active FBA" at bounding box center [229, 394] width 247 height 91
click at [175, 407] on link "B00FOBXDWM" at bounding box center [171, 414] width 65 height 14
click at [942, 348] on link "22.48" at bounding box center [950, 355] width 31 height 16
type input "*****"
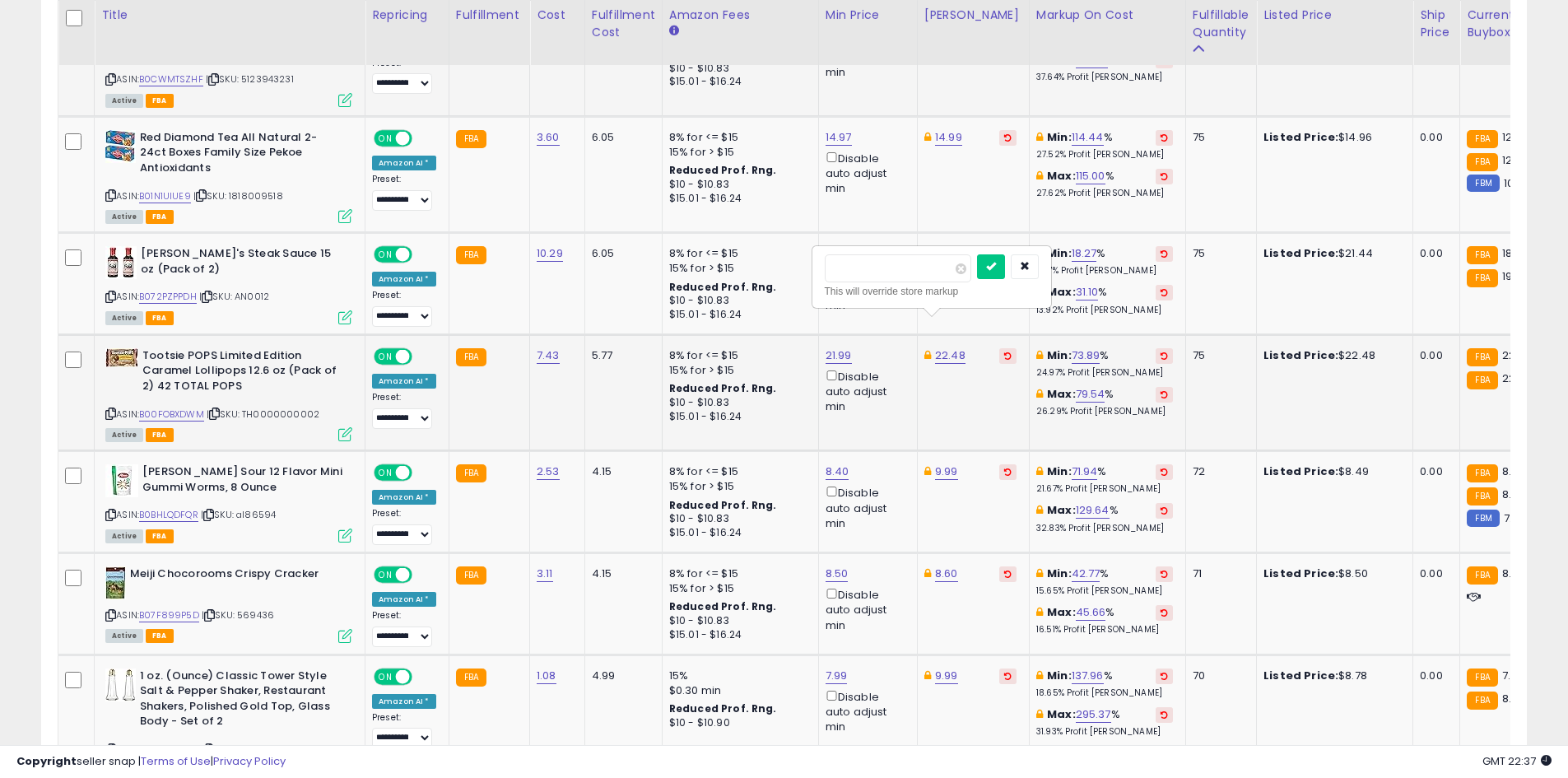
click button "submit" at bounding box center [990, 266] width 28 height 25
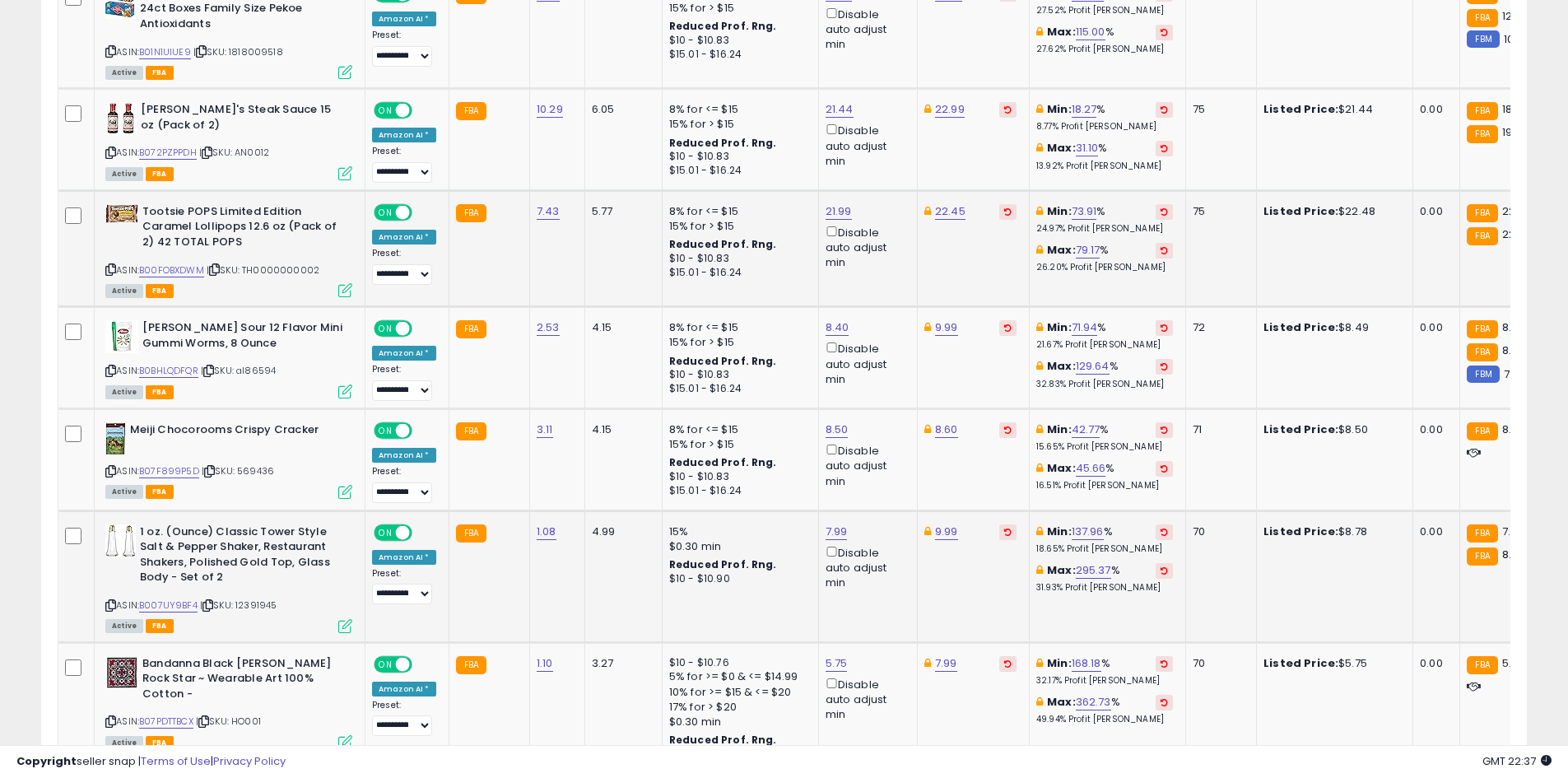
scroll to position [2744, 0]
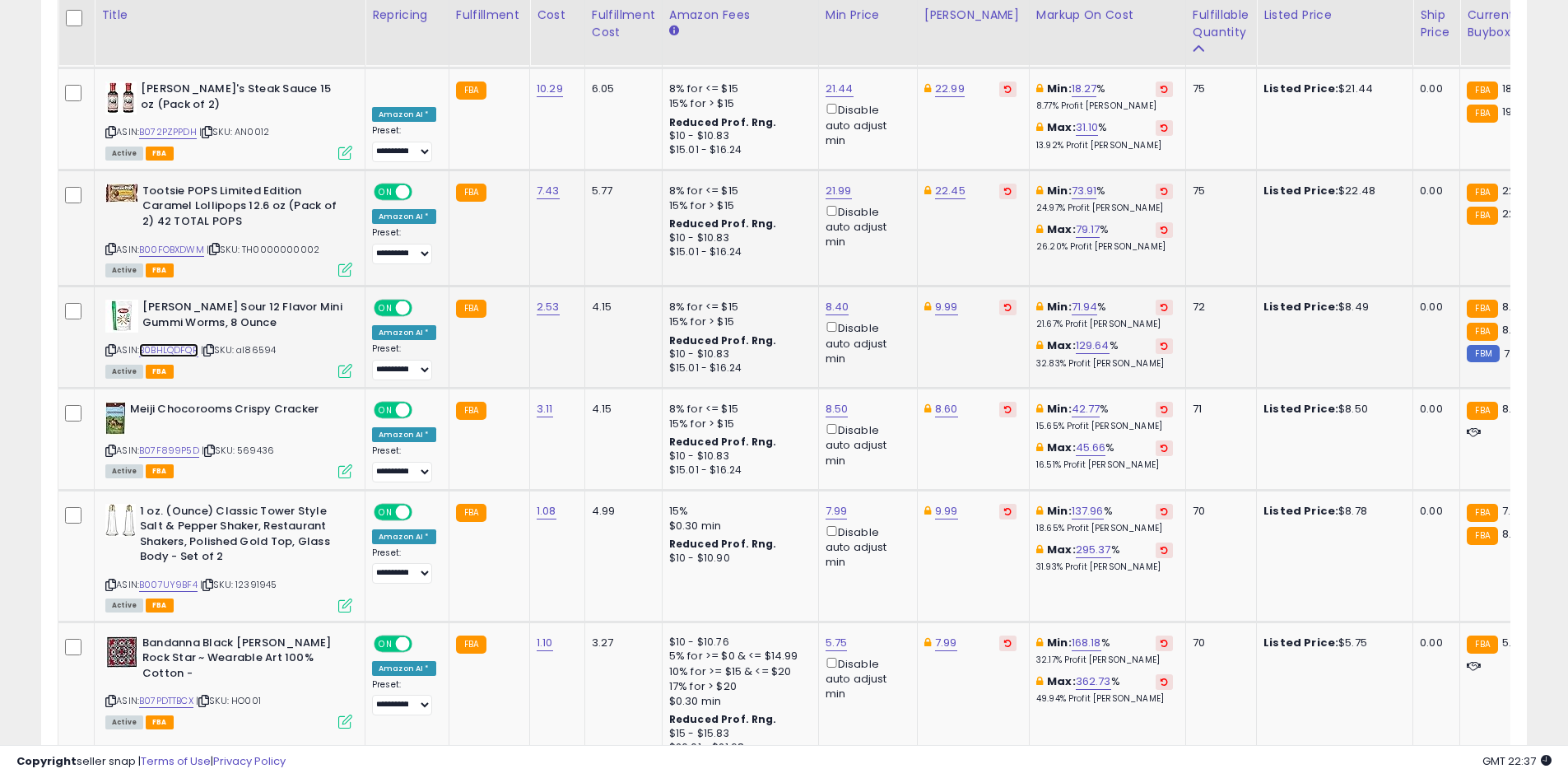
click at [153, 343] on link "B0BHLQDFQR" at bounding box center [169, 350] width 60 height 14
click at [837, 299] on link "8.40" at bounding box center [838, 307] width 24 height 16
type input "*"
type input "****"
click button "submit" at bounding box center [878, 217] width 28 height 25
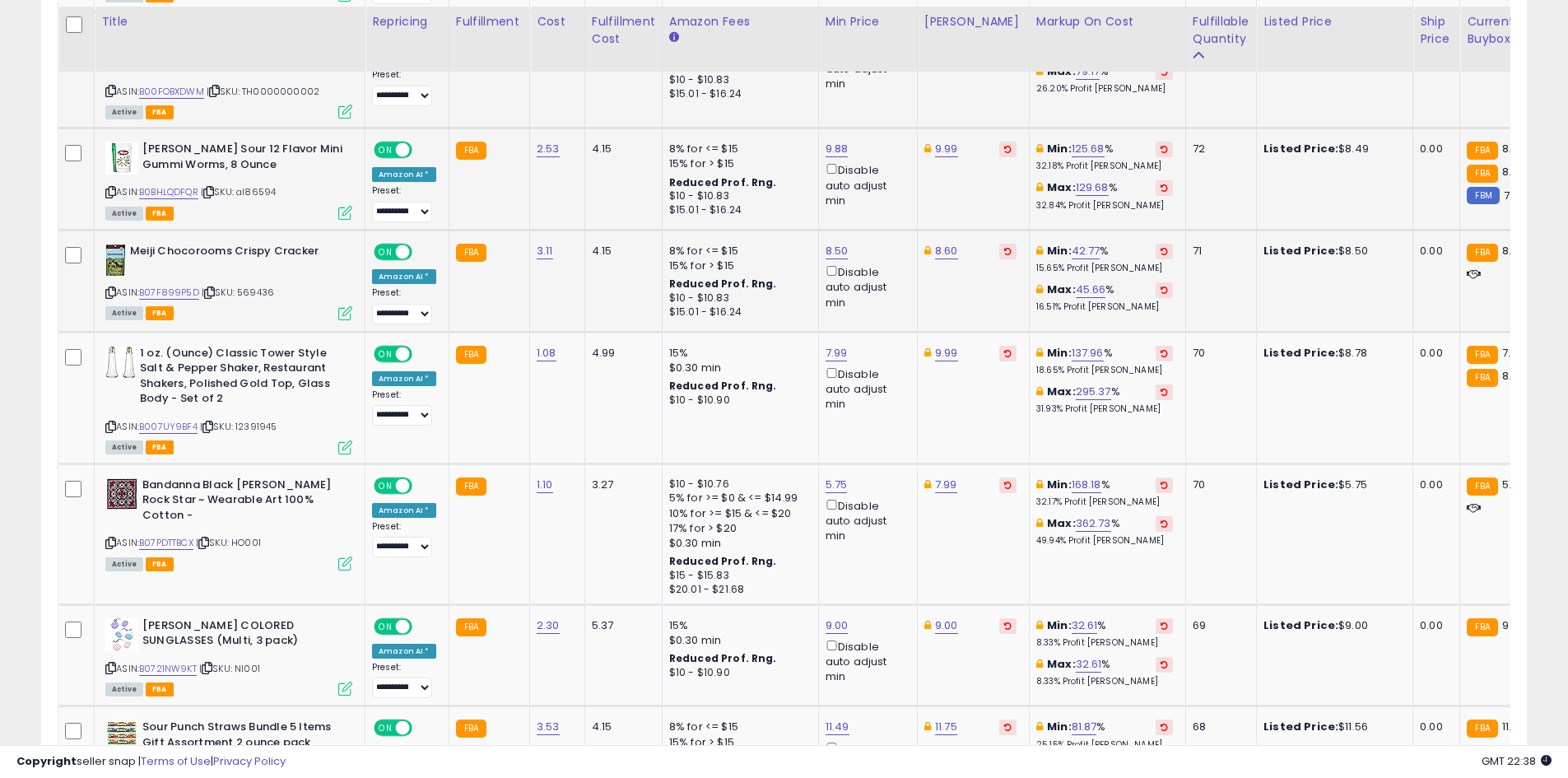
scroll to position [2908, 0]
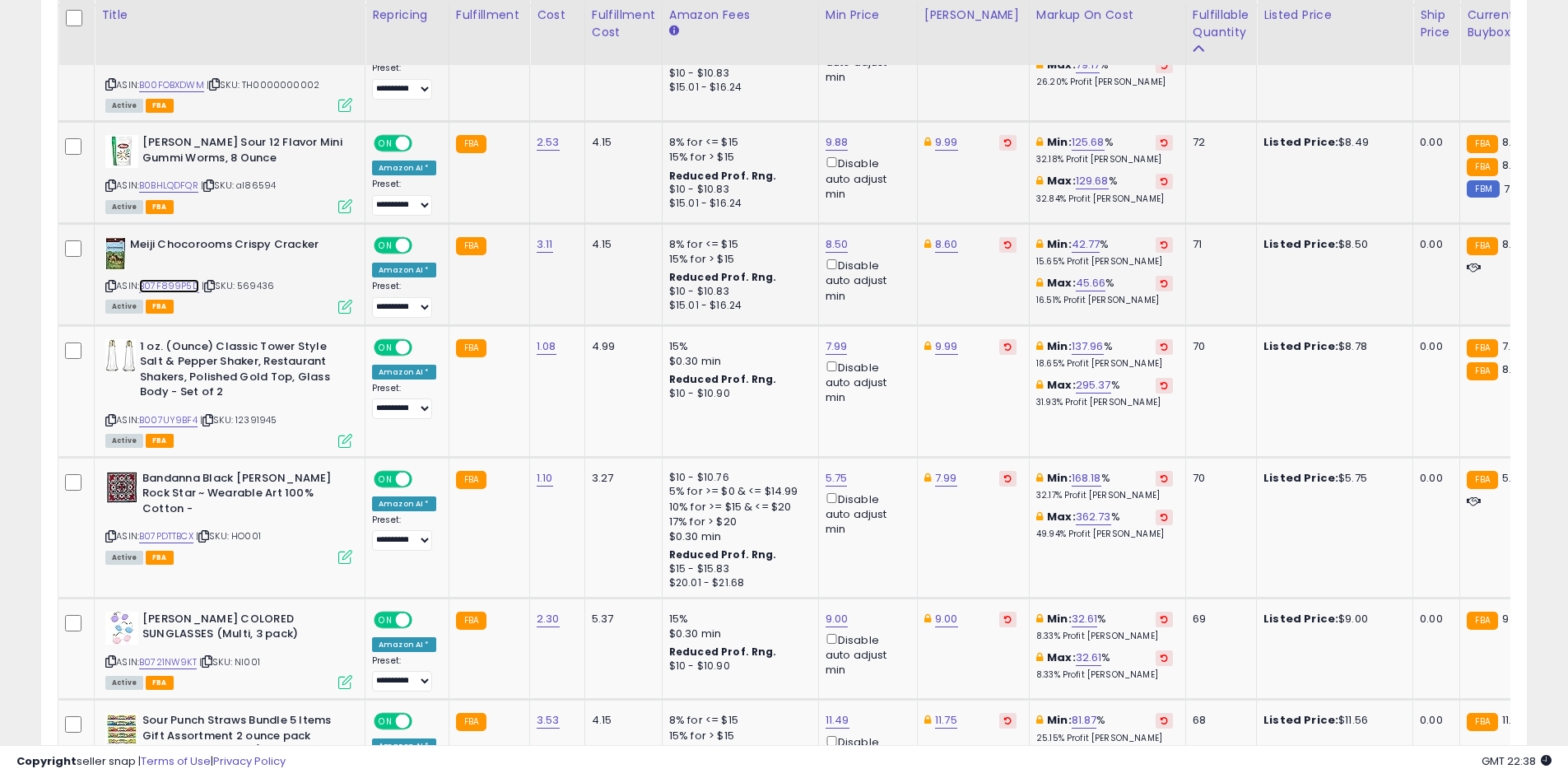
click at [174, 279] on link "B07F899P5D" at bounding box center [169, 285] width 60 height 14
click at [837, 236] on link "8.50" at bounding box center [837, 244] width 23 height 16
type input "****"
click button "submit" at bounding box center [878, 155] width 28 height 25
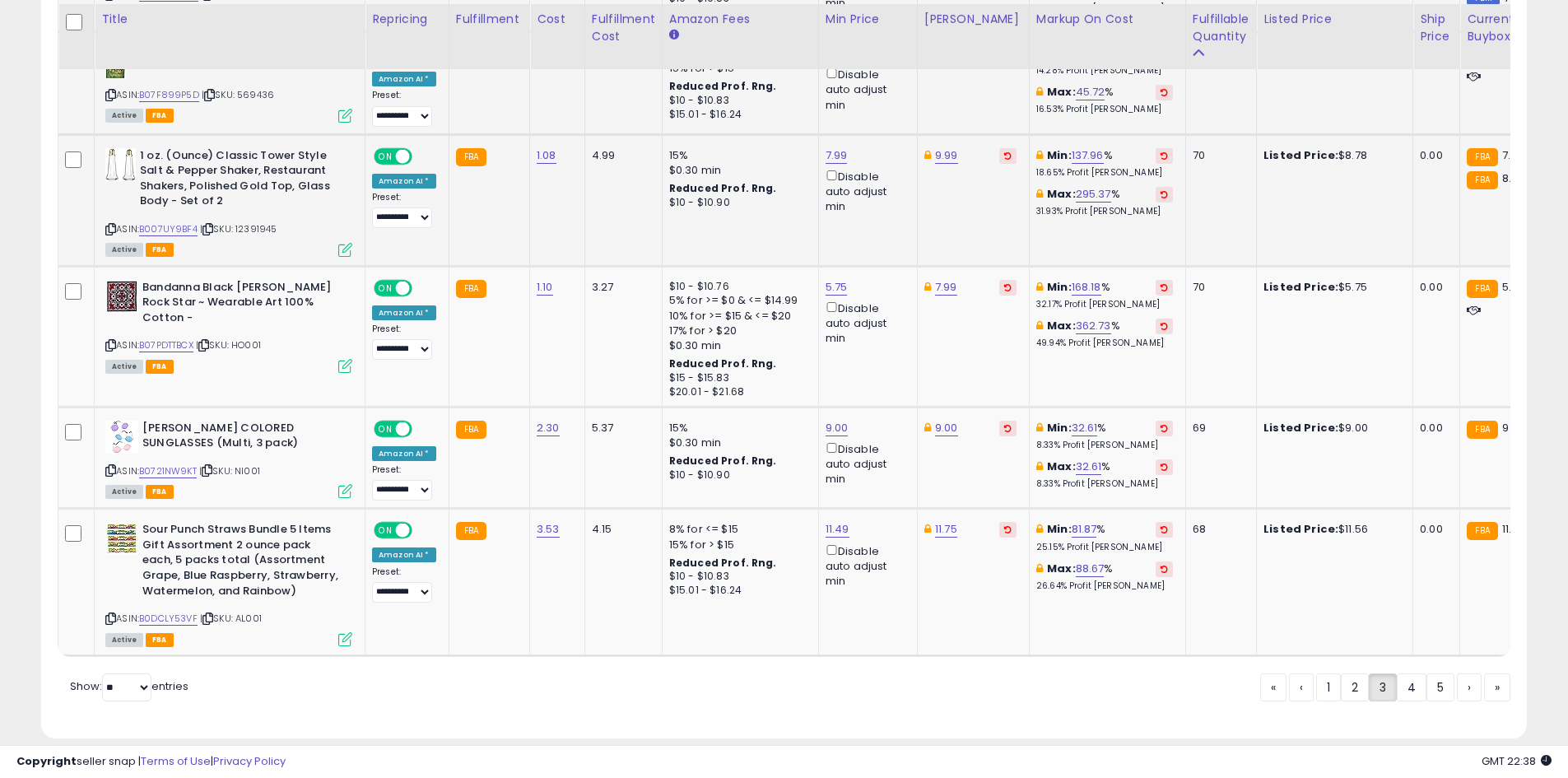
scroll to position [3103, 0]
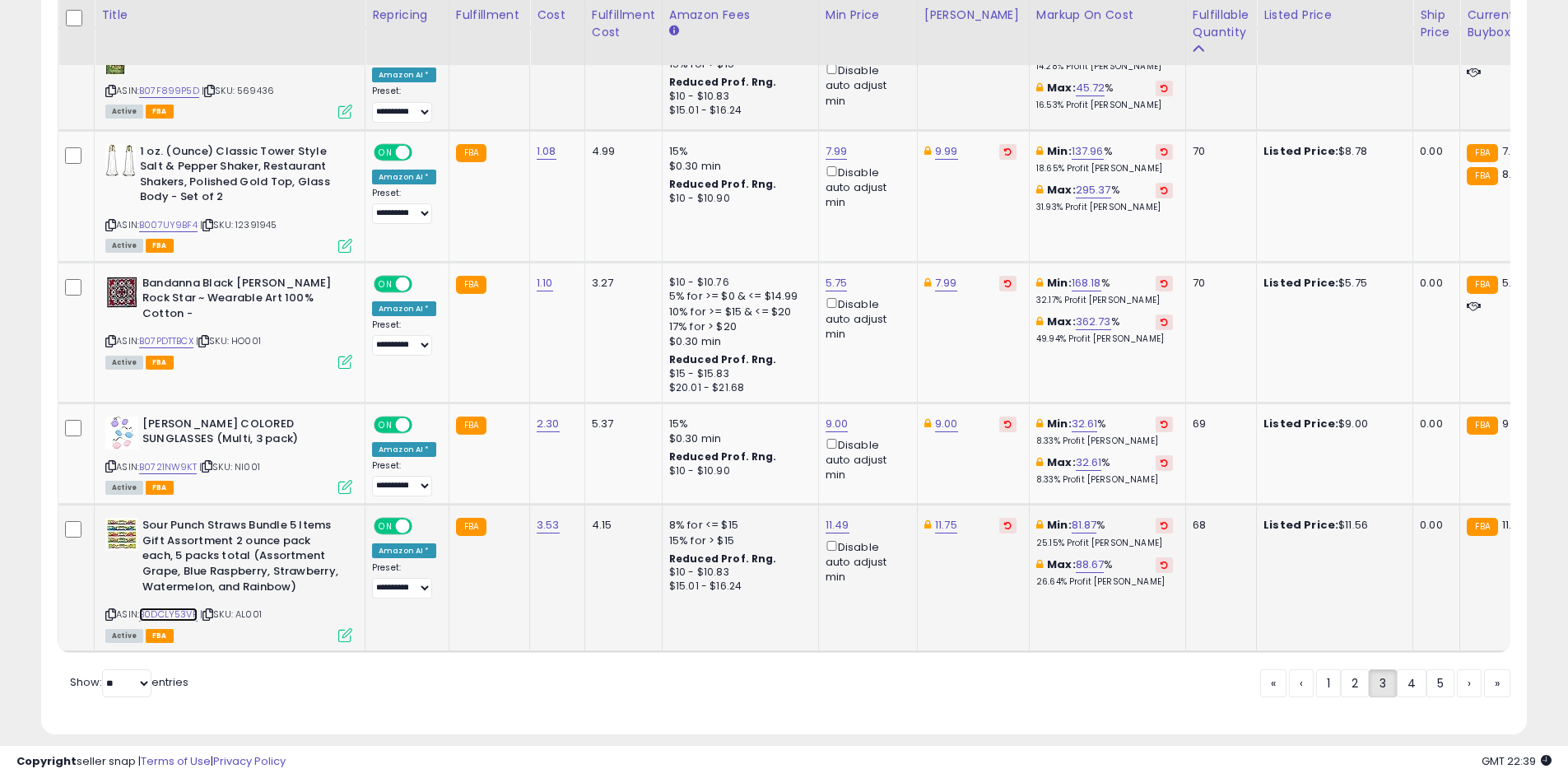
click at [179, 608] on link "B0DCLY53VF" at bounding box center [168, 614] width 59 height 14
click at [1404, 669] on link "4" at bounding box center [1411, 683] width 30 height 28
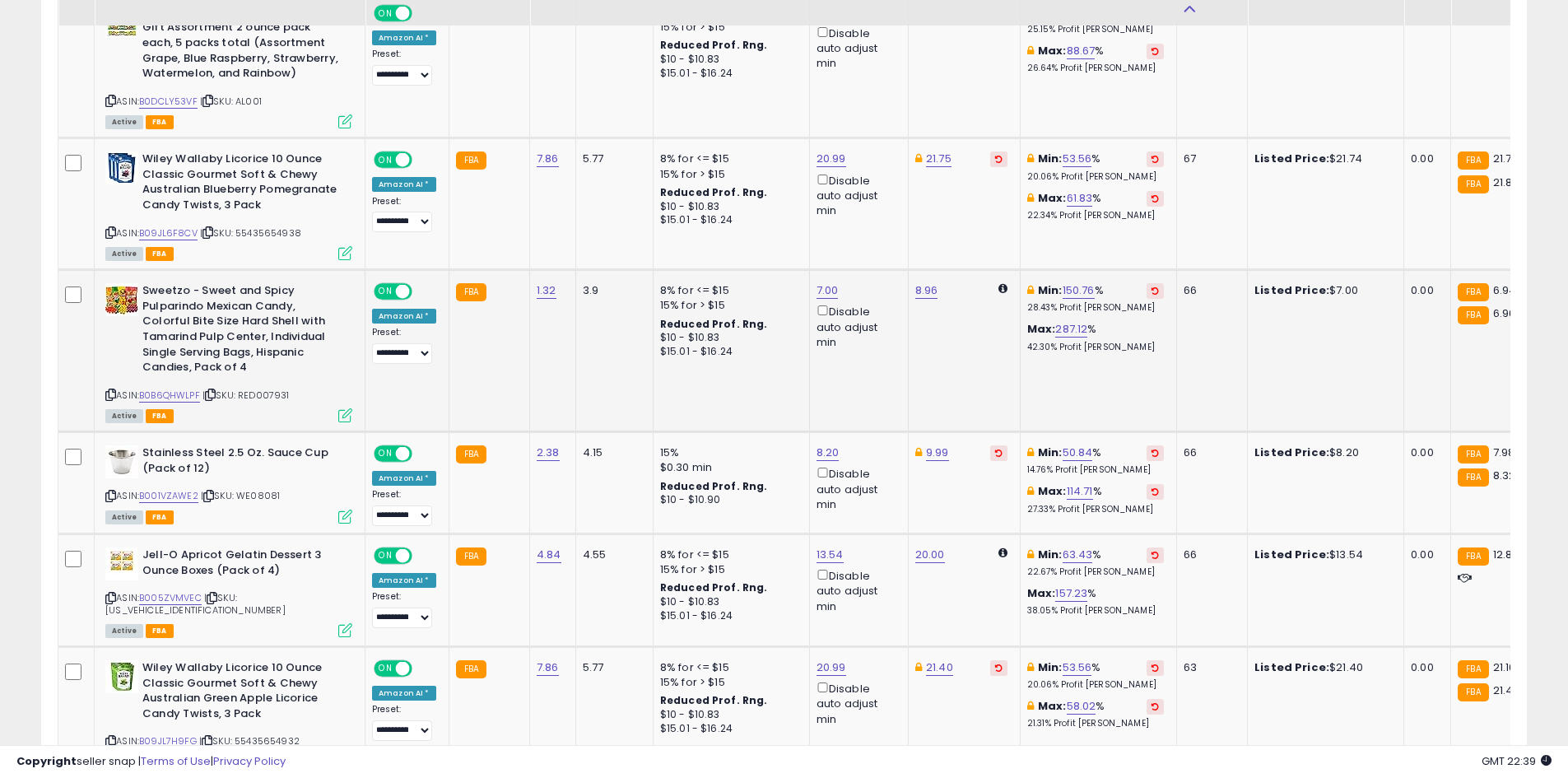
scroll to position [983, 0]
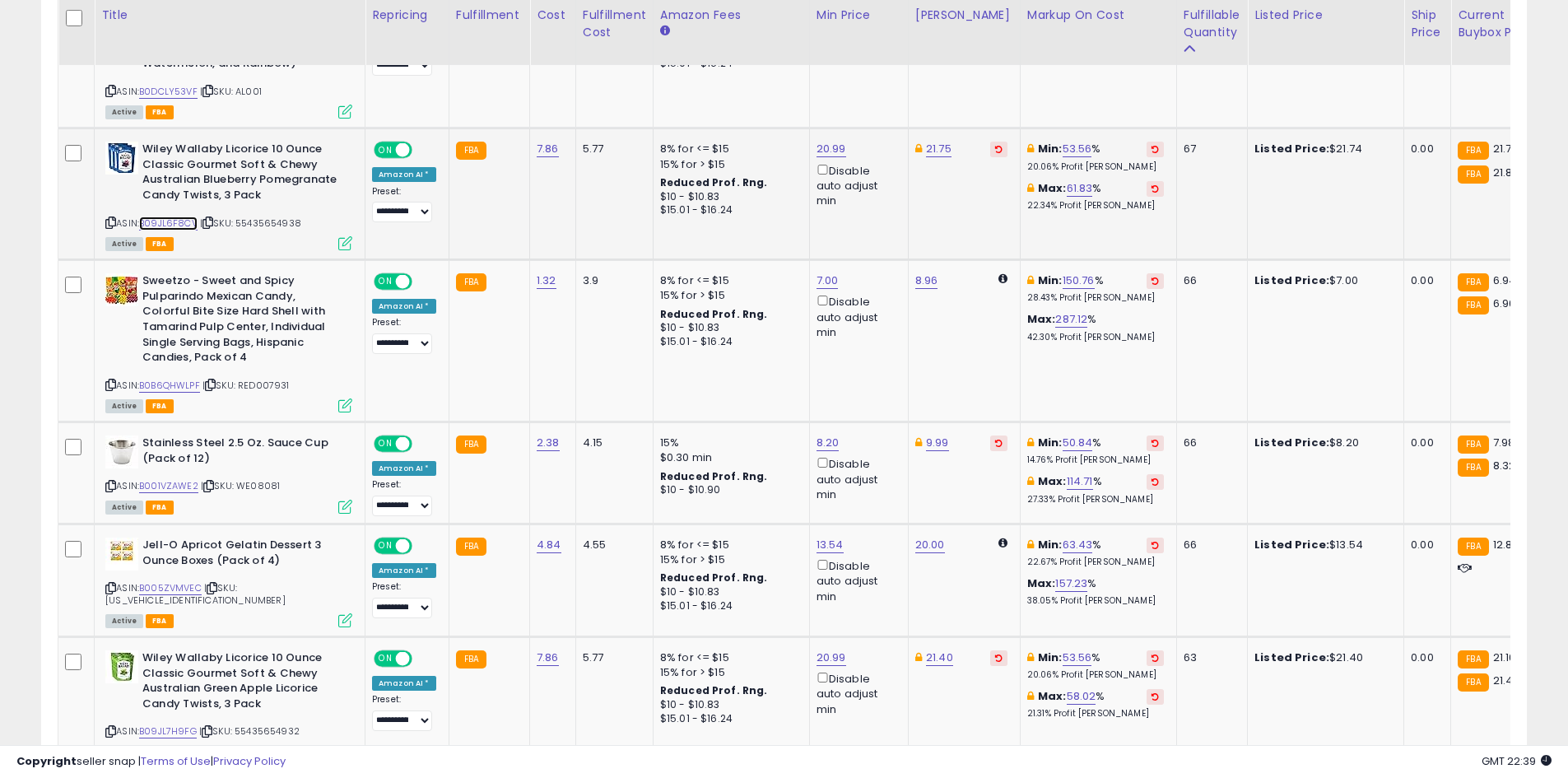
click at [177, 224] on link "B09JL6F8CV" at bounding box center [168, 223] width 59 height 14
click at [182, 379] on link "B0B6QHWLPF" at bounding box center [169, 385] width 61 height 14
click at [817, 276] on link "7.00" at bounding box center [827, 280] width 22 height 16
type input "*"
type input "****"
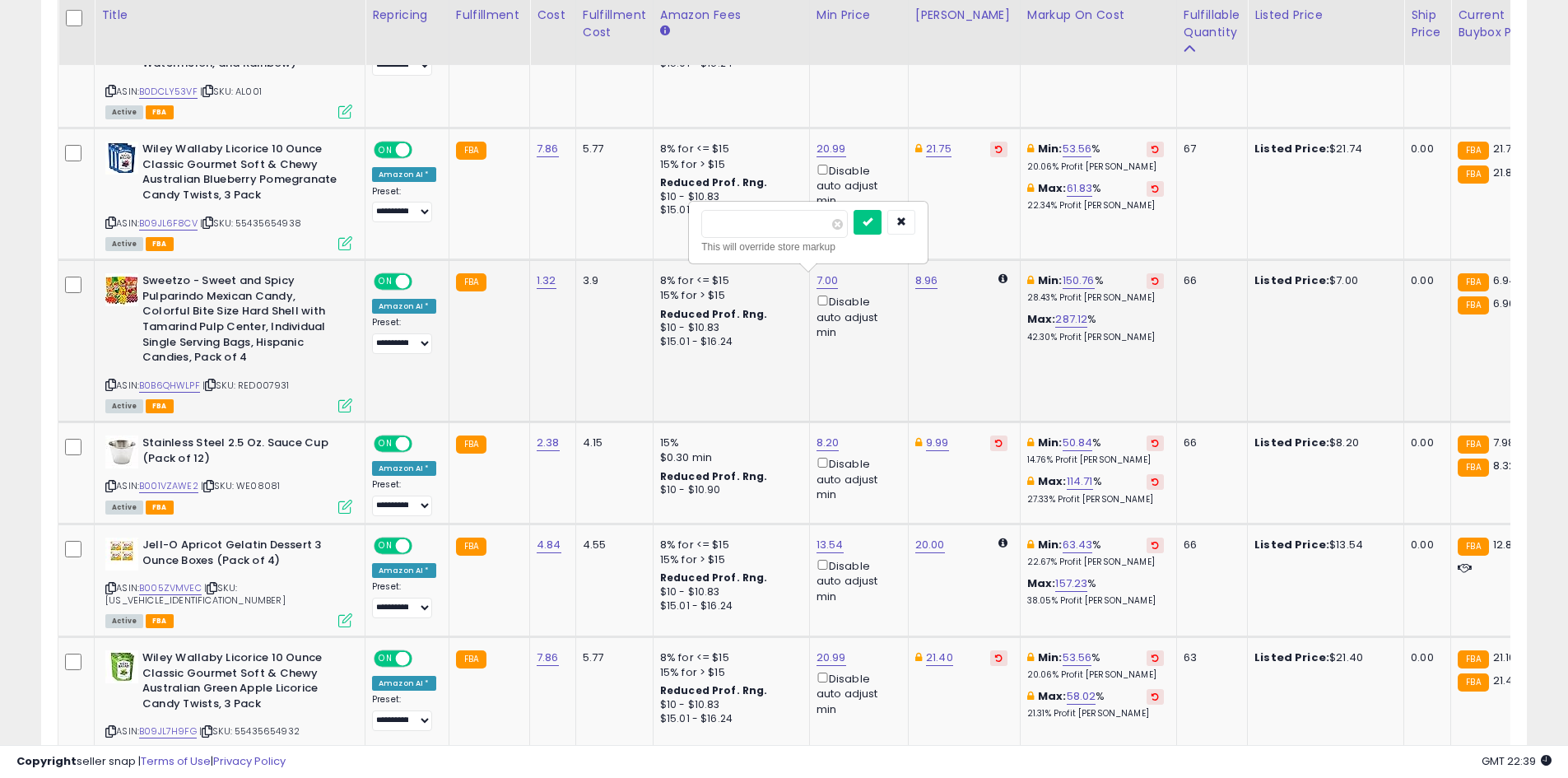
click button "submit" at bounding box center [867, 222] width 28 height 25
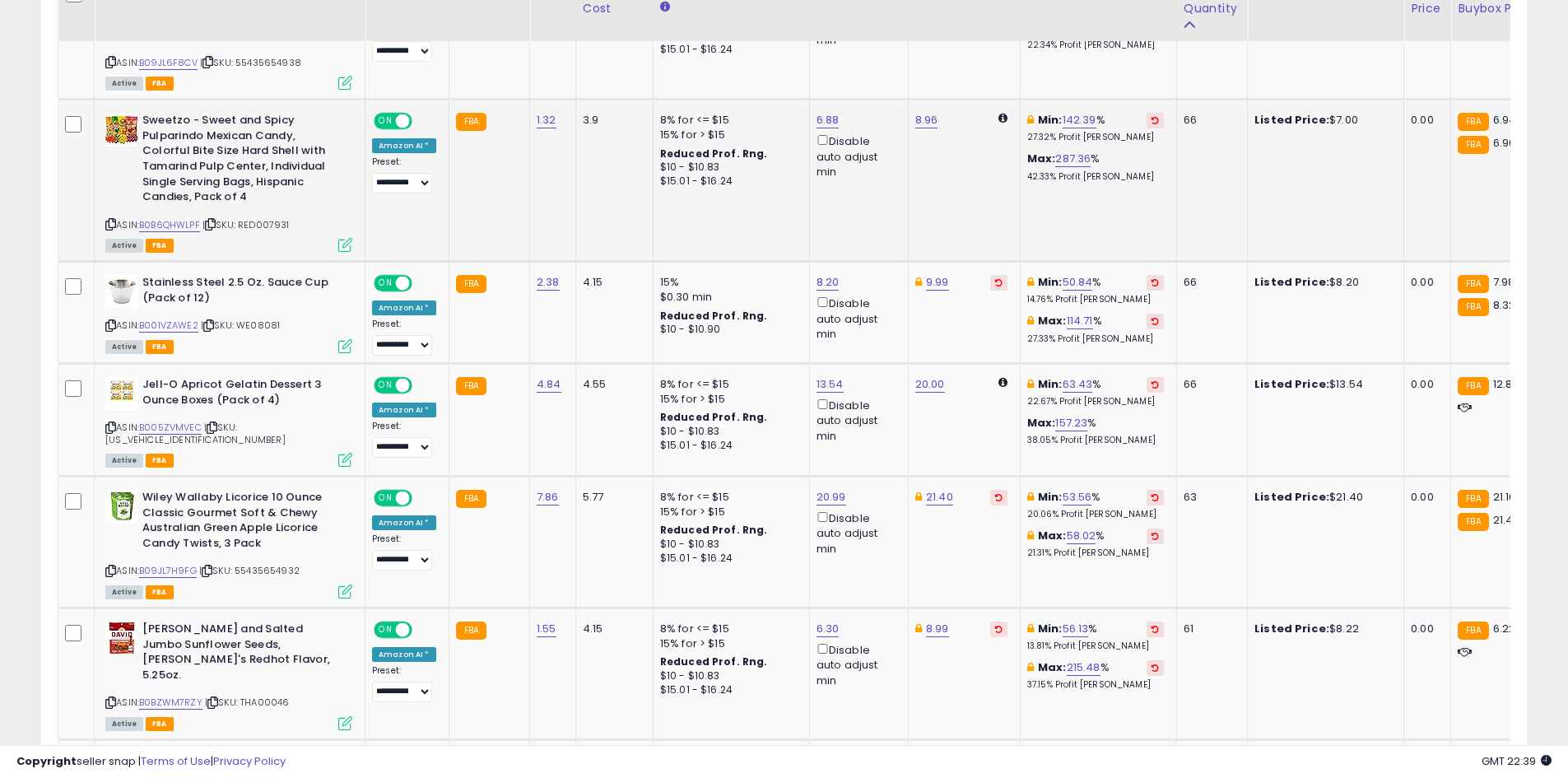
scroll to position [1148, 0]
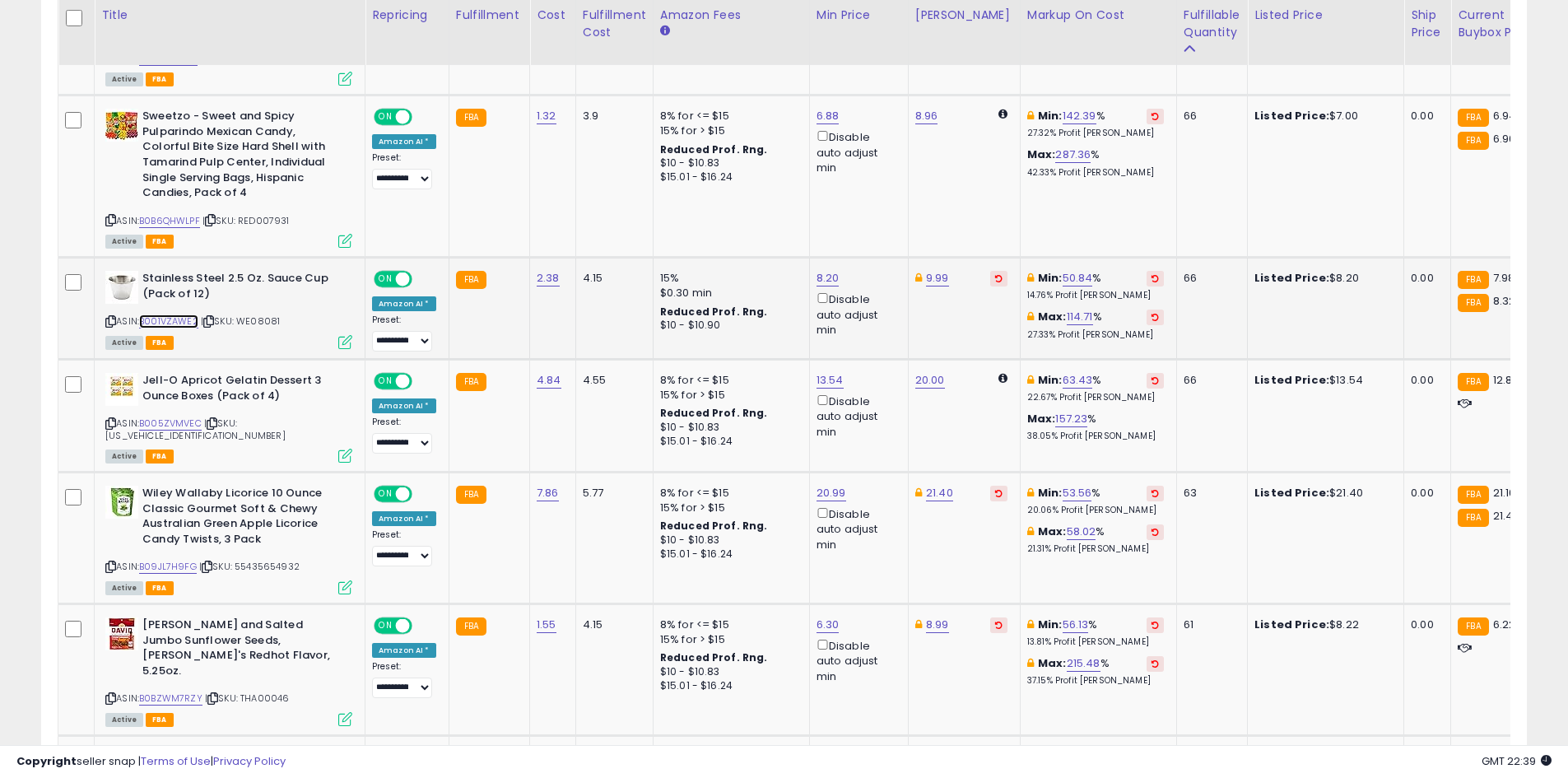
click at [147, 325] on link "B001VZAWE2" at bounding box center [169, 321] width 60 height 14
click at [816, 284] on link "8.20" at bounding box center [827, 278] width 23 height 16
type input "****"
click button "submit" at bounding box center [867, 219] width 28 height 25
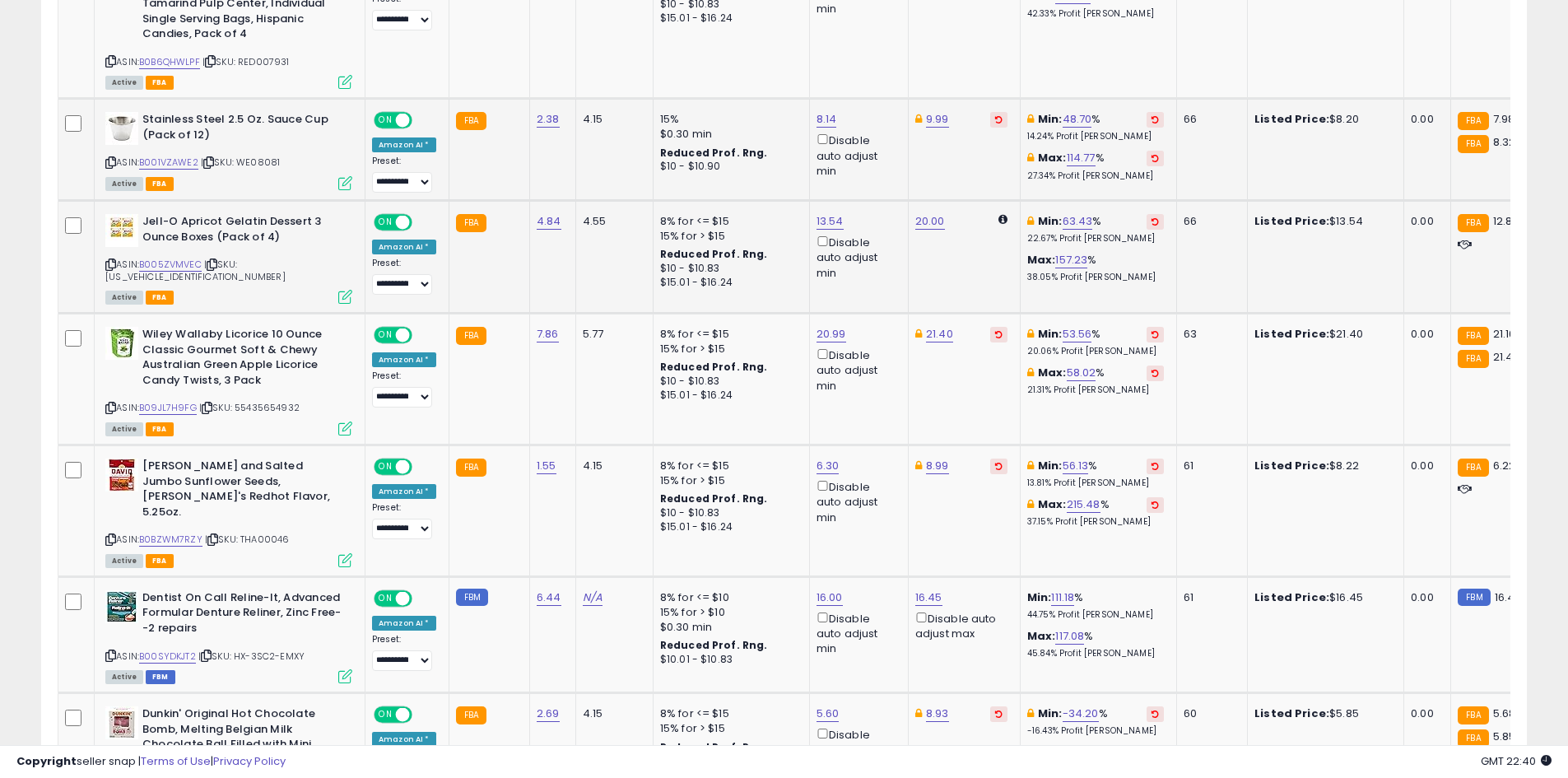
scroll to position [1312, 0]
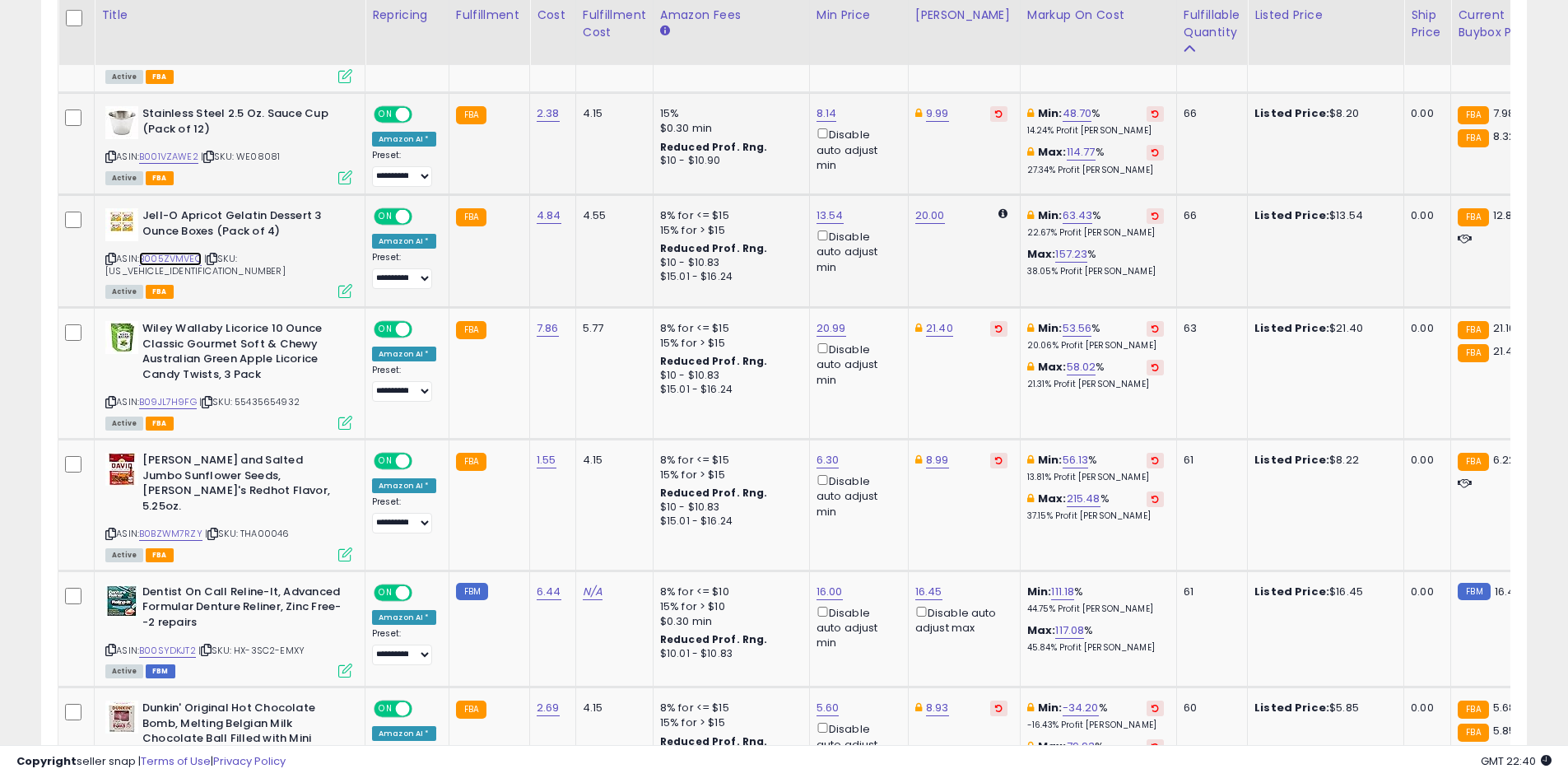
click at [184, 256] on link "B005ZVMVEC" at bounding box center [170, 259] width 62 height 14
click at [823, 218] on link "13.54" at bounding box center [830, 215] width 27 height 16
type input "*****"
click button "submit" at bounding box center [869, 157] width 28 height 25
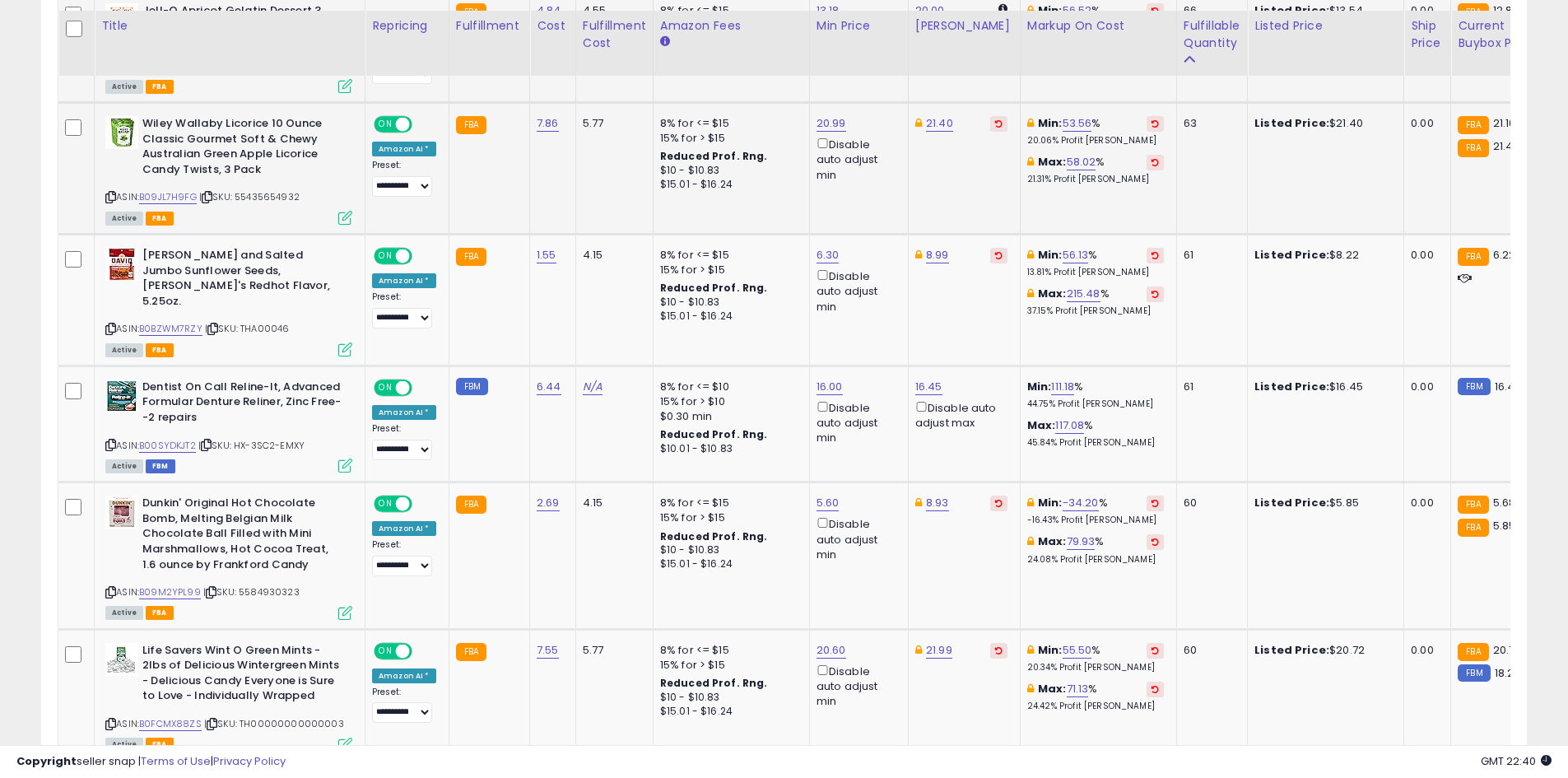
scroll to position [1559, 0]
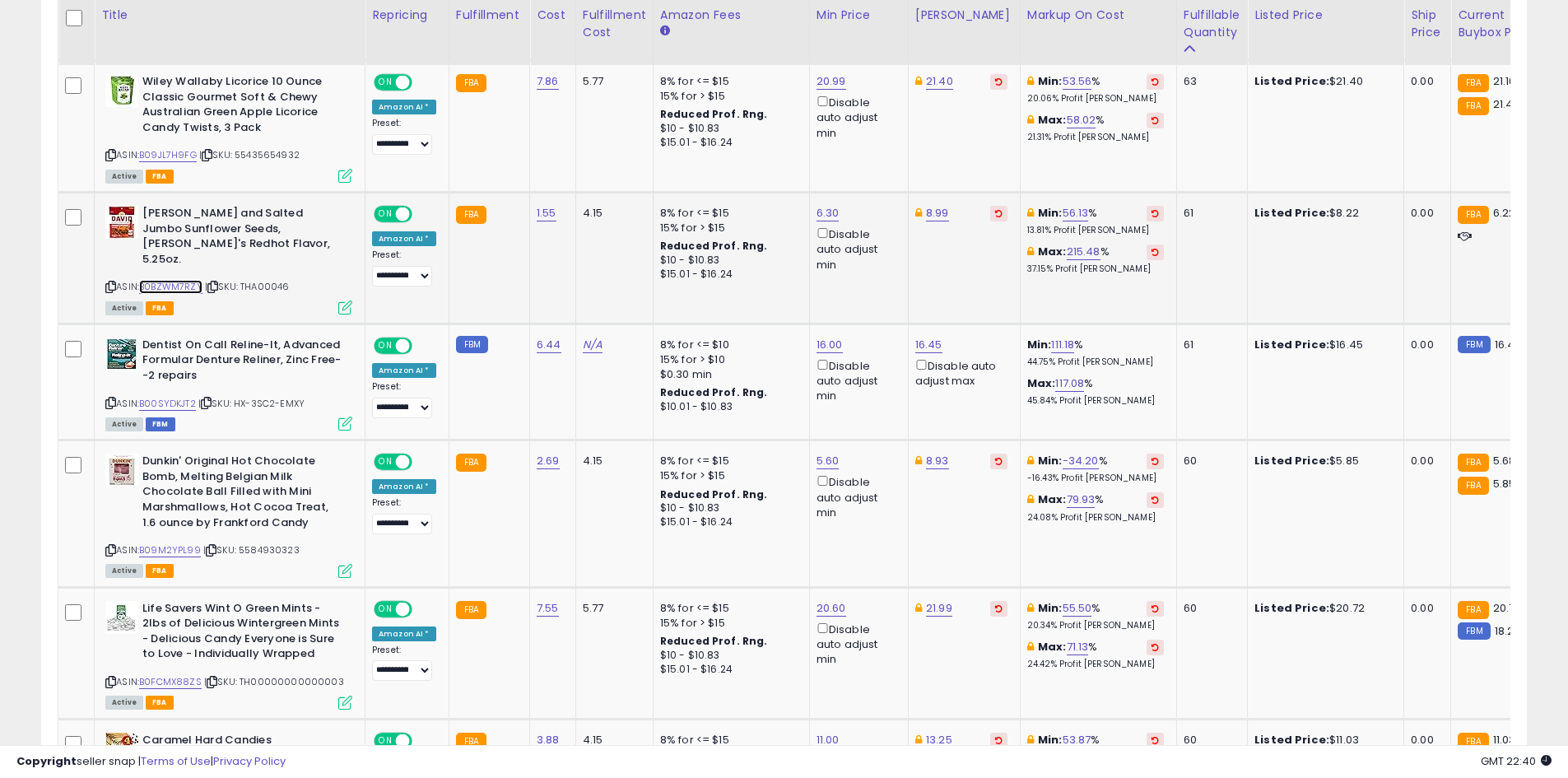
click at [161, 280] on link "B0BZWM7RZY" at bounding box center [170, 286] width 63 height 14
click at [822, 205] on link "6.30" at bounding box center [827, 212] width 23 height 16
type input "*"
click button "submit" at bounding box center [868, 144] width 28 height 25
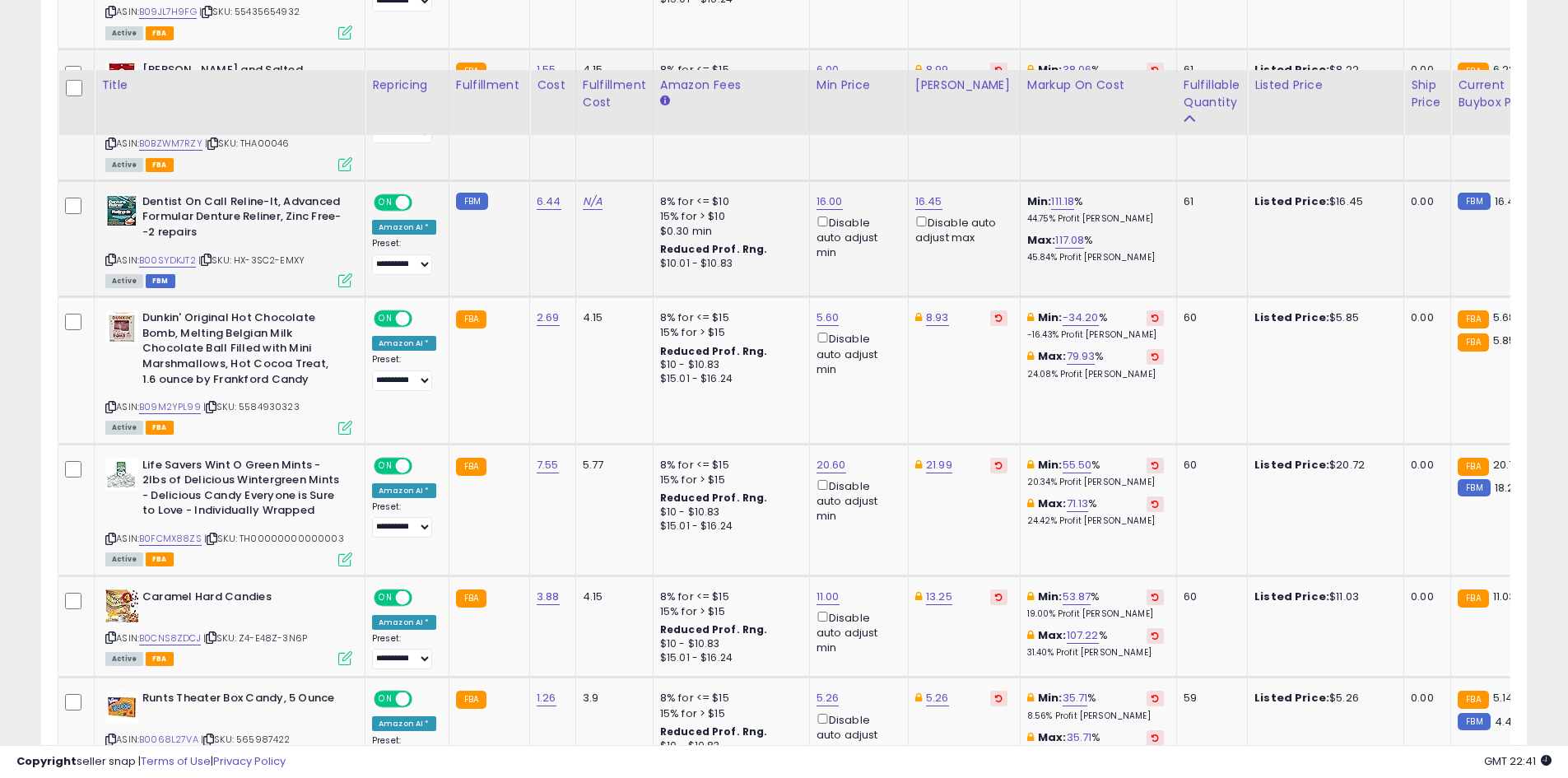
scroll to position [1807, 0]
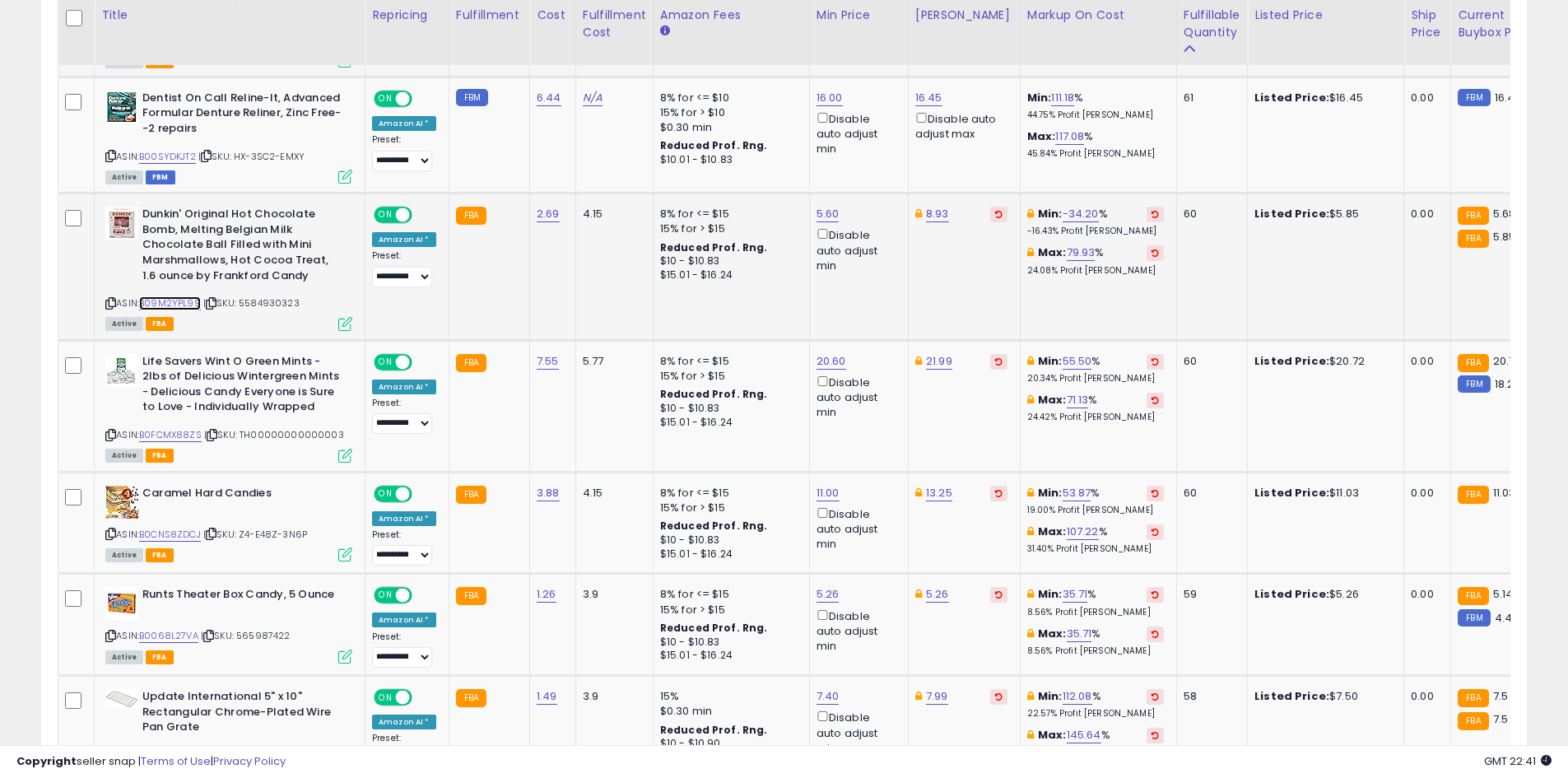
click at [170, 297] on link "B09M2YPL99" at bounding box center [170, 303] width 61 height 14
click at [827, 205] on link "5.60" at bounding box center [827, 213] width 23 height 16
type input "*"
type input "****"
click button "submit" at bounding box center [868, 129] width 28 height 25
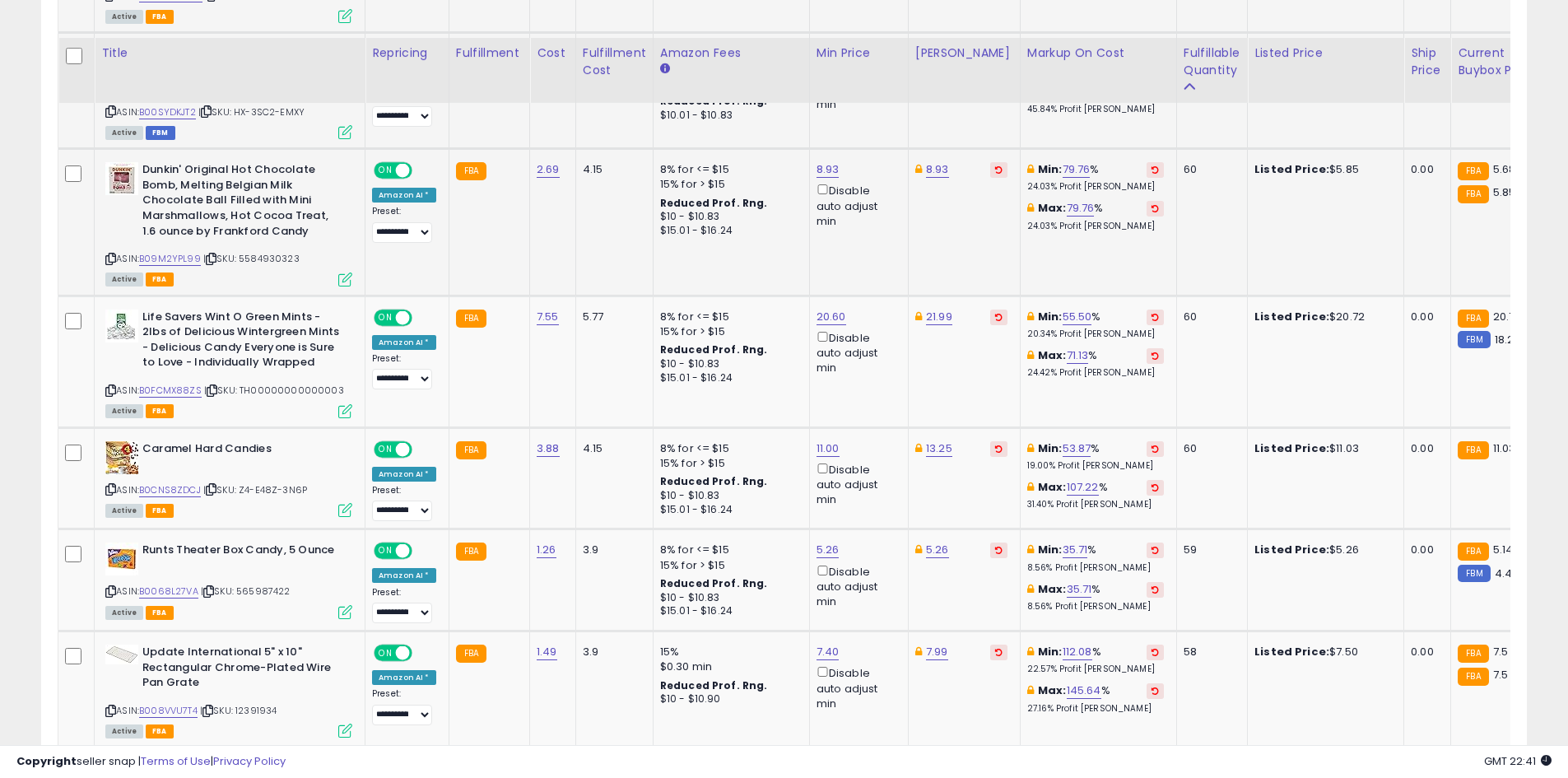
scroll to position [1888, 0]
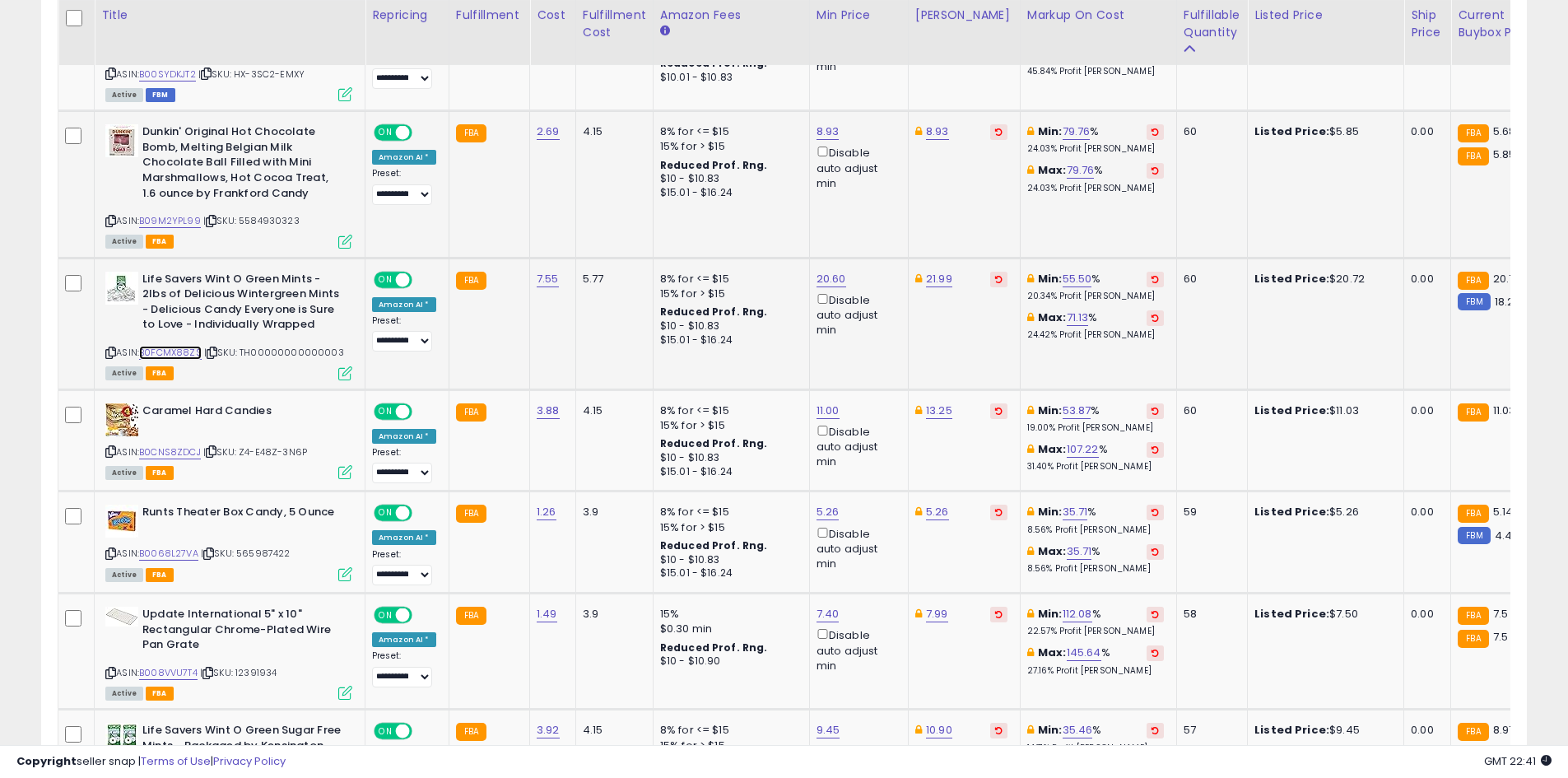
click at [176, 346] on link "B0FCMX88ZS" at bounding box center [170, 353] width 62 height 14
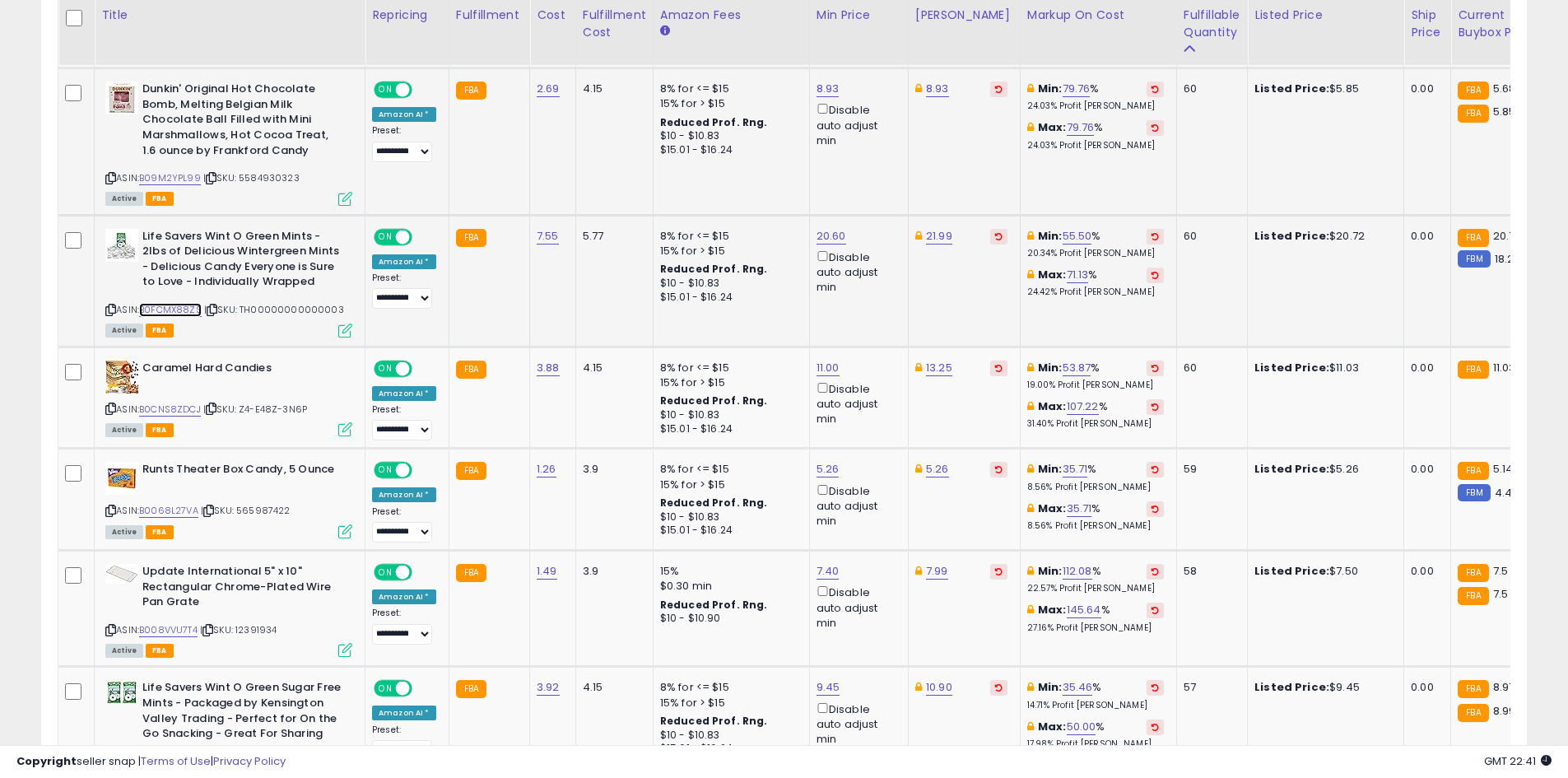
scroll to position [1971, 0]
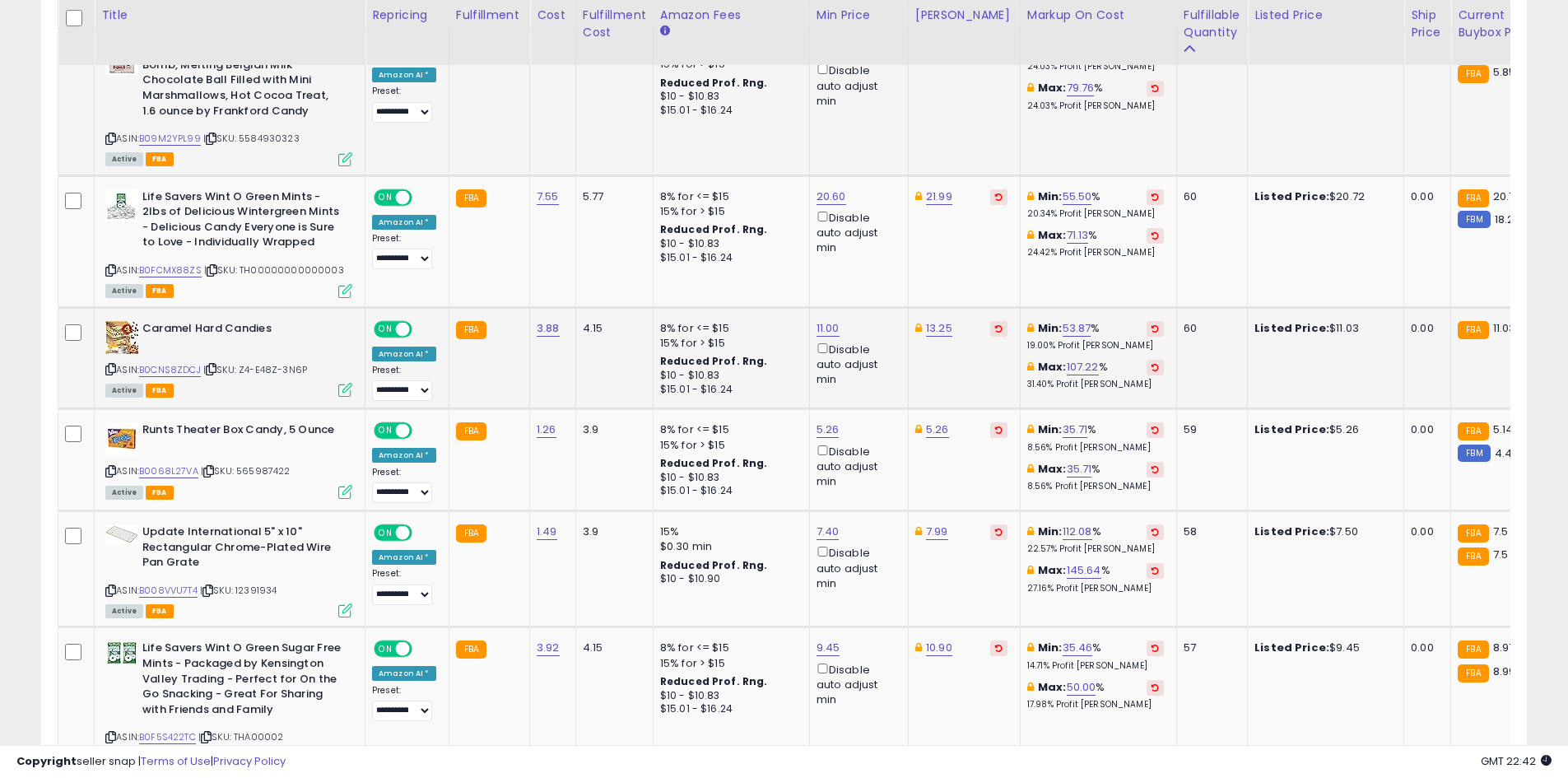
click at [176, 334] on div "ASIN: B0CNS8ZDCJ | SKU: Z4-E48Z-3N6P Active FBA" at bounding box center [229, 359] width 247 height 75
click at [170, 336] on div "ASIN: B0CNS8ZDCJ | SKU: Z4-E48Z-3N6P Active FBA" at bounding box center [229, 359] width 247 height 75
click at [172, 363] on link "B0CNS8ZDCJ" at bounding box center [170, 370] width 61 height 14
click at [817, 320] on link "11.00" at bounding box center [827, 328] width 23 height 16
click at [854, 231] on button "submit" at bounding box center [868, 243] width 28 height 25
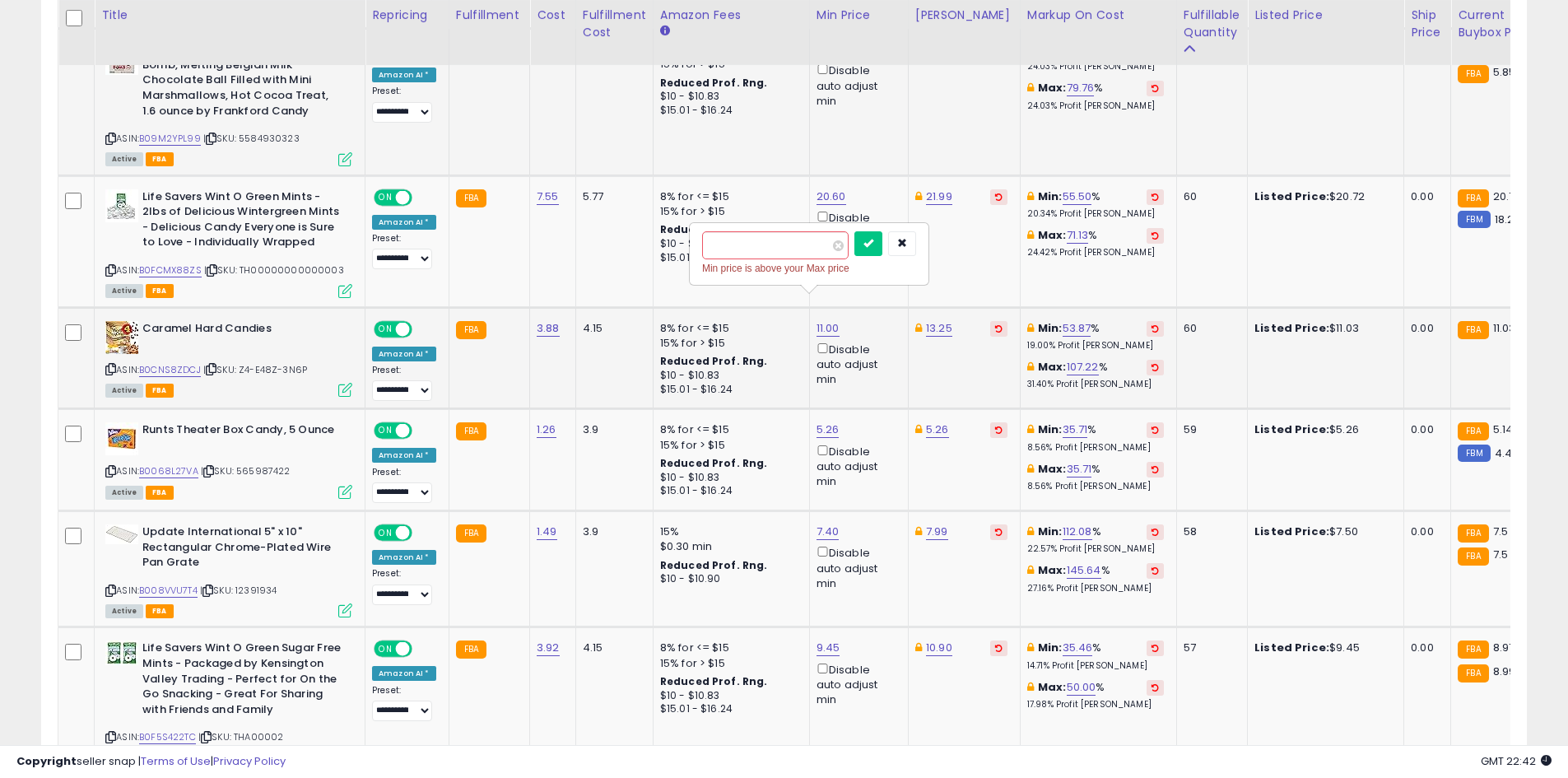
type input "*"
type input "****"
click button "submit" at bounding box center [868, 243] width 28 height 25
click at [936, 320] on link "13.25" at bounding box center [938, 328] width 26 height 16
type input "*"
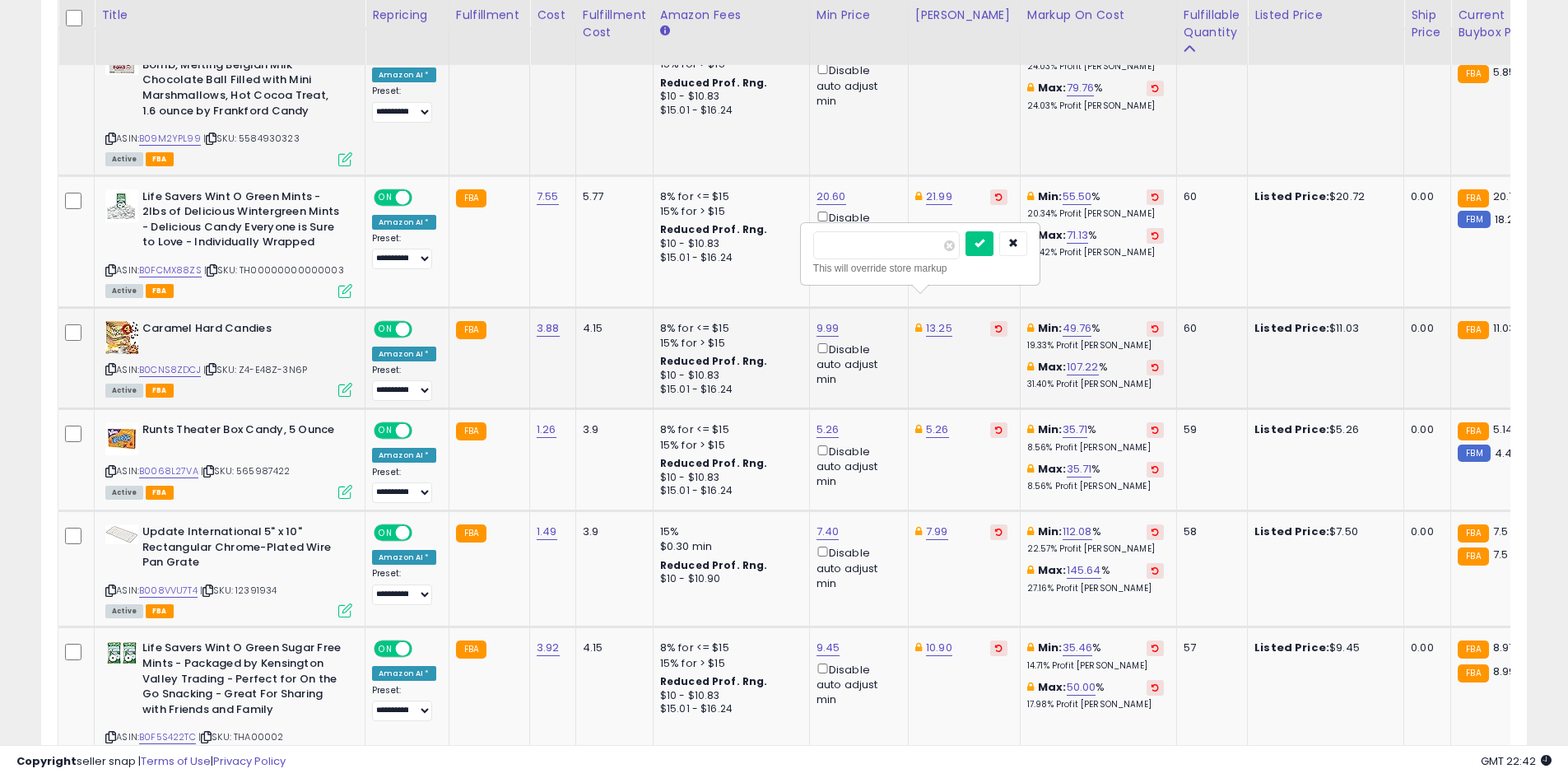
type input "****"
click button "submit" at bounding box center [979, 243] width 28 height 25
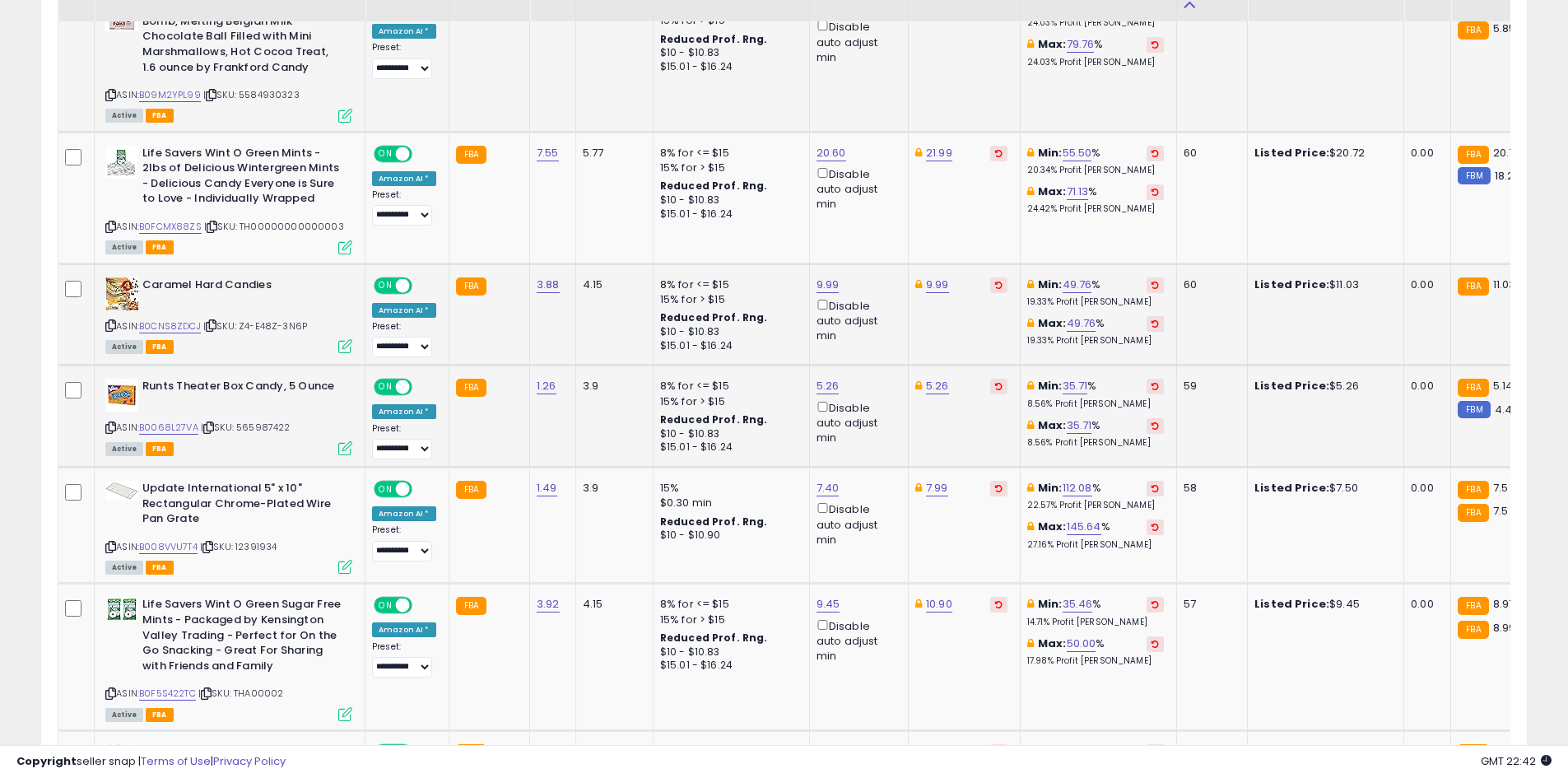
scroll to position [2053, 0]
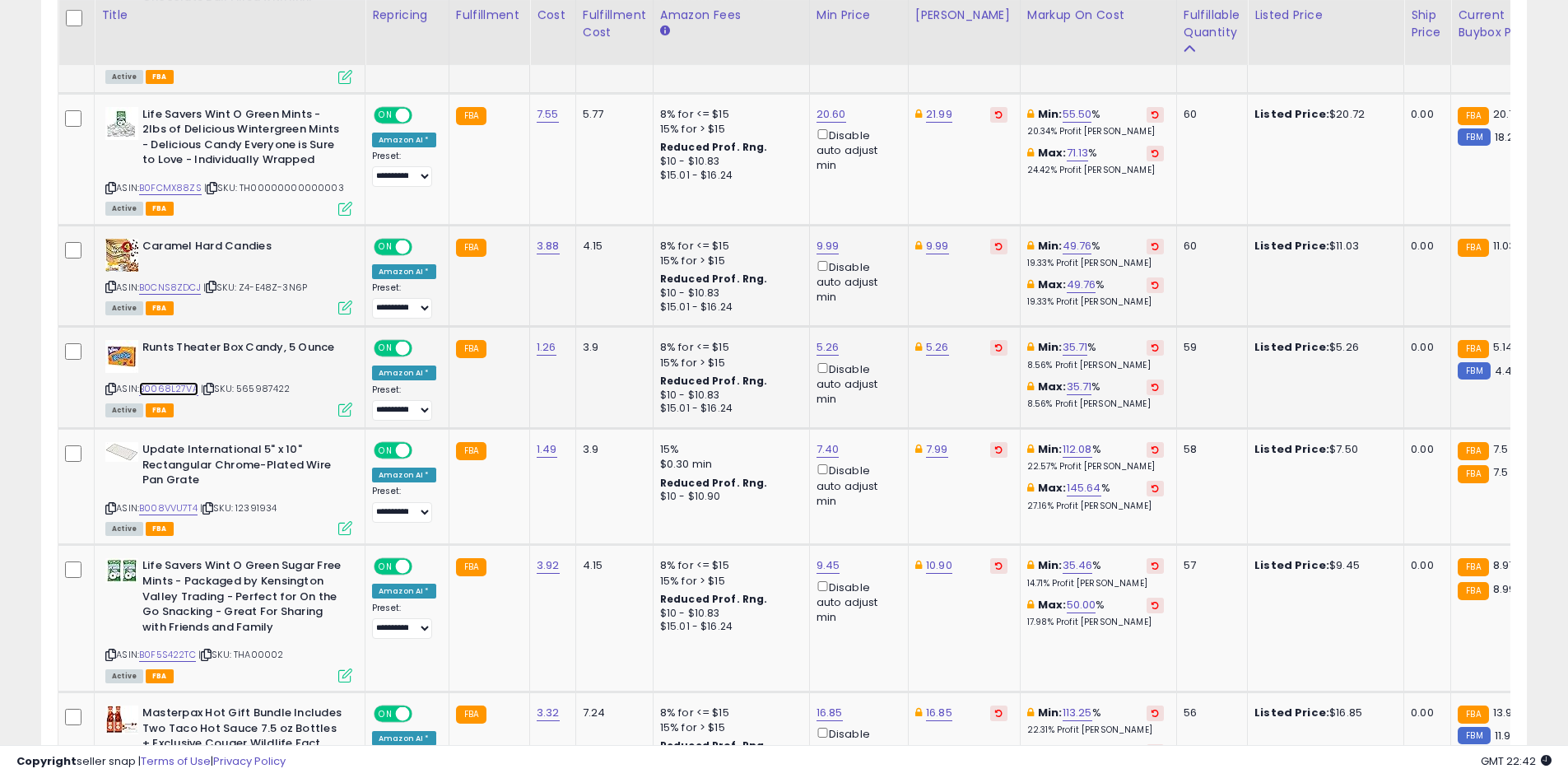
click at [159, 382] on link "B0068L27VA" at bounding box center [169, 389] width 60 height 14
click at [817, 339] on link "5.26" at bounding box center [827, 347] width 23 height 16
type input "****"
click button "submit" at bounding box center [867, 263] width 28 height 25
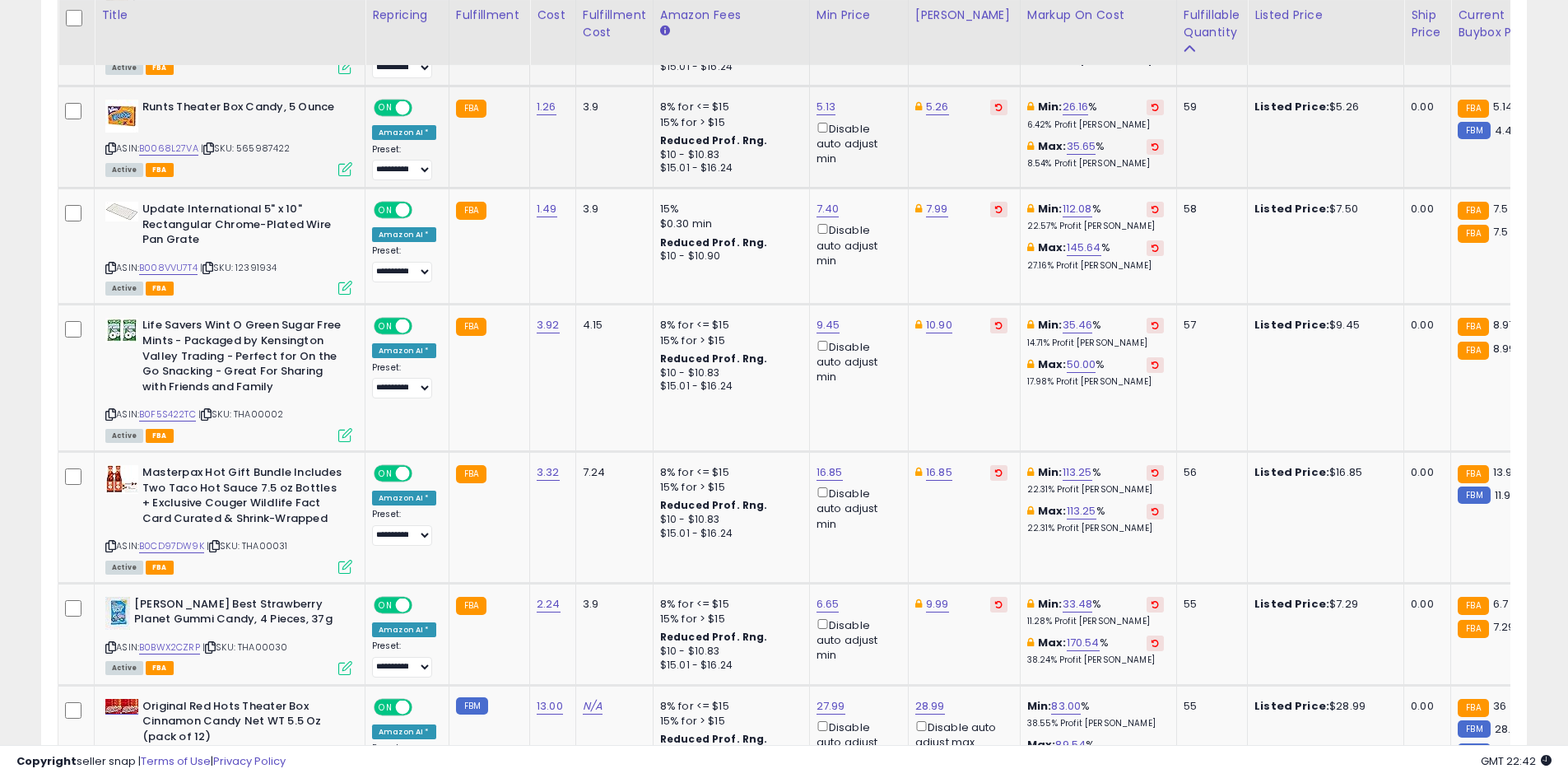
scroll to position [2300, 0]
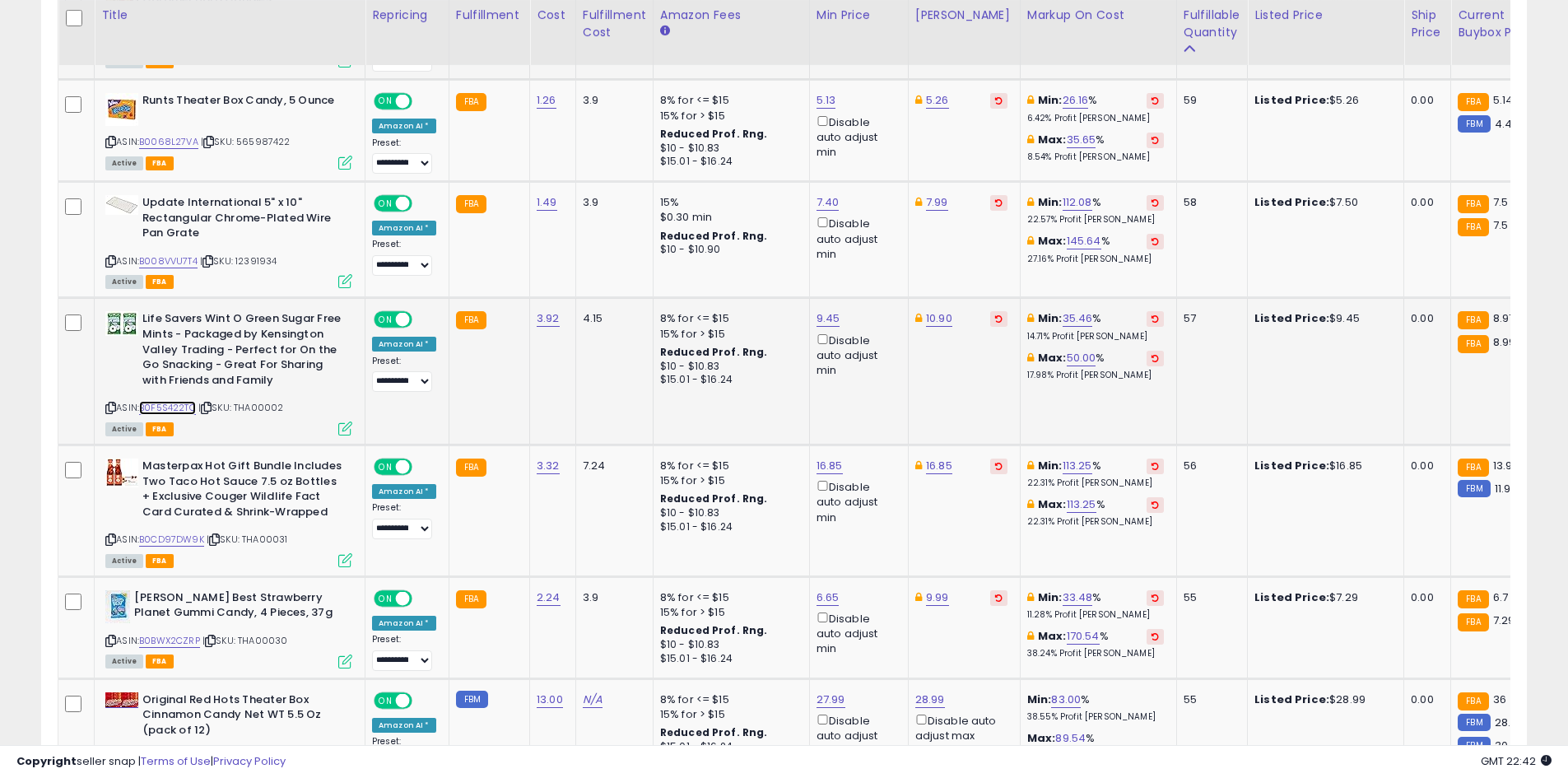
click at [170, 401] on link "B0F5S422TC" at bounding box center [167, 407] width 57 height 14
click at [819, 310] on link "9.45" at bounding box center [828, 318] width 24 height 16
type input "****"
click button "submit" at bounding box center [868, 234] width 28 height 25
